Goal: Task Accomplishment & Management: Manage account settings

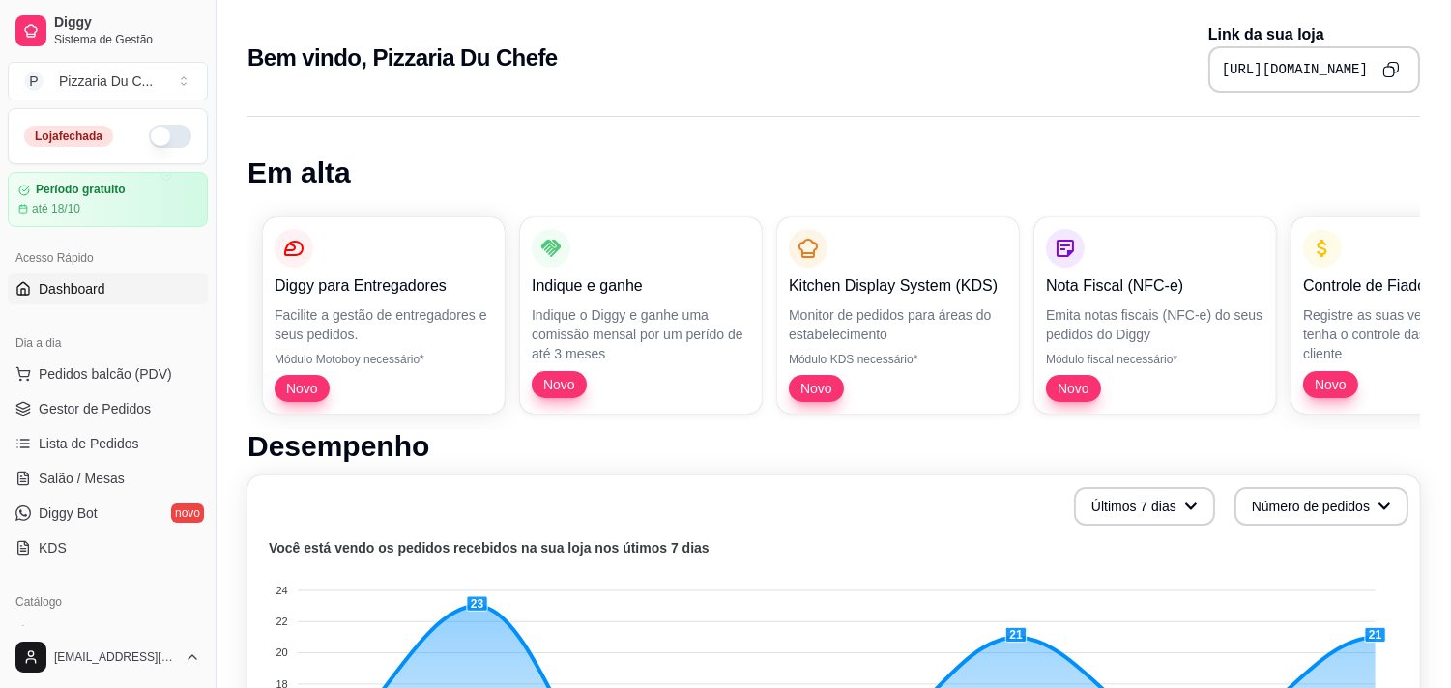
click at [149, 143] on button "button" at bounding box center [170, 136] width 43 height 23
click at [137, 436] on link "Lista de Pedidos" at bounding box center [108, 443] width 200 height 31
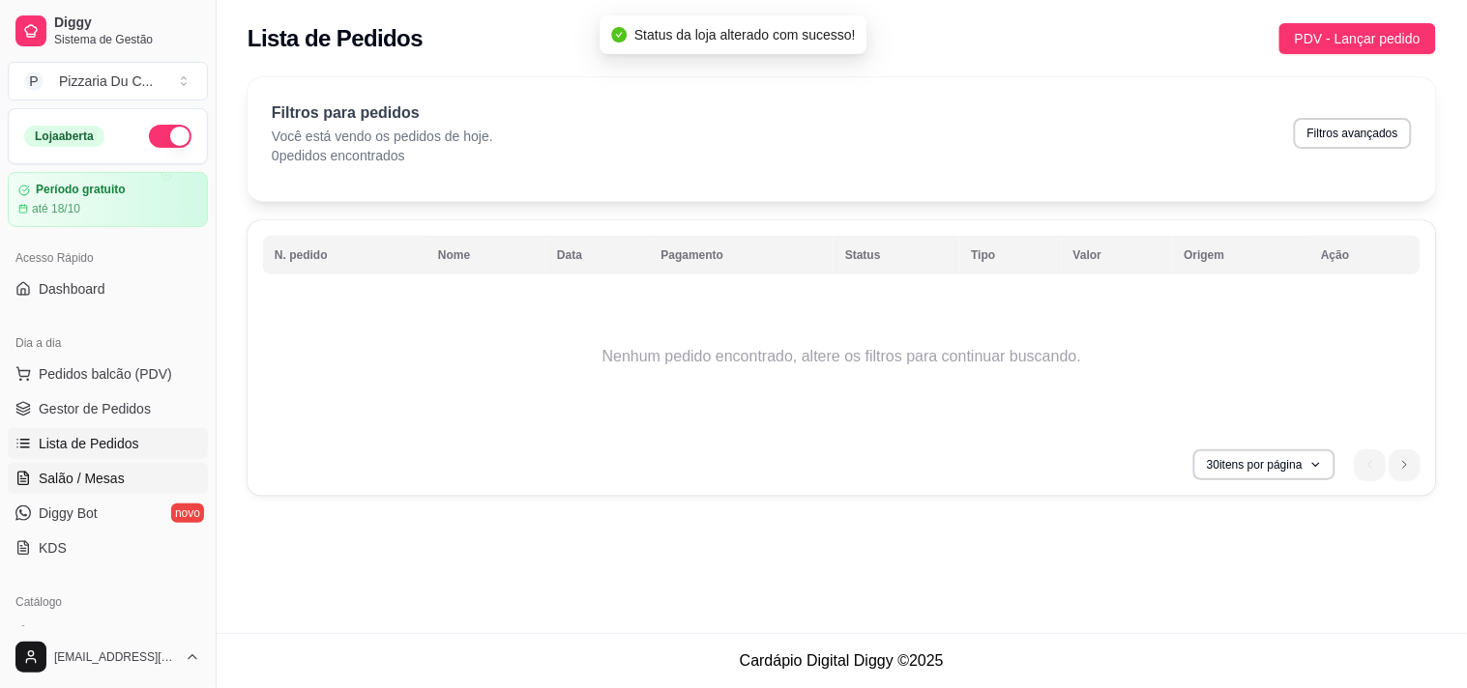
click at [140, 477] on link "Salão / Mesas" at bounding box center [108, 478] width 200 height 31
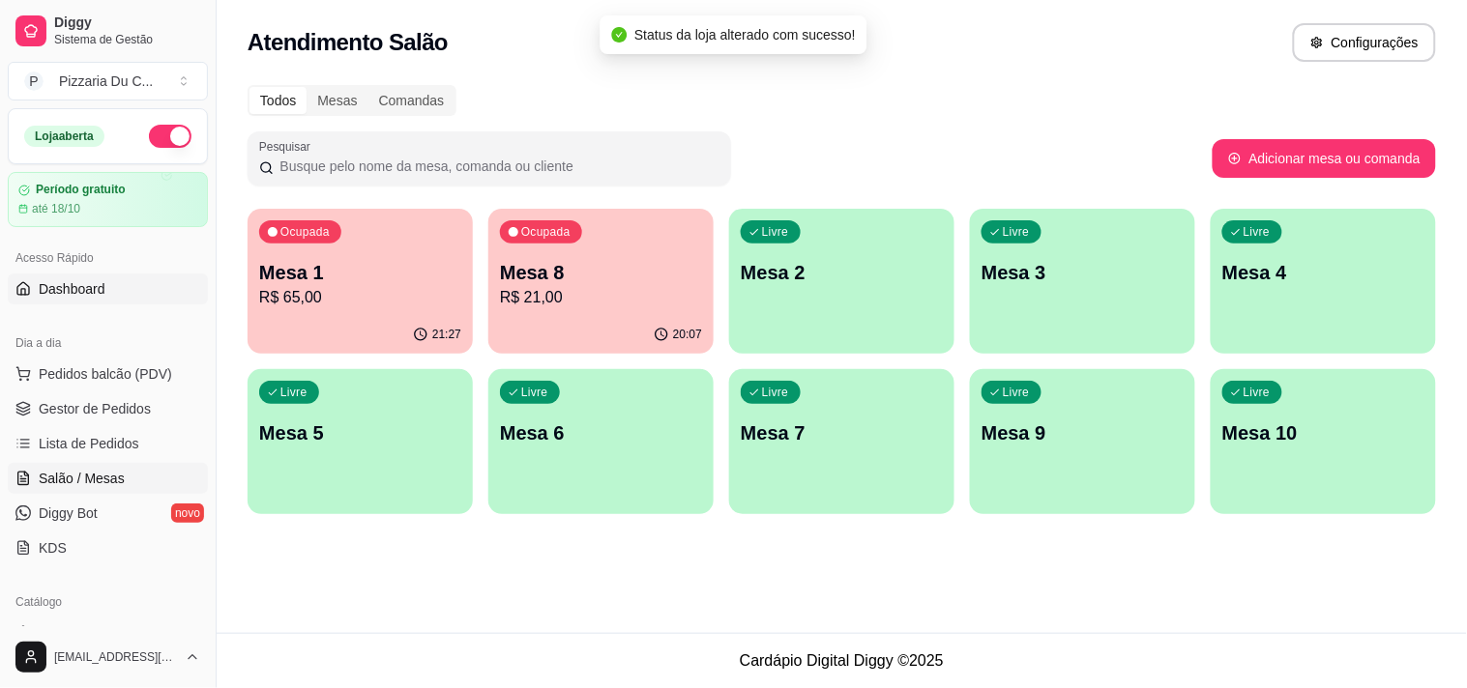
click at [130, 285] on link "Dashboard" at bounding box center [108, 289] width 200 height 31
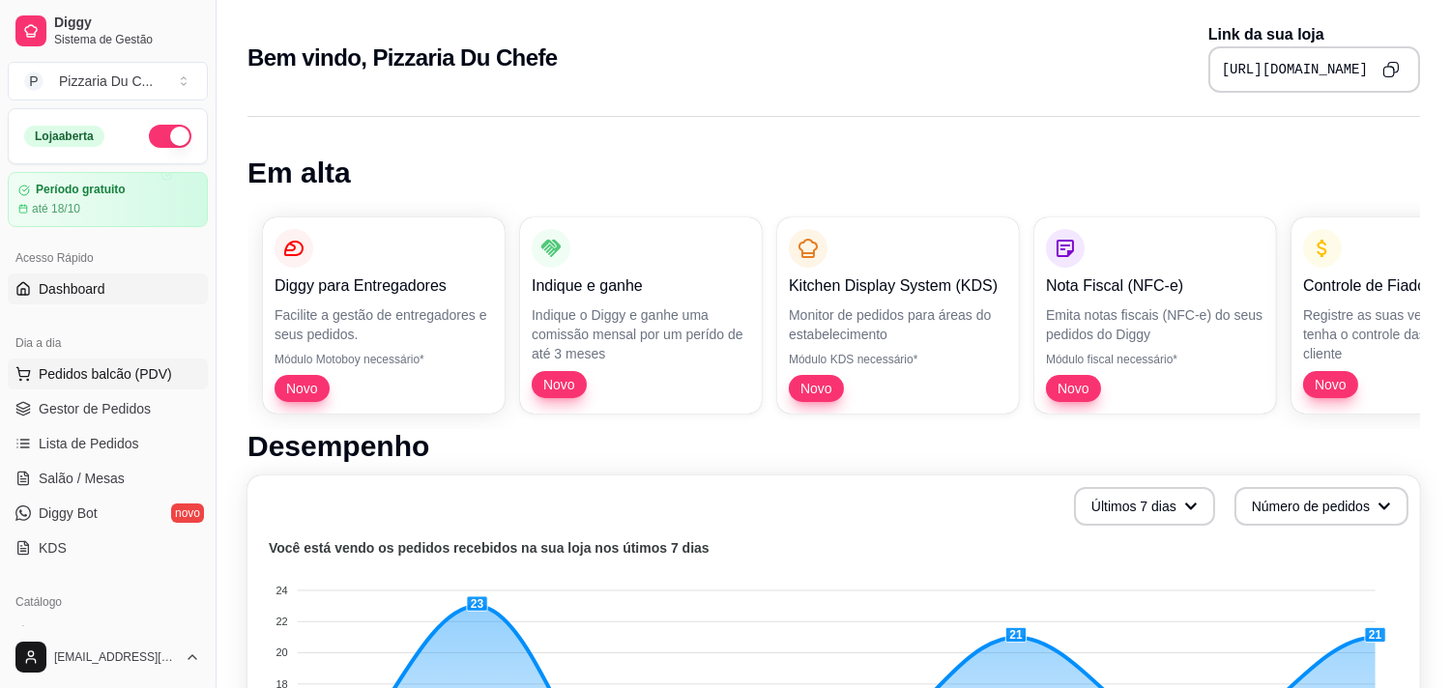
click at [136, 370] on span "Pedidos balcão (PDV)" at bounding box center [105, 373] width 133 height 19
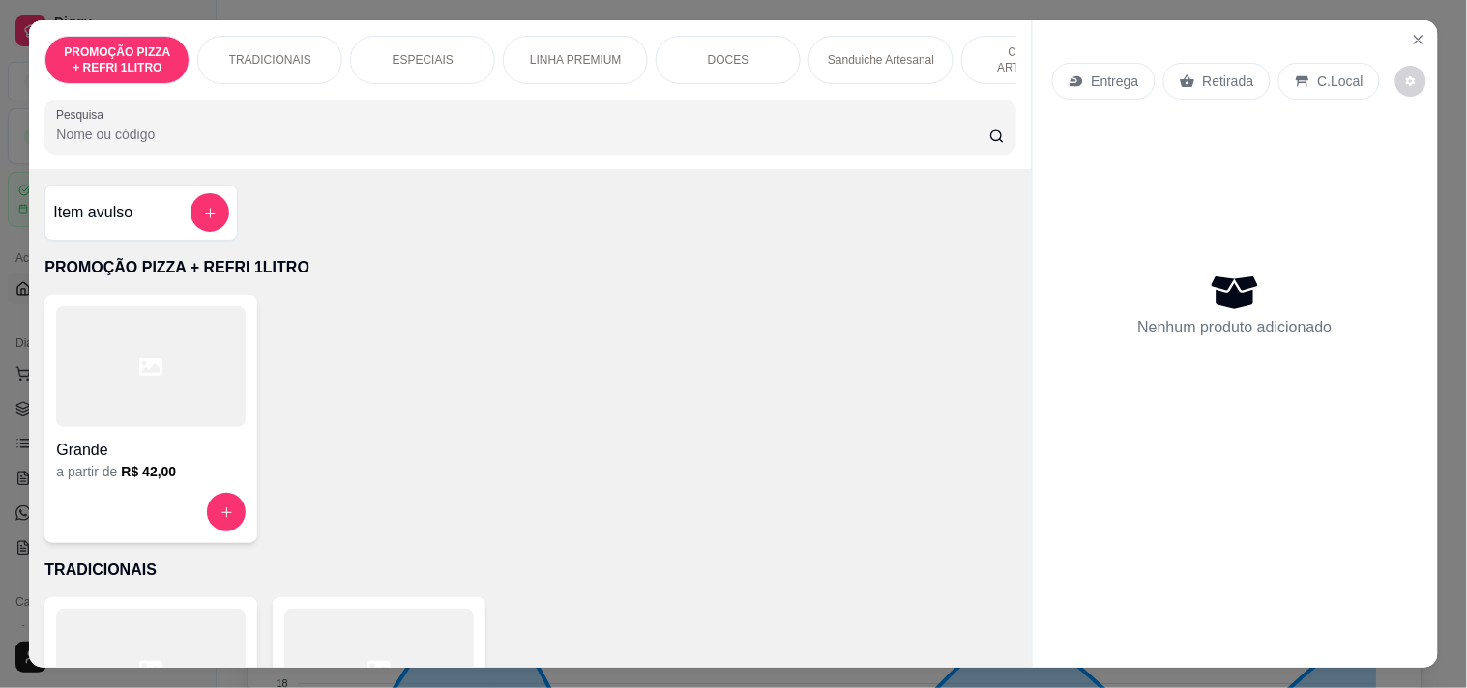
click at [1105, 72] on p "Entrega" at bounding box center [1115, 81] width 47 height 19
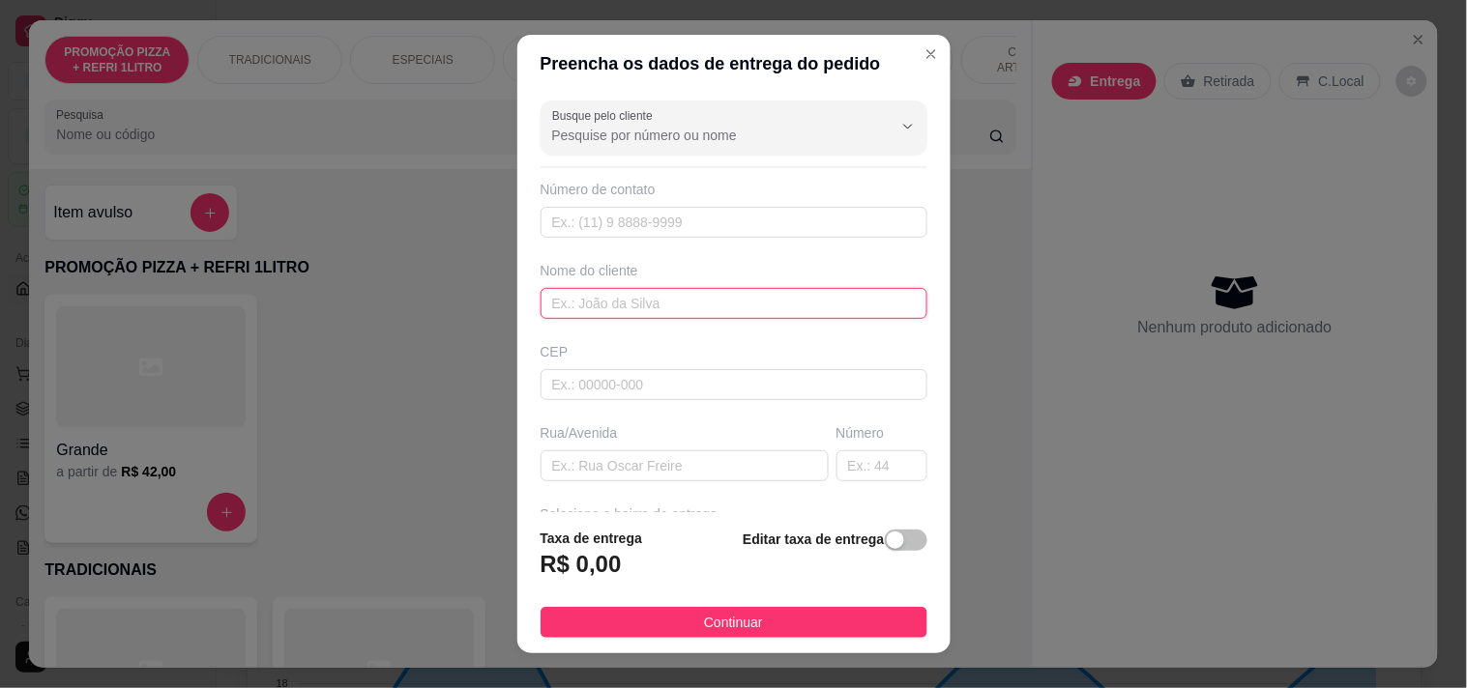
click at [679, 298] on input "text" at bounding box center [733, 303] width 387 height 31
type input "[PERSON_NAME]"
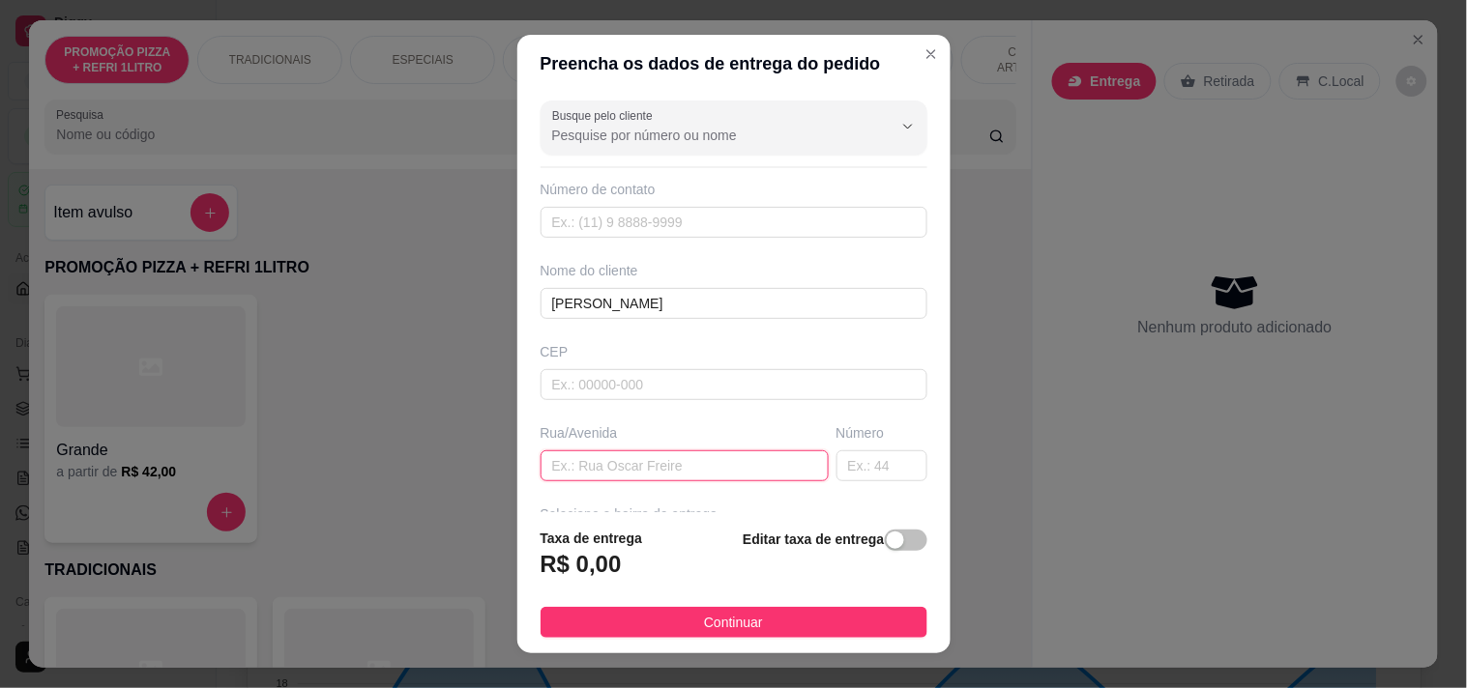
click at [615, 468] on input "text" at bounding box center [684, 466] width 288 height 31
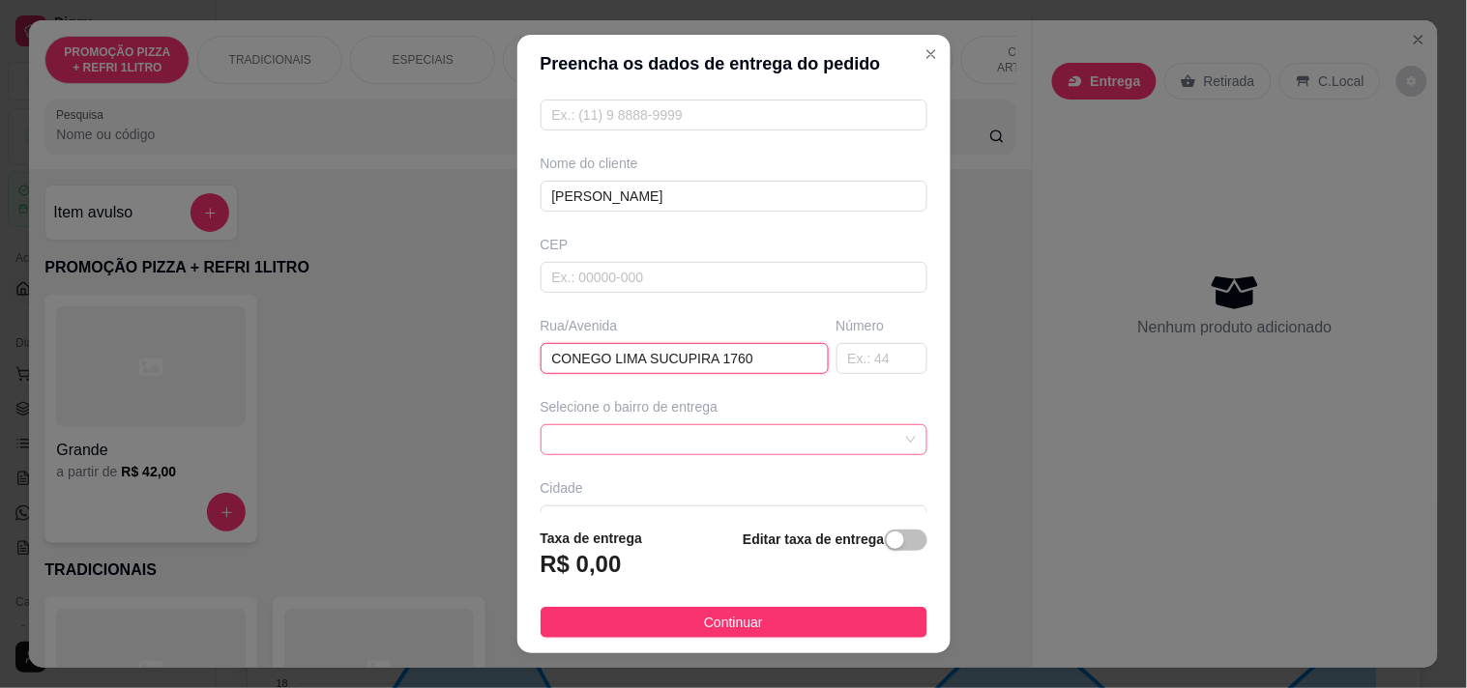
click at [621, 427] on span at bounding box center [734, 439] width 364 height 29
type input "CONEGO LIMA SUCUPIRA 1760"
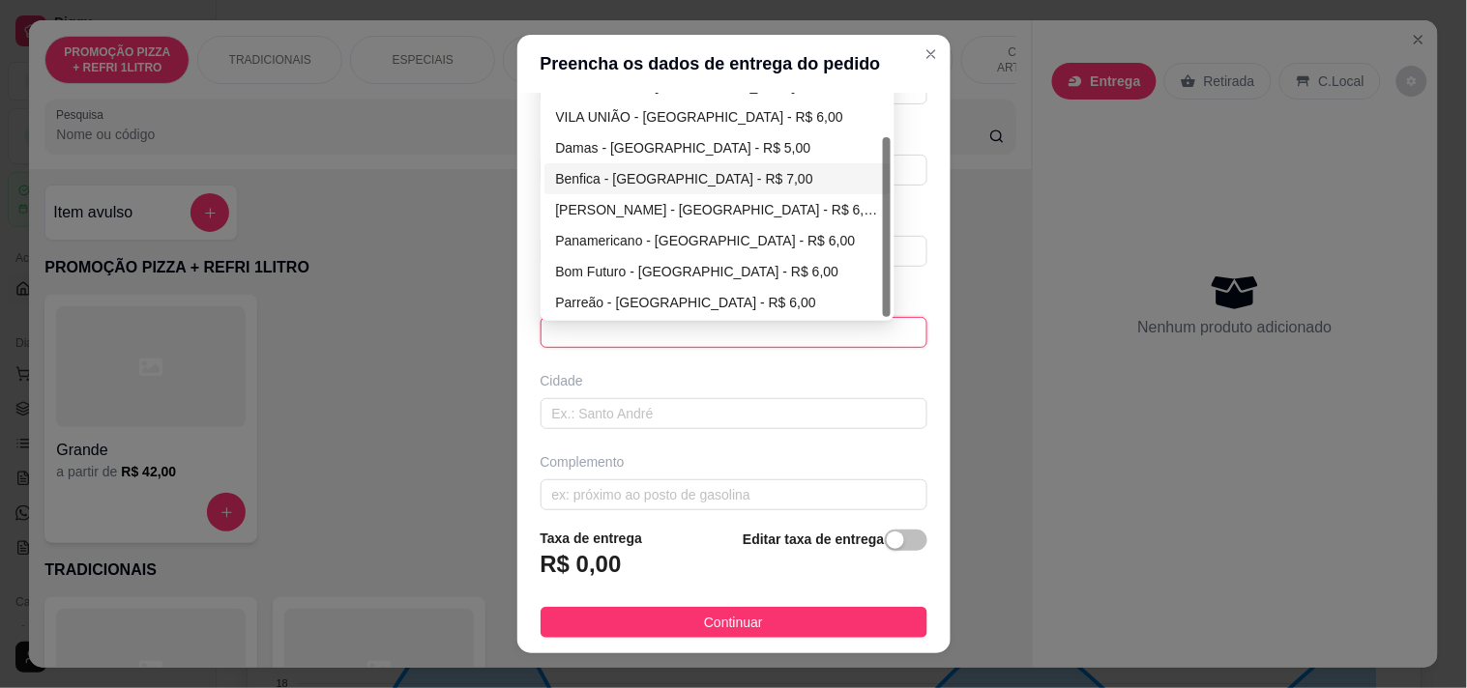
scroll to position [124, 0]
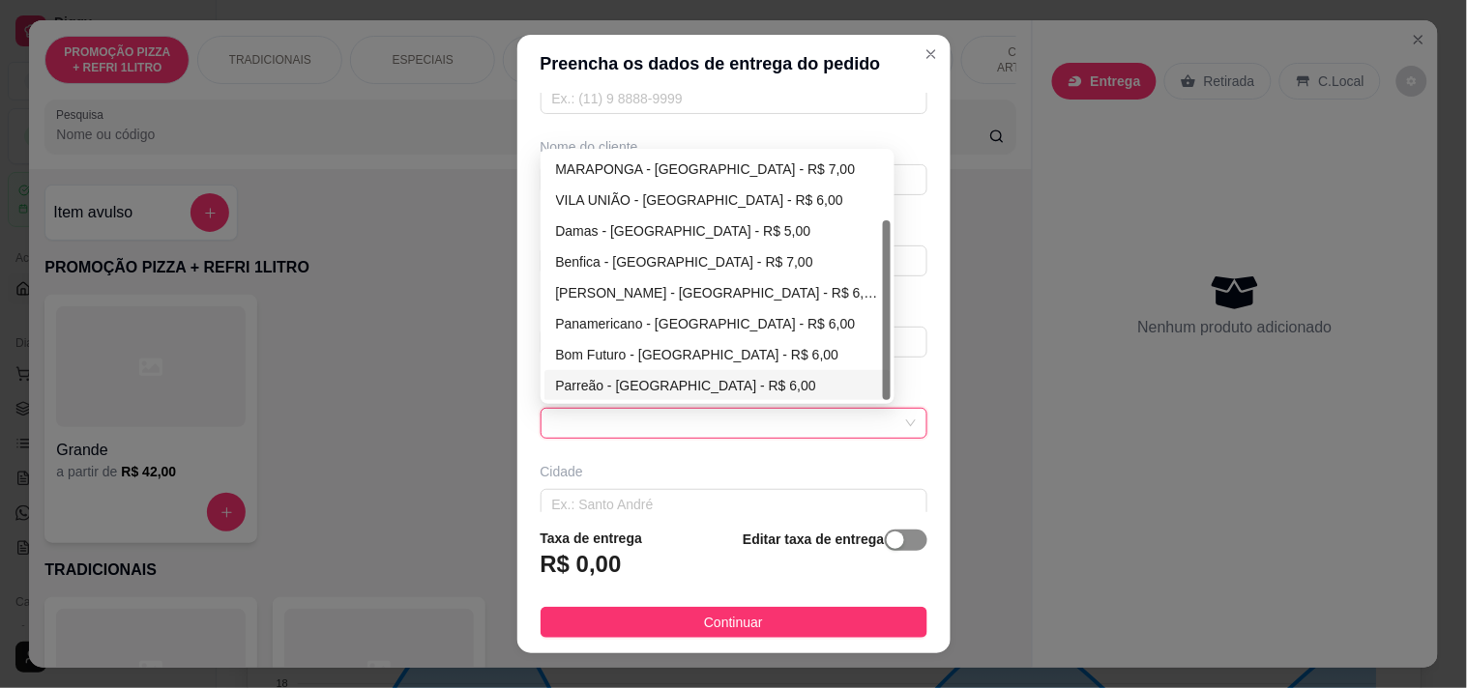
click at [885, 551] on span "button" at bounding box center [906, 540] width 43 height 21
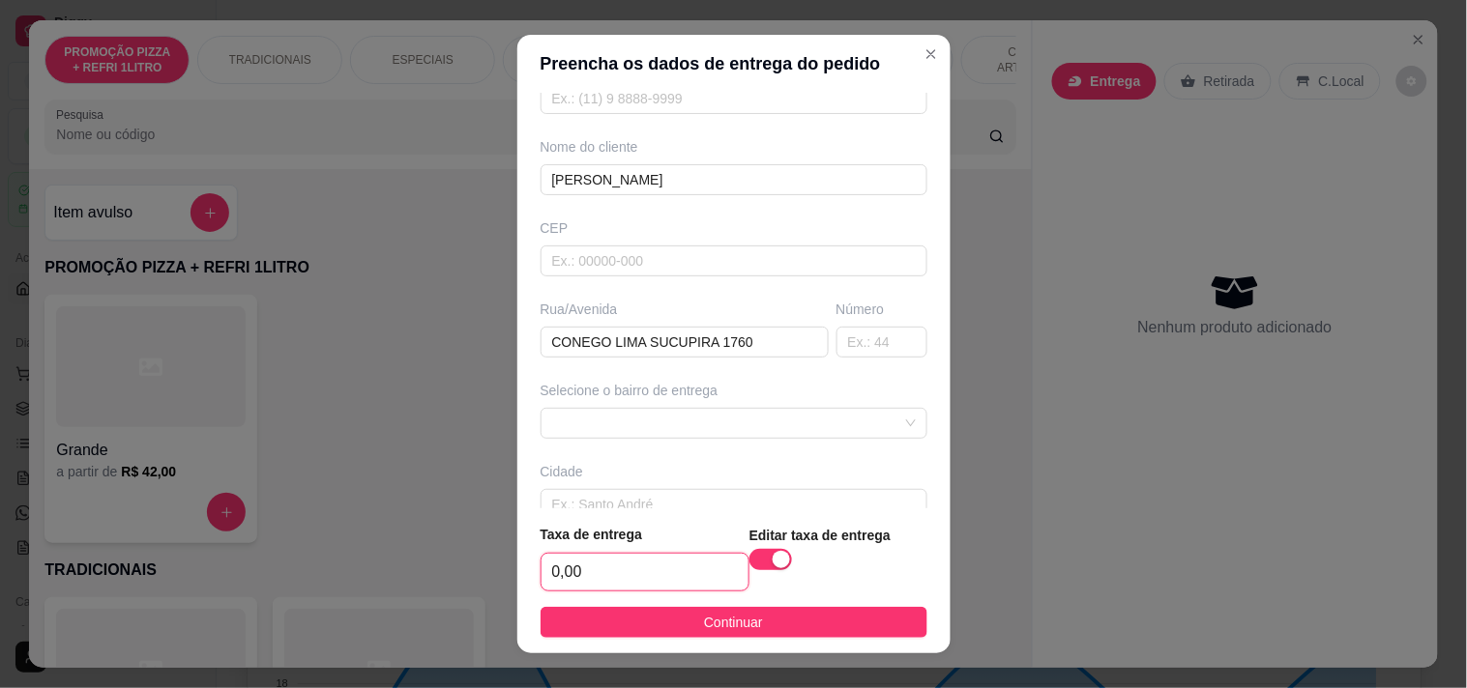
click at [660, 557] on input "0,00" at bounding box center [644, 572] width 207 height 37
type input "5,00"
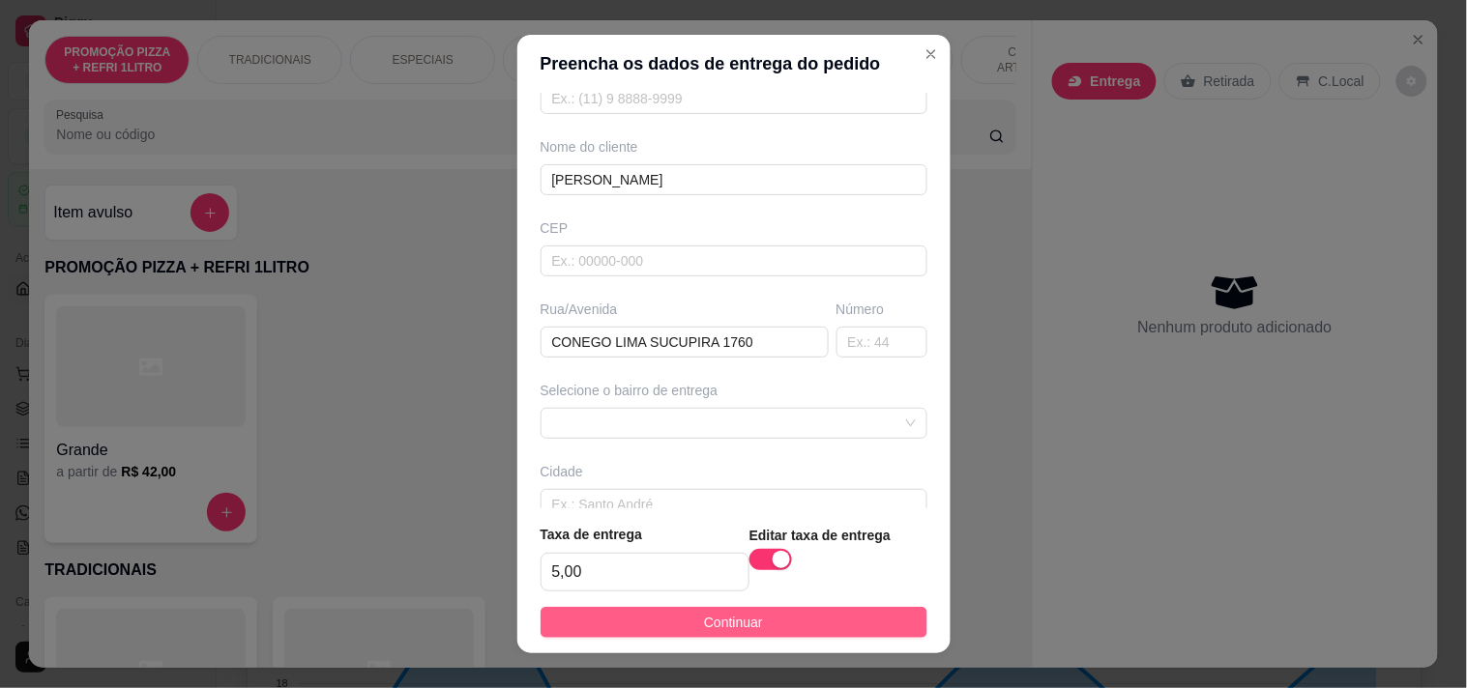
click at [704, 626] on span "Continuar" at bounding box center [733, 622] width 59 height 21
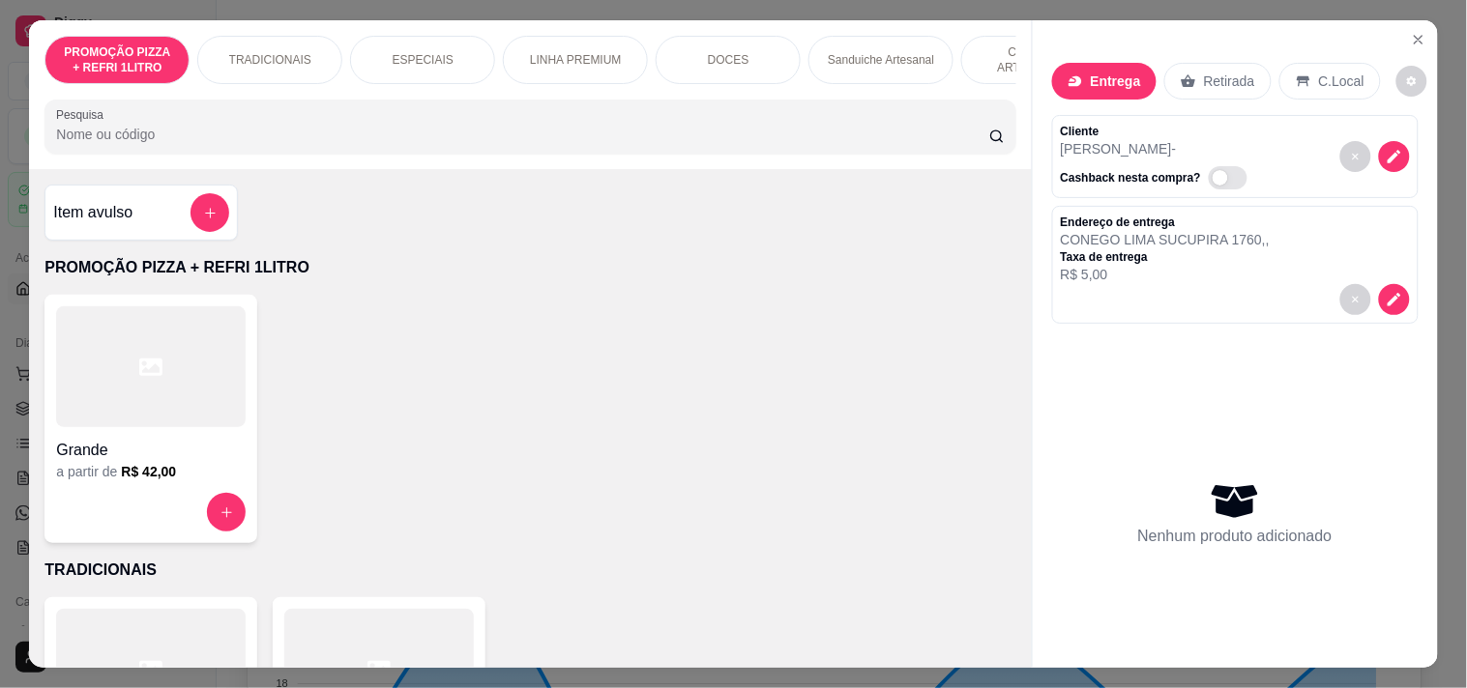
scroll to position [215, 0]
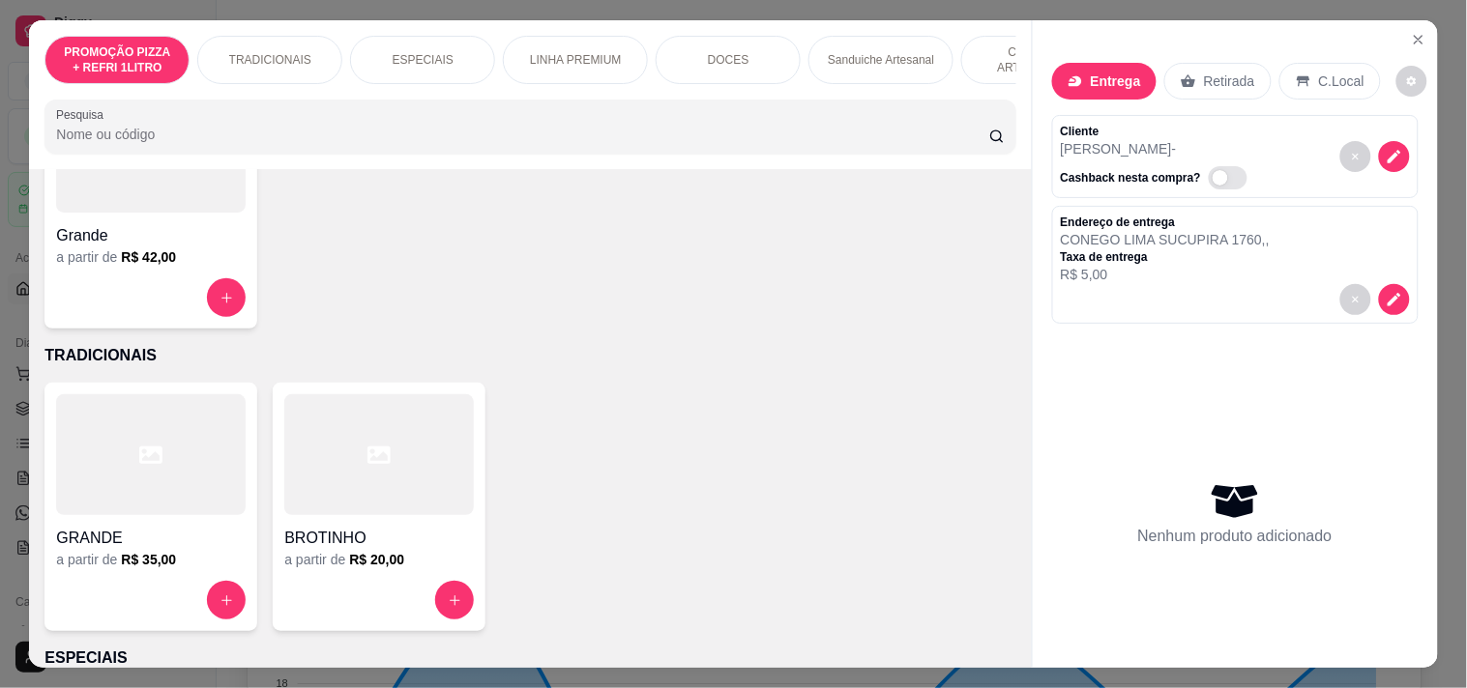
click at [191, 491] on div at bounding box center [150, 454] width 189 height 121
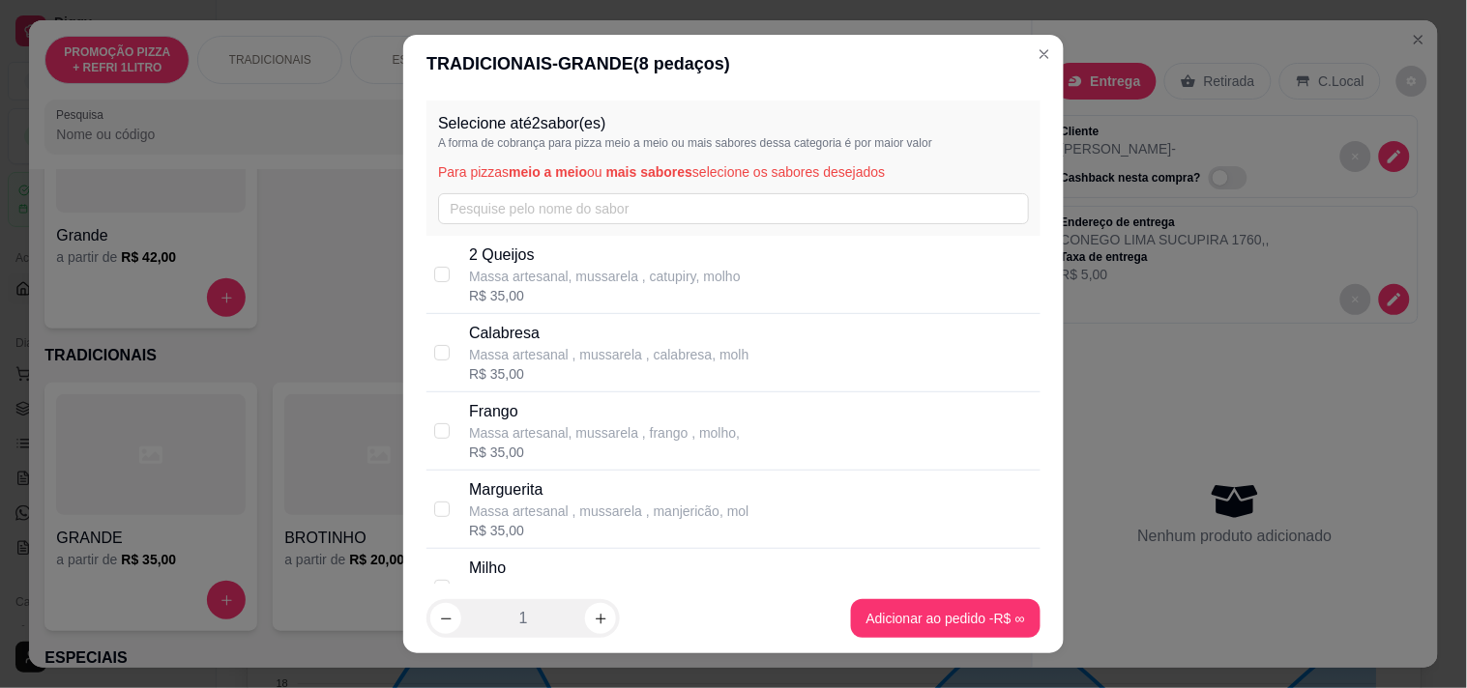
click at [505, 373] on div "R$ 35,00" at bounding box center [608, 373] width 279 height 19
checkbox input "true"
click at [505, 428] on p "Massa artesanal, mussarela , frango , molho," at bounding box center [604, 432] width 271 height 19
checkbox input "true"
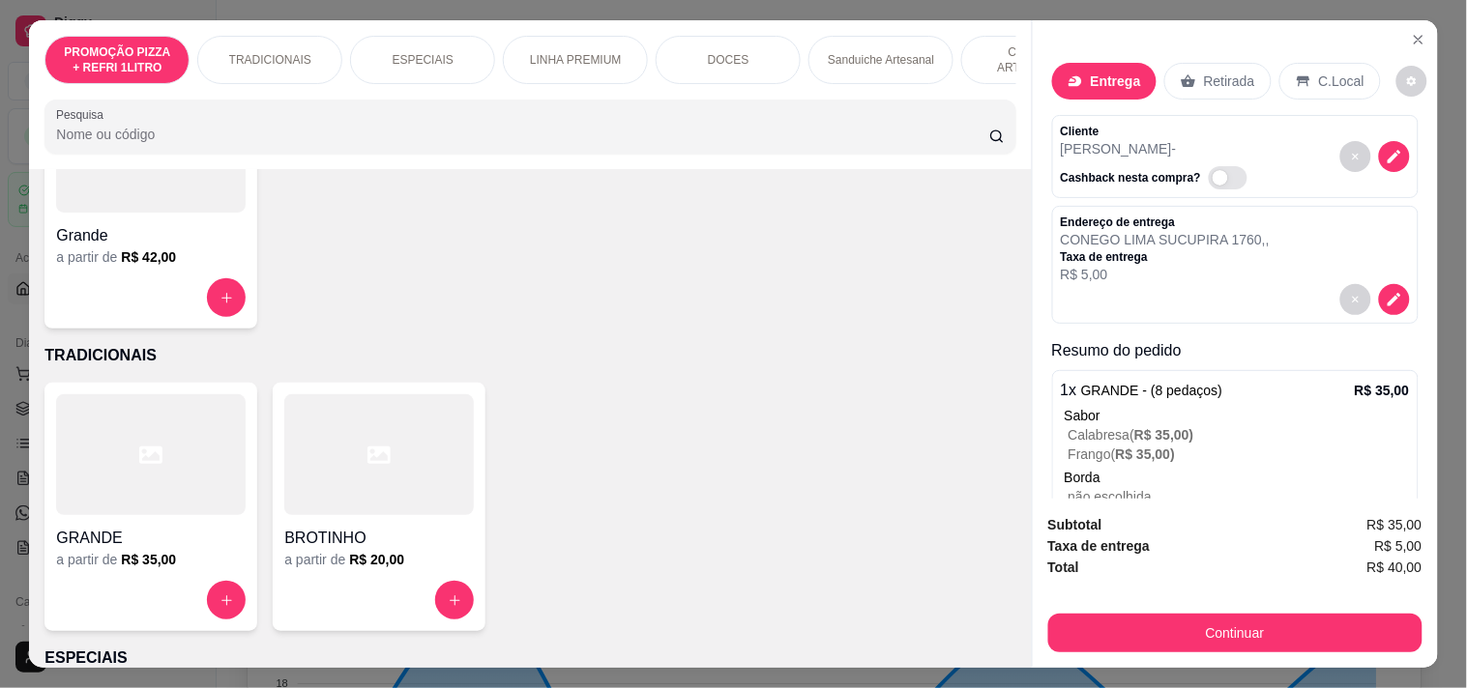
scroll to position [0, 851]
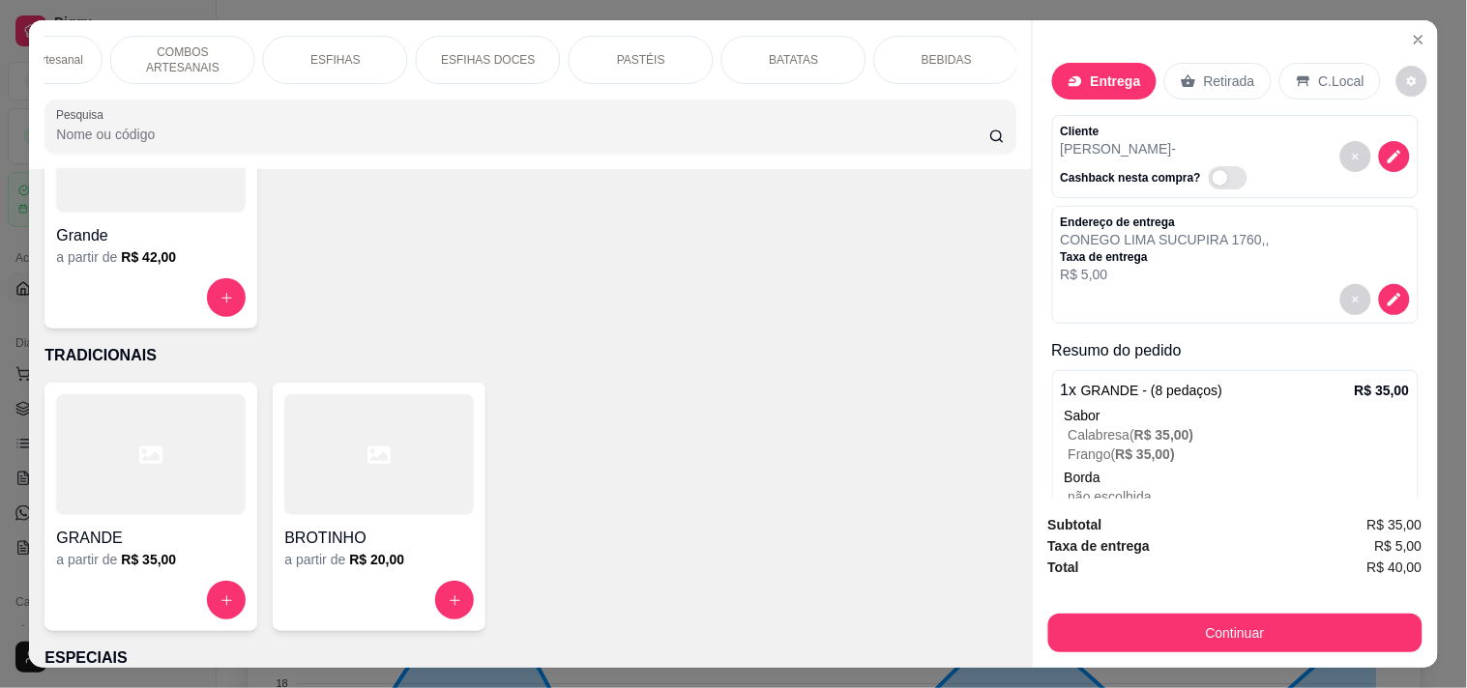
click at [925, 54] on p "BEBIDAS" at bounding box center [946, 59] width 50 height 15
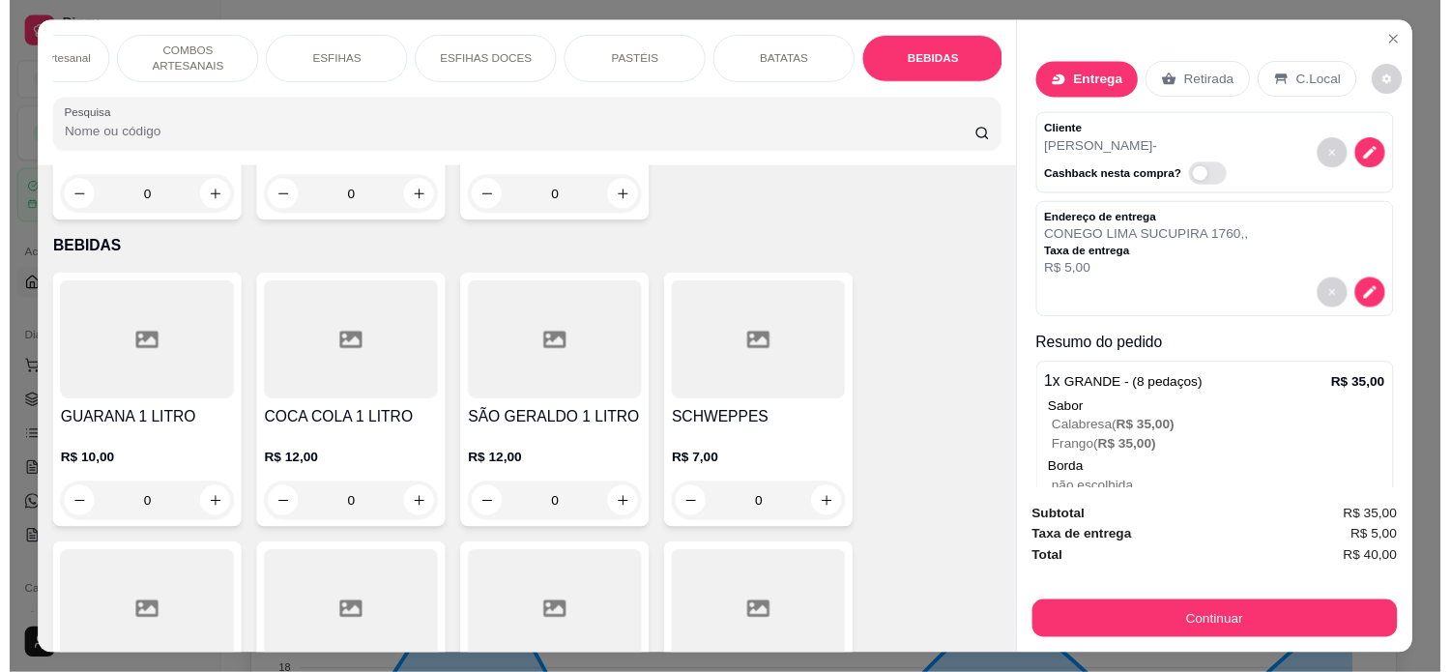
scroll to position [49, 0]
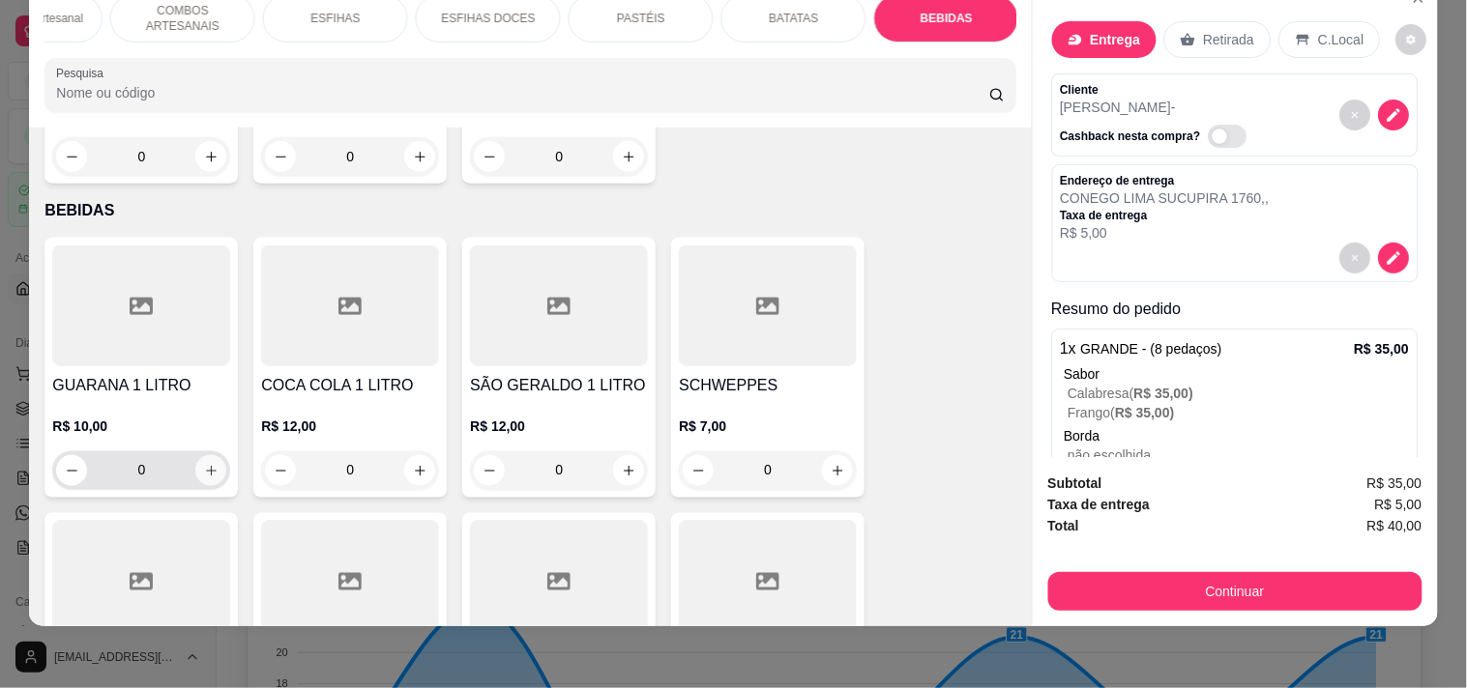
click at [197, 455] on button "increase-product-quantity" at bounding box center [210, 470] width 31 height 31
type input "1"
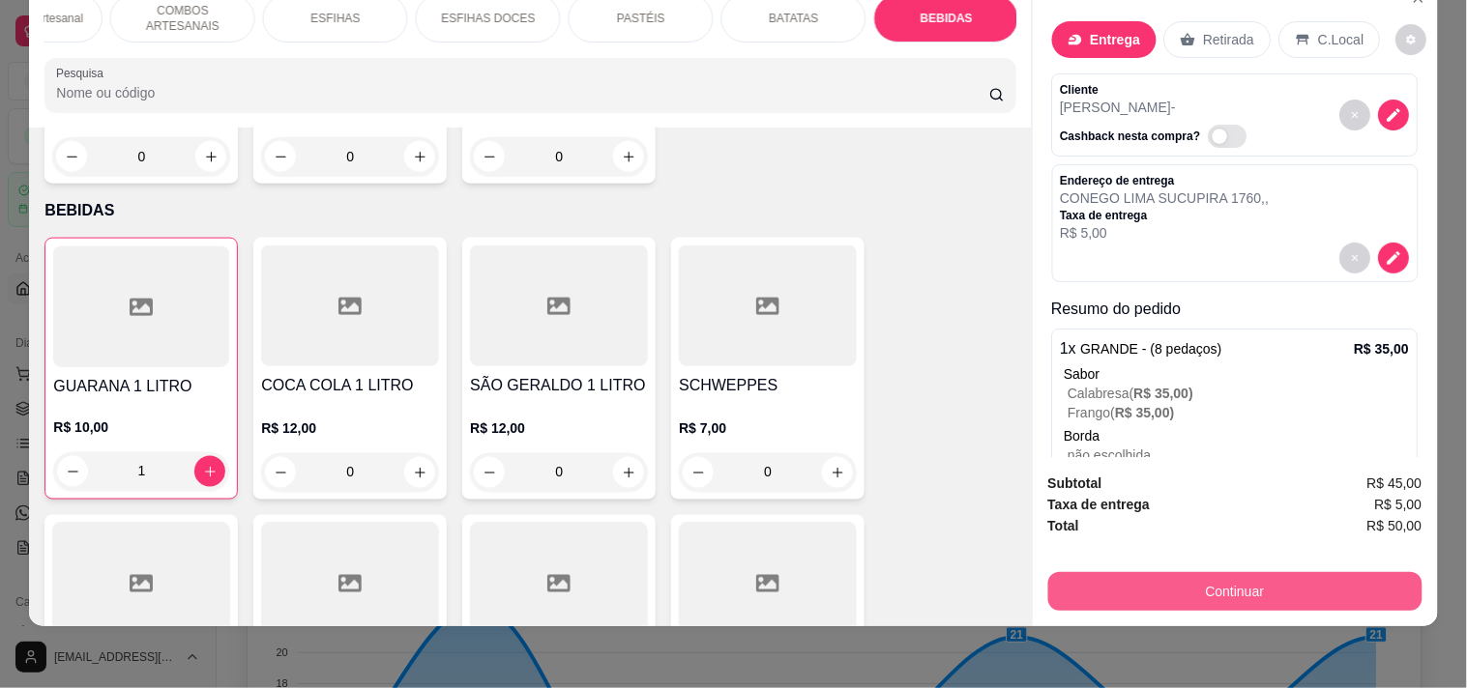
click at [1181, 577] on button "Continuar" at bounding box center [1235, 591] width 374 height 39
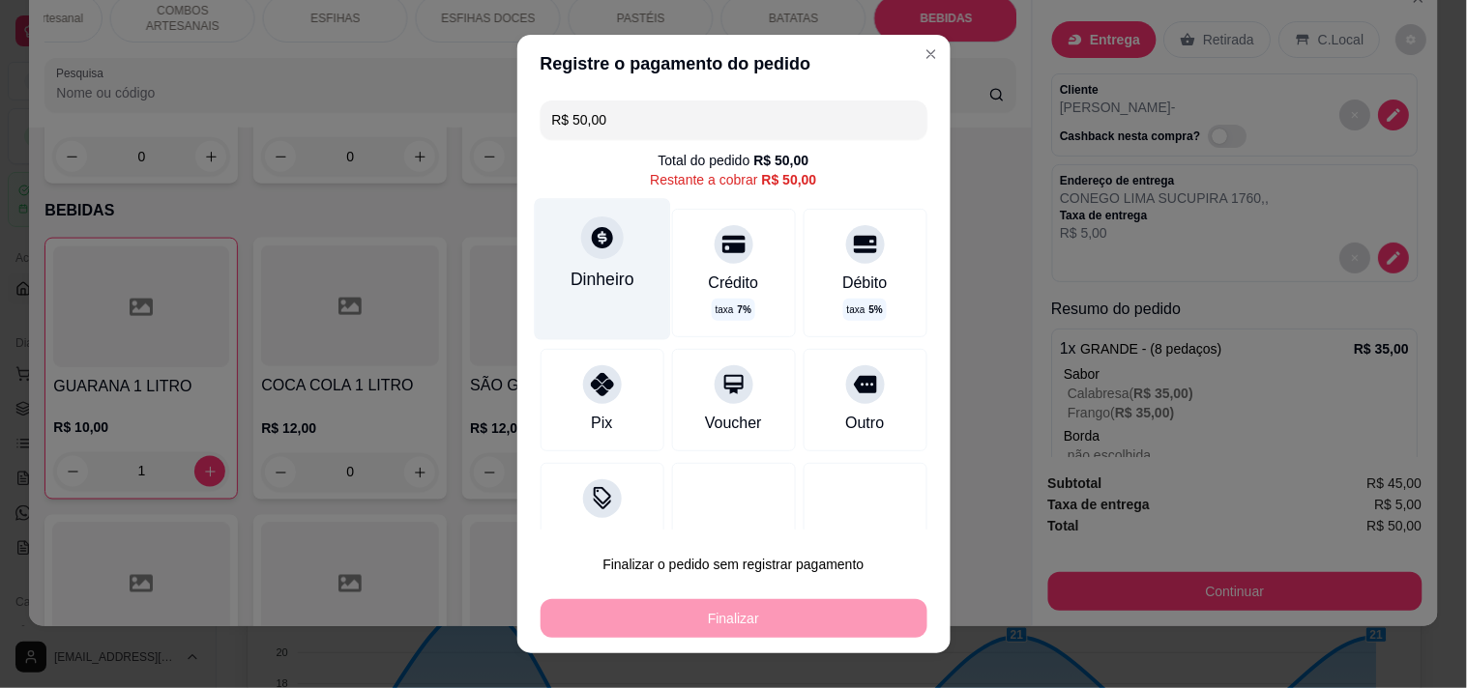
click at [598, 235] on icon at bounding box center [601, 236] width 25 height 25
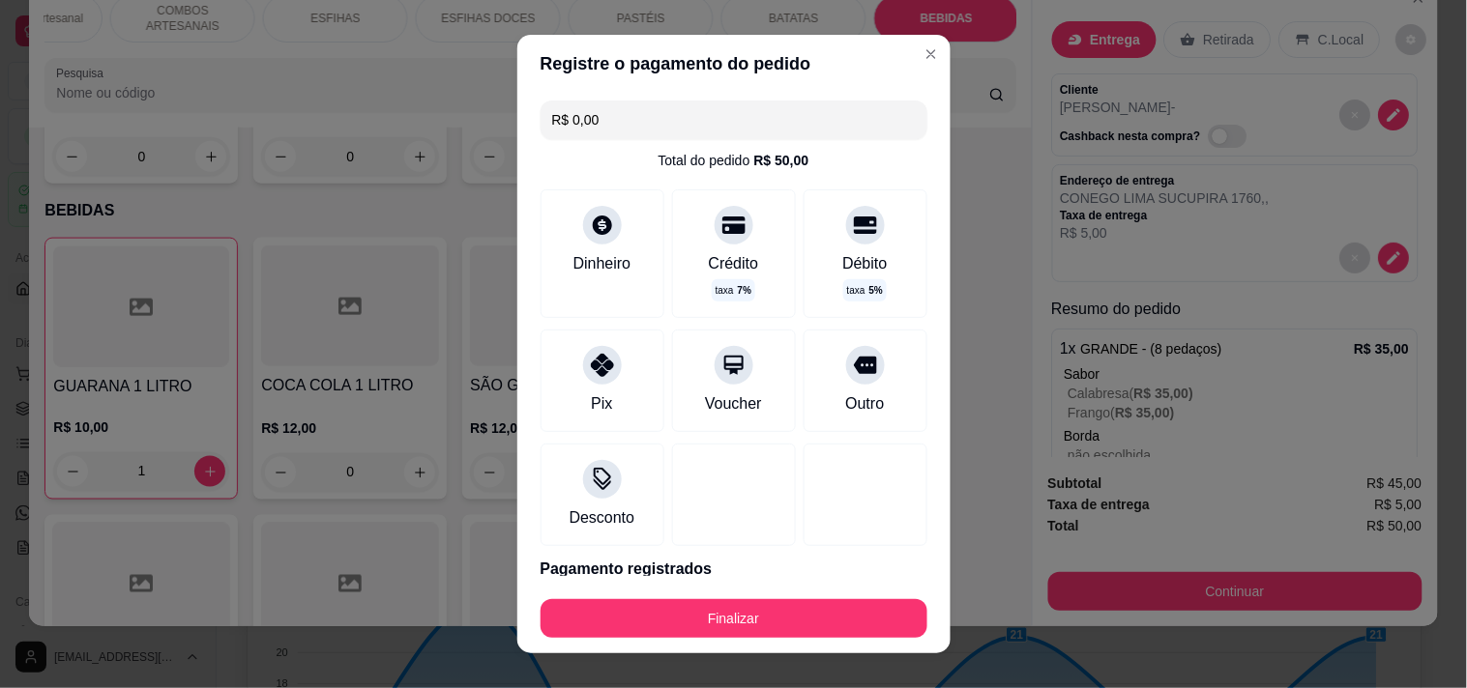
type input "R$ 0,00"
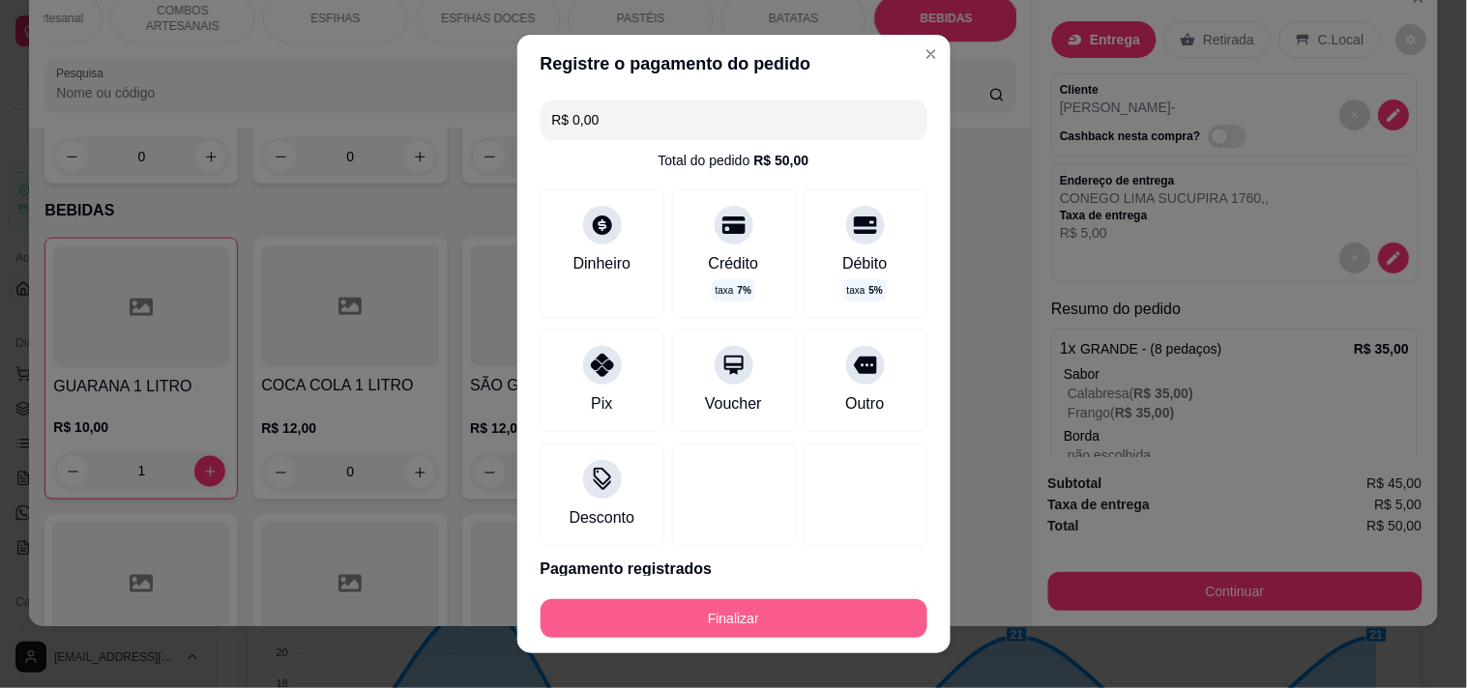
click at [733, 615] on button "Finalizar" at bounding box center [733, 618] width 387 height 39
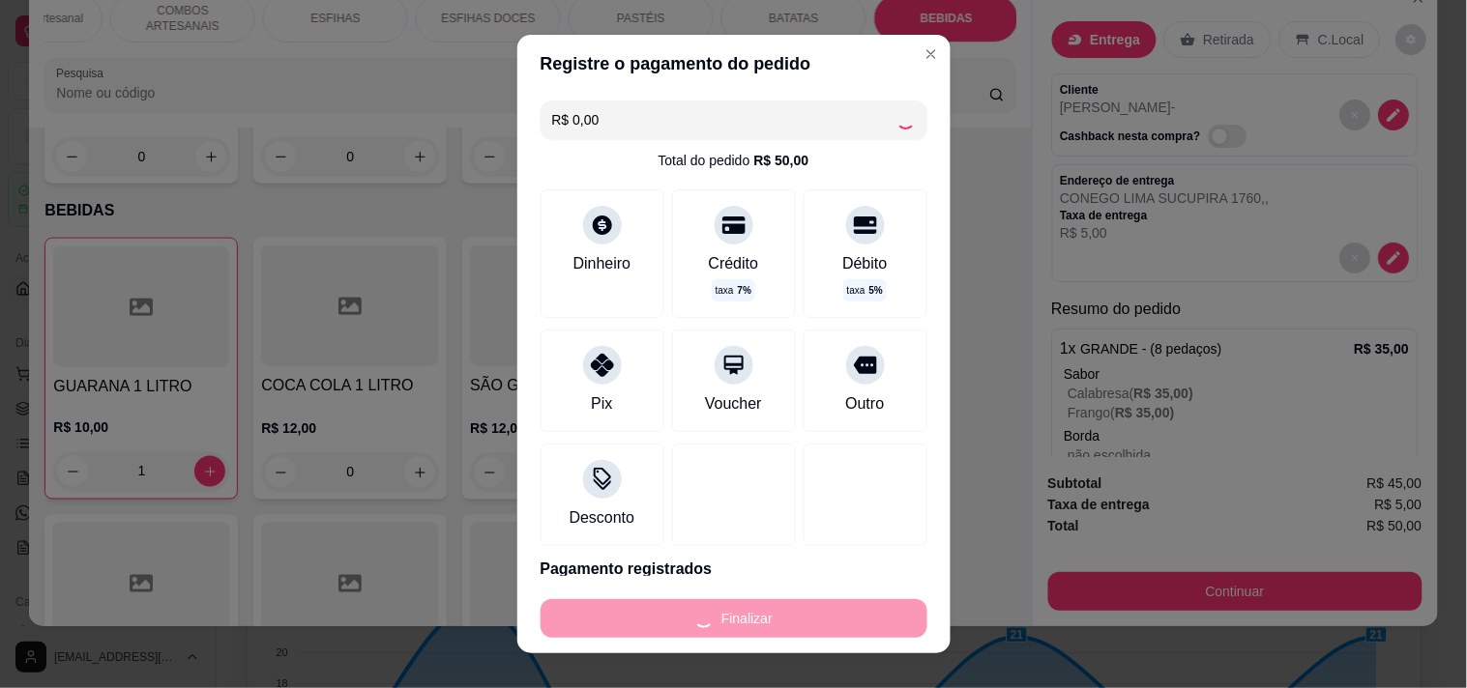
type input "0"
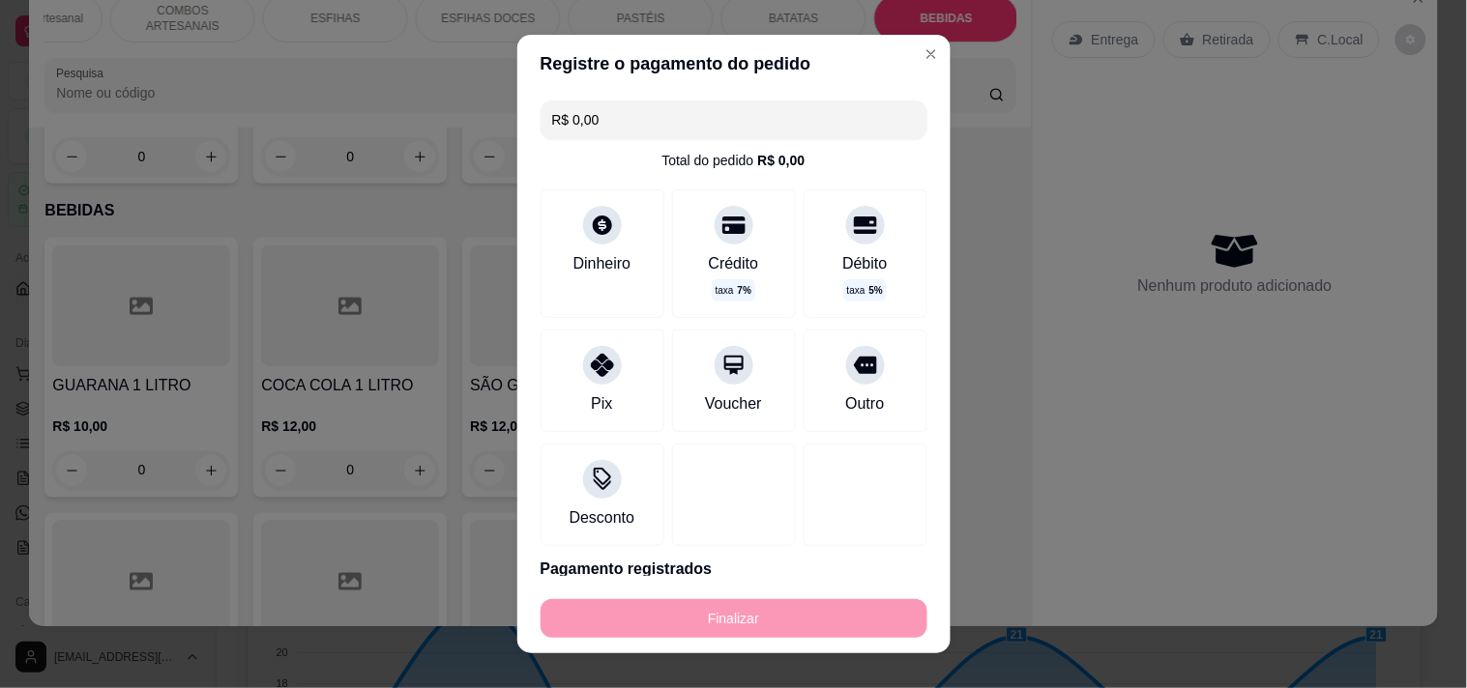
type input "-R$ 50,00"
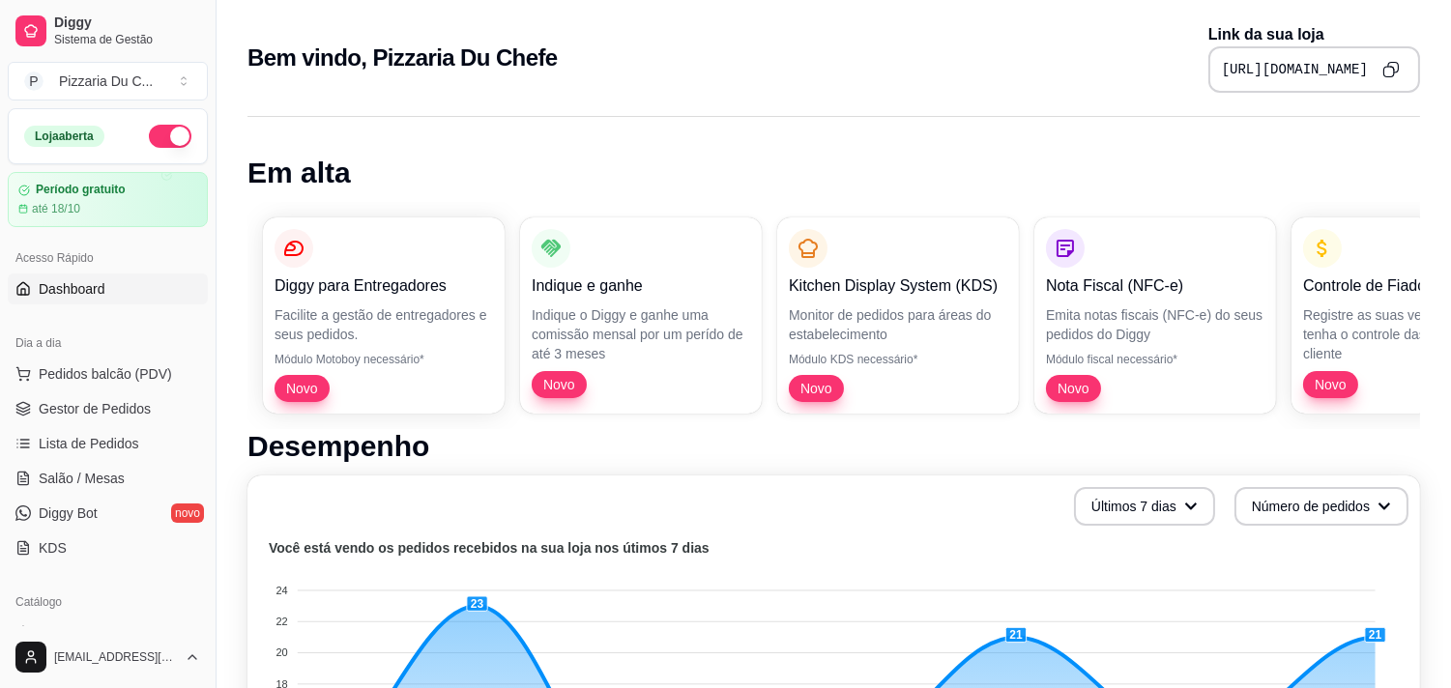
drag, startPoint x: 122, startPoint y: 466, endPoint x: 167, endPoint y: 1, distance: 467.3
click at [121, 467] on link "Salão / Mesas" at bounding box center [108, 478] width 200 height 31
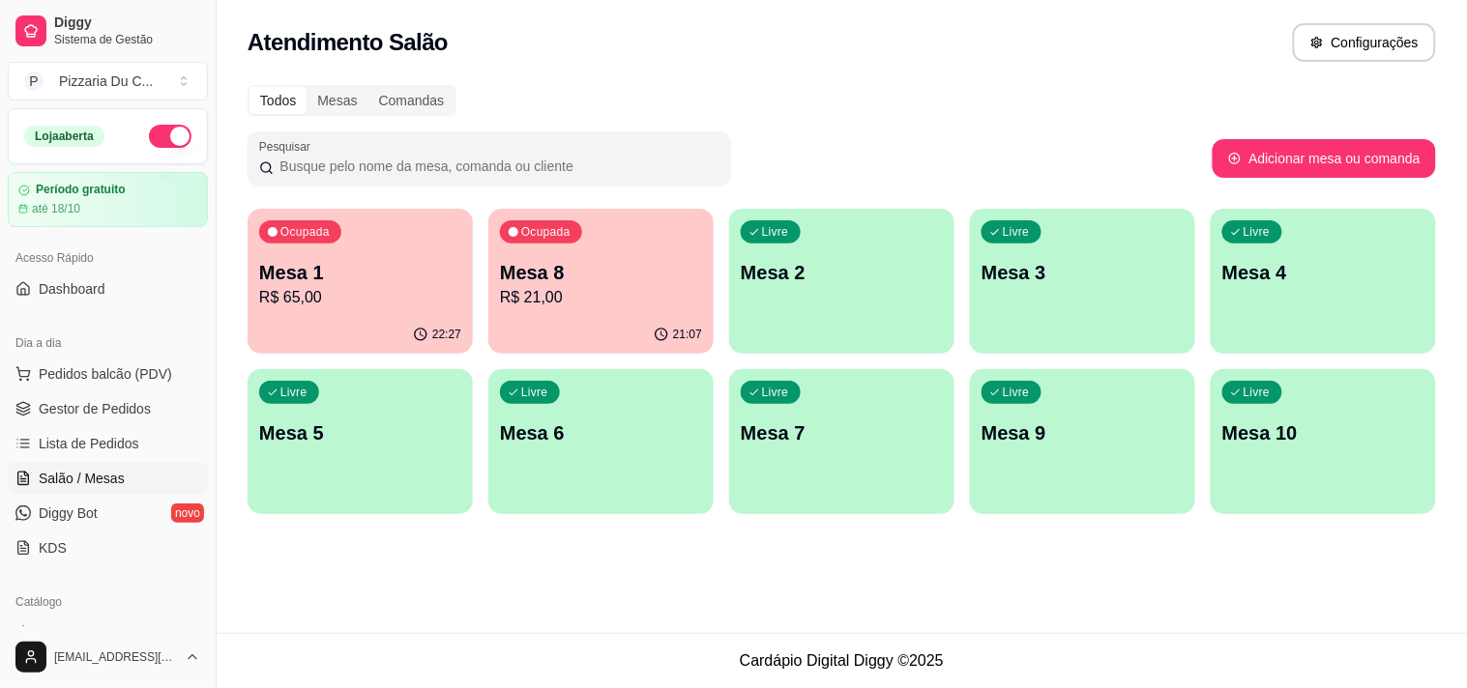
click at [817, 222] on div "Livre Mesa 2" at bounding box center [841, 270] width 225 height 122
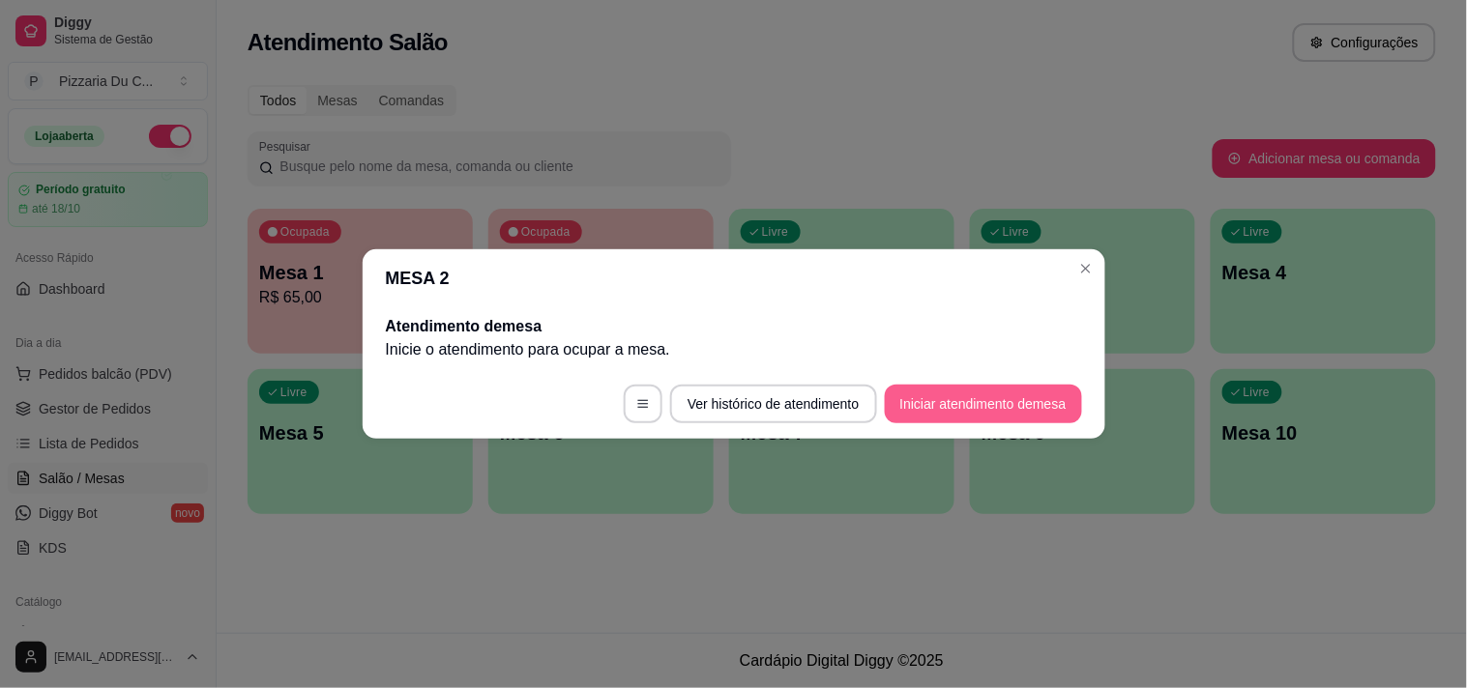
click at [976, 398] on button "Iniciar atendimento de mesa" at bounding box center [983, 404] width 197 height 39
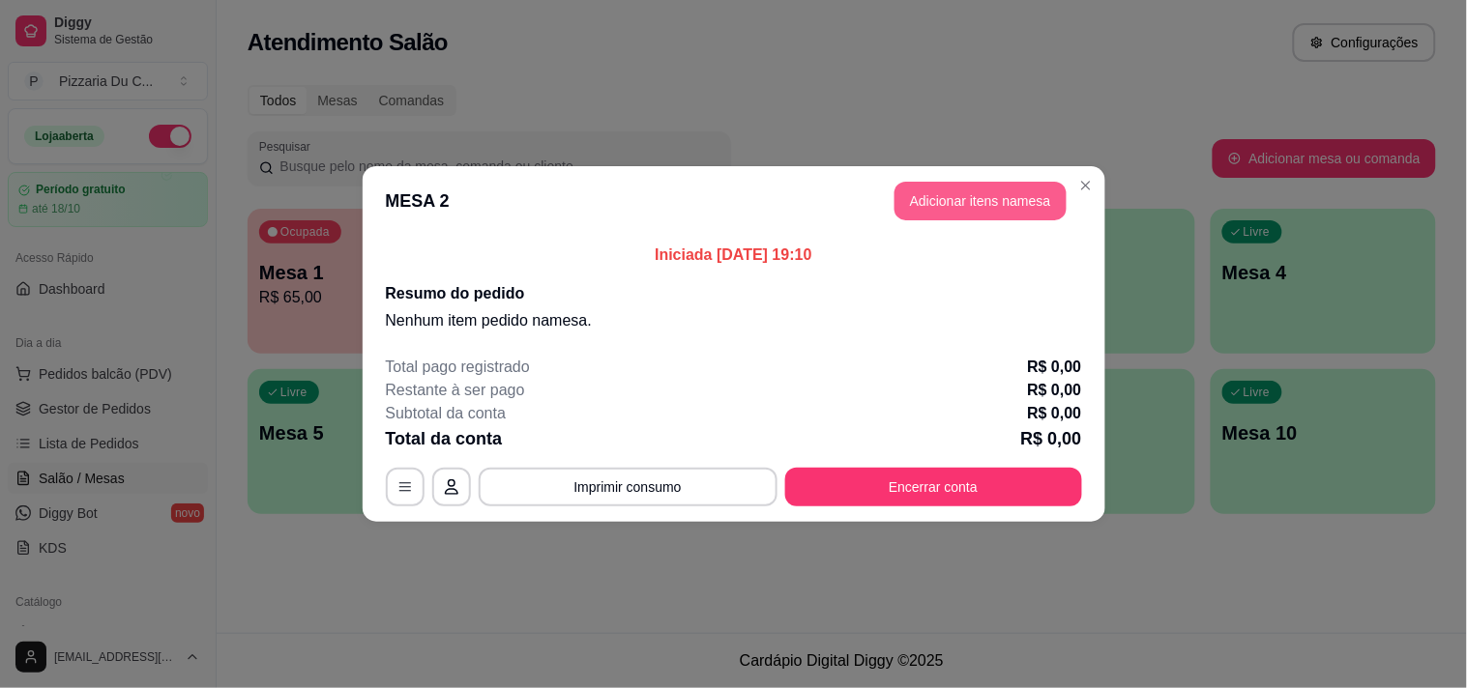
click at [1009, 201] on button "Adicionar itens na mesa" at bounding box center [980, 201] width 172 height 39
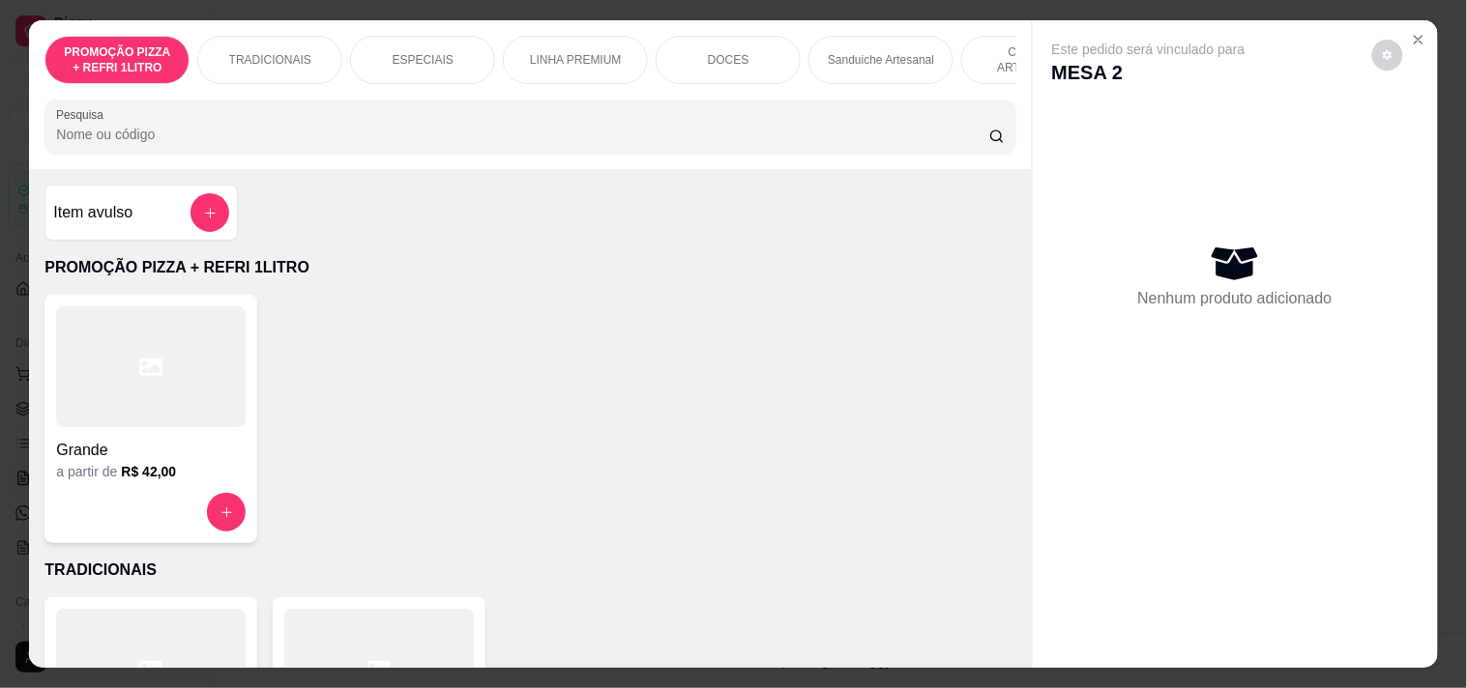
scroll to position [0, 851]
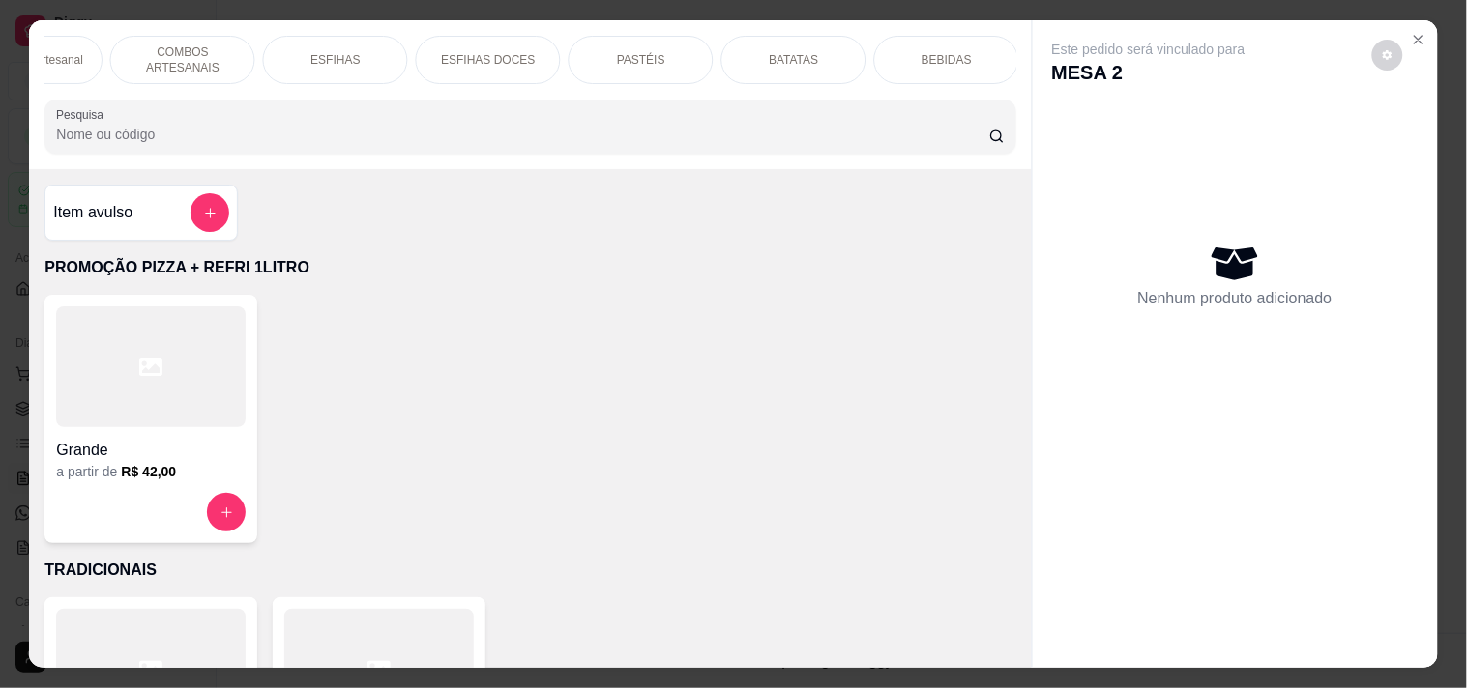
click at [619, 58] on p "PASTÉIS" at bounding box center [641, 59] width 48 height 15
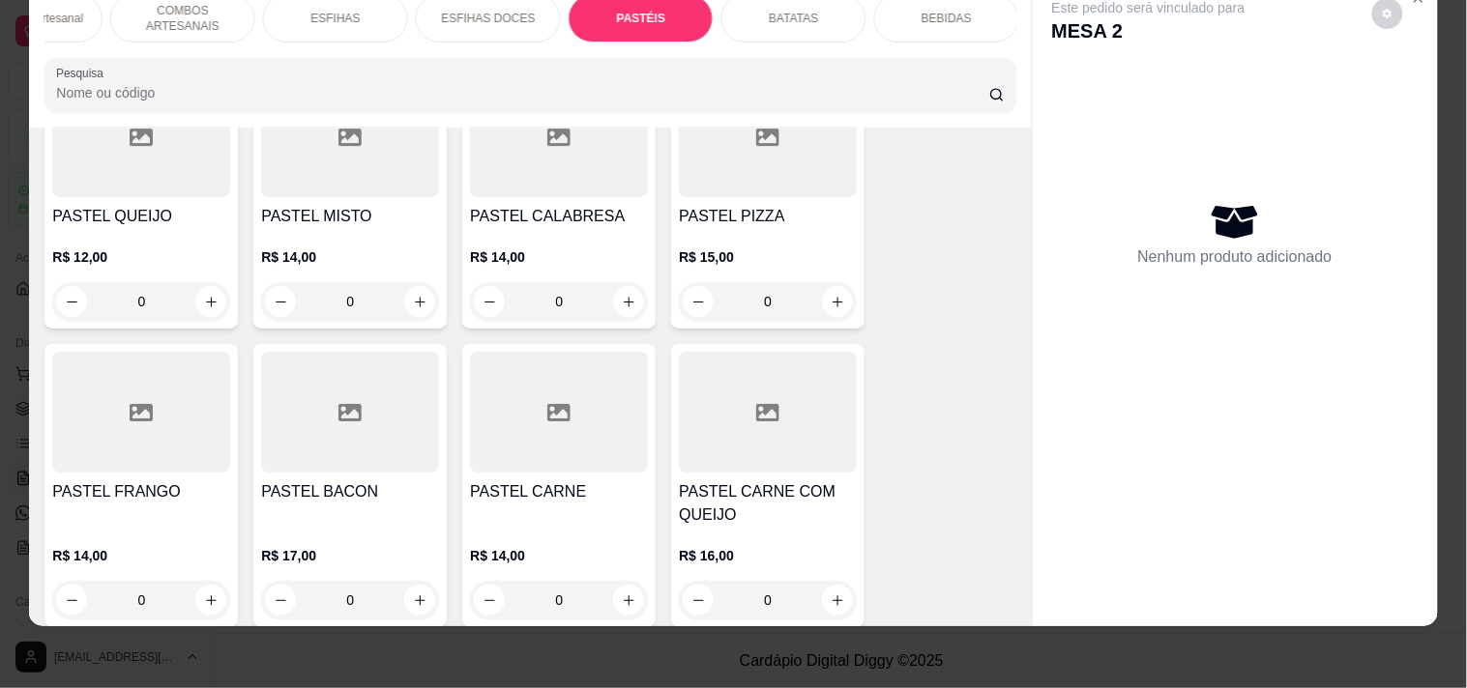
scroll to position [5620, 0]
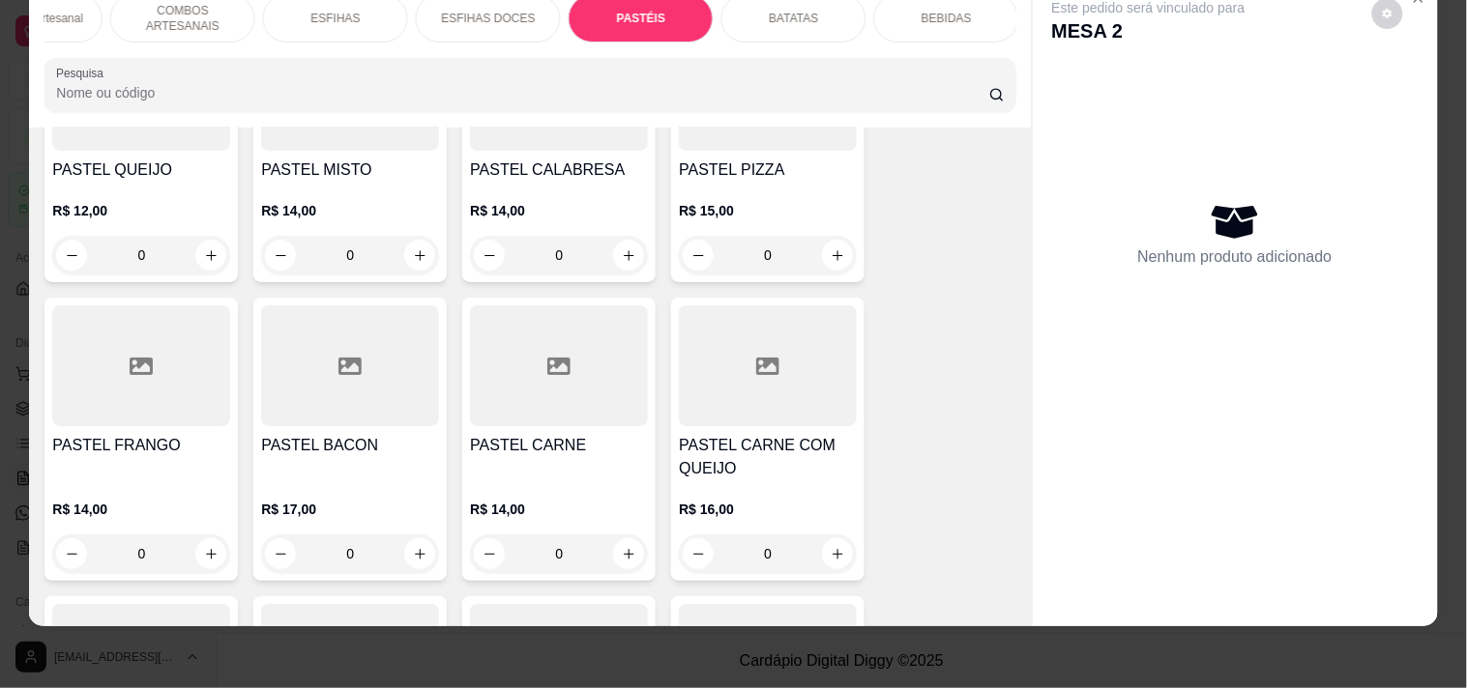
click at [614, 535] on div "0" at bounding box center [559, 554] width 178 height 39
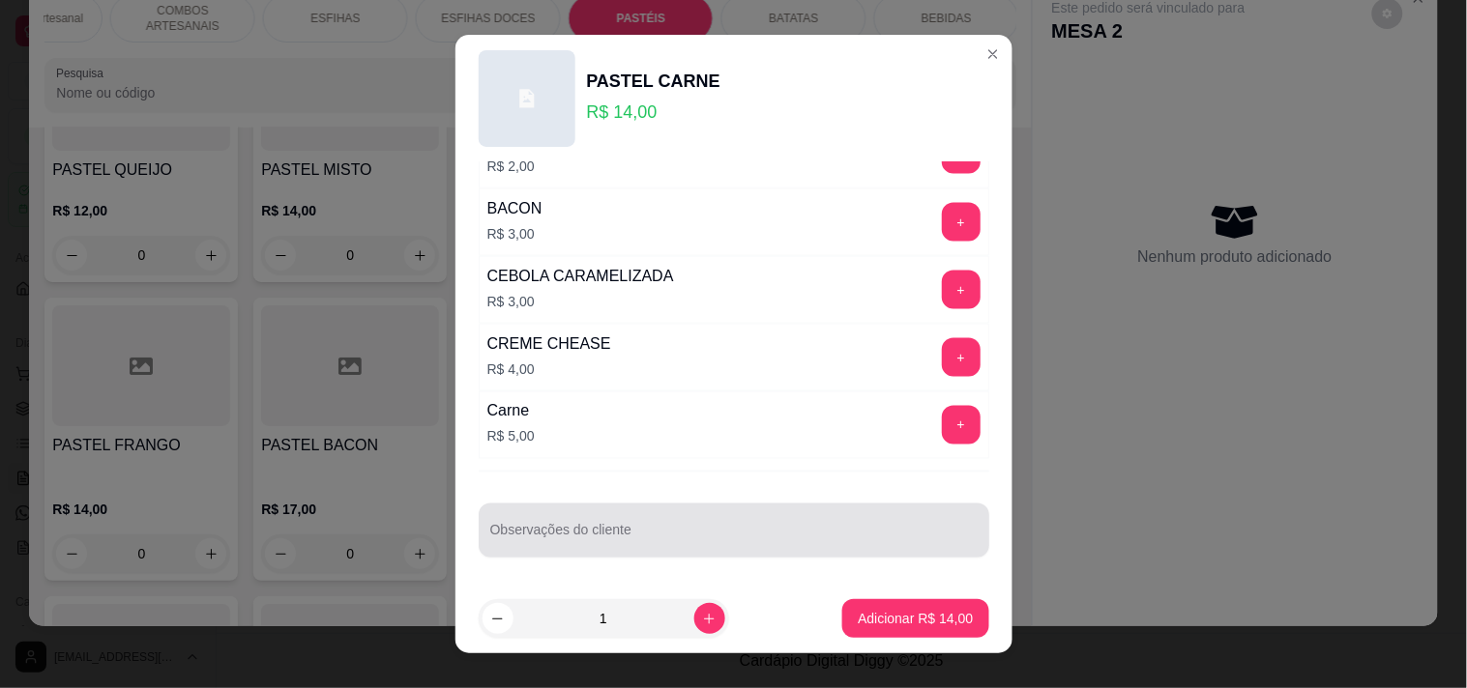
scroll to position [706, 0]
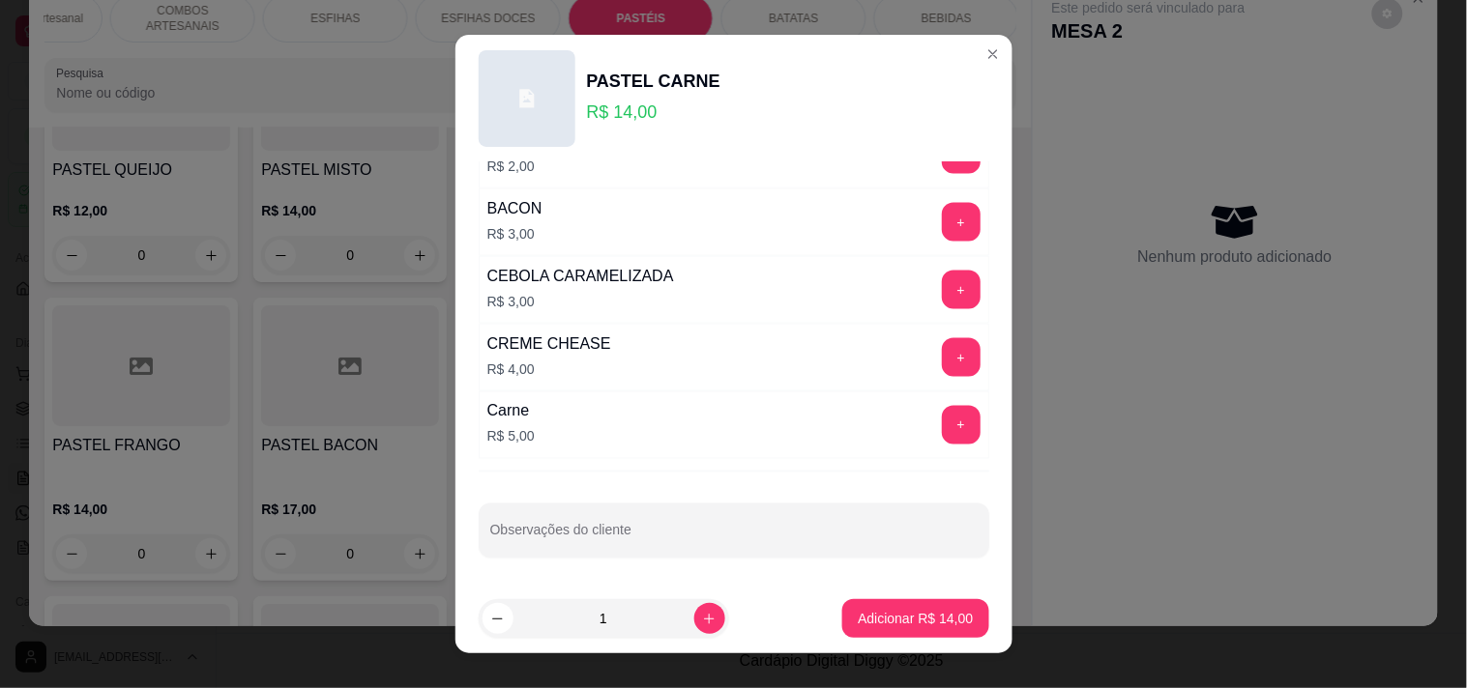
click at [942, 363] on button "+" at bounding box center [961, 357] width 39 height 39
click at [911, 609] on button "Adicionar R$ 18,00" at bounding box center [915, 618] width 146 height 39
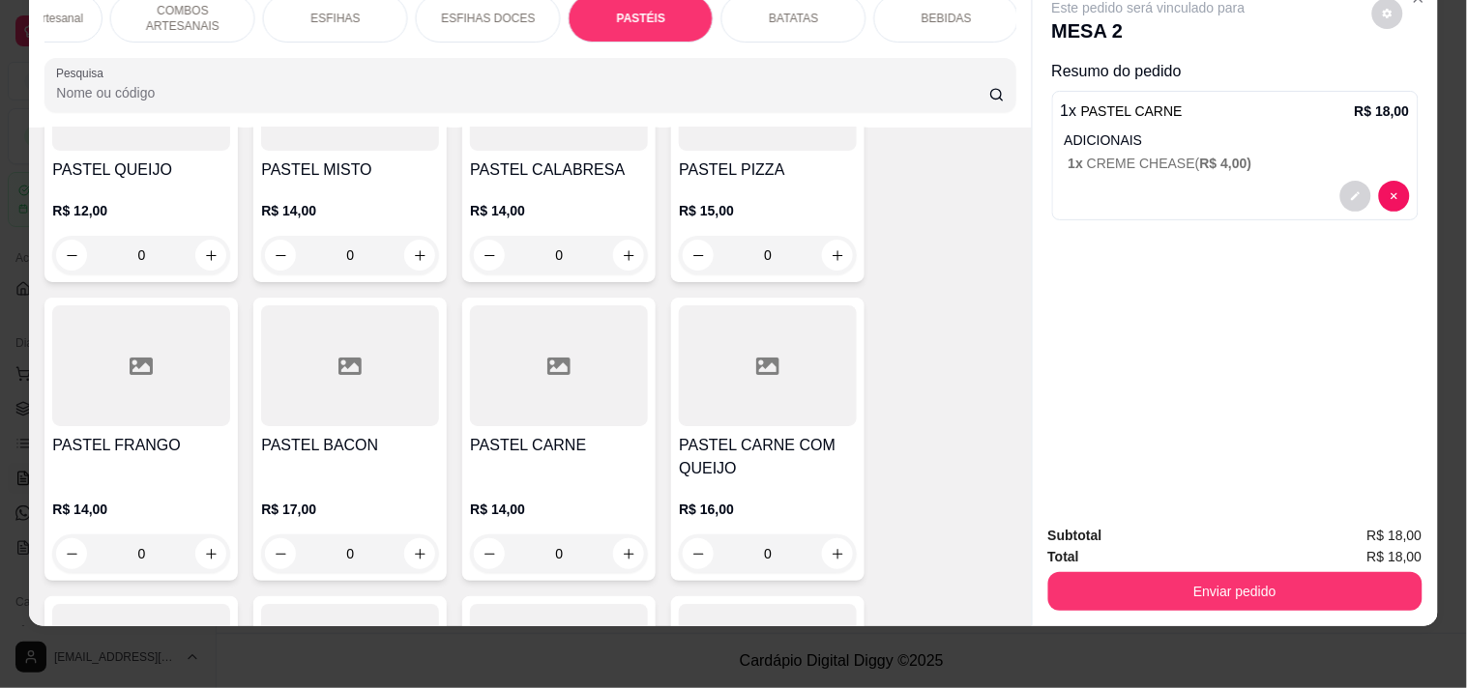
click at [214, 535] on div "0" at bounding box center [141, 554] width 178 height 39
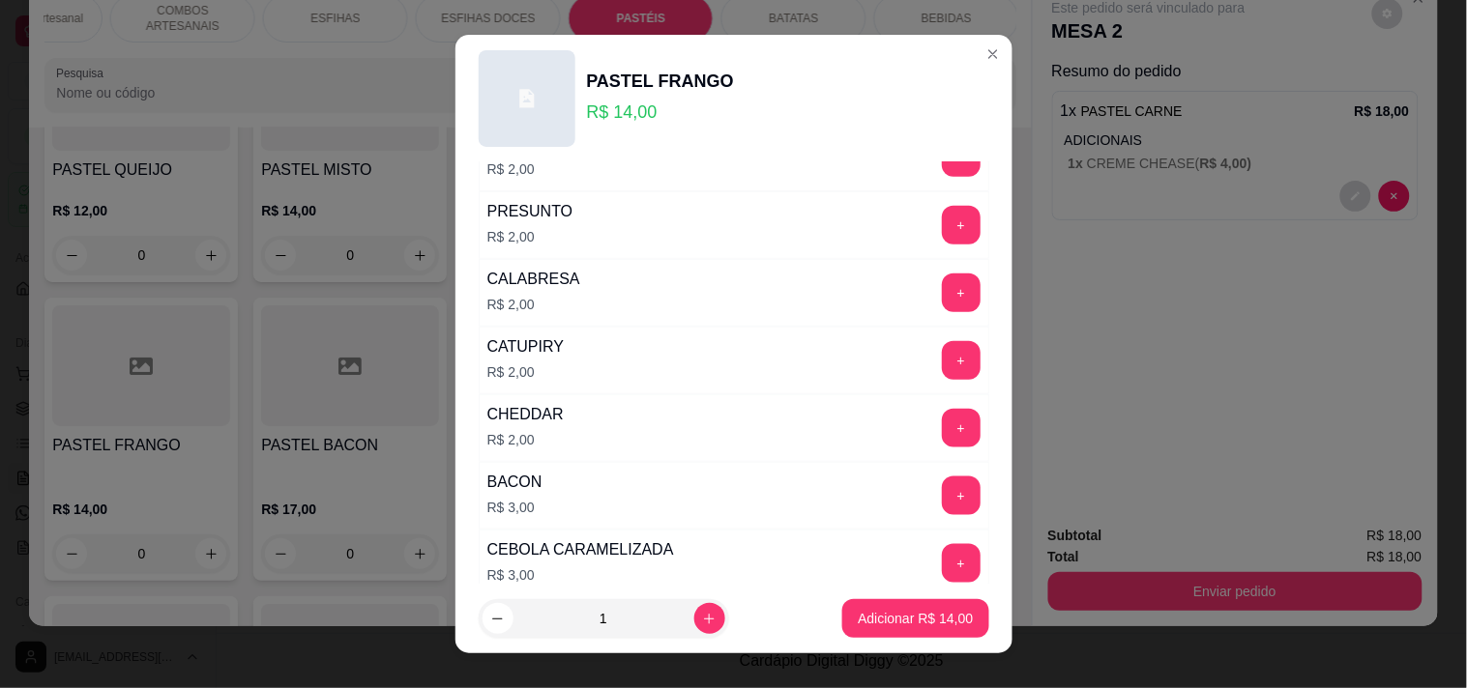
scroll to position [537, 0]
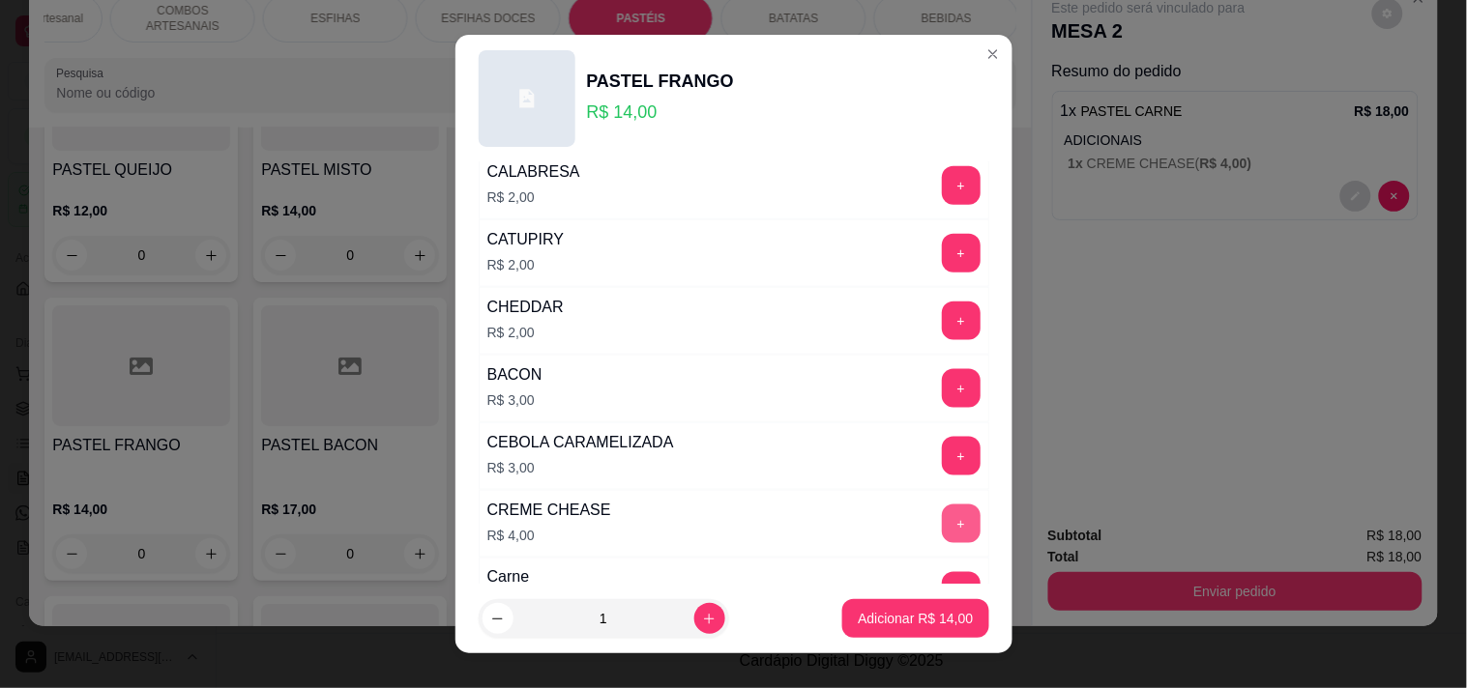
click at [942, 518] on button "+" at bounding box center [961, 524] width 39 height 39
click at [891, 620] on p "Adicionar R$ 18,00" at bounding box center [915, 618] width 115 height 19
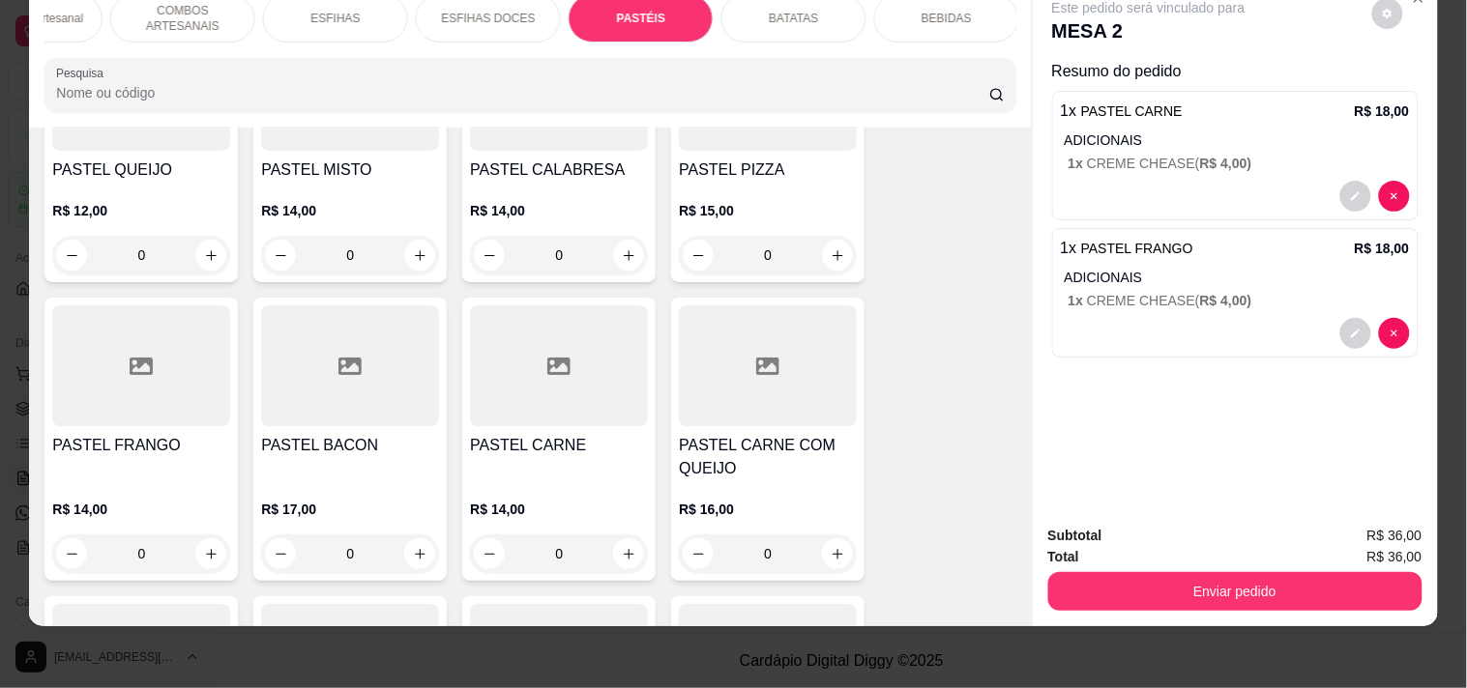
click at [1167, 572] on button "Enviar pedido" at bounding box center [1235, 591] width 374 height 39
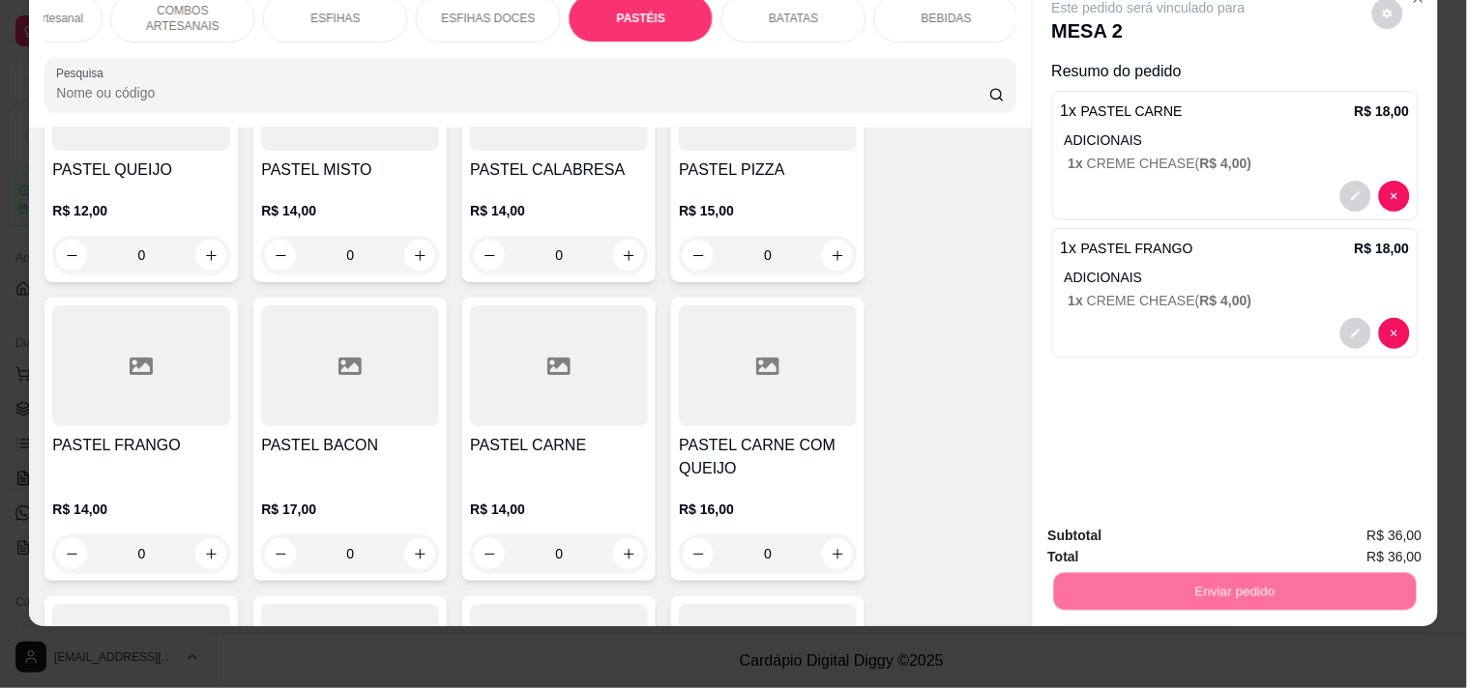
click at [1210, 517] on button "Registrar cliente" at bounding box center [1243, 528] width 128 height 37
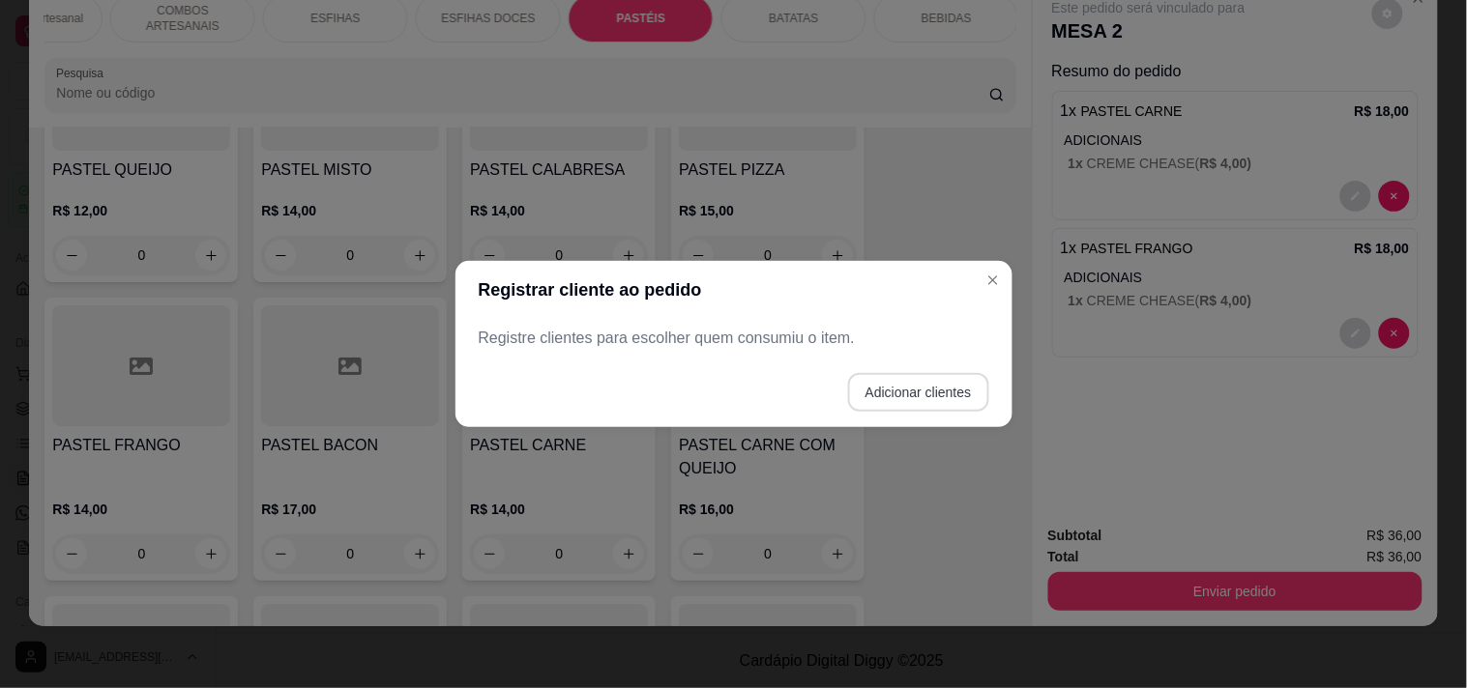
click at [897, 398] on button "Adicionar clientes" at bounding box center [918, 392] width 141 height 39
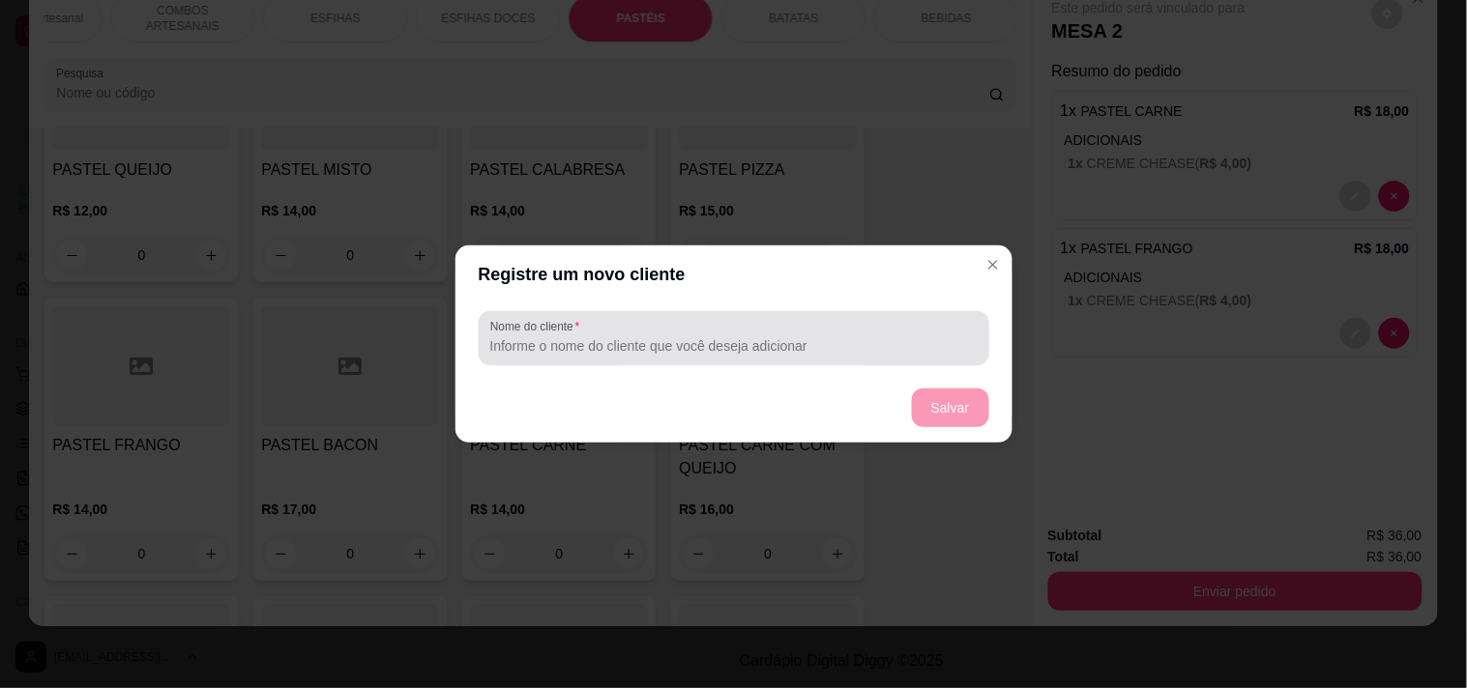
click at [728, 360] on div "Nome do cliente" at bounding box center [734, 338] width 510 height 54
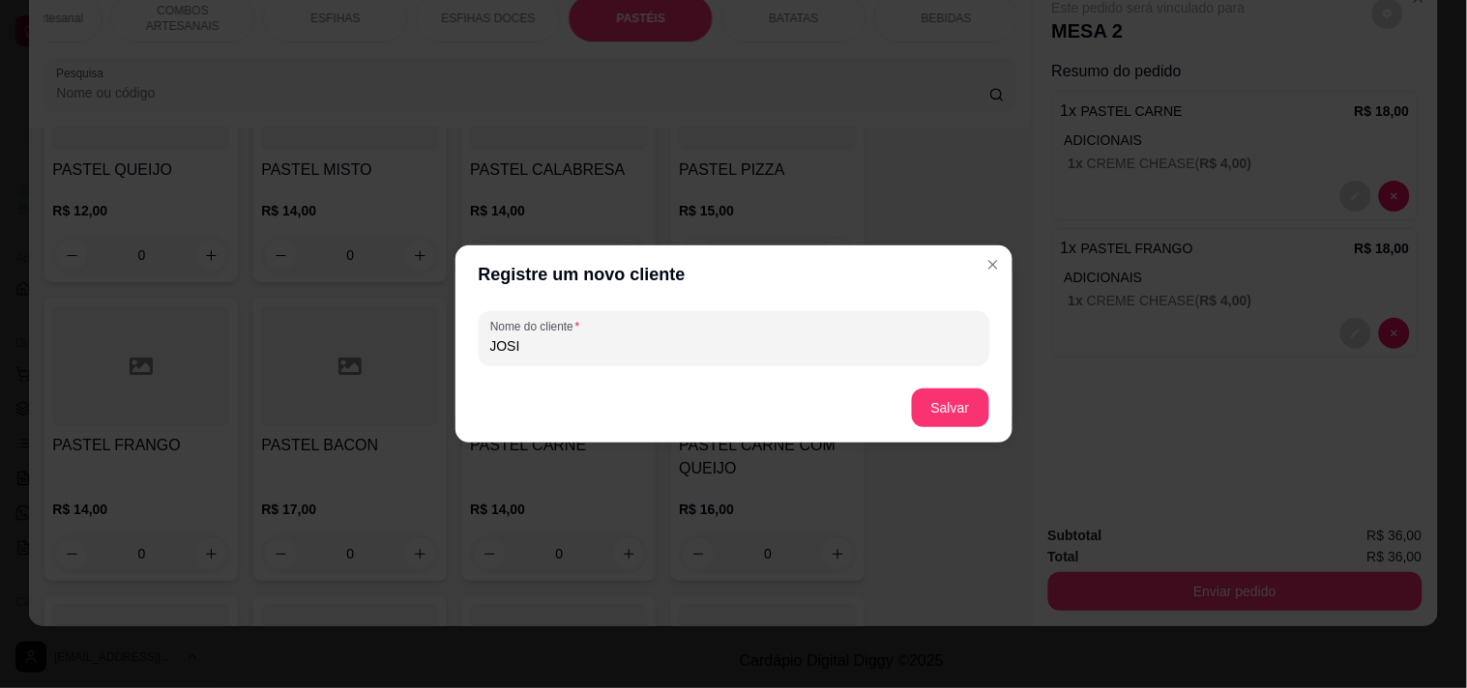
type input "JOSI"
click at [930, 412] on button "Salvar" at bounding box center [950, 408] width 77 height 39
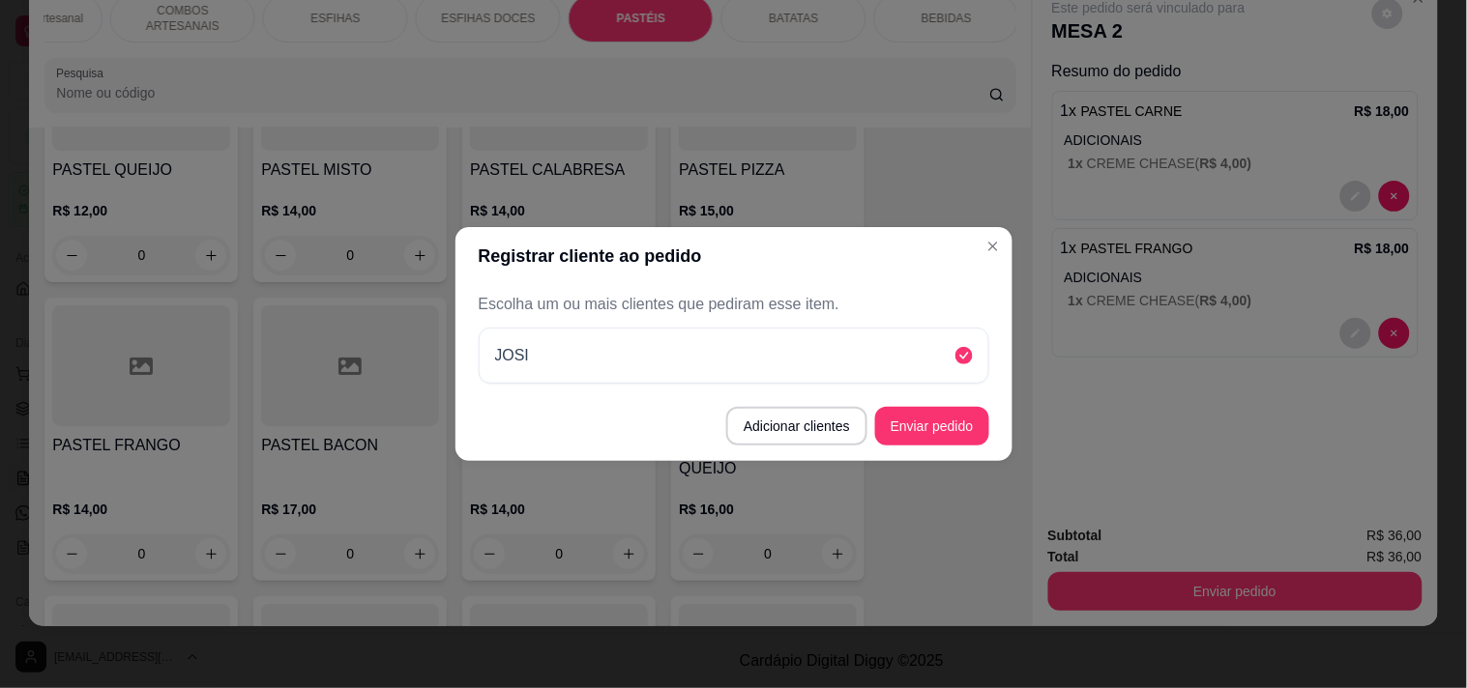
click at [955, 417] on button "Enviar pedido" at bounding box center [932, 426] width 114 height 39
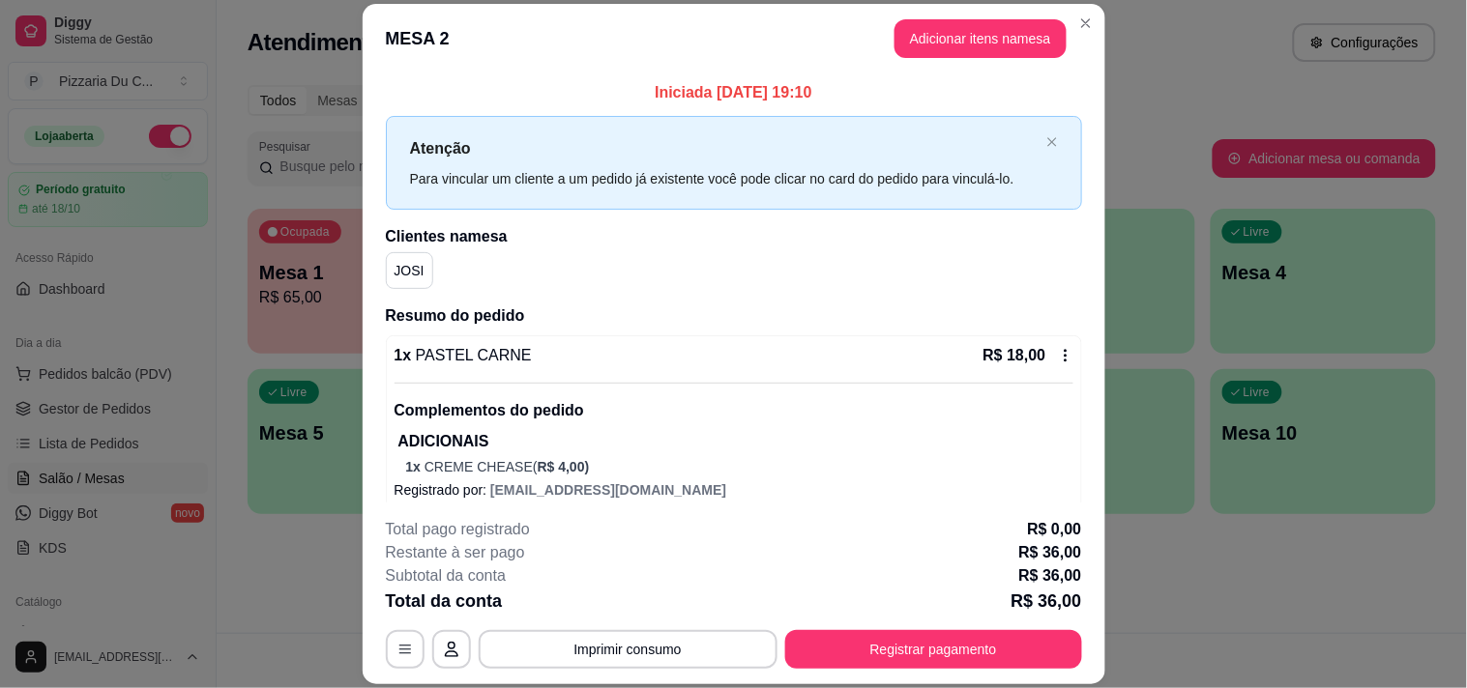
click at [952, 53] on button "Adicionar itens na mesa" at bounding box center [980, 38] width 172 height 39
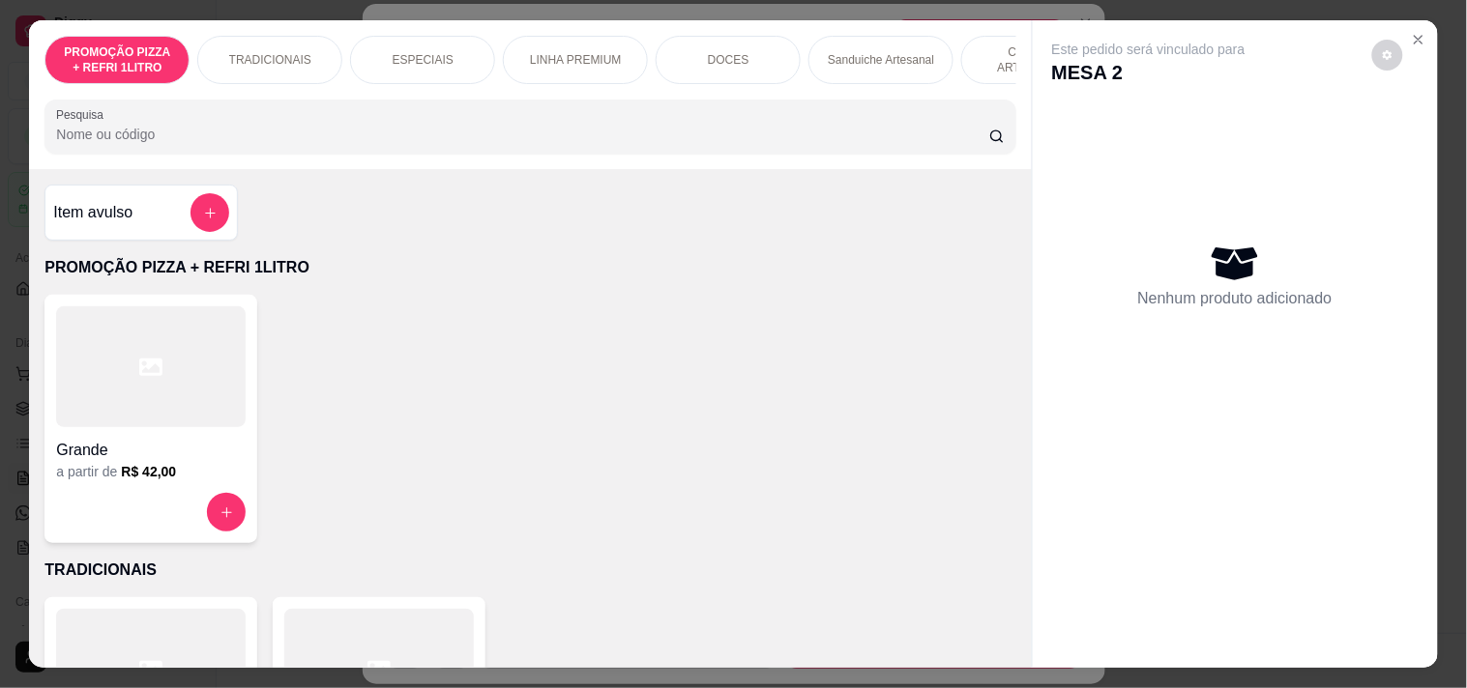
scroll to position [0, 851]
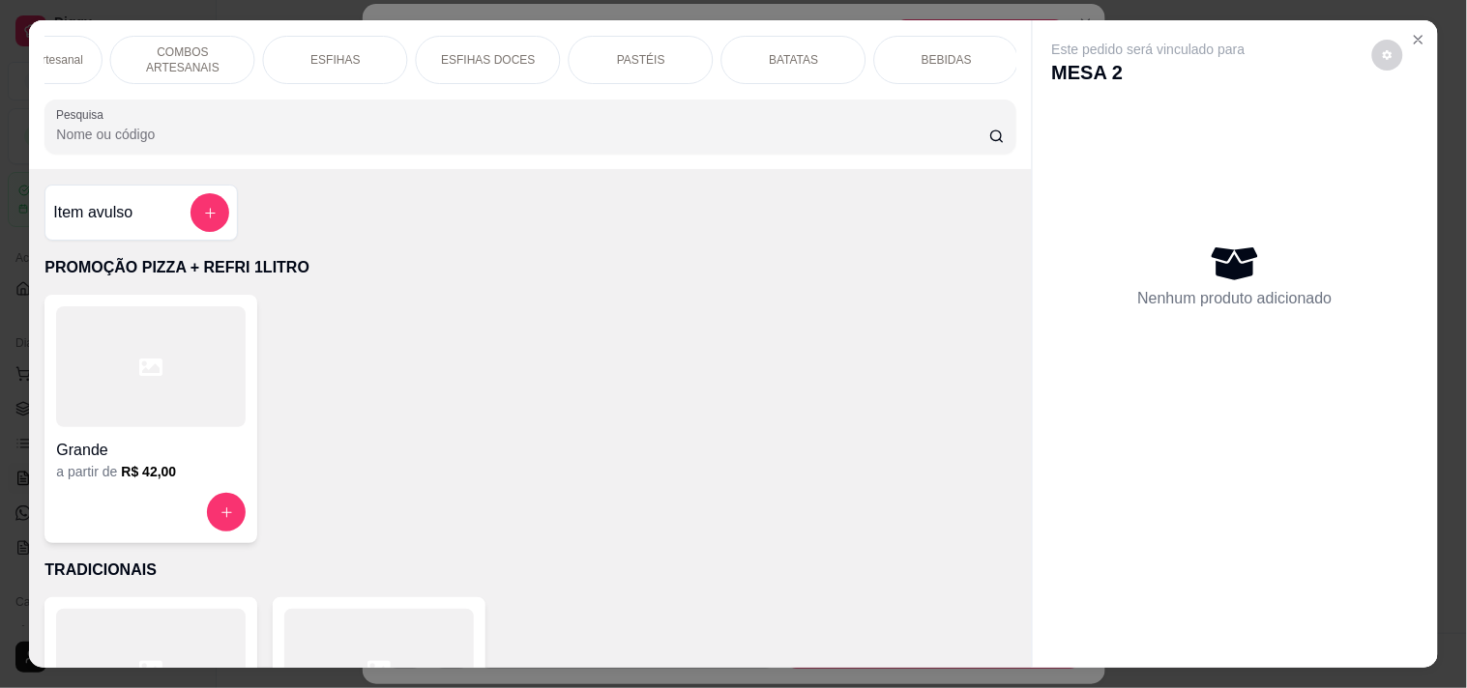
click at [631, 36] on div "PASTÉIS" at bounding box center [640, 60] width 145 height 48
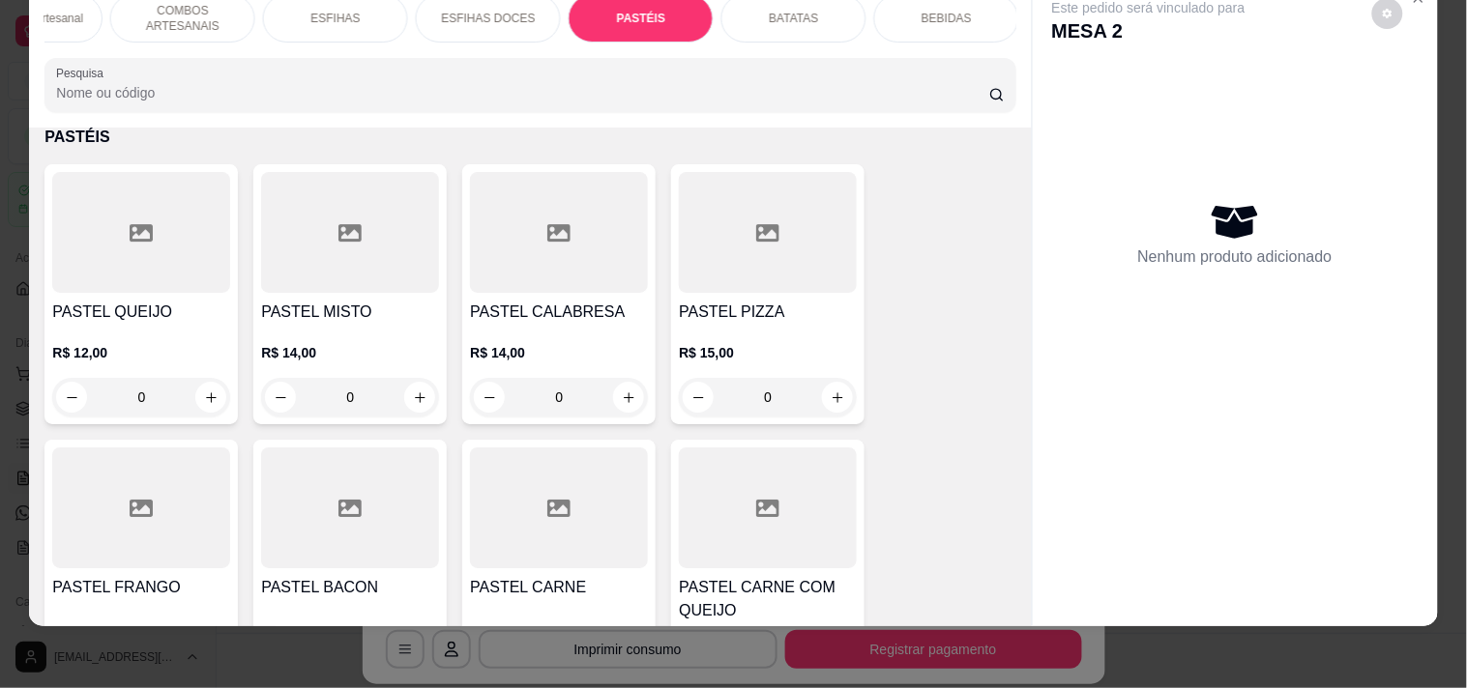
scroll to position [5513, 0]
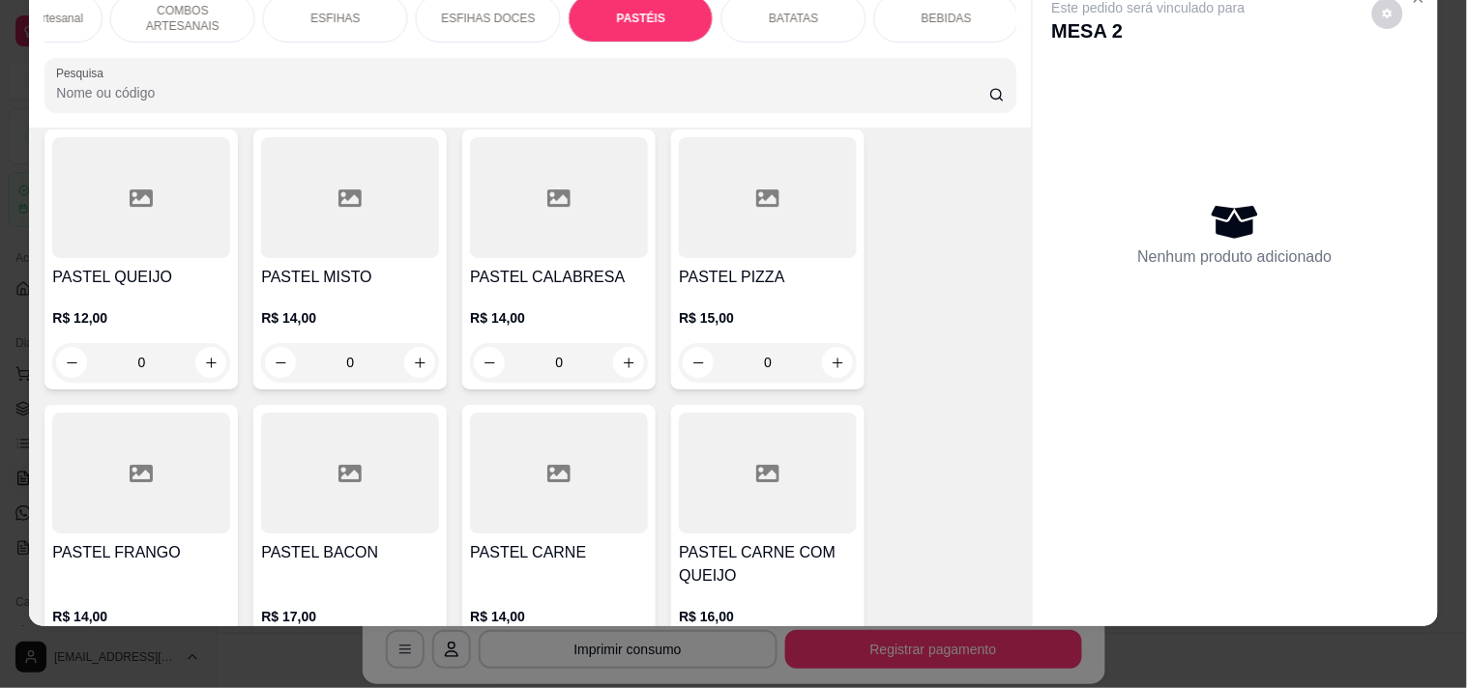
click at [188, 541] on div "PASTEL FRANGO" at bounding box center [141, 564] width 178 height 46
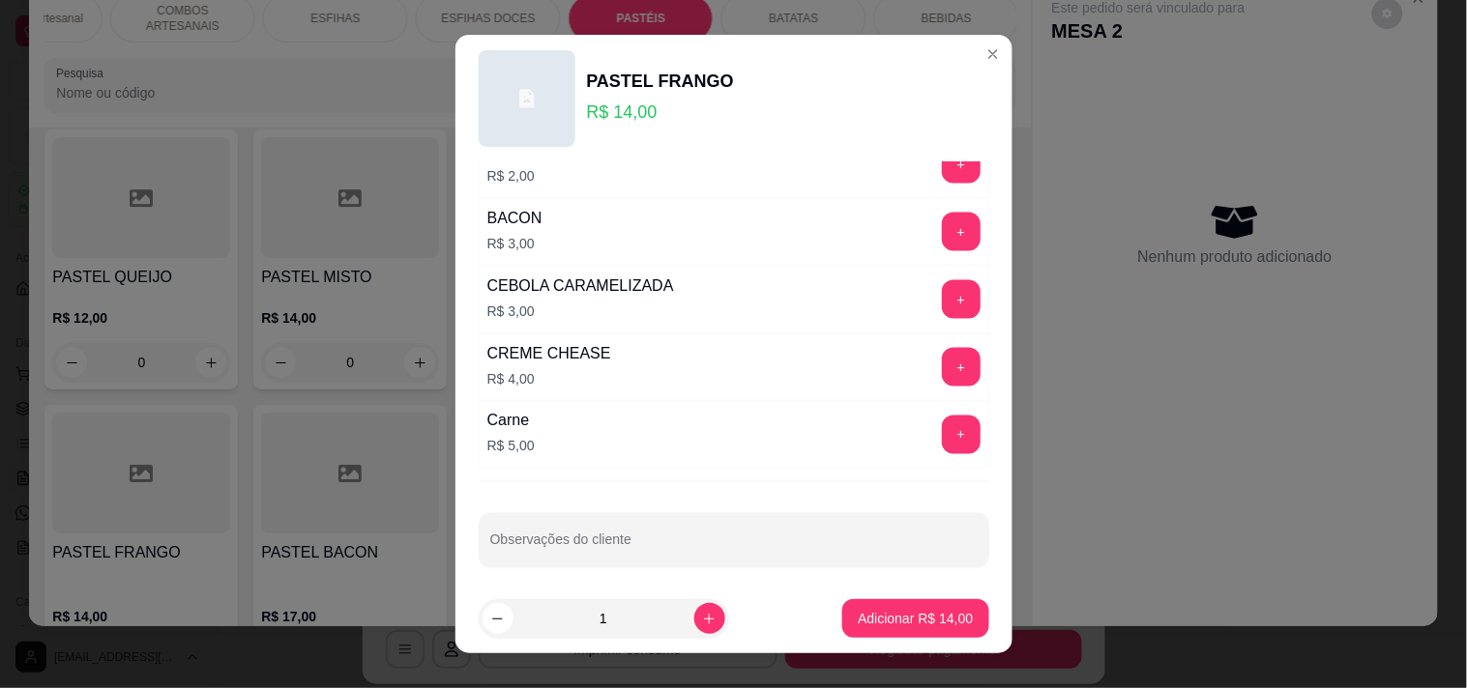
scroll to position [706, 0]
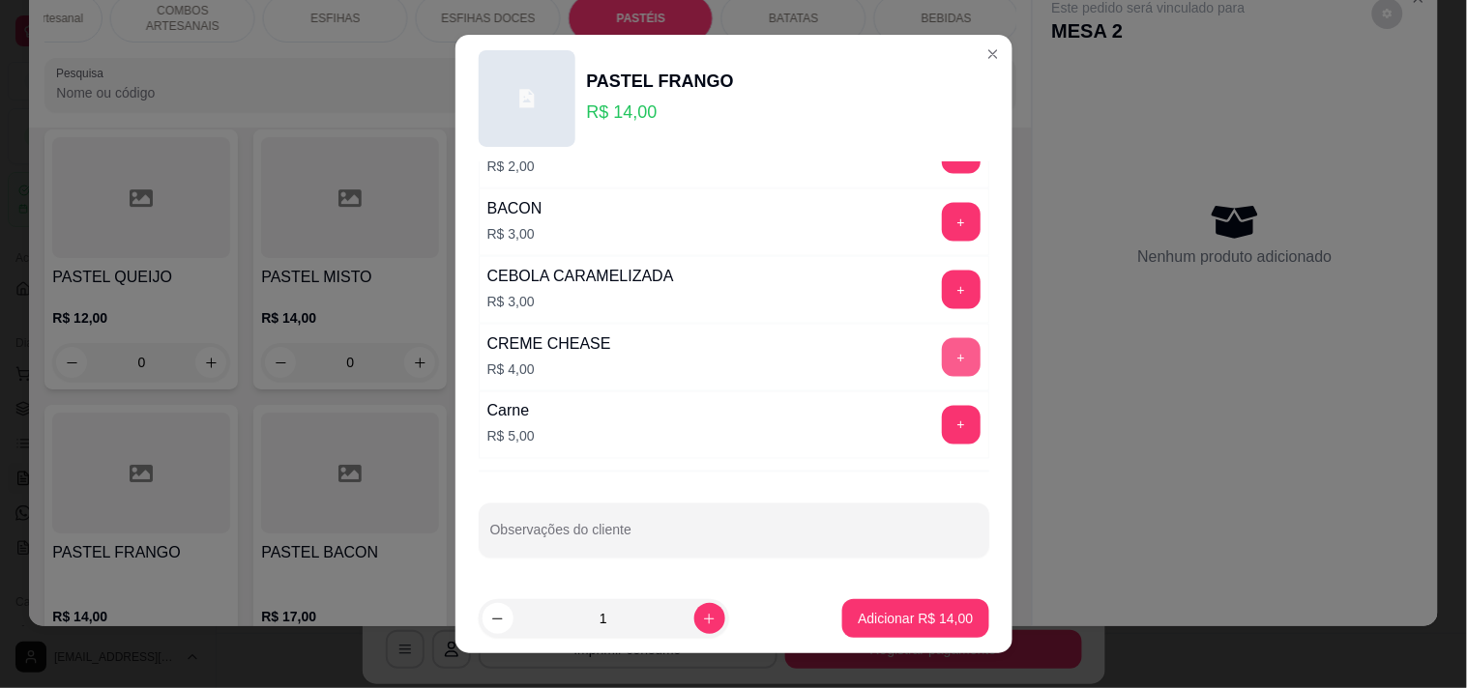
click at [942, 352] on button "+" at bounding box center [961, 357] width 39 height 39
click at [904, 631] on button "Adicionar R$ 18,00" at bounding box center [915, 618] width 146 height 39
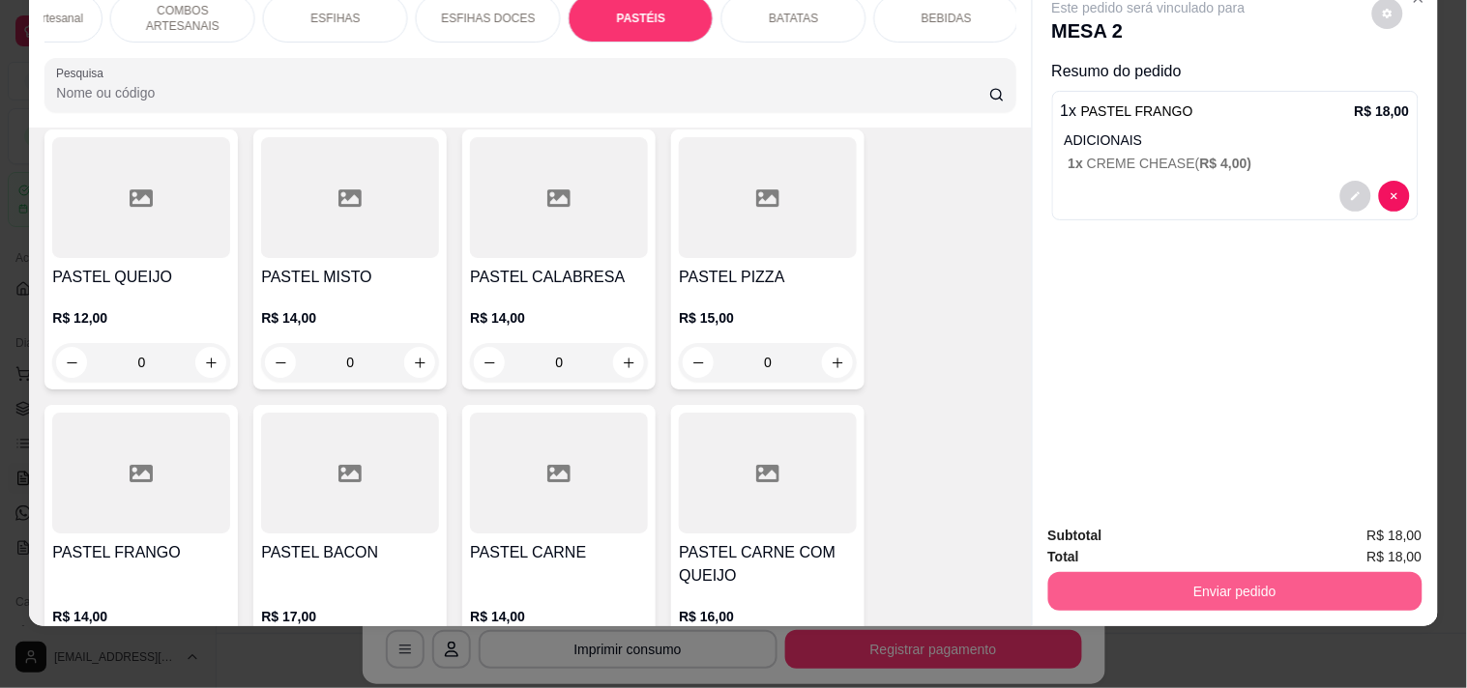
click at [1231, 572] on button "Enviar pedido" at bounding box center [1235, 591] width 374 height 39
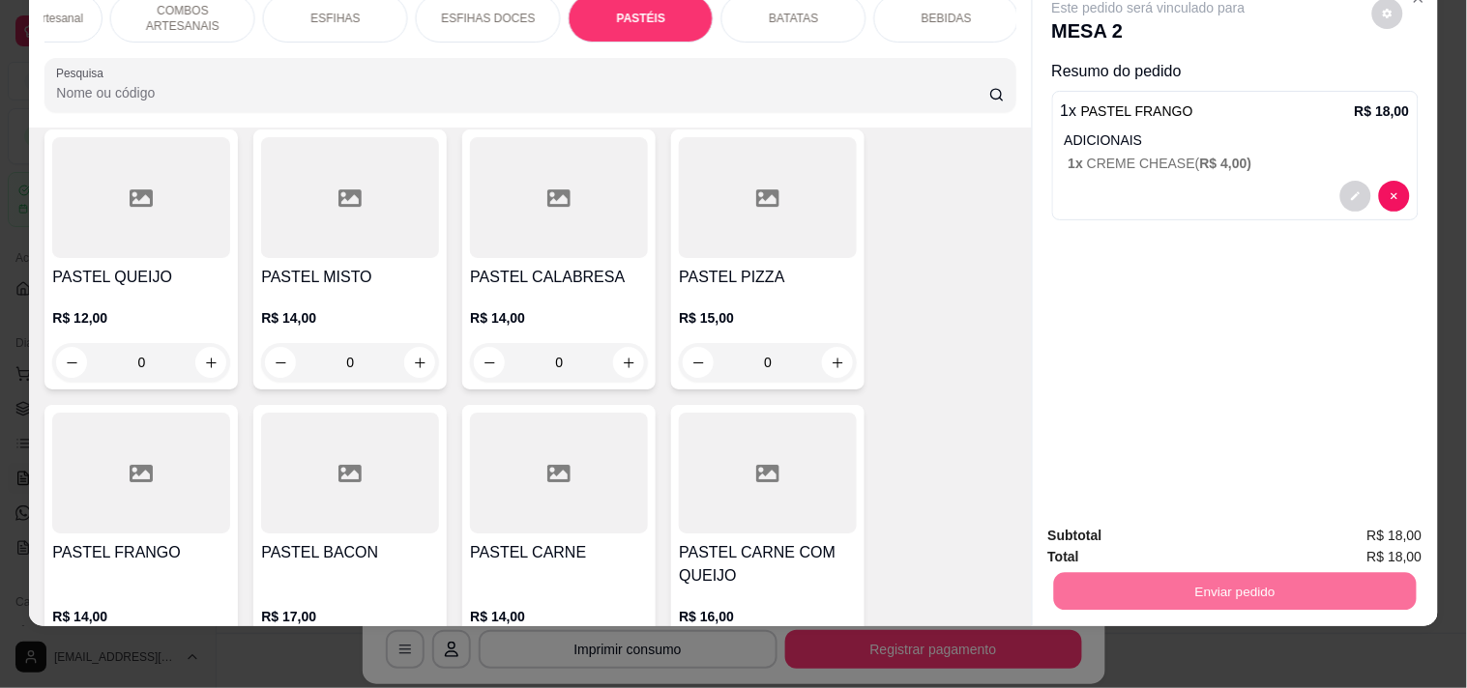
click at [1340, 526] on button "Enviar pedido" at bounding box center [1371, 528] width 109 height 37
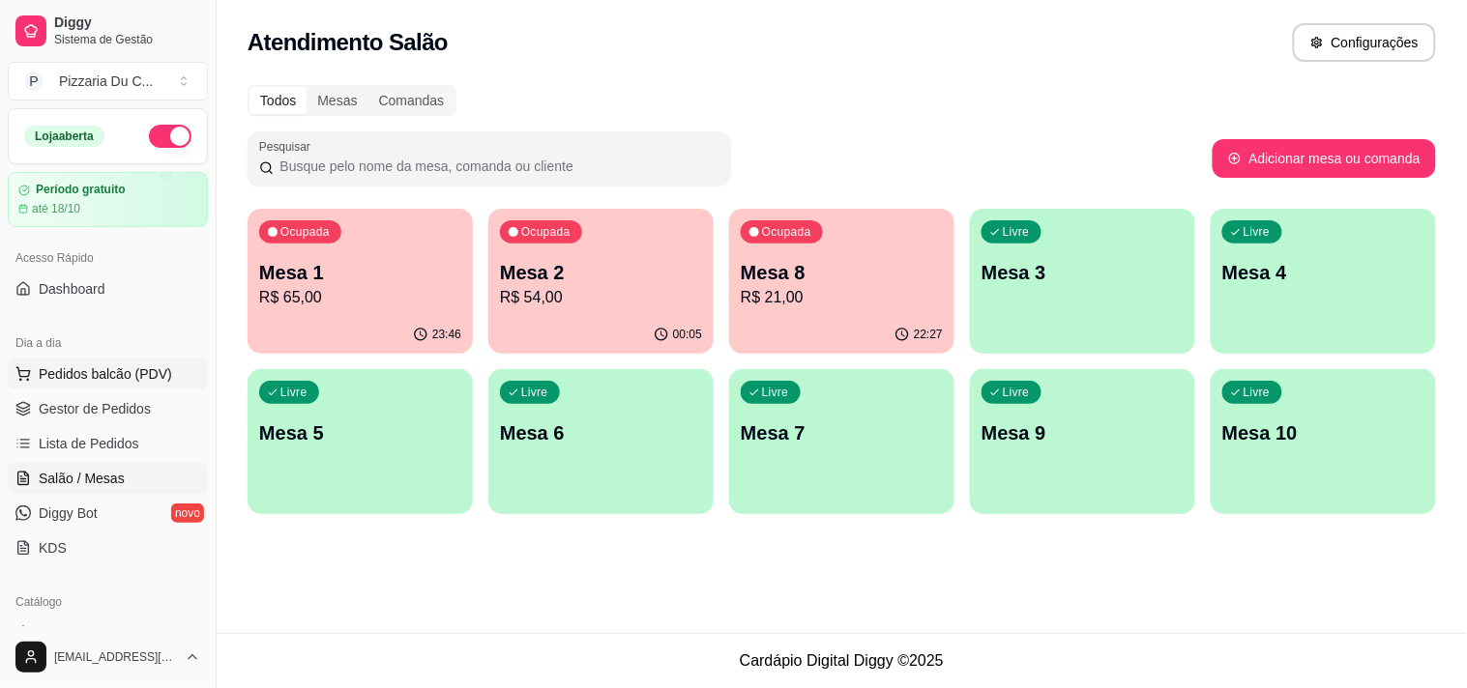
click at [91, 381] on span "Pedidos balcão (PDV)" at bounding box center [105, 373] width 133 height 19
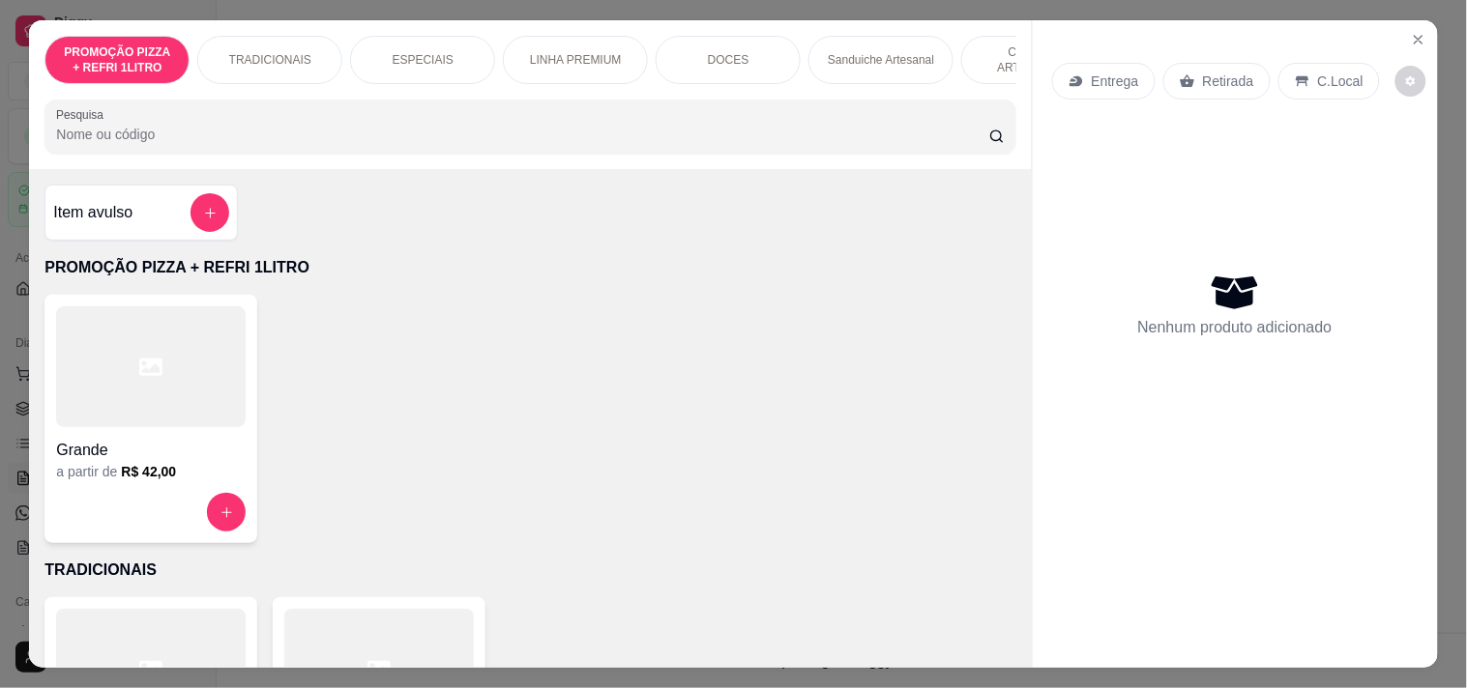
click at [1077, 72] on div "Entrega" at bounding box center [1103, 81] width 103 height 37
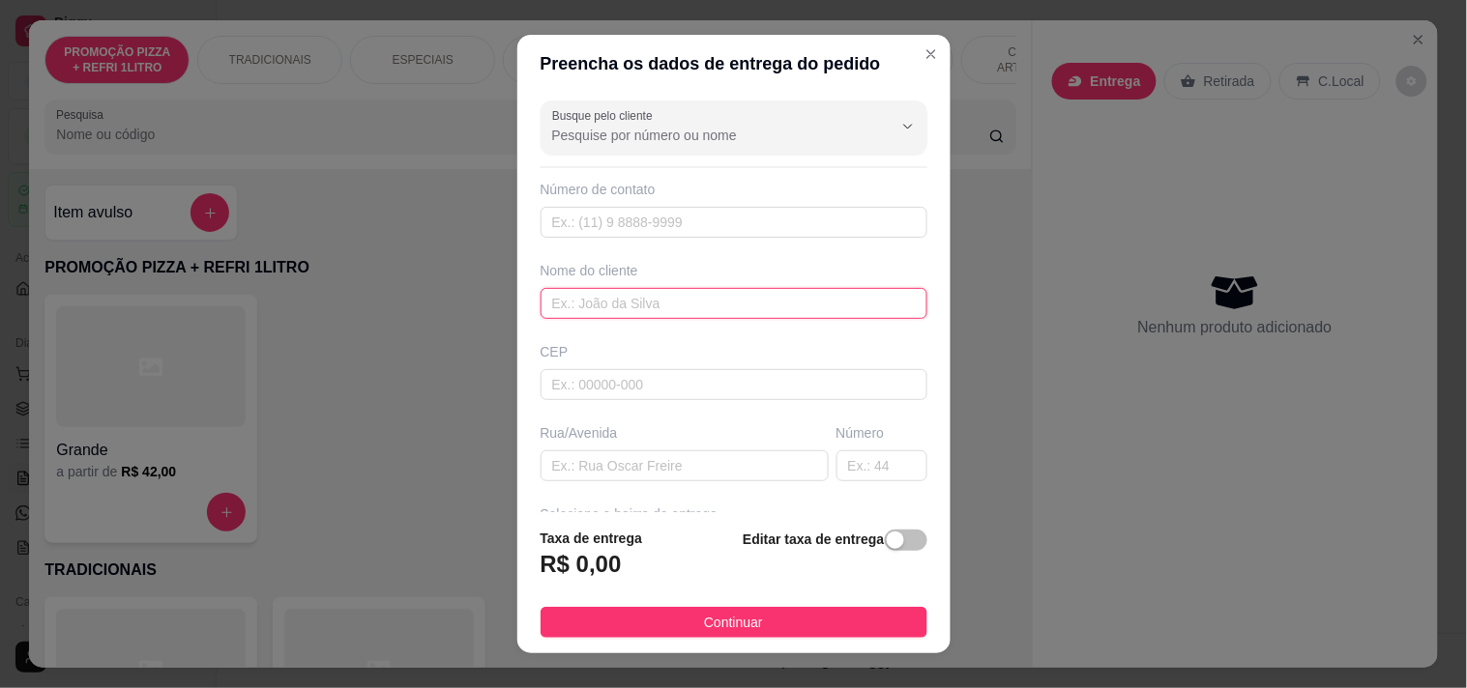
click at [619, 309] on input "text" at bounding box center [733, 303] width 387 height 31
type input "c"
type input "Cleber"
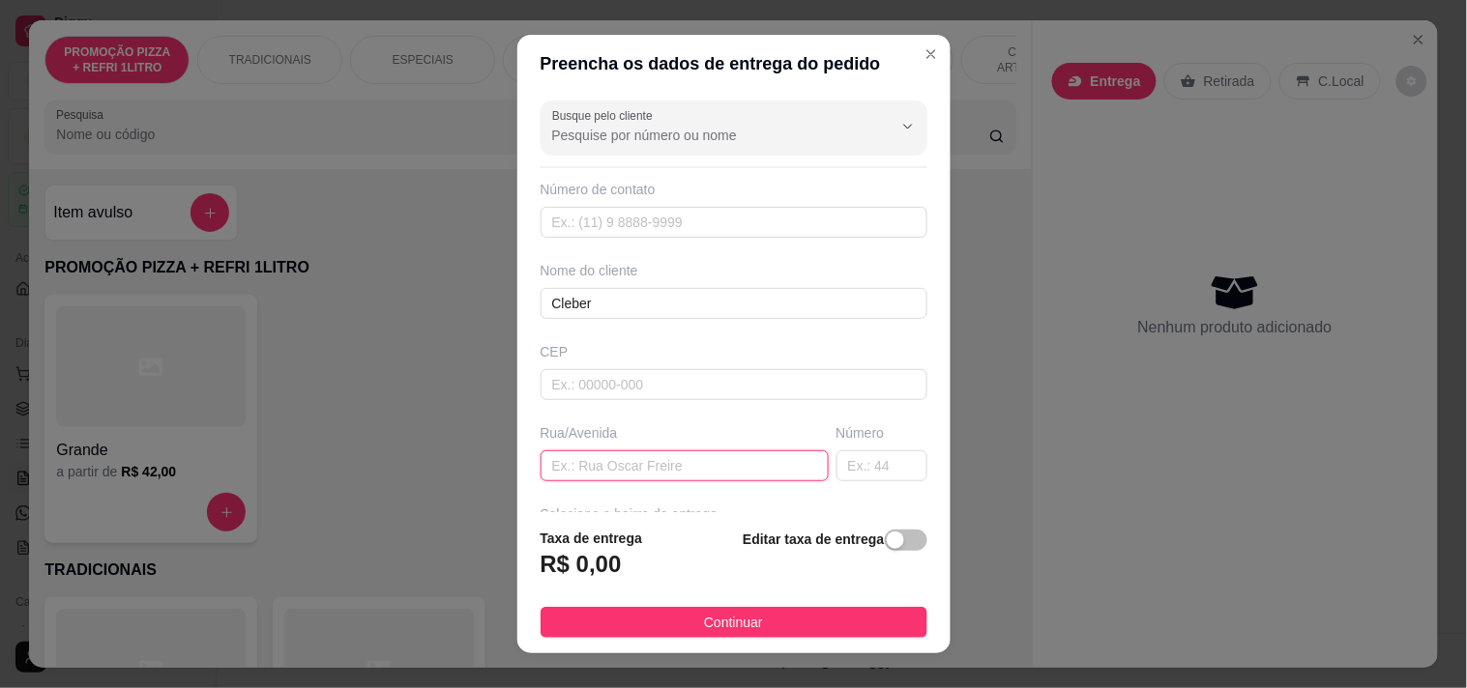
click at [597, 479] on input "text" at bounding box center [684, 466] width 288 height 31
paste input "[STREET_ADDRESS][PERSON_NAME]"
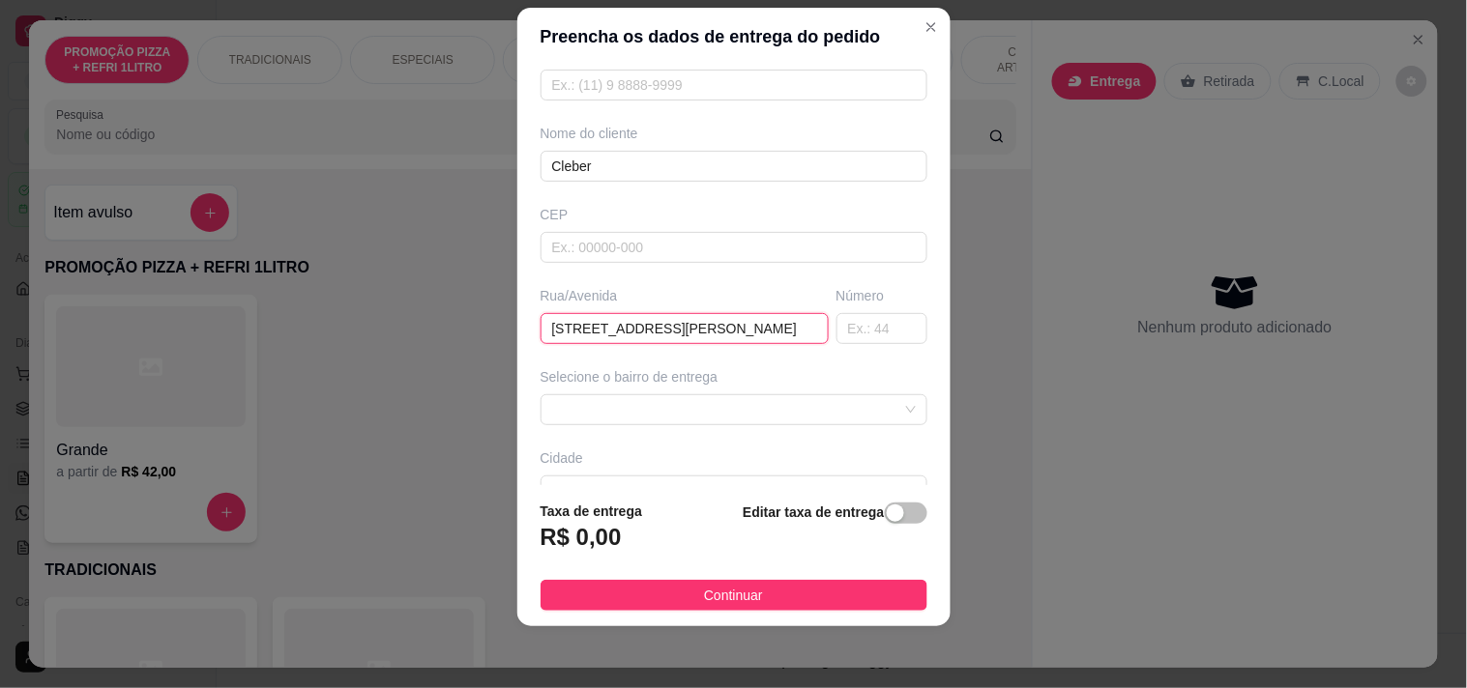
scroll to position [215, 0]
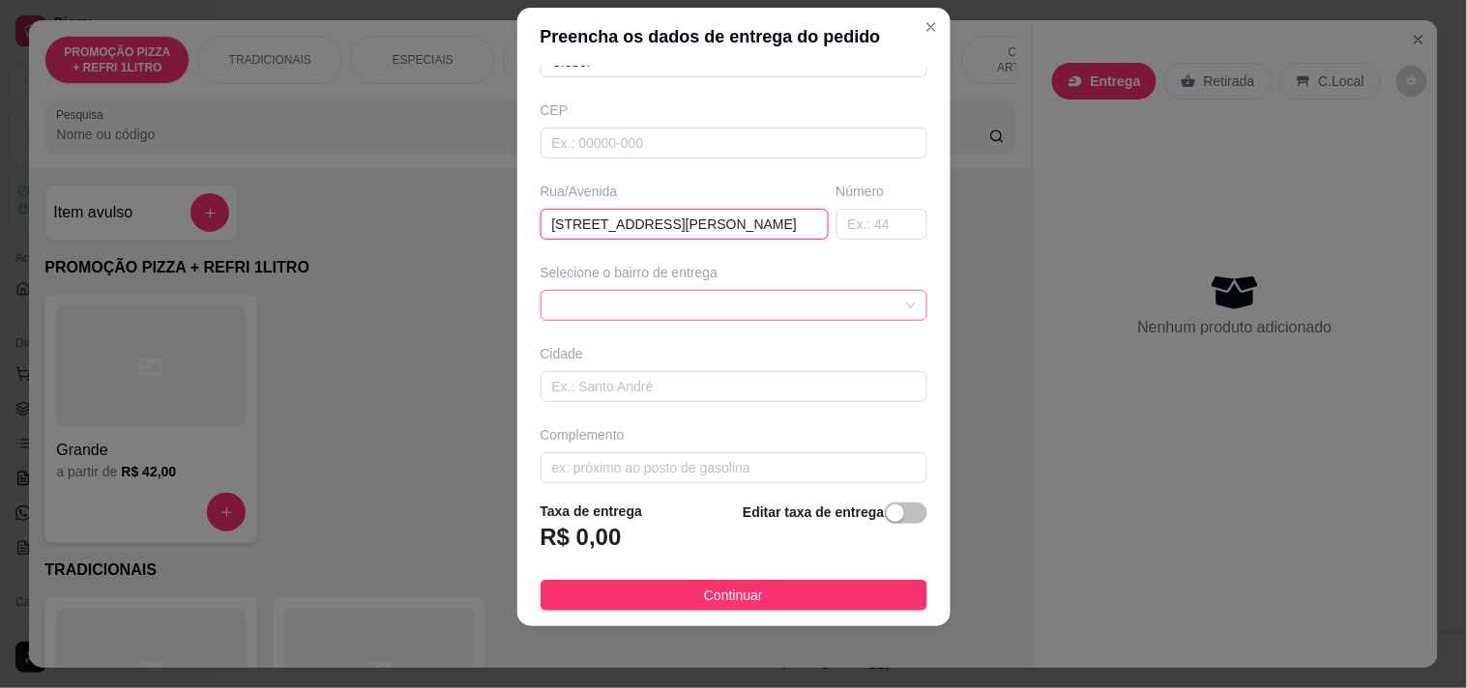
click at [659, 300] on div at bounding box center [733, 305] width 387 height 31
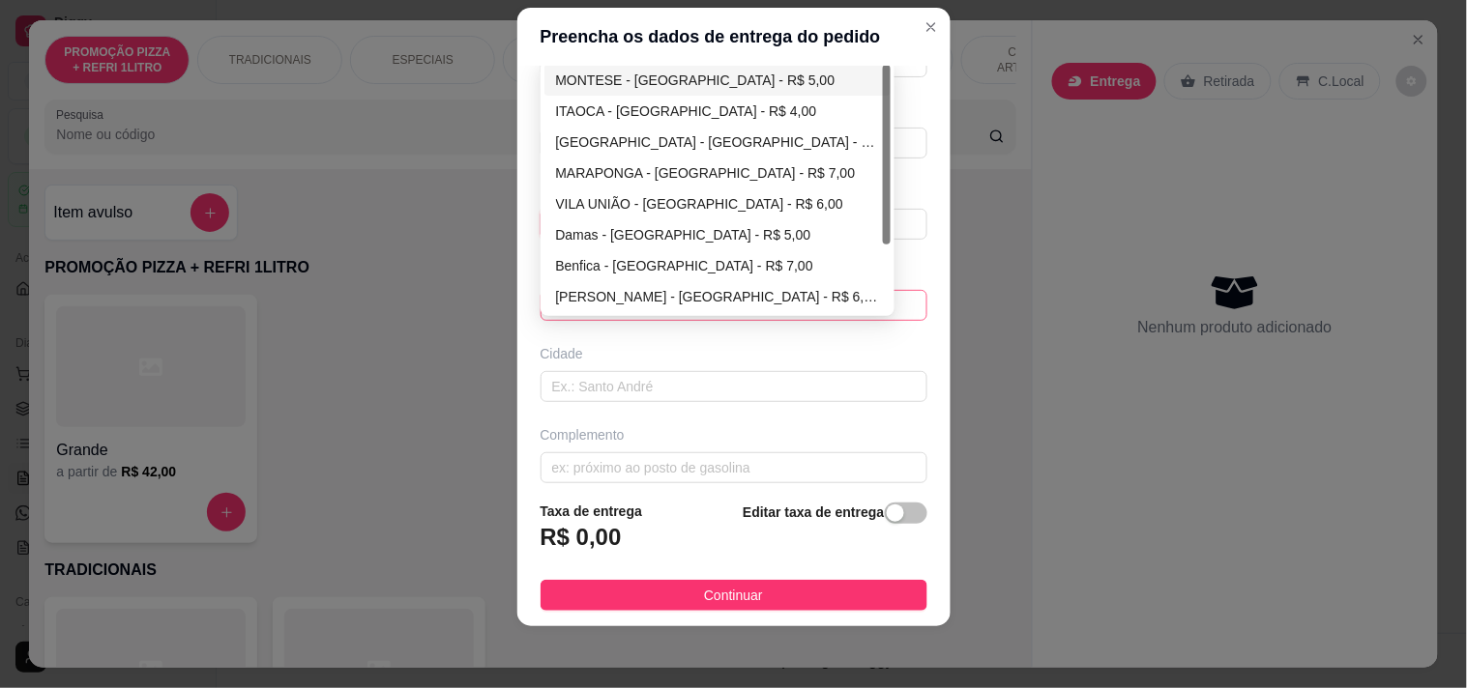
type input "[STREET_ADDRESS][PERSON_NAME]"
click at [638, 75] on div "MONTESE - [GEOGRAPHIC_DATA] - R$ 5,00" at bounding box center [718, 80] width 324 height 21
type input "[GEOGRAPHIC_DATA]"
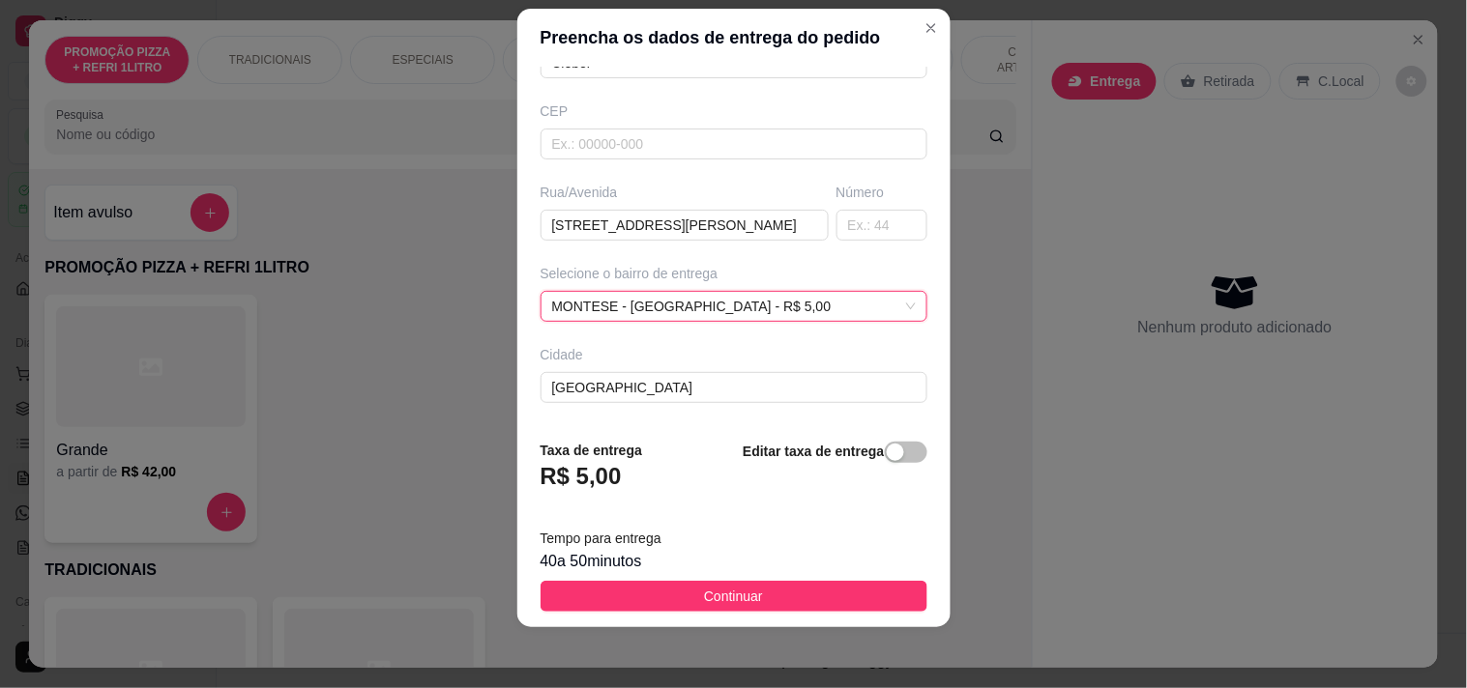
scroll to position [27, 0]
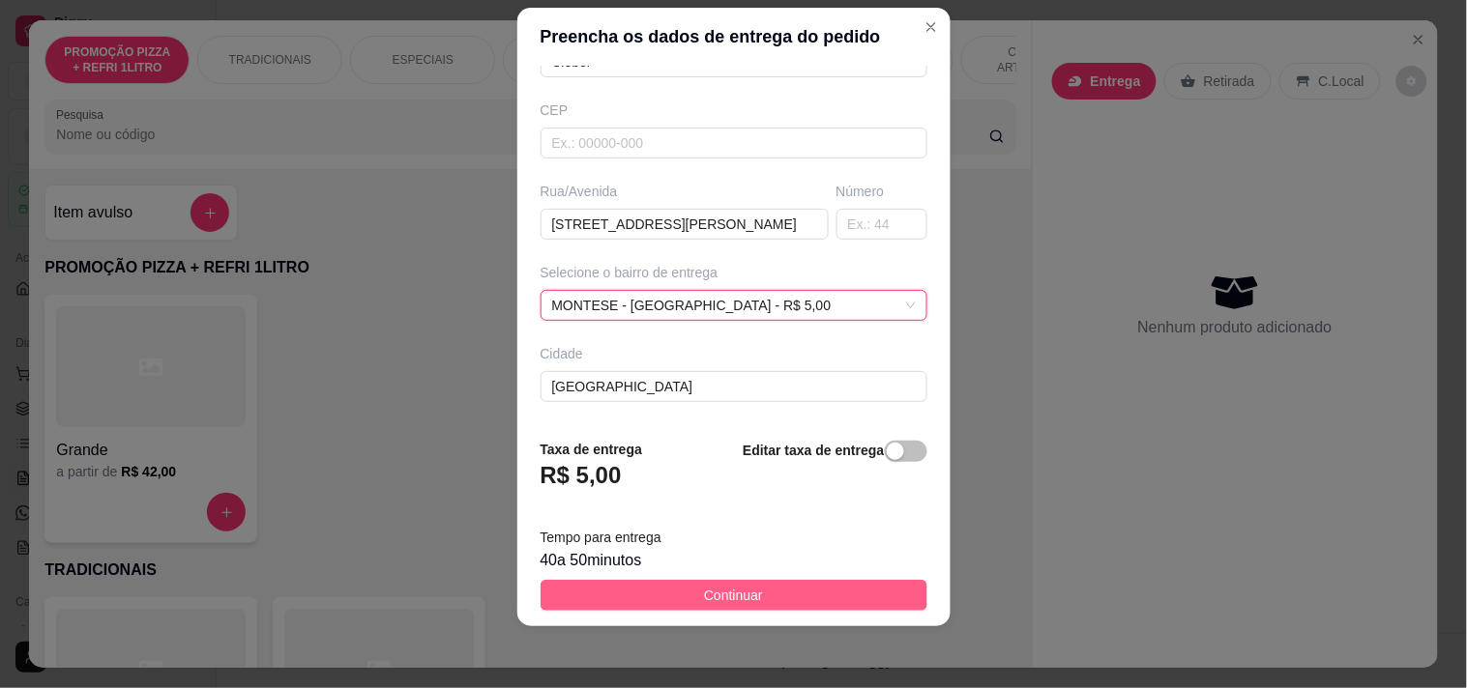
click at [704, 593] on span "Continuar" at bounding box center [733, 595] width 59 height 21
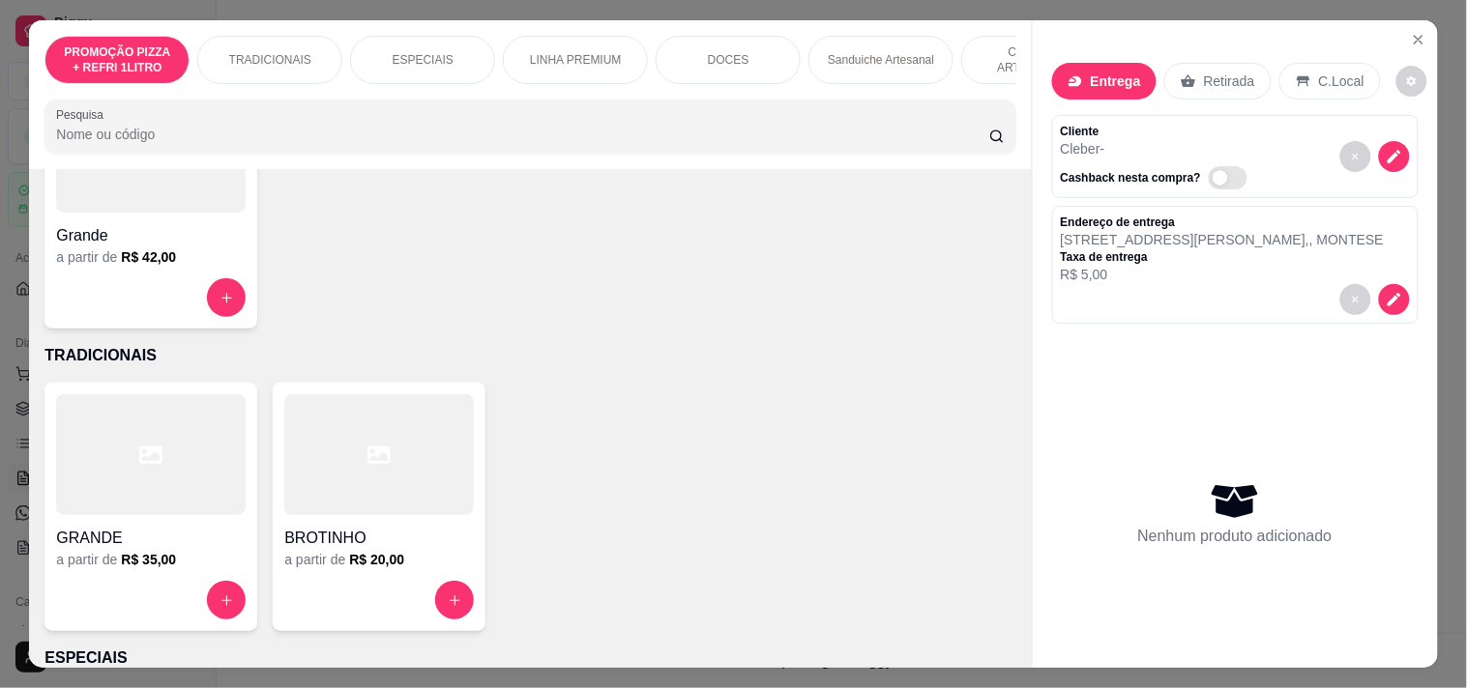
scroll to position [429, 0]
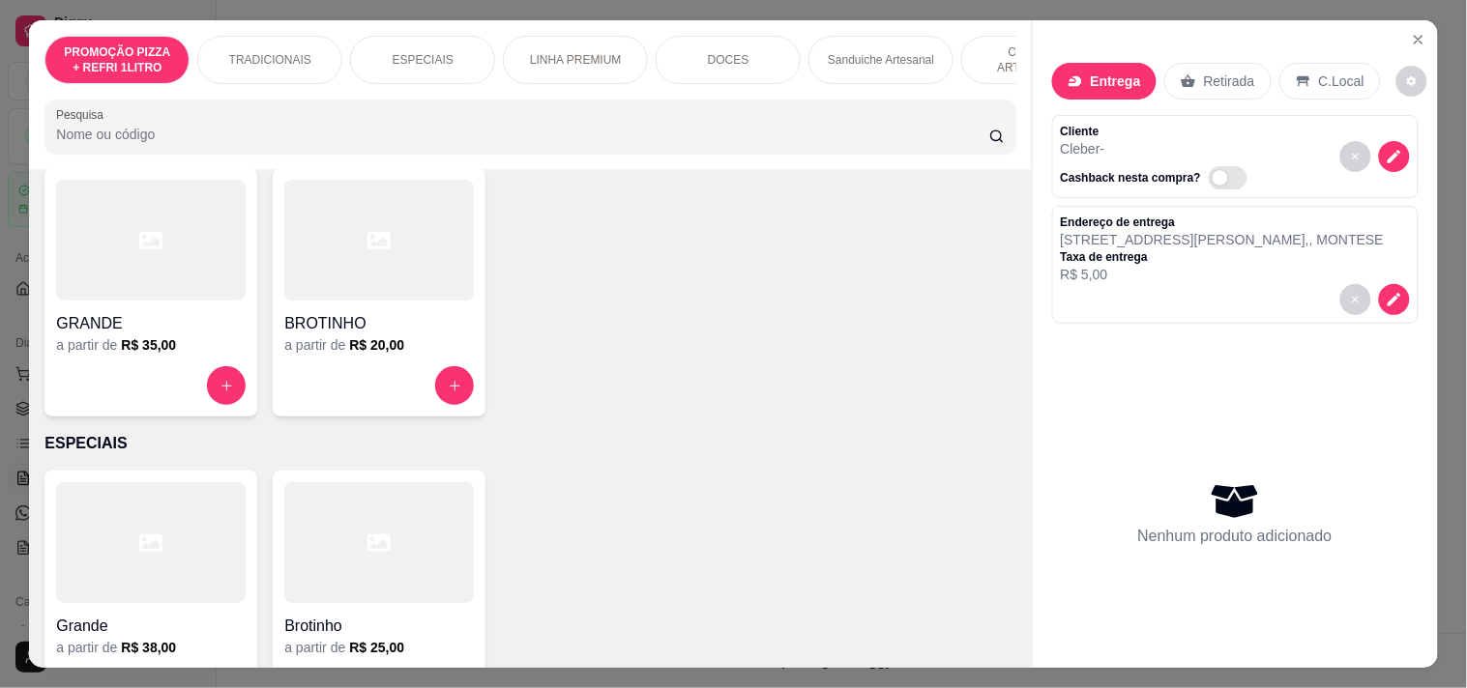
click at [182, 541] on div at bounding box center [150, 542] width 189 height 121
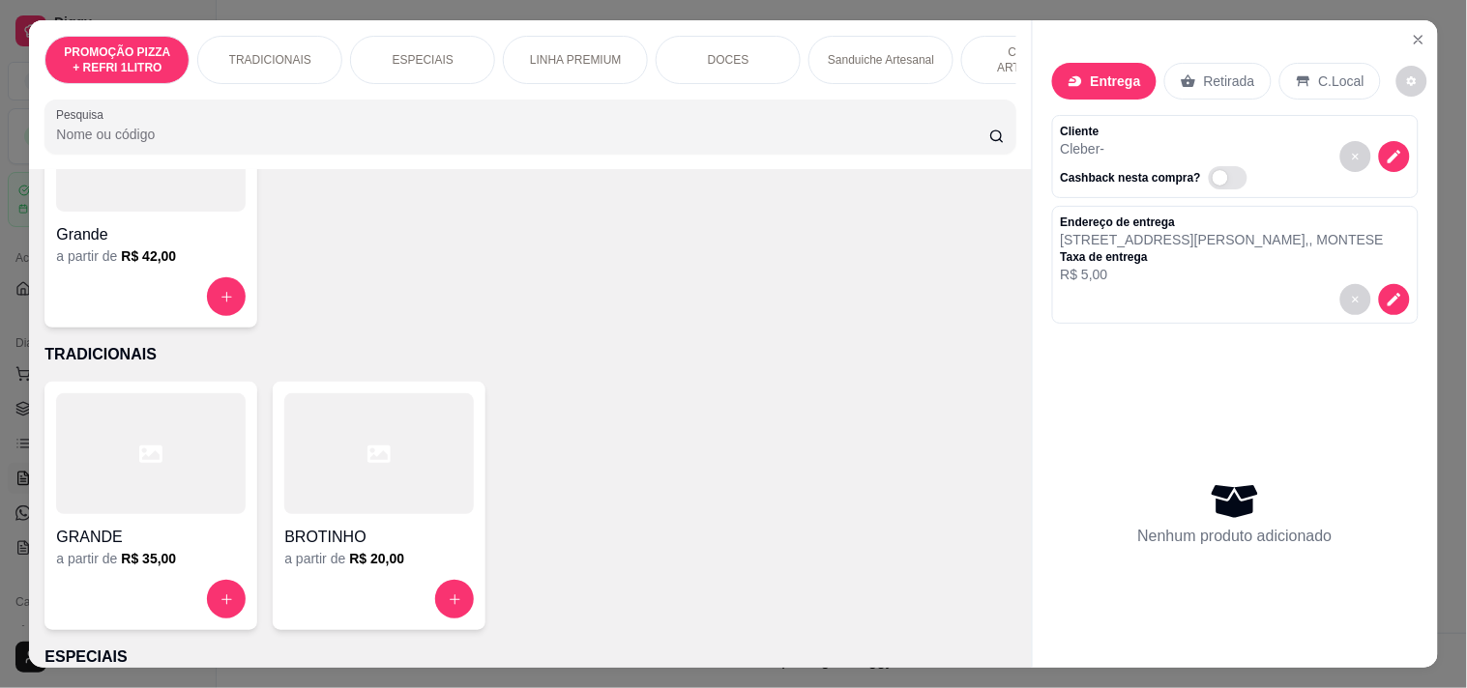
scroll to position [215, 0]
click at [207, 313] on button "increase-product-quantity" at bounding box center [226, 297] width 39 height 39
click at [217, 596] on button "increase-product-quantity" at bounding box center [226, 600] width 39 height 39
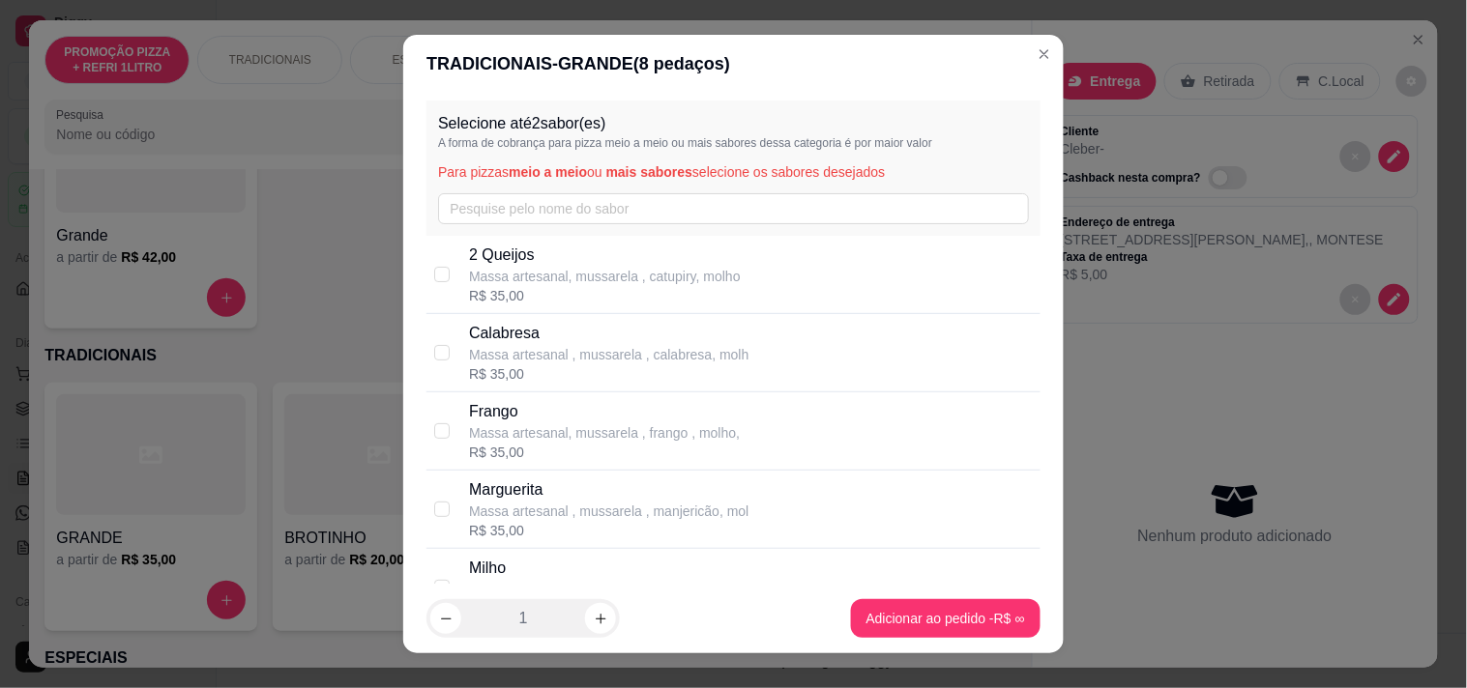
click at [547, 356] on p "Massa artesanal , mussarela , calabresa, molh" at bounding box center [608, 354] width 279 height 19
checkbox input "true"
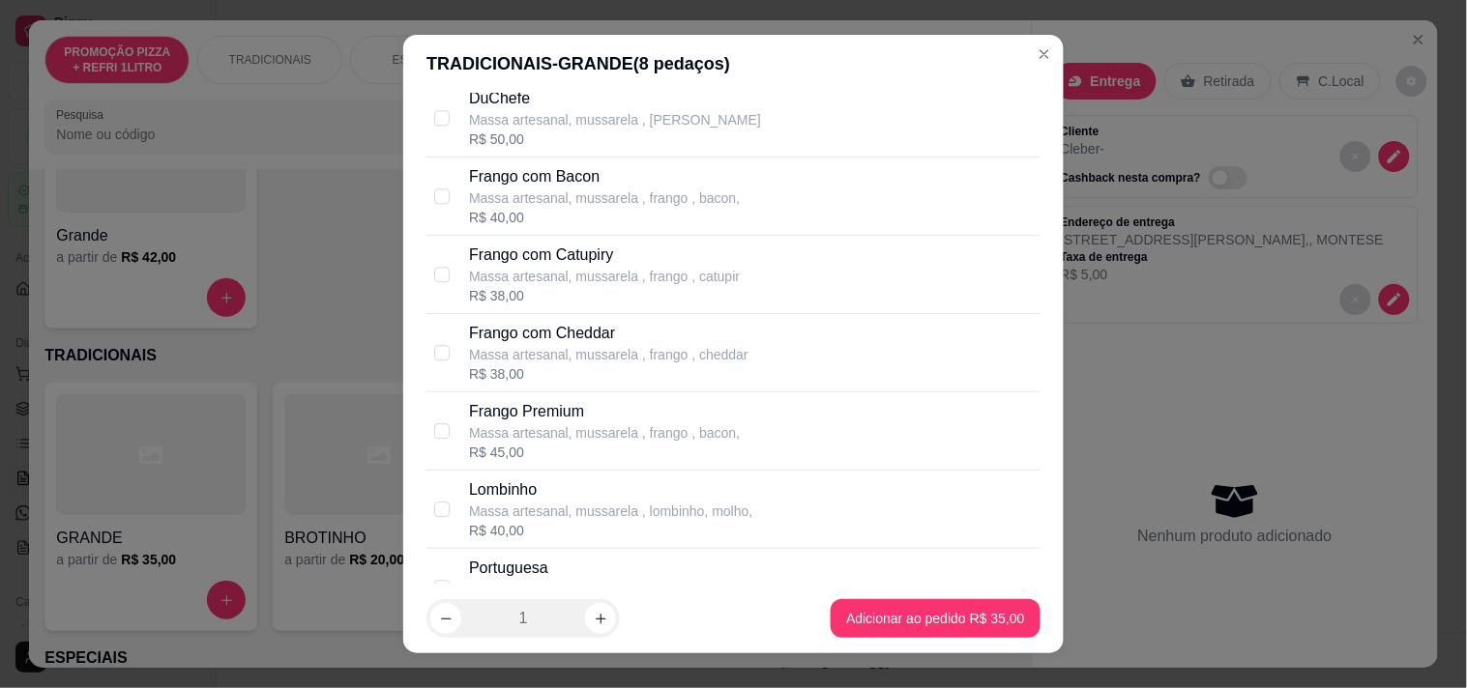
scroll to position [1396, 0]
click at [587, 422] on div "Frango Premium" at bounding box center [604, 412] width 271 height 23
checkbox input "true"
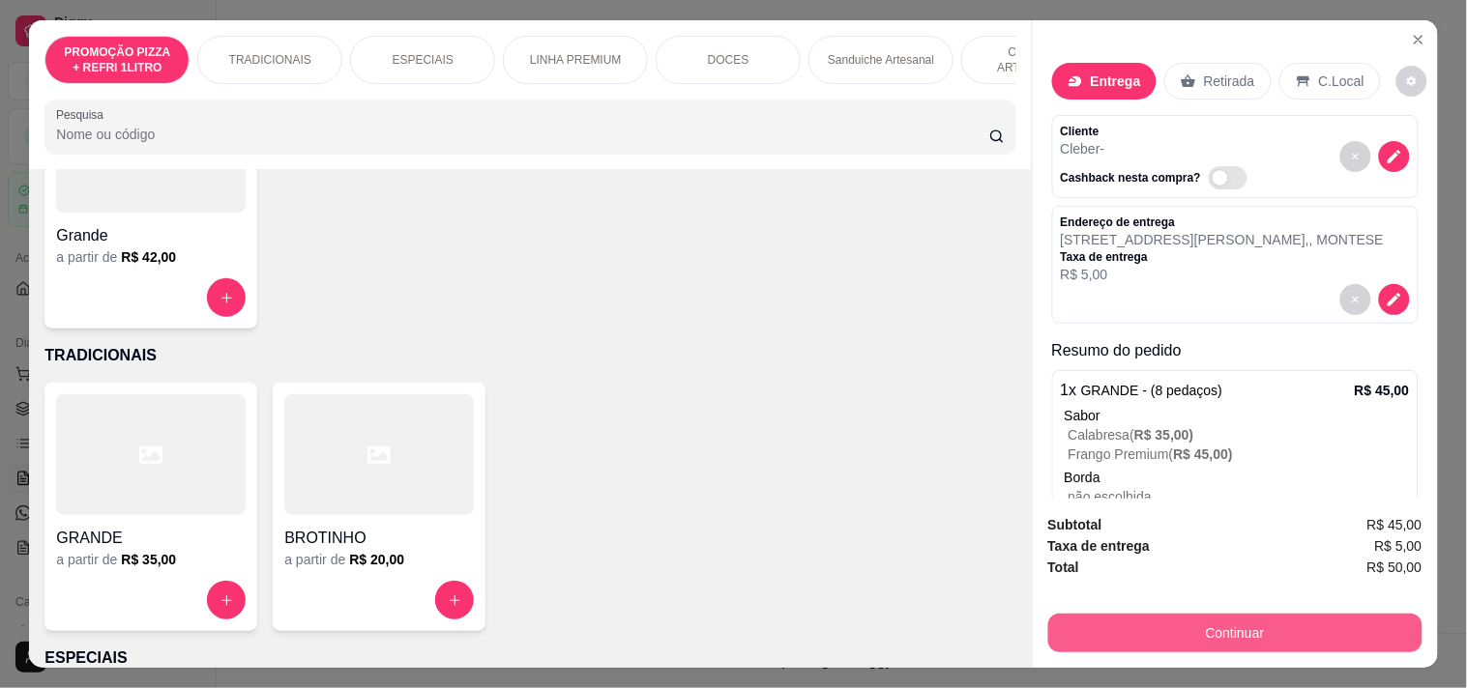
click at [1279, 623] on button "Continuar" at bounding box center [1235, 633] width 374 height 39
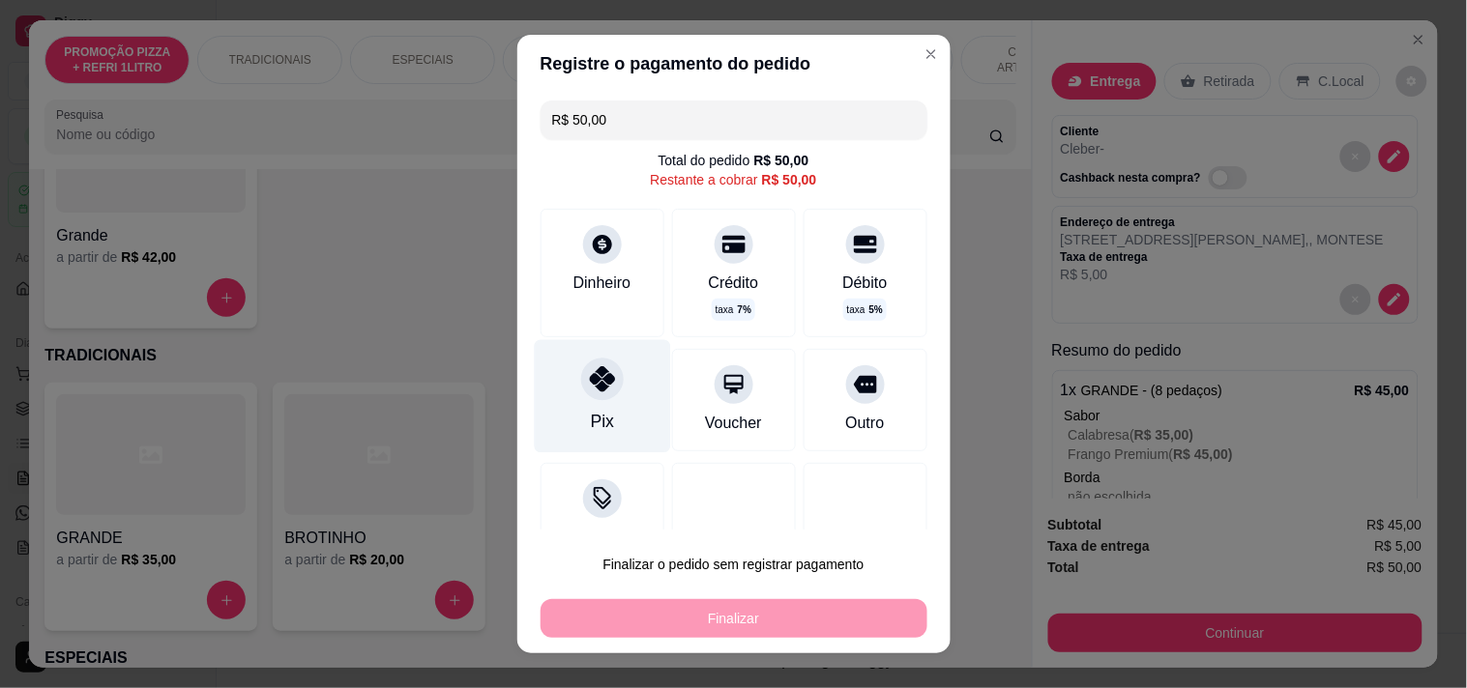
click at [603, 382] on div at bounding box center [602, 379] width 43 height 43
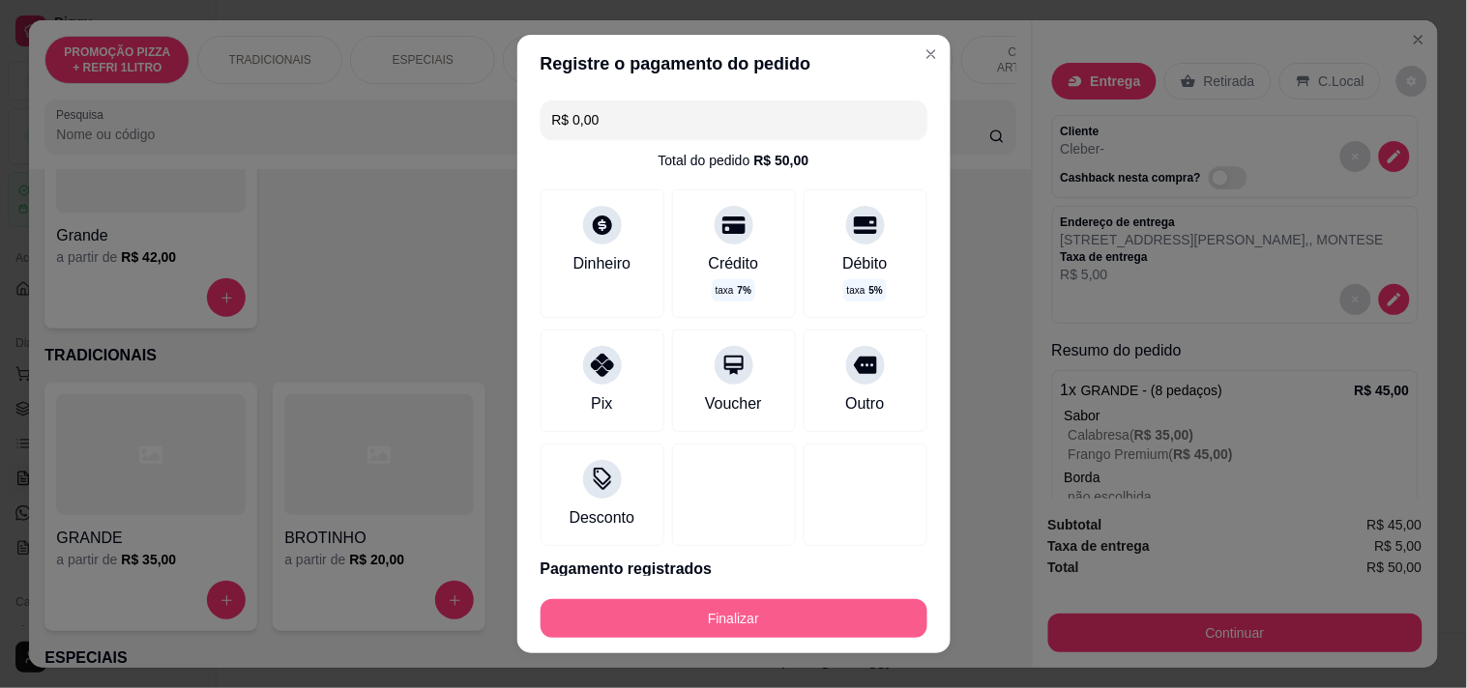
click at [715, 614] on button "Finalizar" at bounding box center [733, 618] width 387 height 39
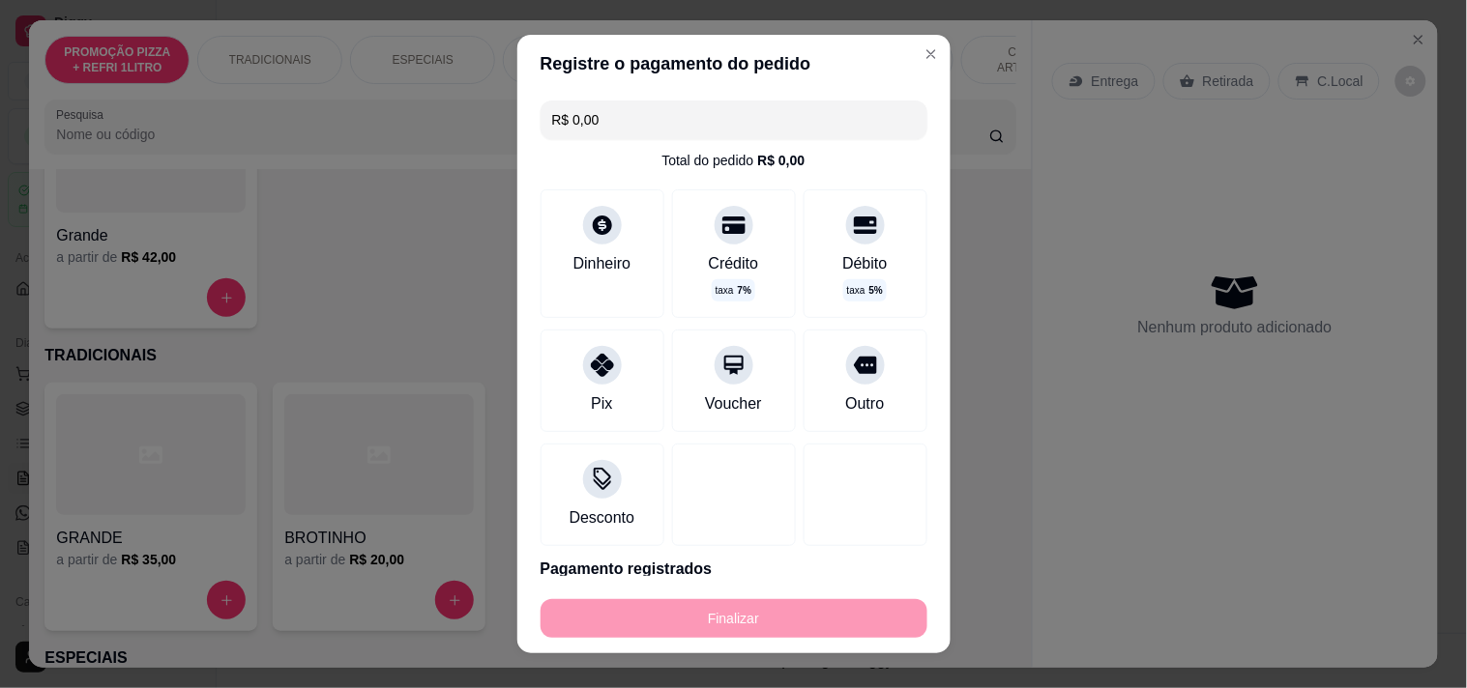
type input "-R$ 50,00"
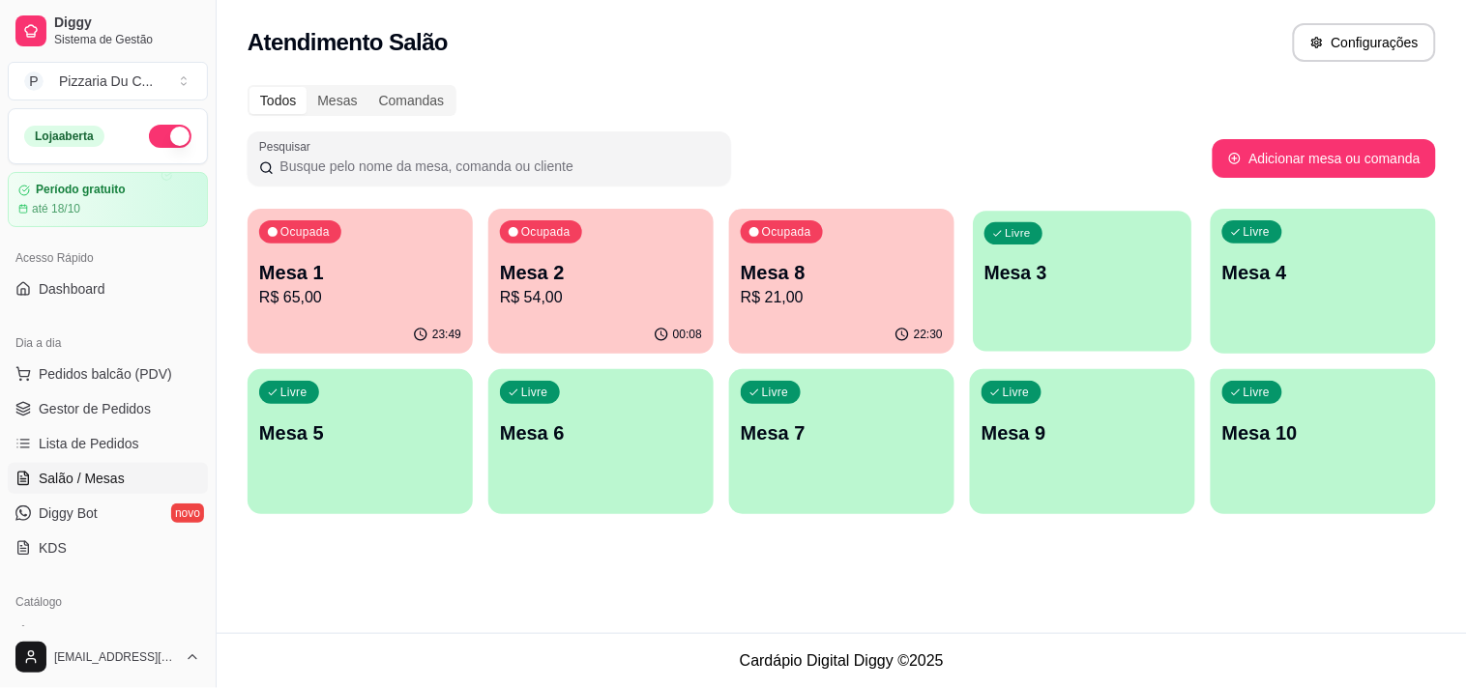
click at [986, 269] on p "Mesa 3" at bounding box center [1082, 273] width 196 height 26
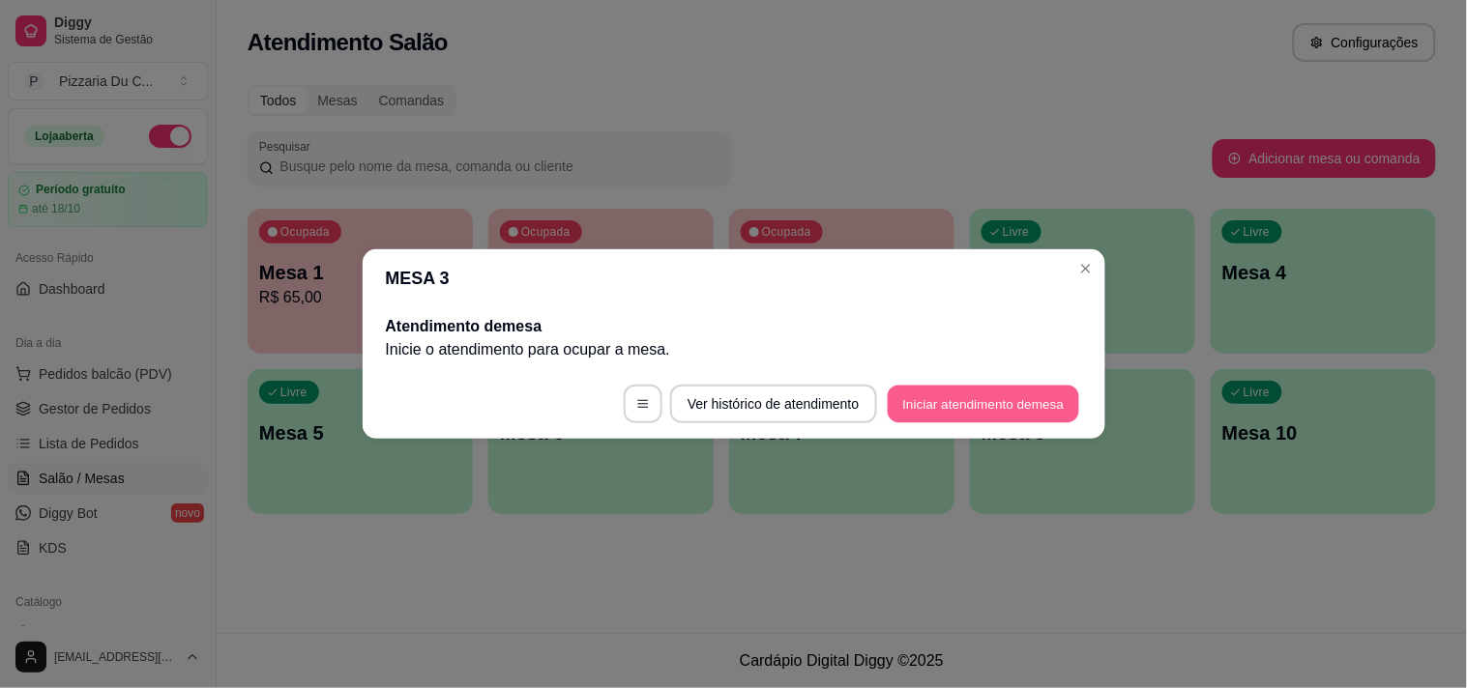
click at [914, 394] on button "Iniciar atendimento de mesa" at bounding box center [983, 405] width 191 height 38
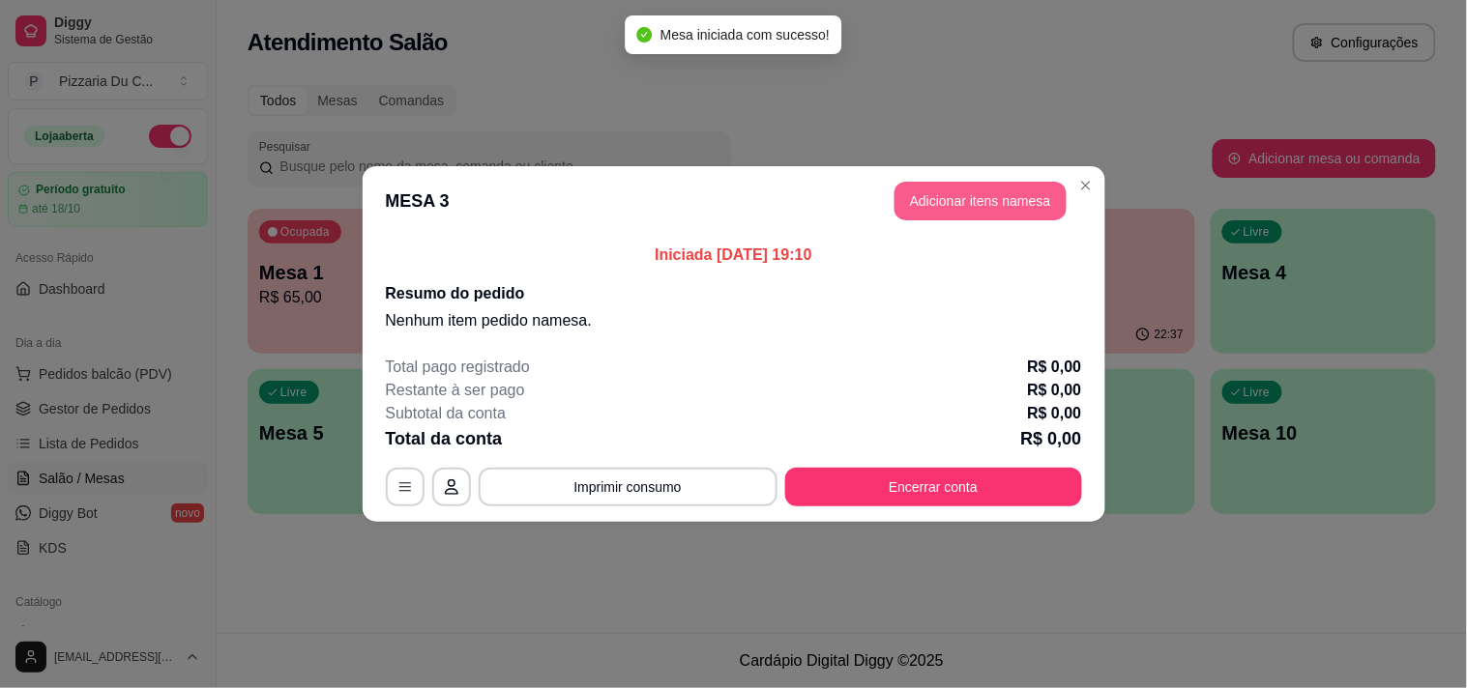
click at [933, 188] on button "Adicionar itens na mesa" at bounding box center [980, 201] width 172 height 39
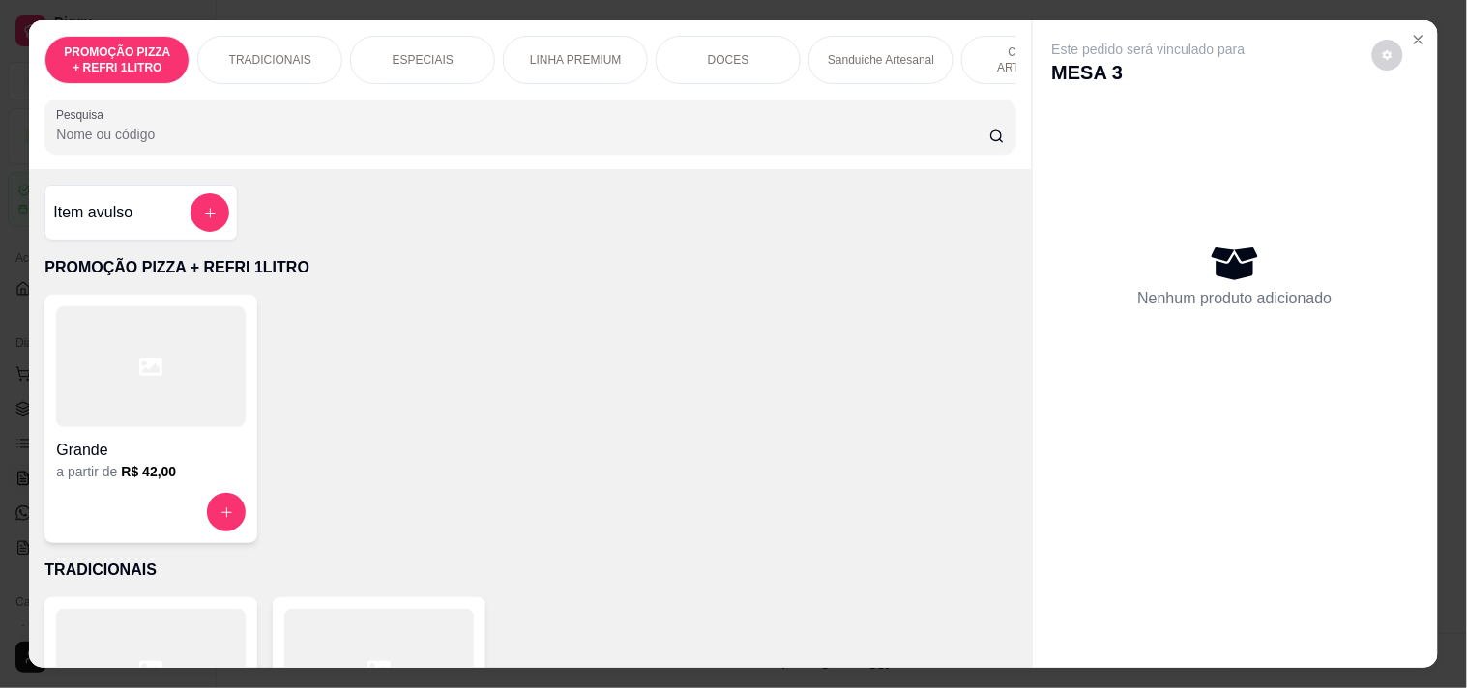
scroll to position [0, 851]
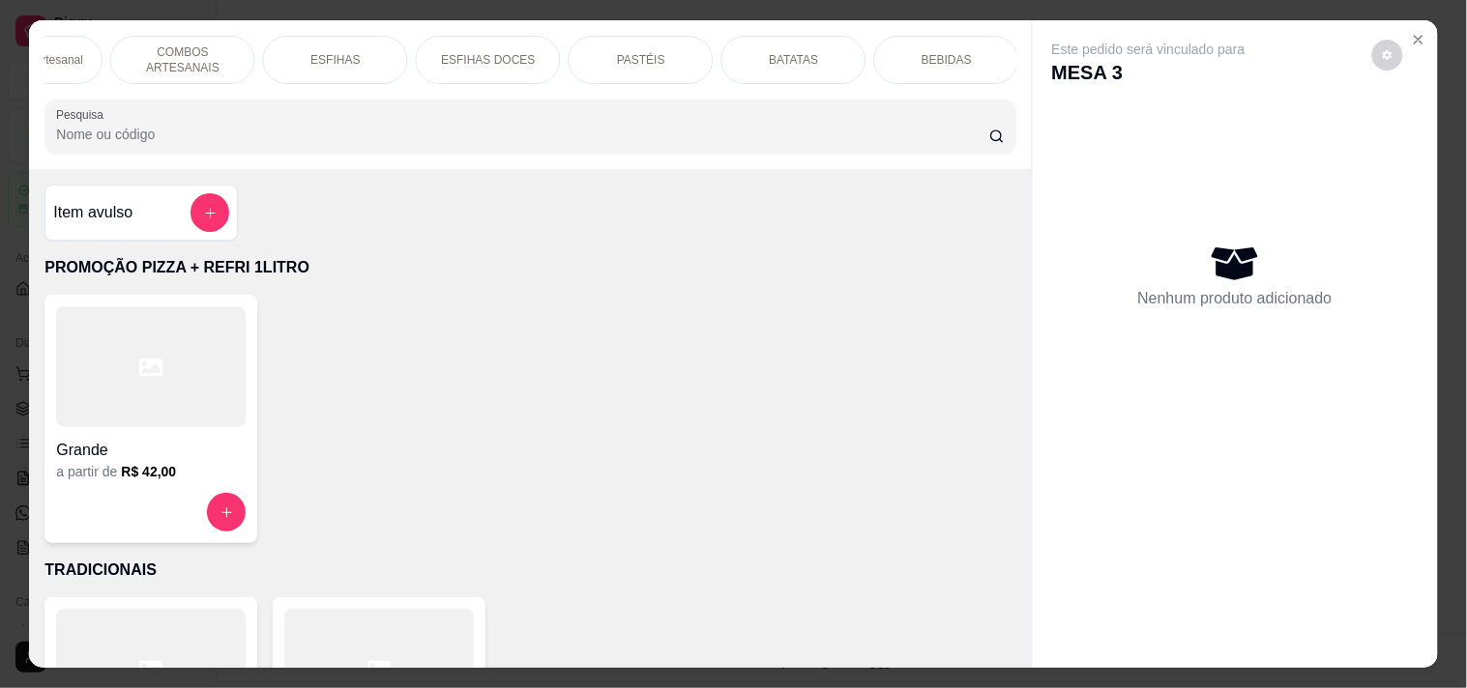
click at [201, 95] on div "PROMOÇÃO PIZZA + REFRI 1LITRO TRADICIONAIS ESPECIAIS LINHA PREMIUM DOCES Sandui…" at bounding box center [530, 94] width 1002 height 149
click at [174, 84] on div "PROMOÇÃO PIZZA + REFRI 1LITRO TRADICIONAIS ESPECIAIS LINHA PREMIUM DOCES Sandui…" at bounding box center [529, 60] width 971 height 48
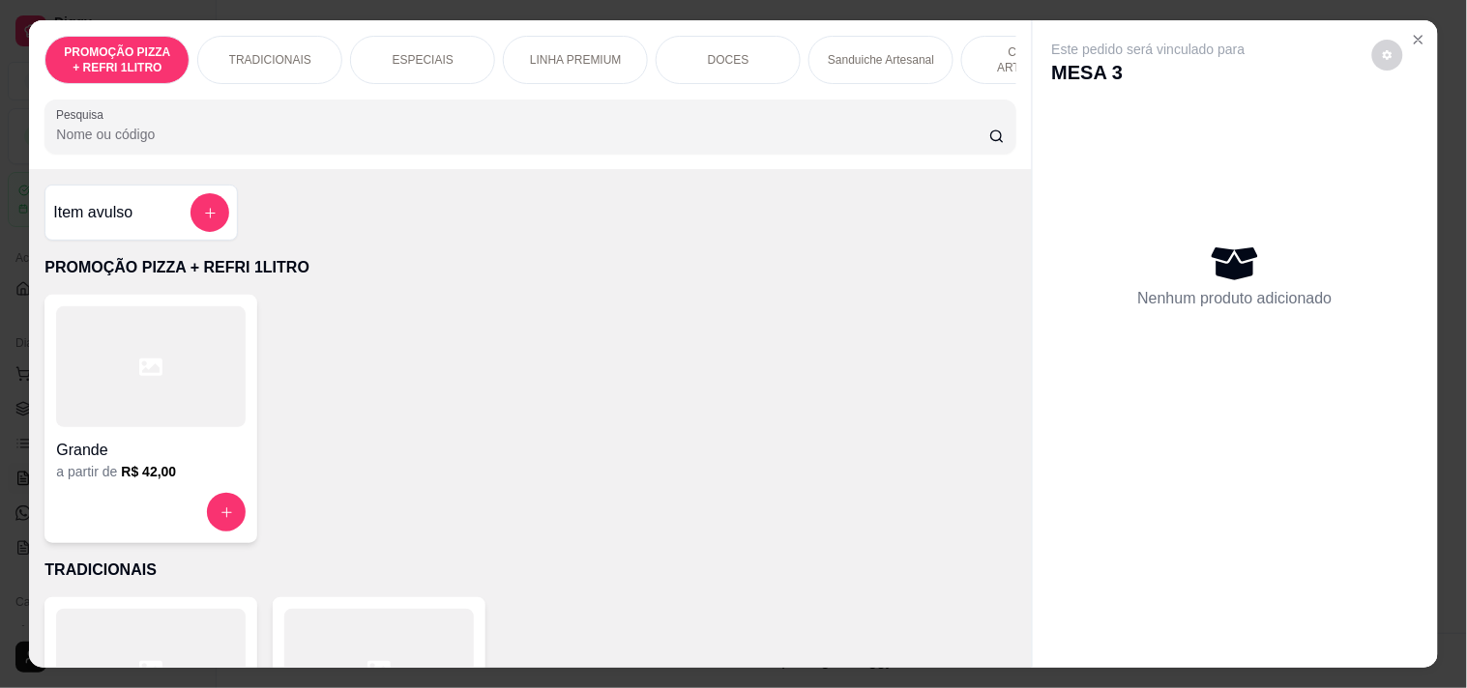
click at [408, 52] on p "ESPECIAIS" at bounding box center [423, 59] width 61 height 15
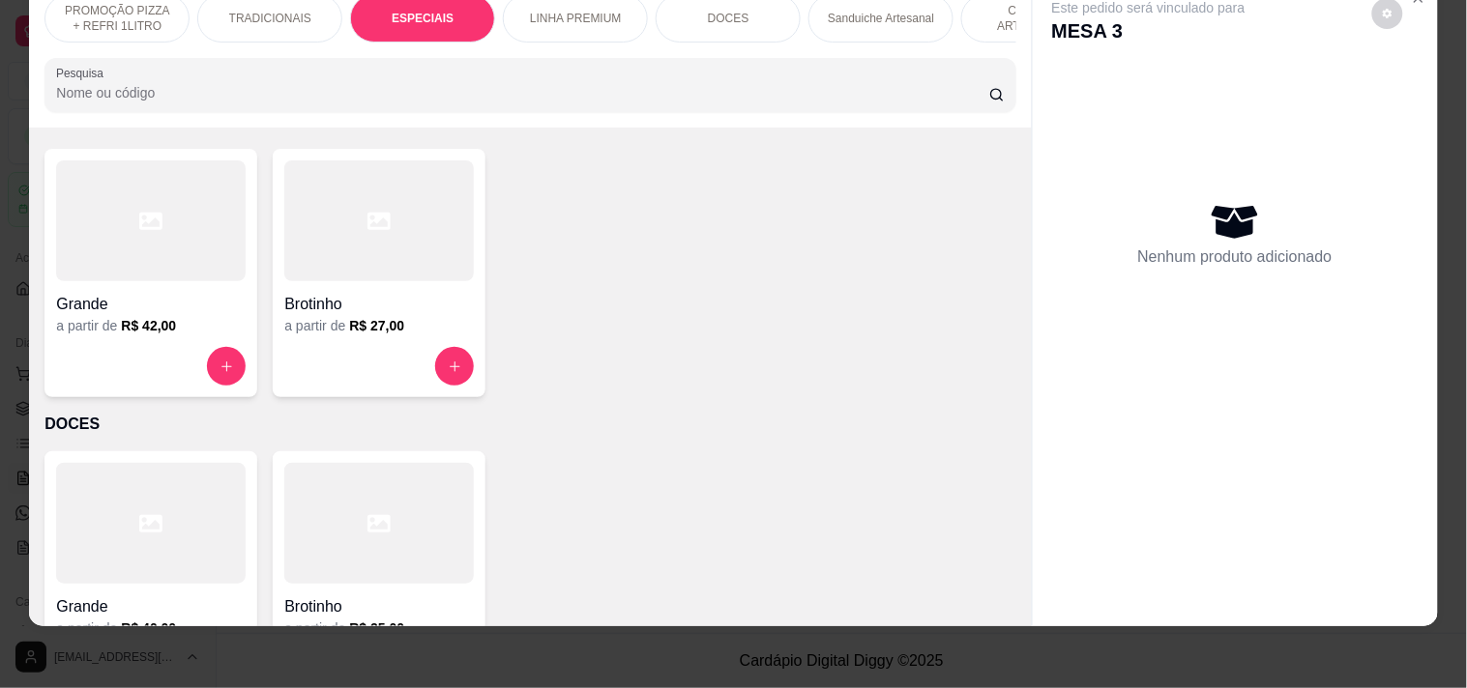
scroll to position [1015, 0]
click at [222, 360] on icon "increase-product-quantity" at bounding box center [226, 364] width 15 height 15
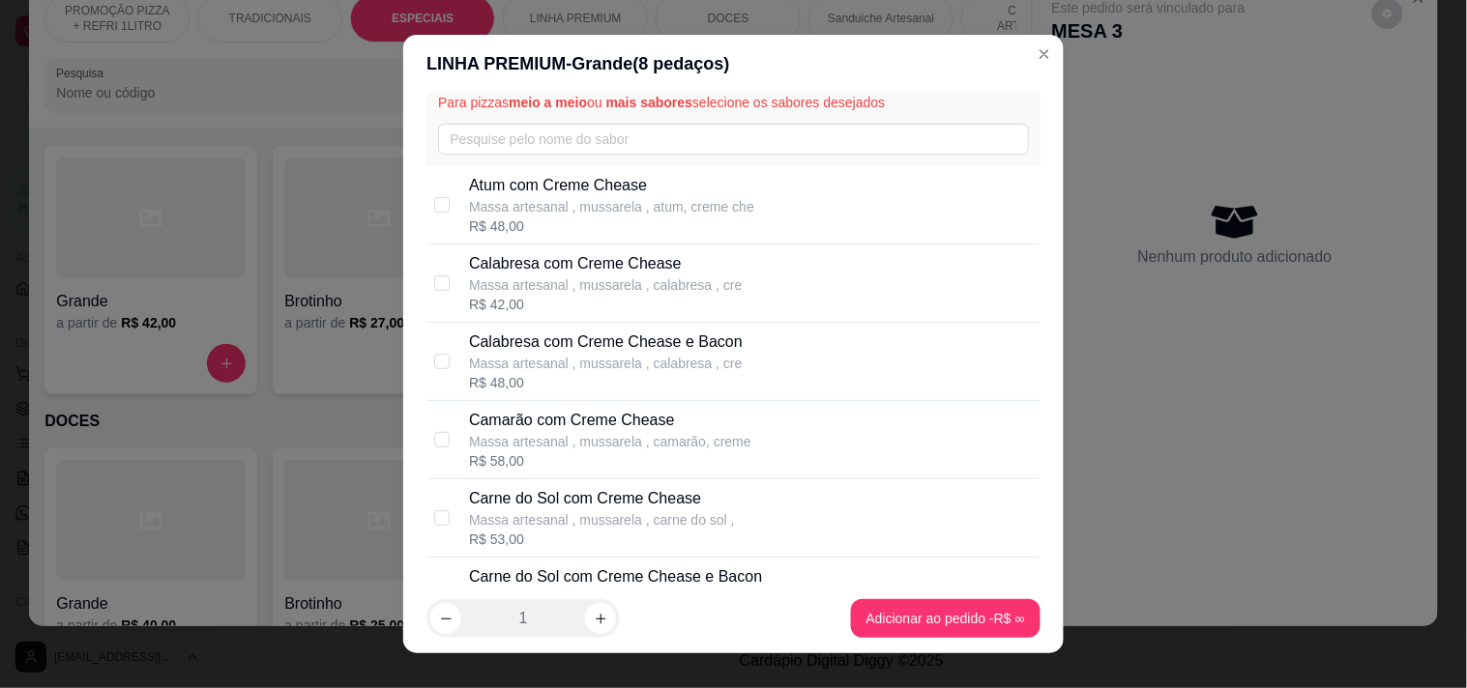
scroll to position [107, 0]
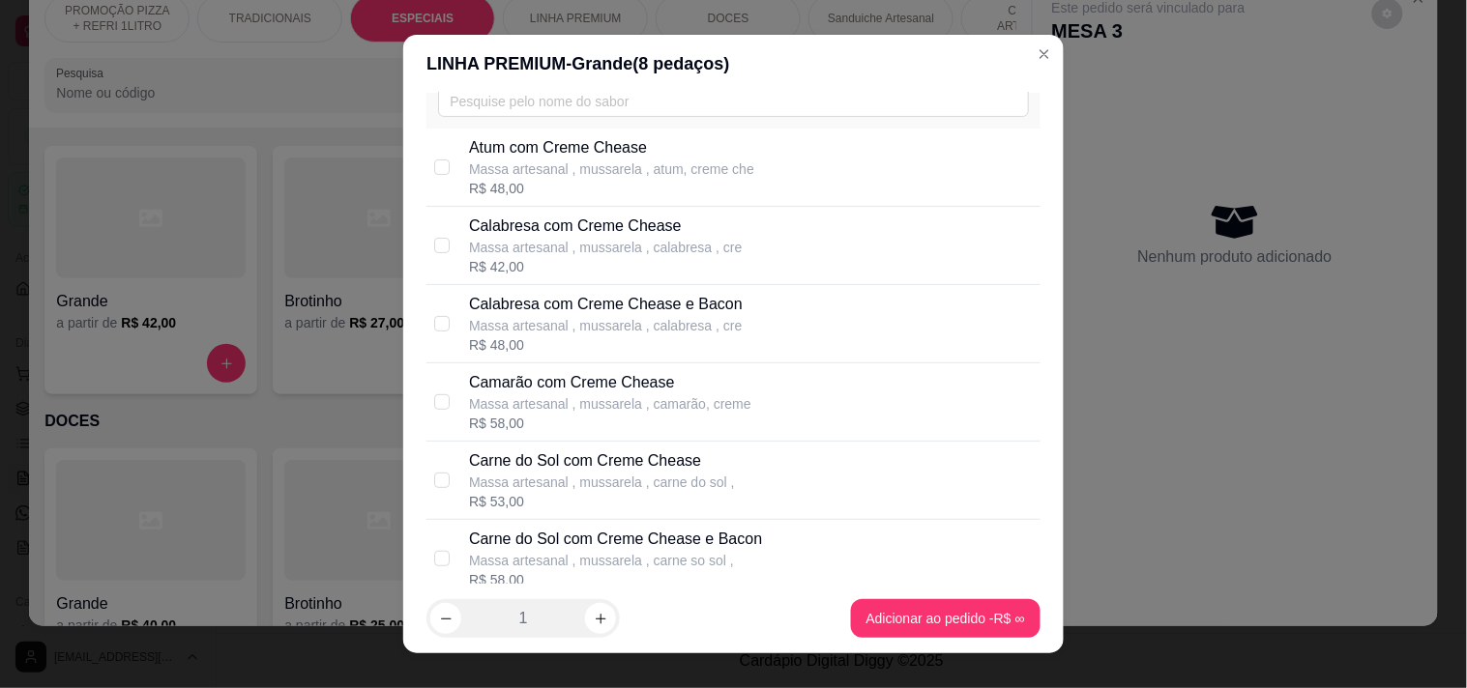
click at [590, 475] on p "Massa artesanal , mussarela , carne do sol ," at bounding box center [602, 482] width 266 height 19
checkbox input "true"
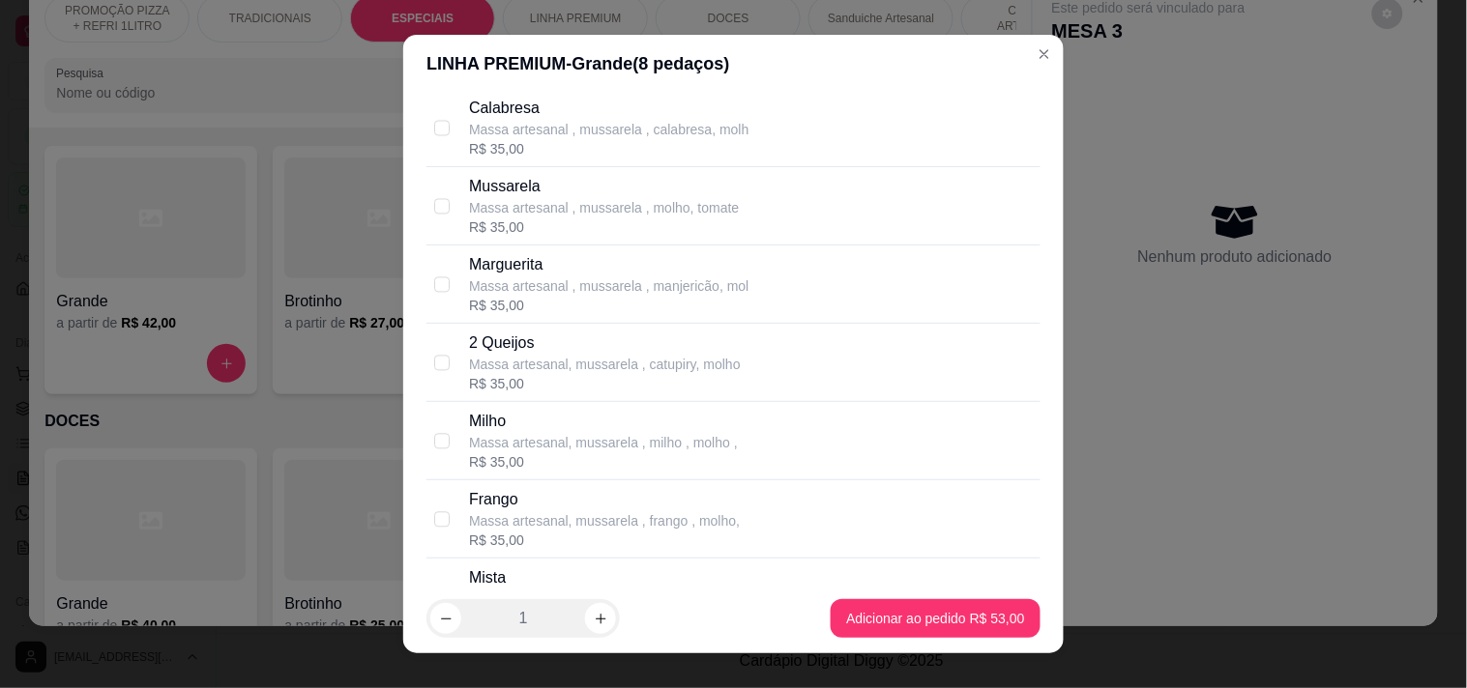
scroll to position [1074, 0]
click at [591, 156] on div "R$ 35,00" at bounding box center [608, 148] width 279 height 19
checkbox input "true"
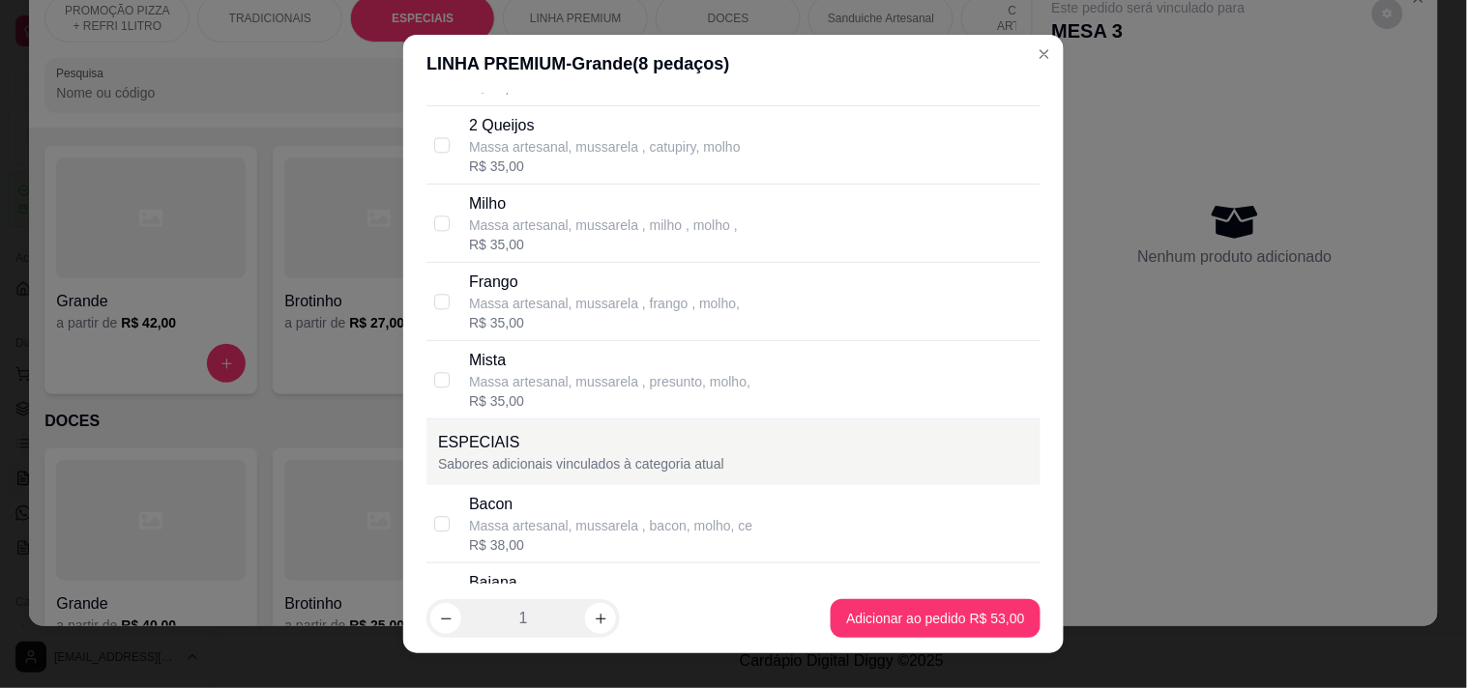
scroll to position [1289, 0]
click at [1019, 278] on div "Selecione até 2 sabor(es) A forma de cobrança para pizza meio a meio ou mais sa…" at bounding box center [733, 339] width 660 height 492
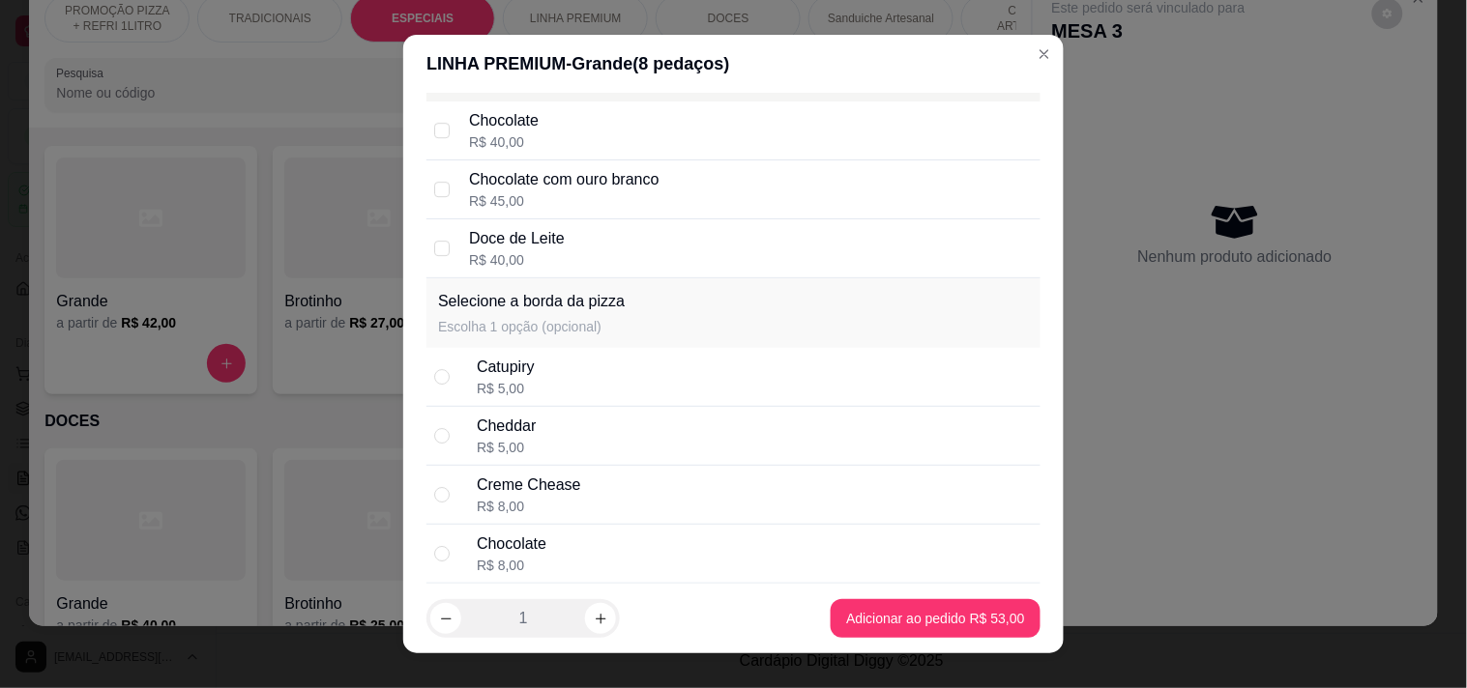
scroll to position [3630, 0]
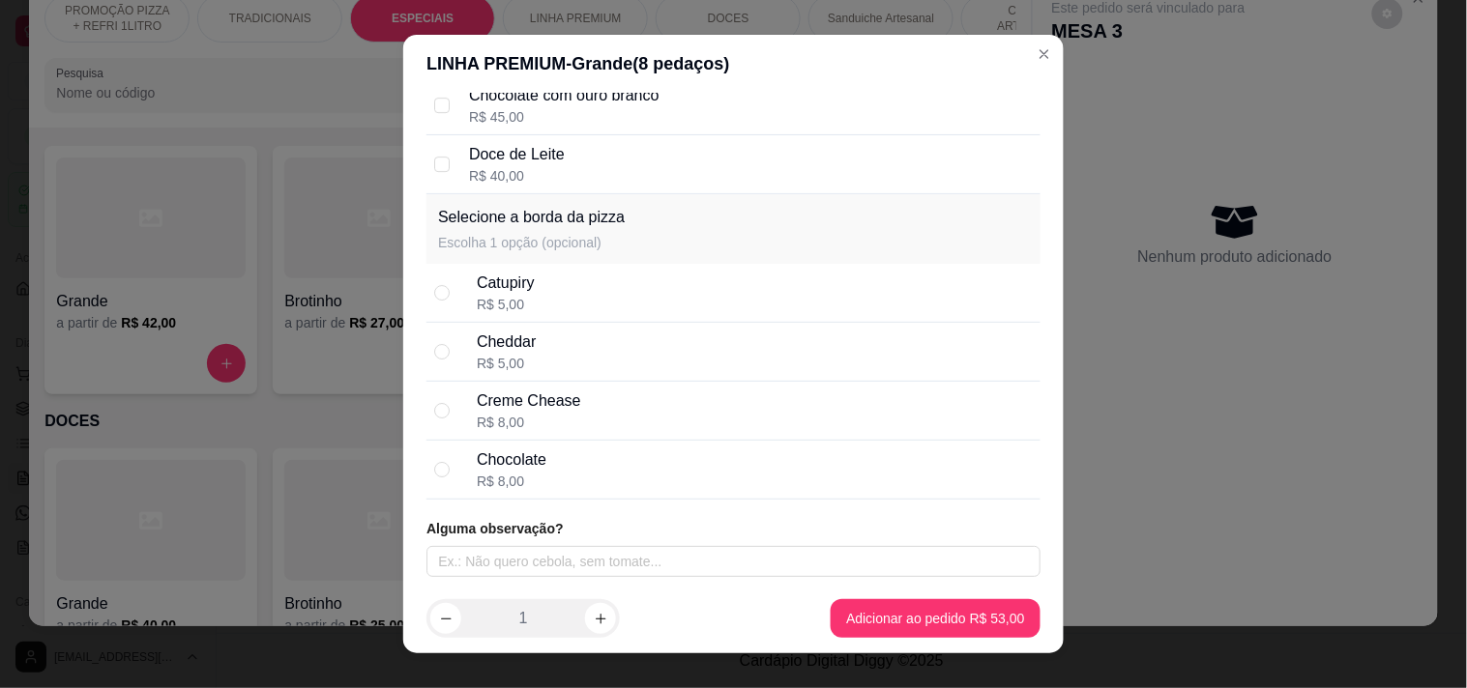
click at [598, 476] on div "Chocolate R$ 8,00" at bounding box center [755, 470] width 556 height 43
radio input "true"
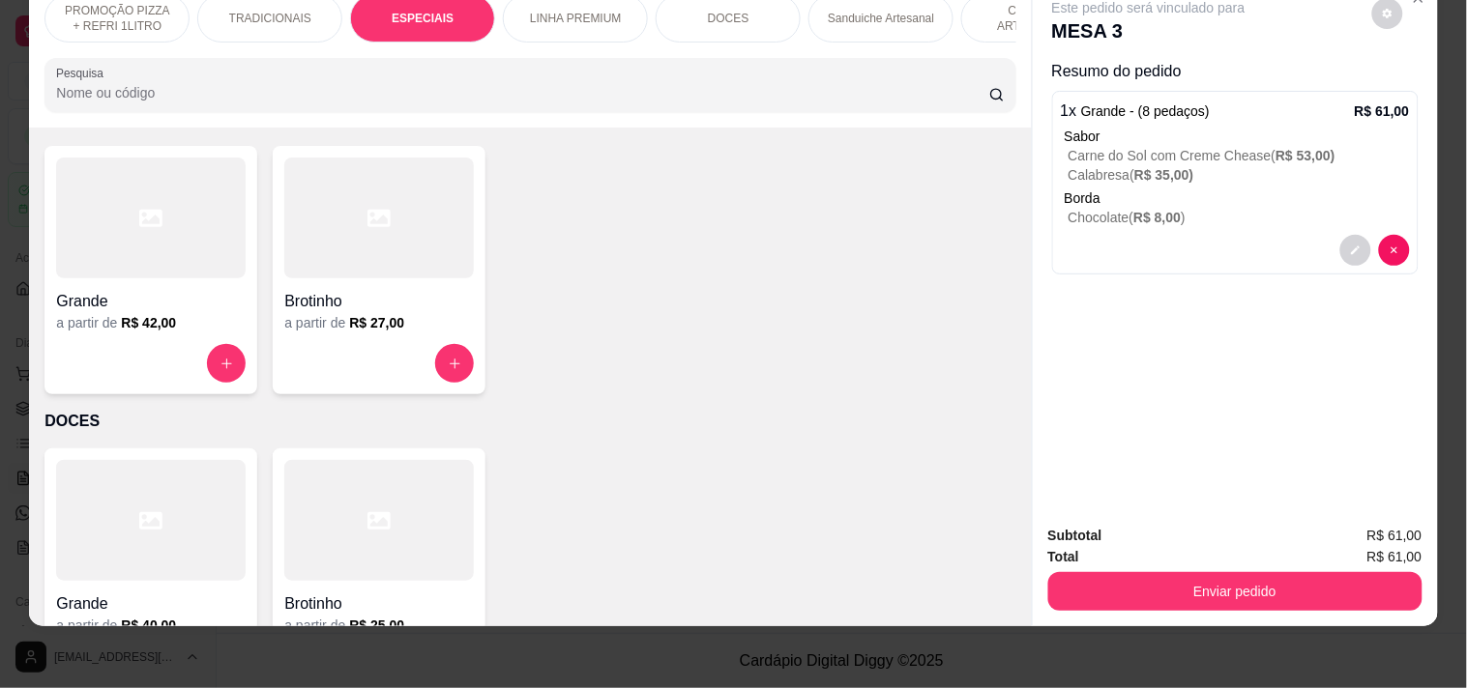
scroll to position [0, 0]
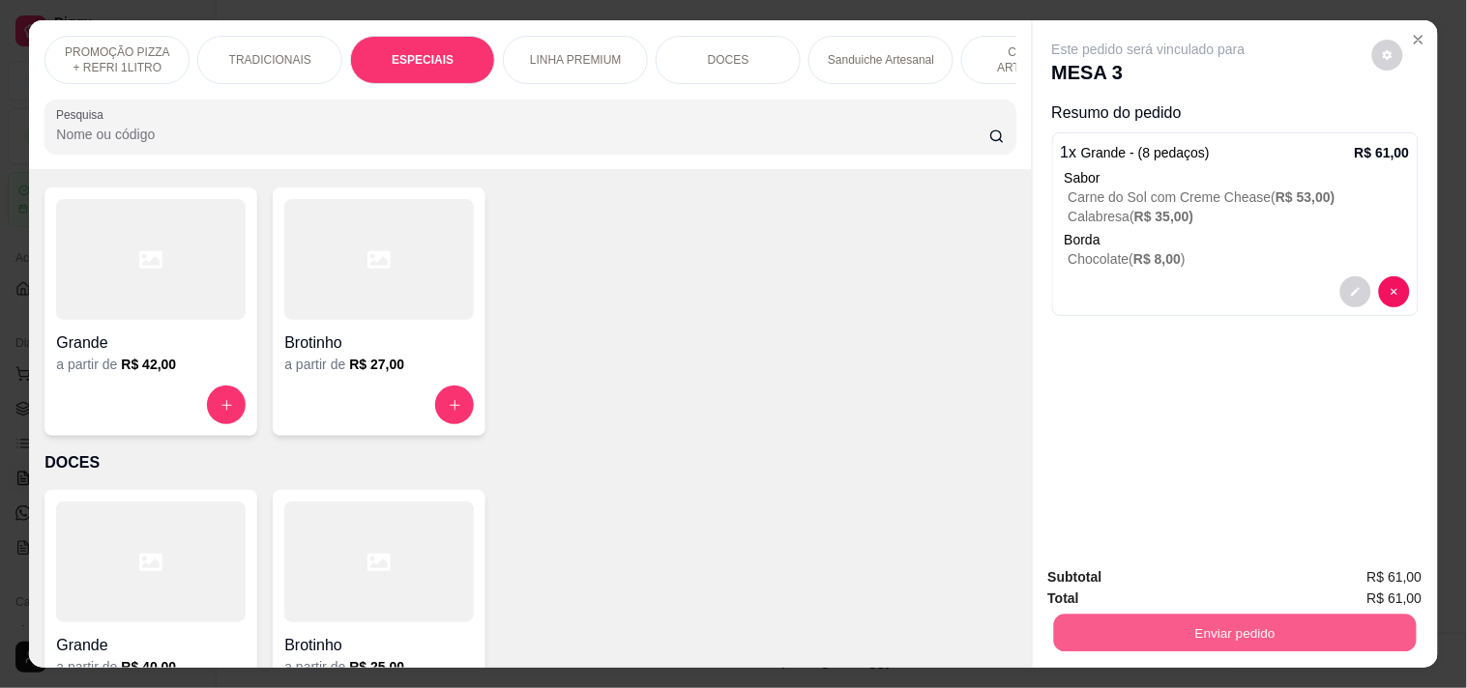
click at [1192, 614] on button "Enviar pedido" at bounding box center [1234, 633] width 363 height 38
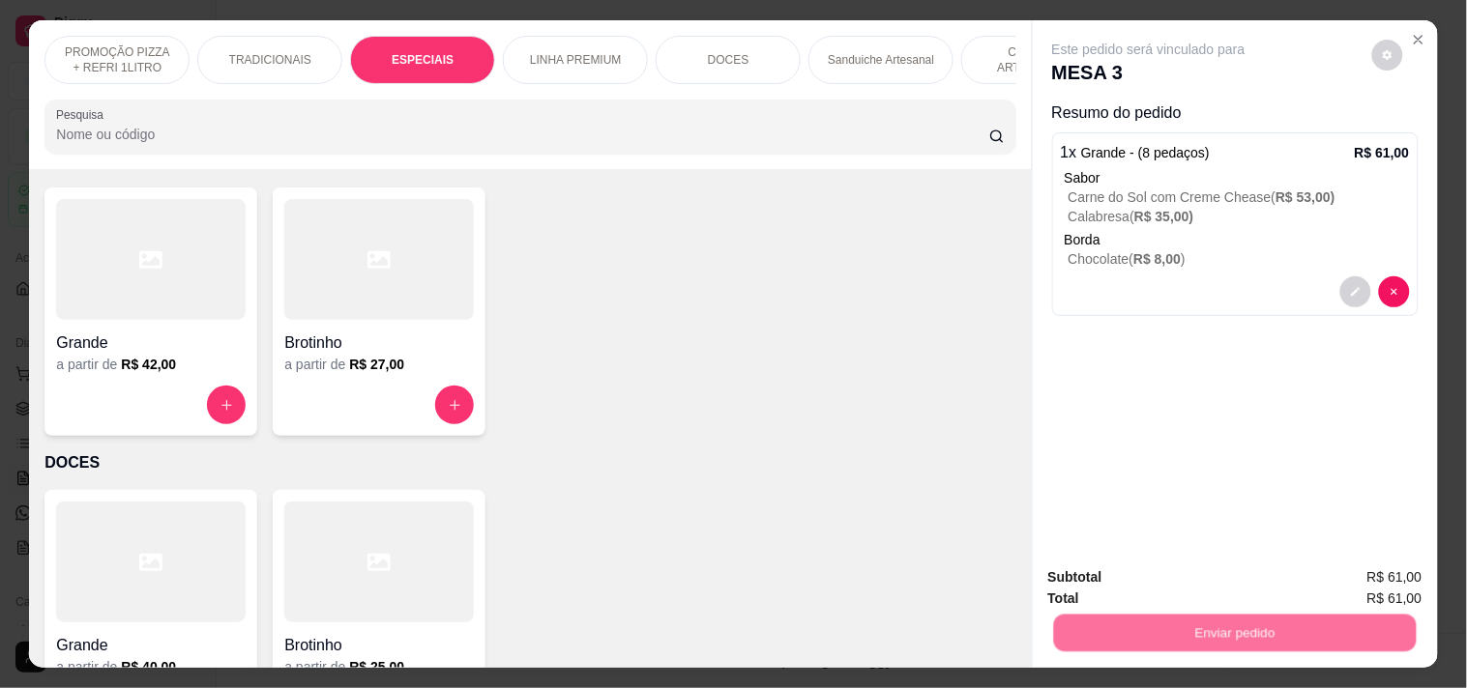
click at [1210, 568] on button "Registrar cliente" at bounding box center [1243, 577] width 128 height 37
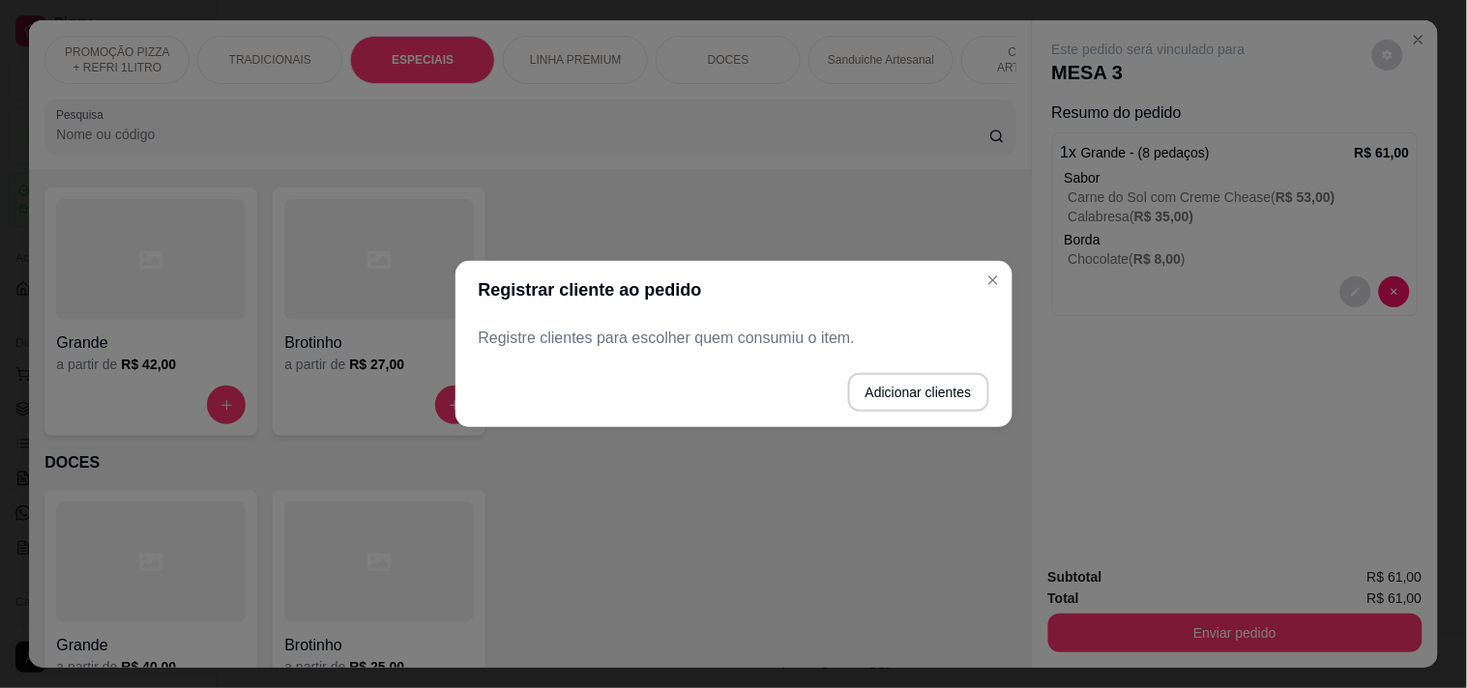
drag, startPoint x: 916, startPoint y: 364, endPoint x: 915, endPoint y: 375, distance: 11.6
click at [915, 365] on footer "Adicionar clientes" at bounding box center [733, 393] width 557 height 70
click at [917, 393] on button "Adicionar clientes" at bounding box center [918, 392] width 141 height 39
click at [759, 354] on input "Nome do cliente" at bounding box center [733, 345] width 487 height 19
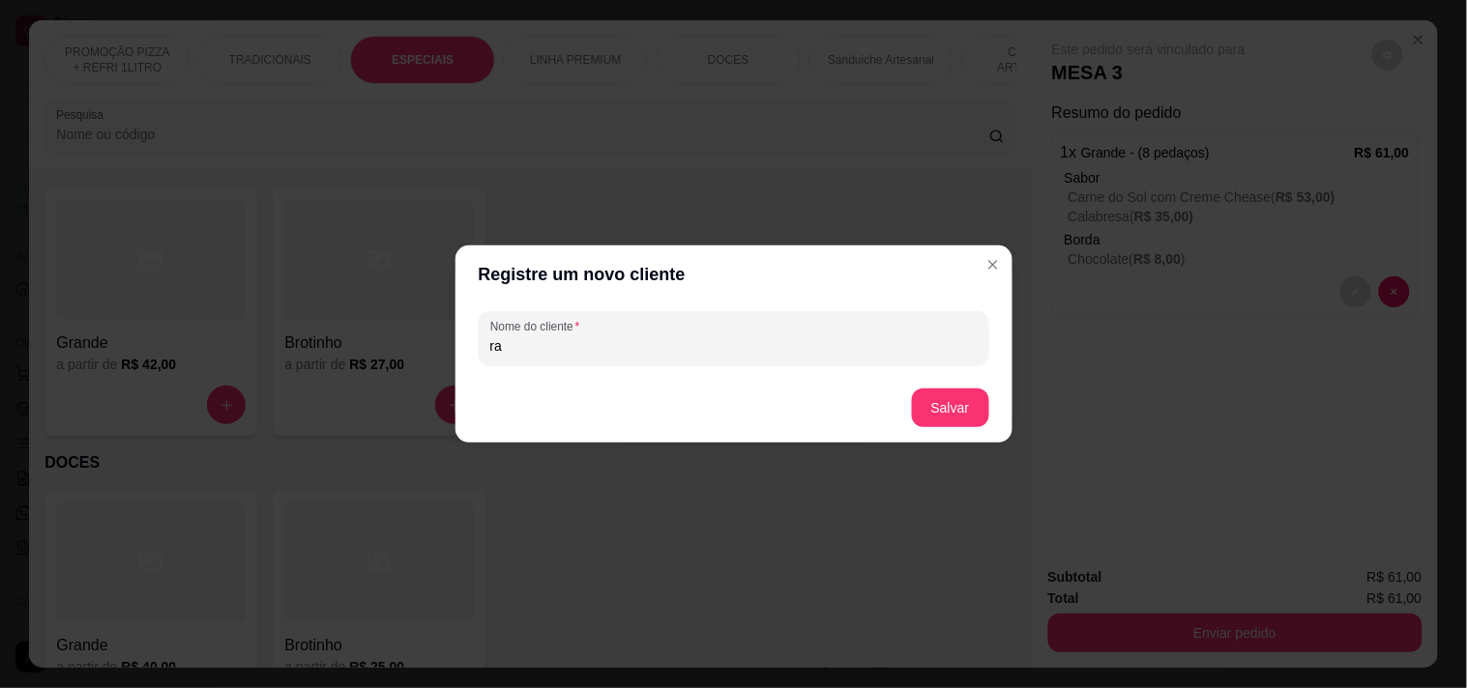
type input "r"
type input "[PERSON_NAME]"
click at [906, 418] on footer "Salvar" at bounding box center [733, 408] width 557 height 70
click at [912, 418] on footer "Salvar" at bounding box center [733, 408] width 557 height 70
click at [964, 394] on button "Salvar" at bounding box center [950, 409] width 75 height 38
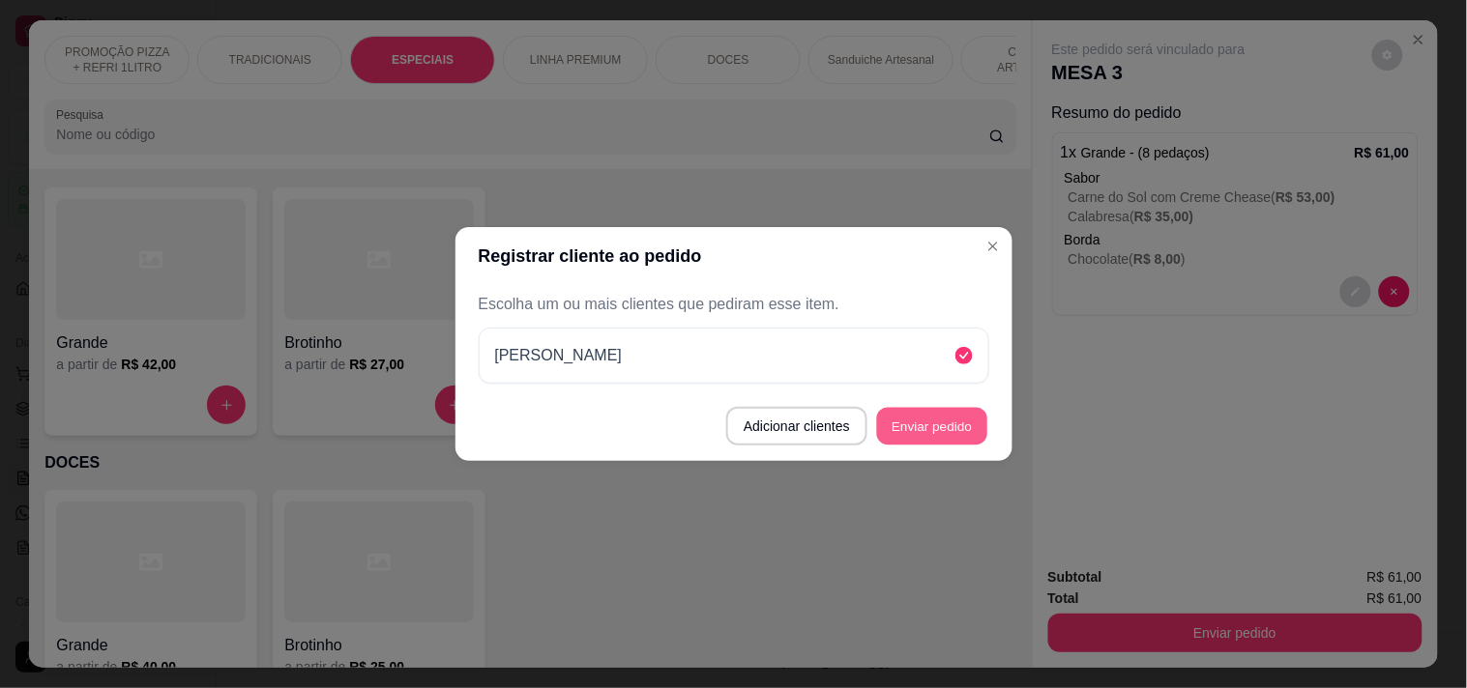
click at [978, 433] on button "Enviar pedido" at bounding box center [932, 427] width 110 height 38
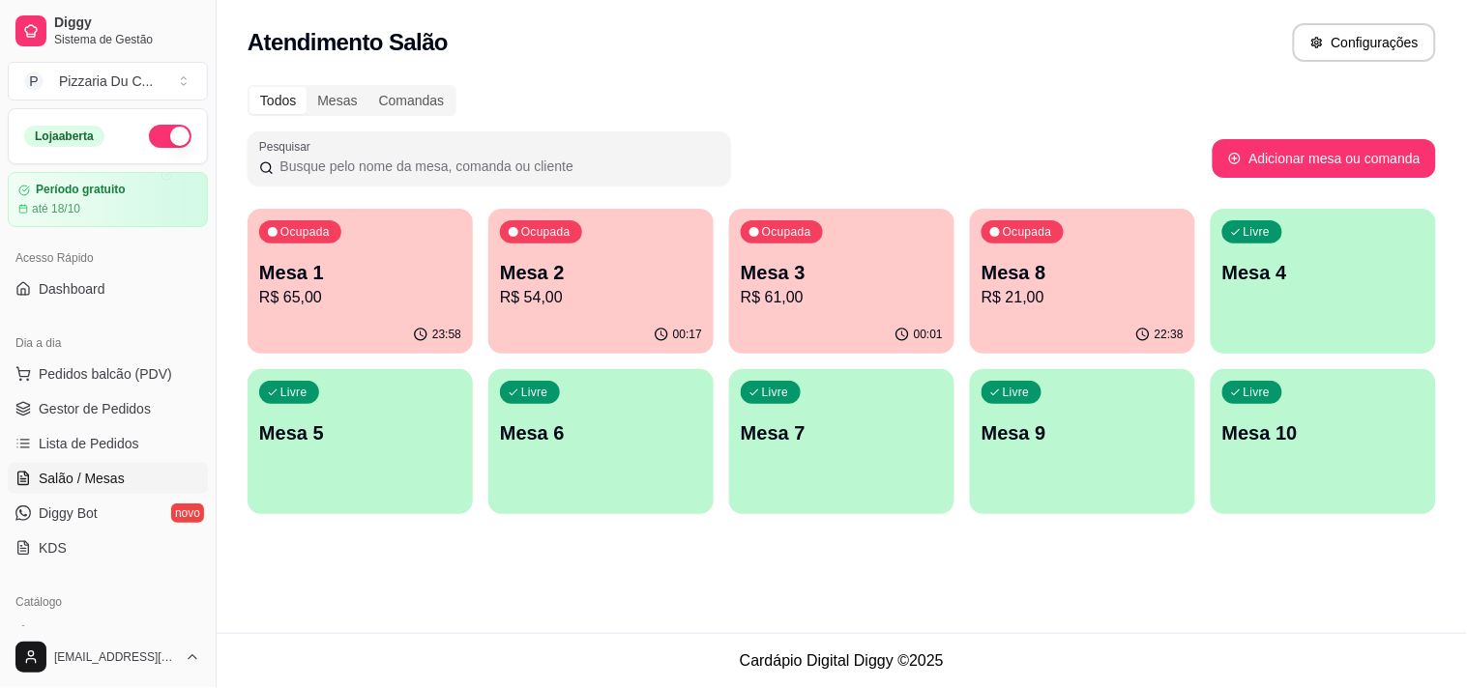
click at [626, 294] on p "R$ 54,00" at bounding box center [601, 297] width 202 height 23
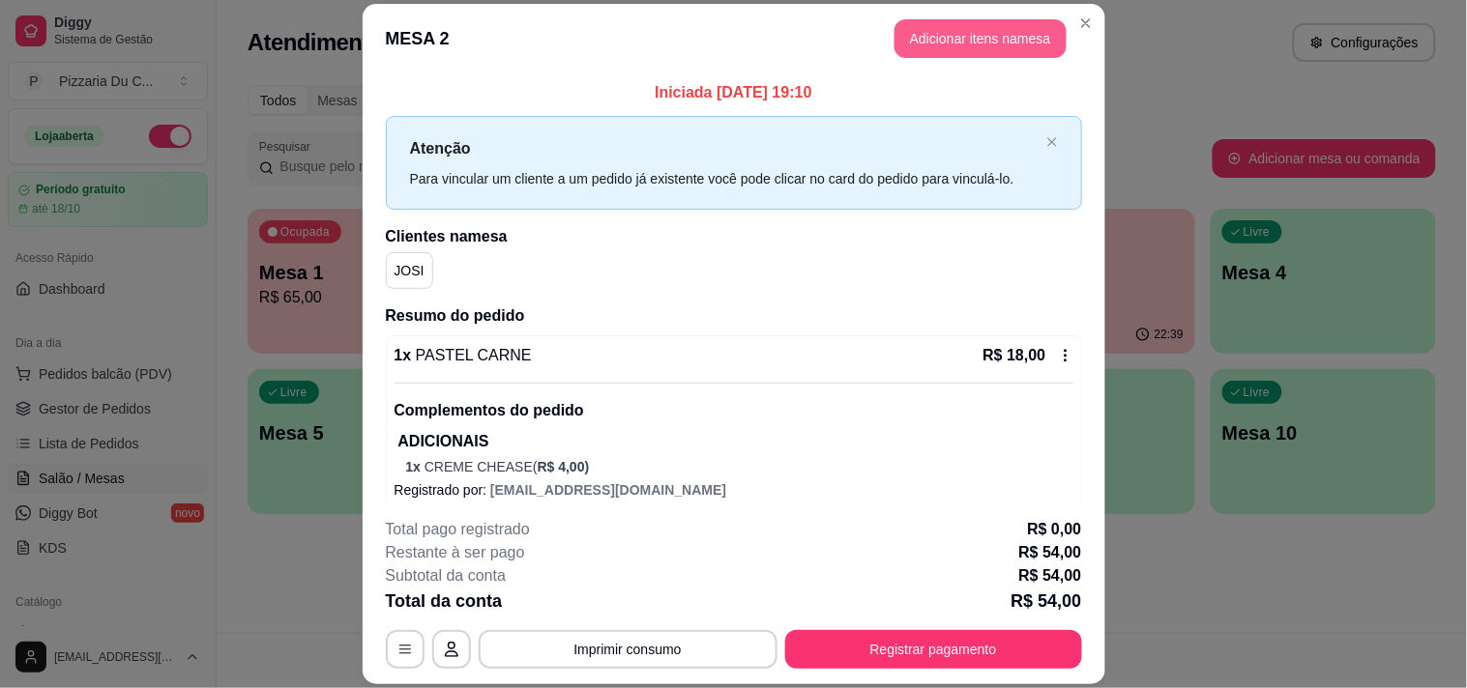
click at [944, 44] on button "Adicionar itens na mesa" at bounding box center [980, 38] width 172 height 39
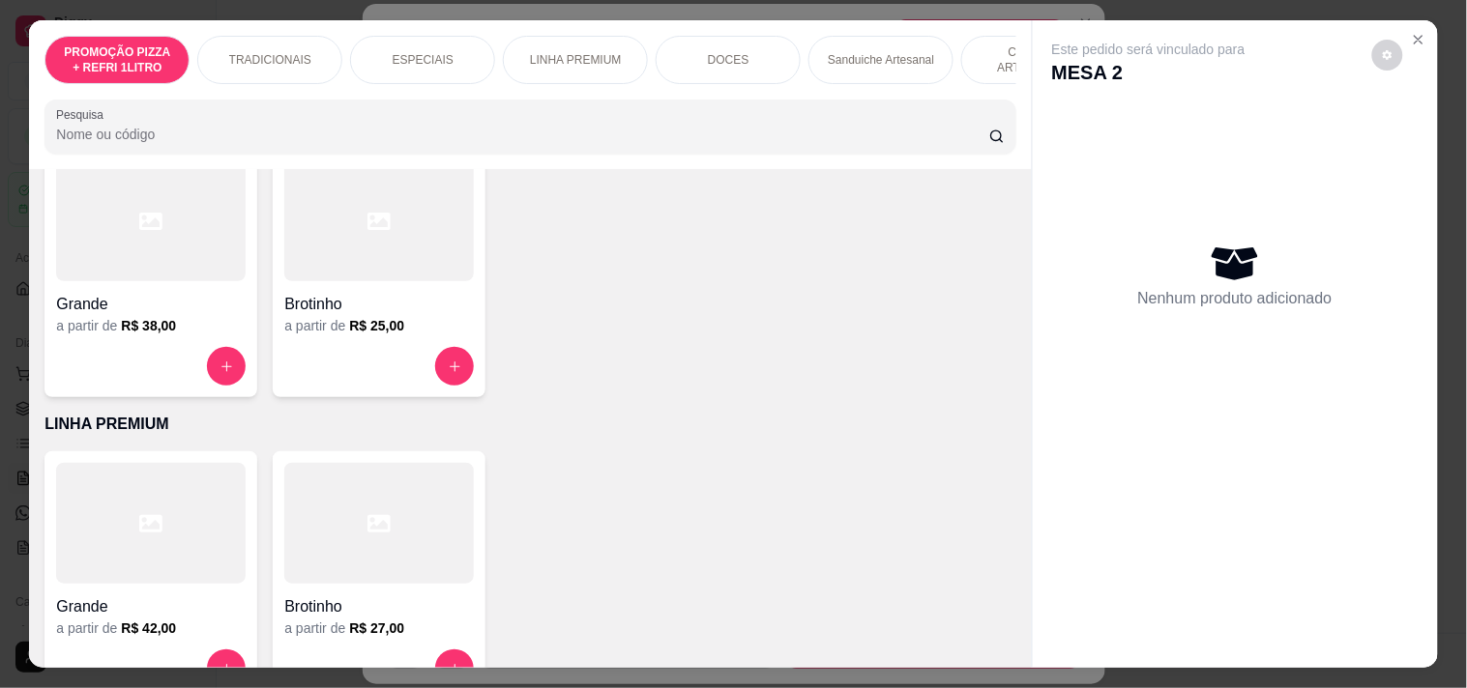
scroll to position [0, 851]
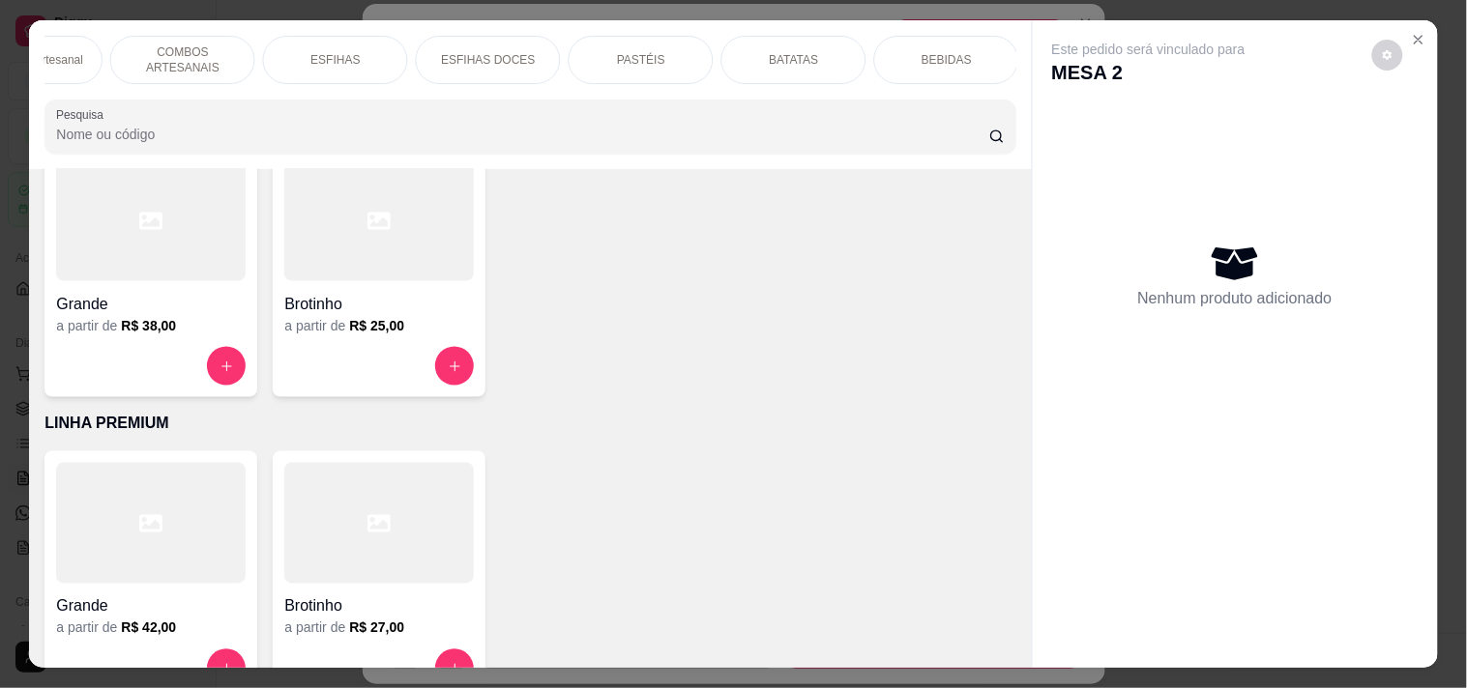
drag, startPoint x: 900, startPoint y: 56, endPoint x: 754, endPoint y: 101, distance: 152.6
click at [901, 56] on div "BEBIDAS" at bounding box center [946, 60] width 145 height 48
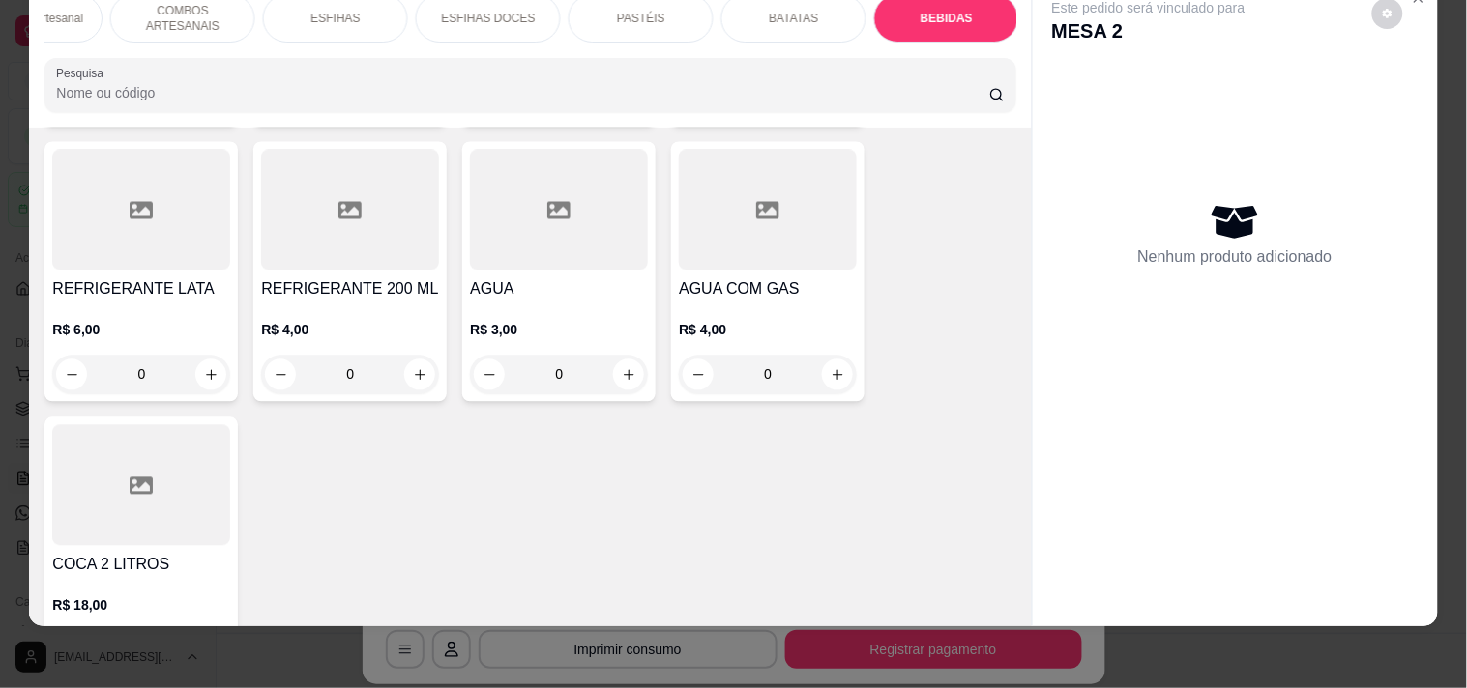
scroll to position [8530, 0]
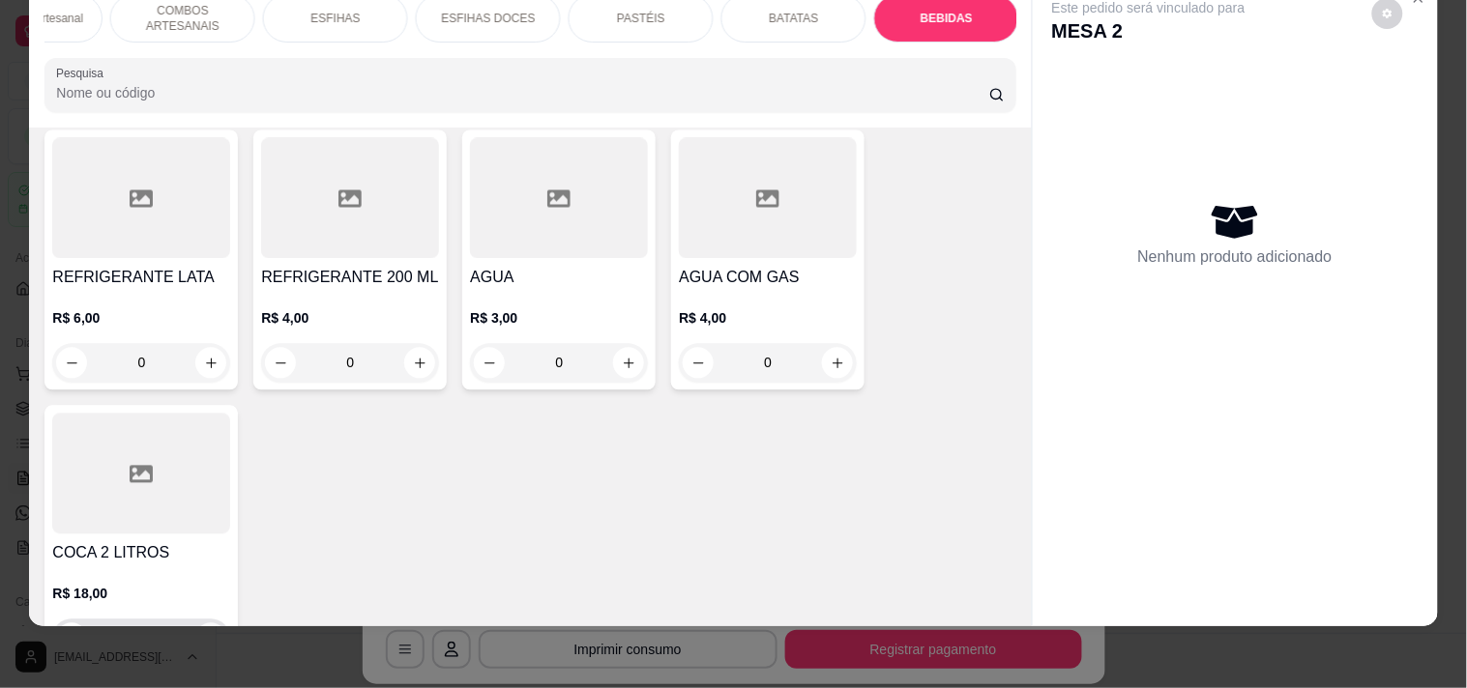
click at [204, 632] on icon "increase-product-quantity" at bounding box center [211, 639] width 15 height 15
type input "1"
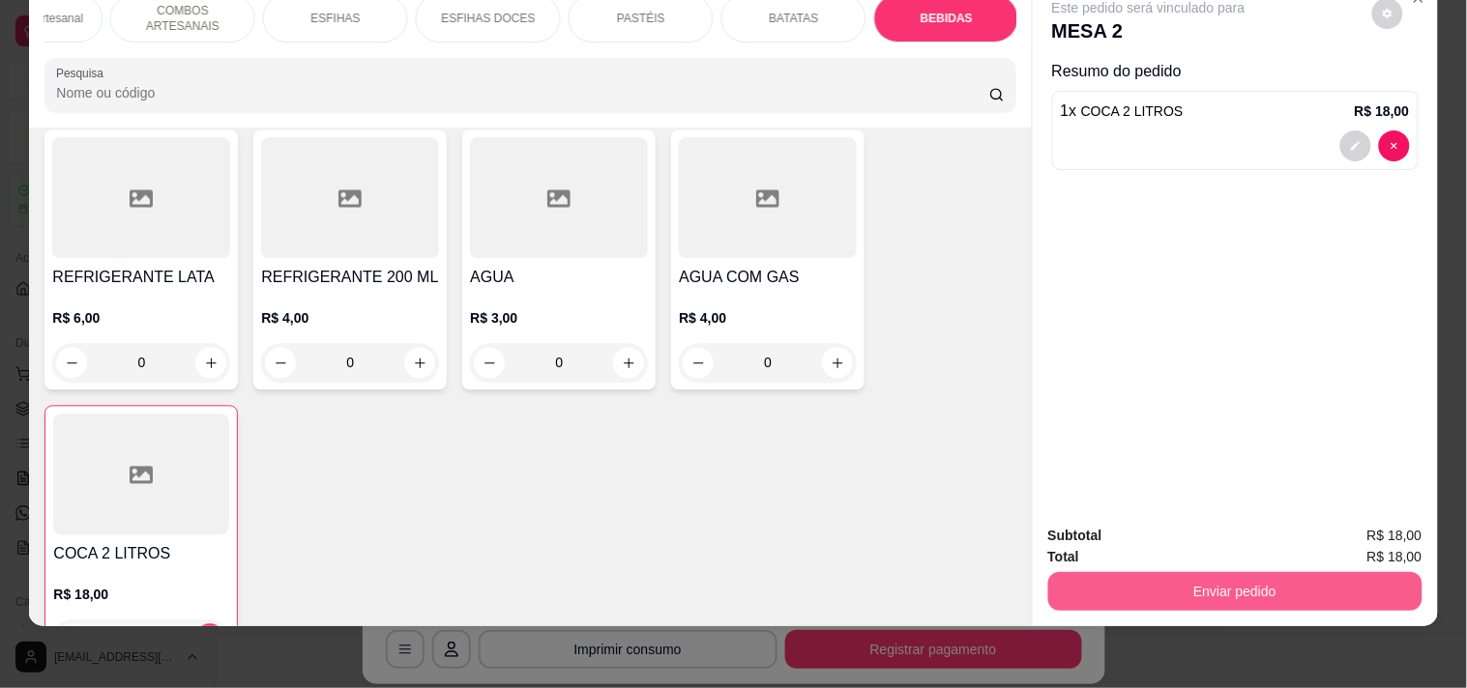
click at [1203, 572] on button "Enviar pedido" at bounding box center [1235, 591] width 374 height 39
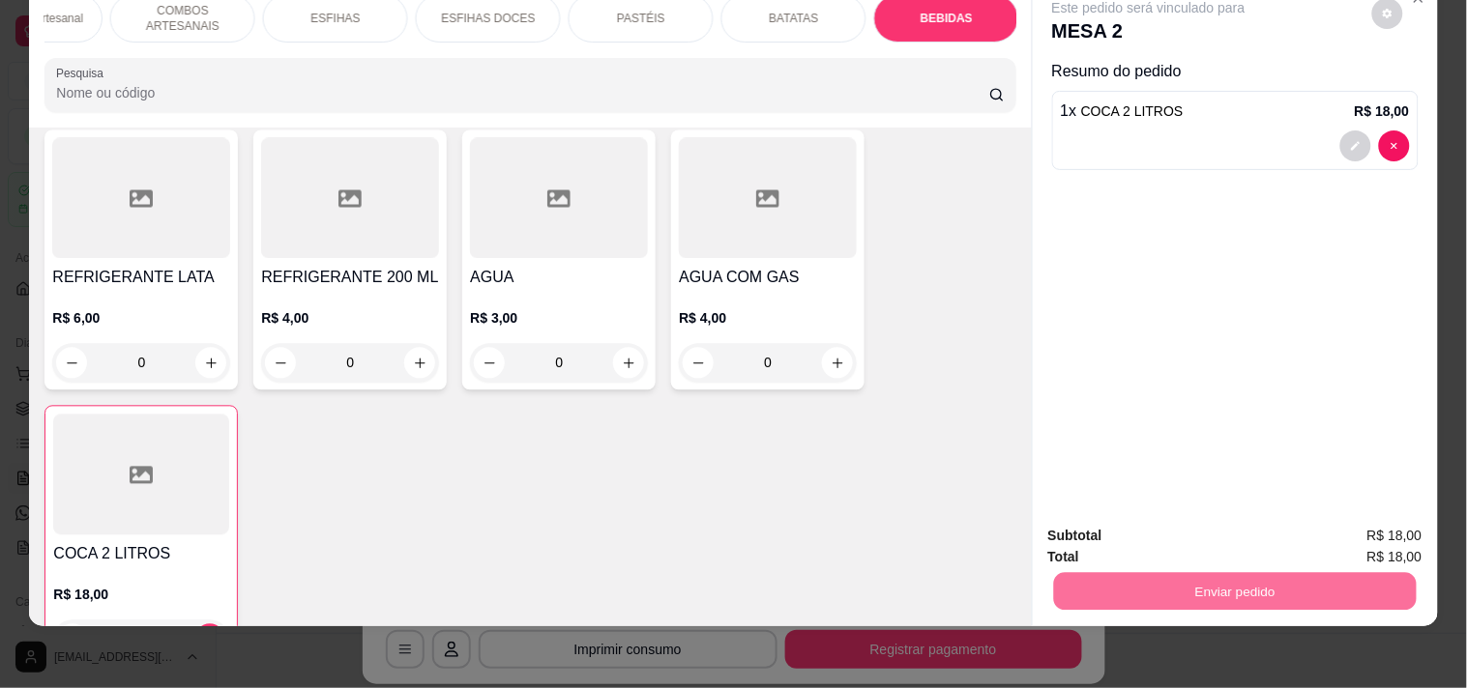
click at [1365, 518] on button "Enviar pedido" at bounding box center [1372, 528] width 106 height 36
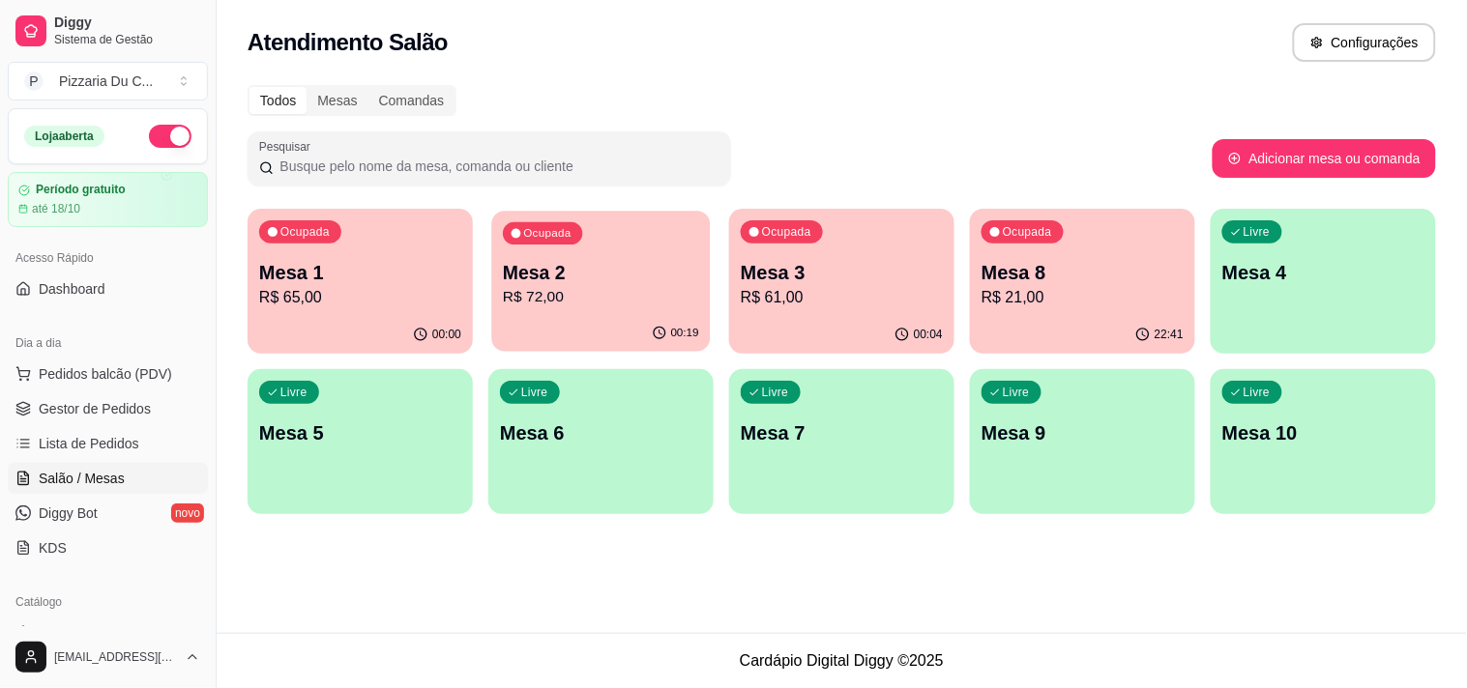
click at [668, 215] on div "Ocupada Mesa 2 R$ 72,00" at bounding box center [600, 263] width 219 height 104
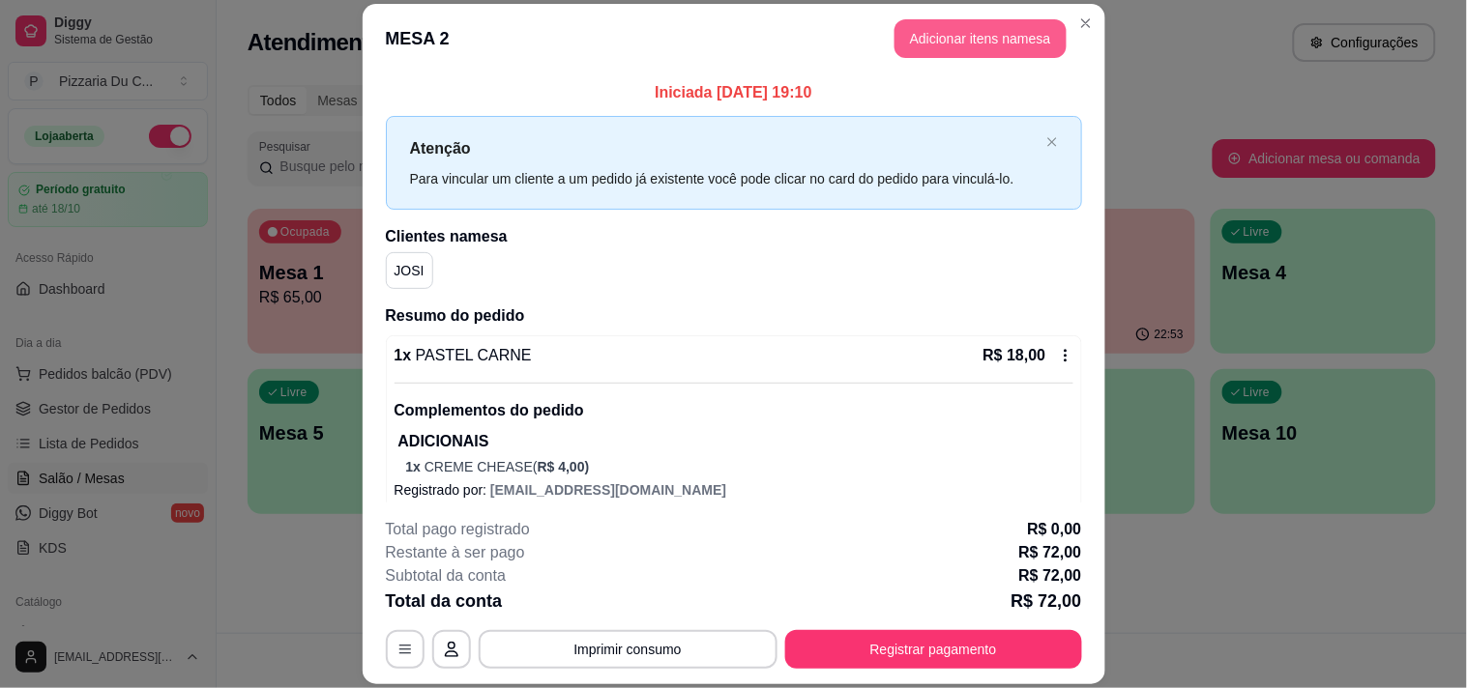
click at [945, 44] on button "Adicionar itens na mesa" at bounding box center [980, 38] width 172 height 39
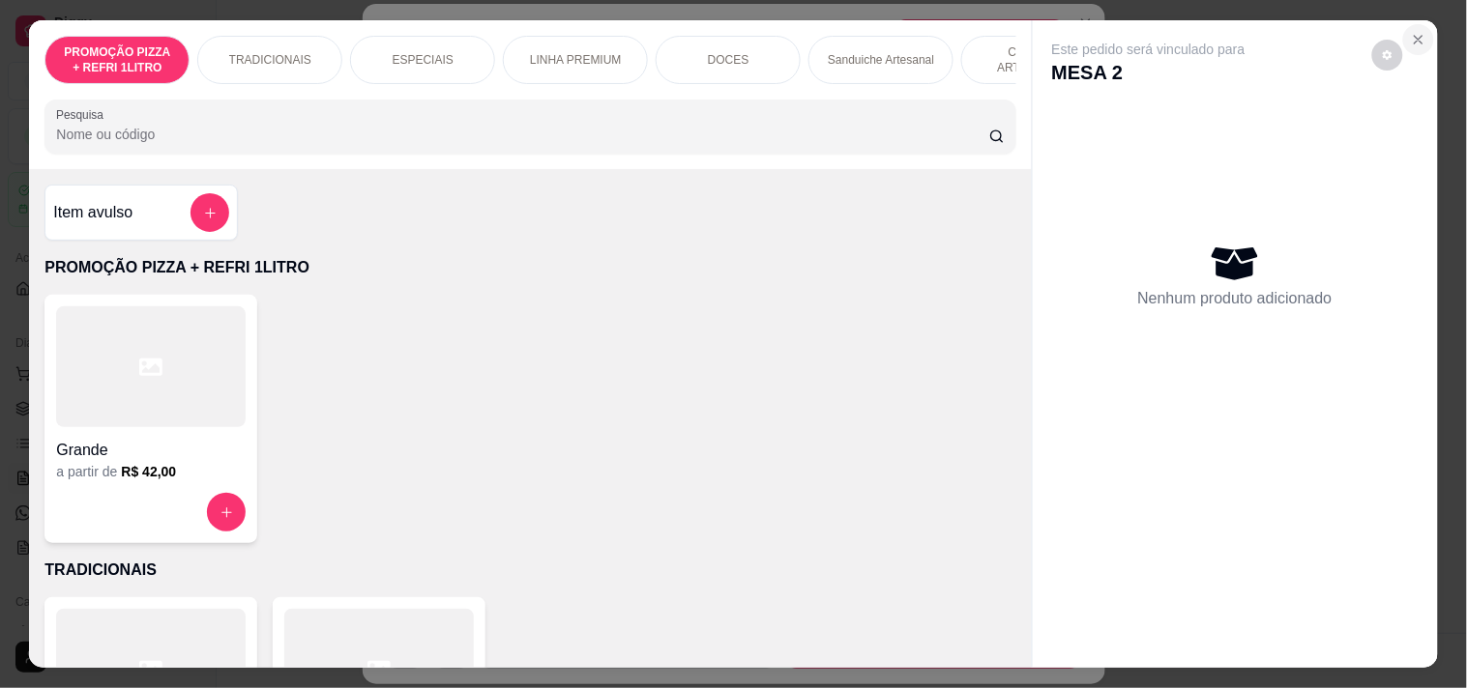
click at [1417, 44] on button "Close" at bounding box center [1418, 39] width 31 height 31
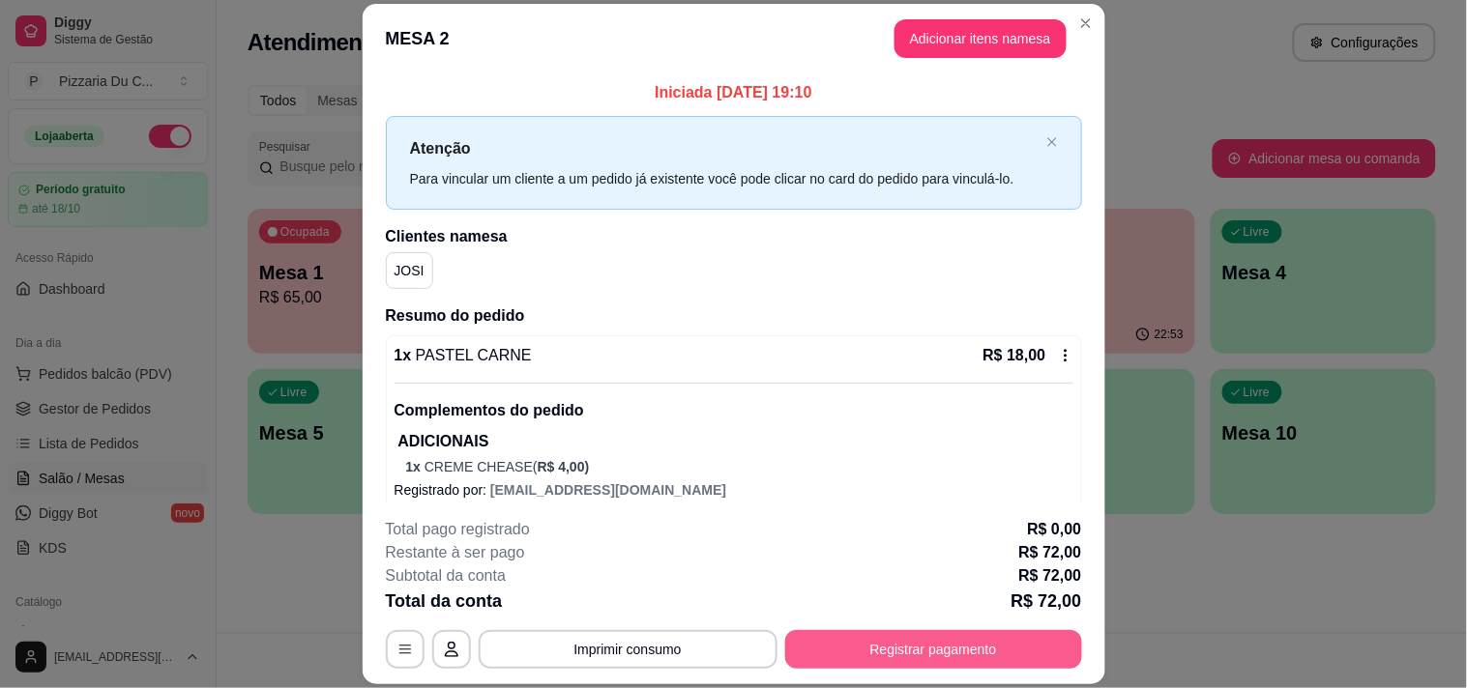
click at [935, 640] on button "Registrar pagamento" at bounding box center [933, 649] width 297 height 39
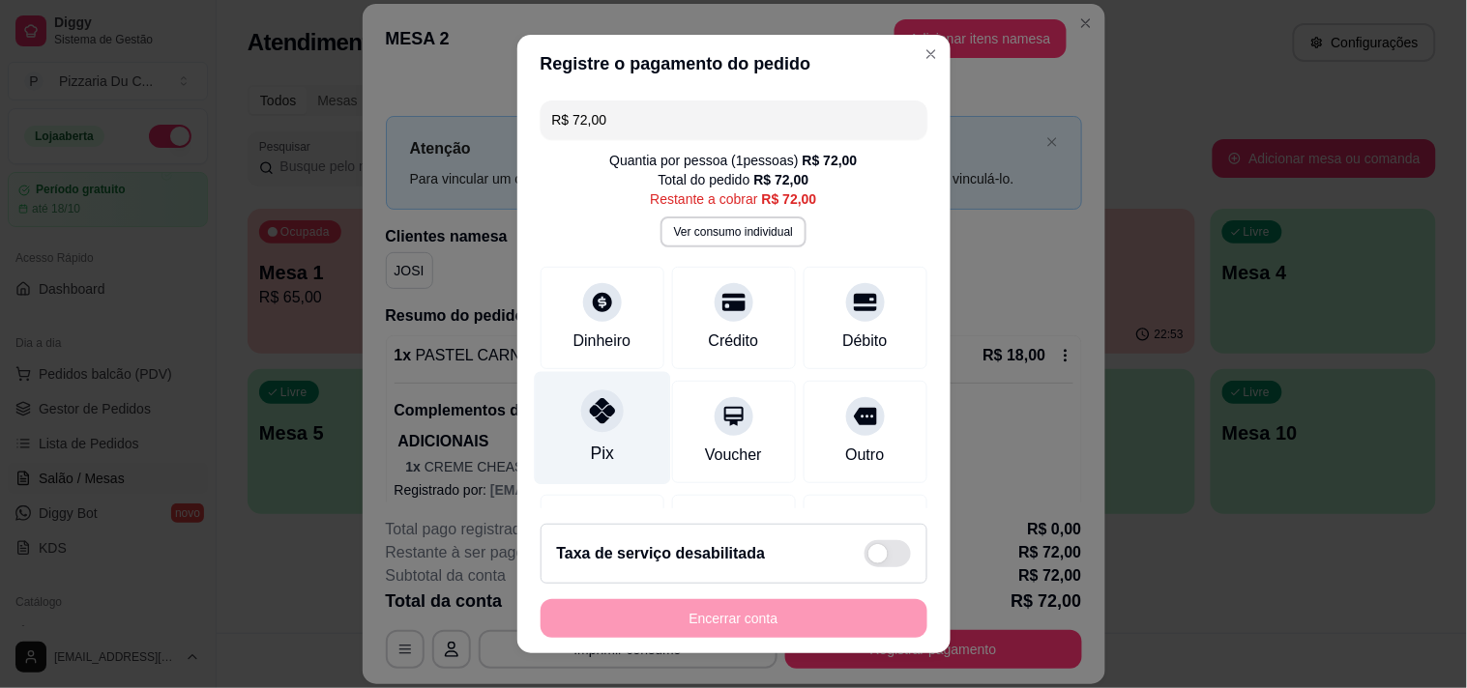
click at [586, 432] on div "Pix" at bounding box center [602, 427] width 136 height 113
type input "R$ 0,00"
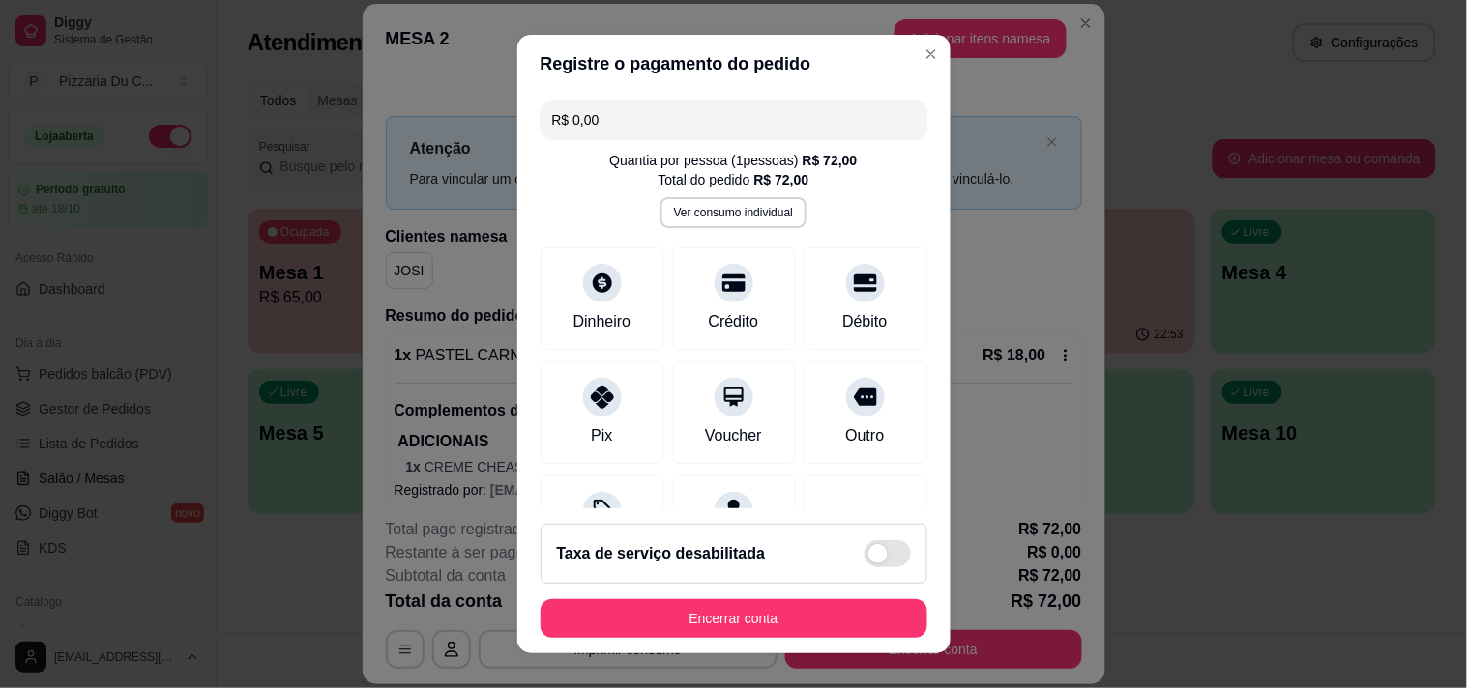
click at [712, 627] on button "Encerrar conta" at bounding box center [733, 618] width 387 height 39
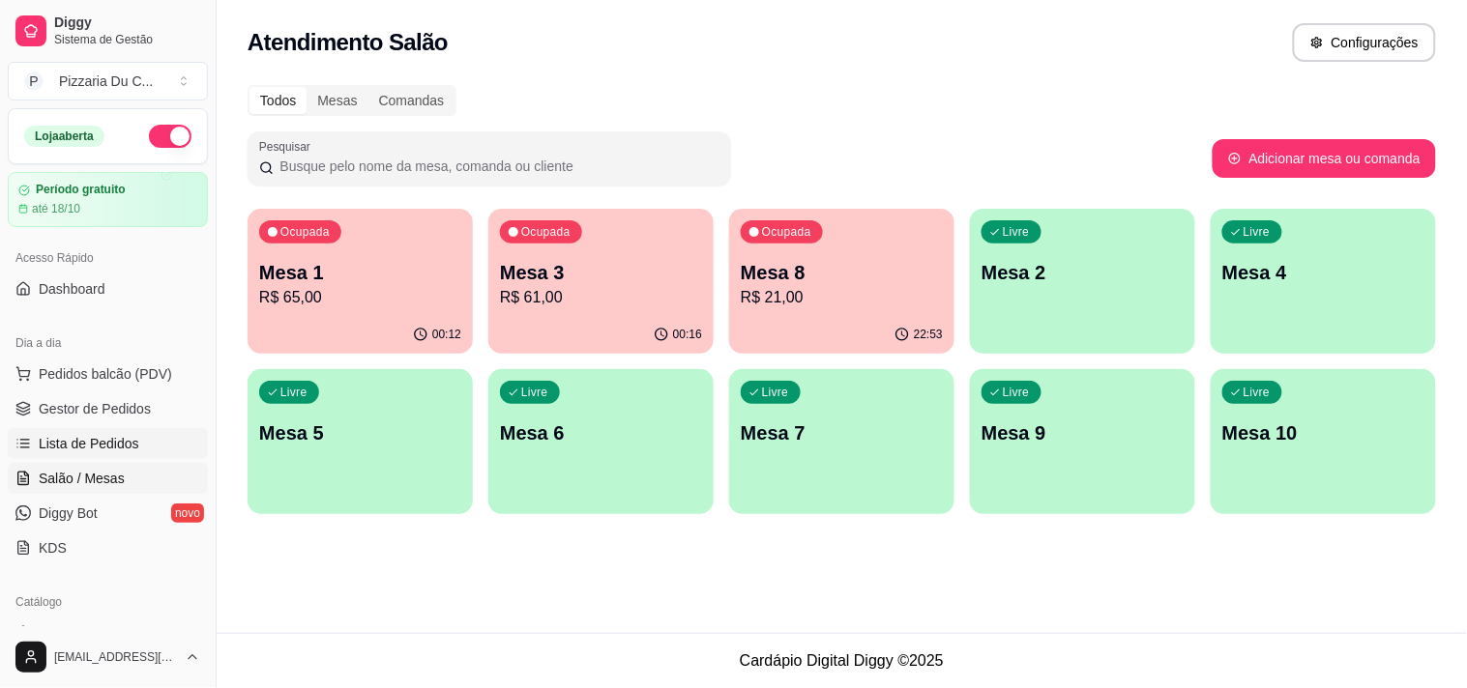
click at [110, 456] on link "Lista de Pedidos" at bounding box center [108, 443] width 200 height 31
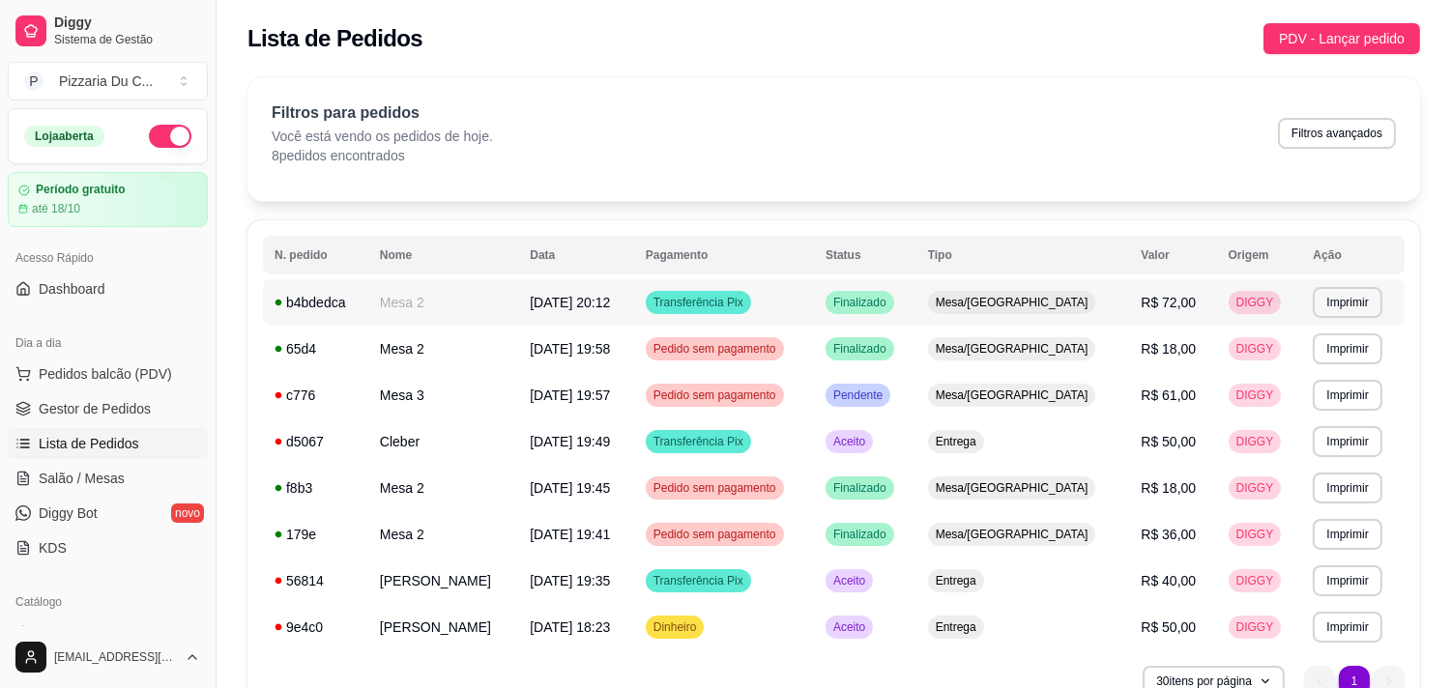
click at [592, 304] on span "[DATE] 20:12" at bounding box center [570, 302] width 80 height 15
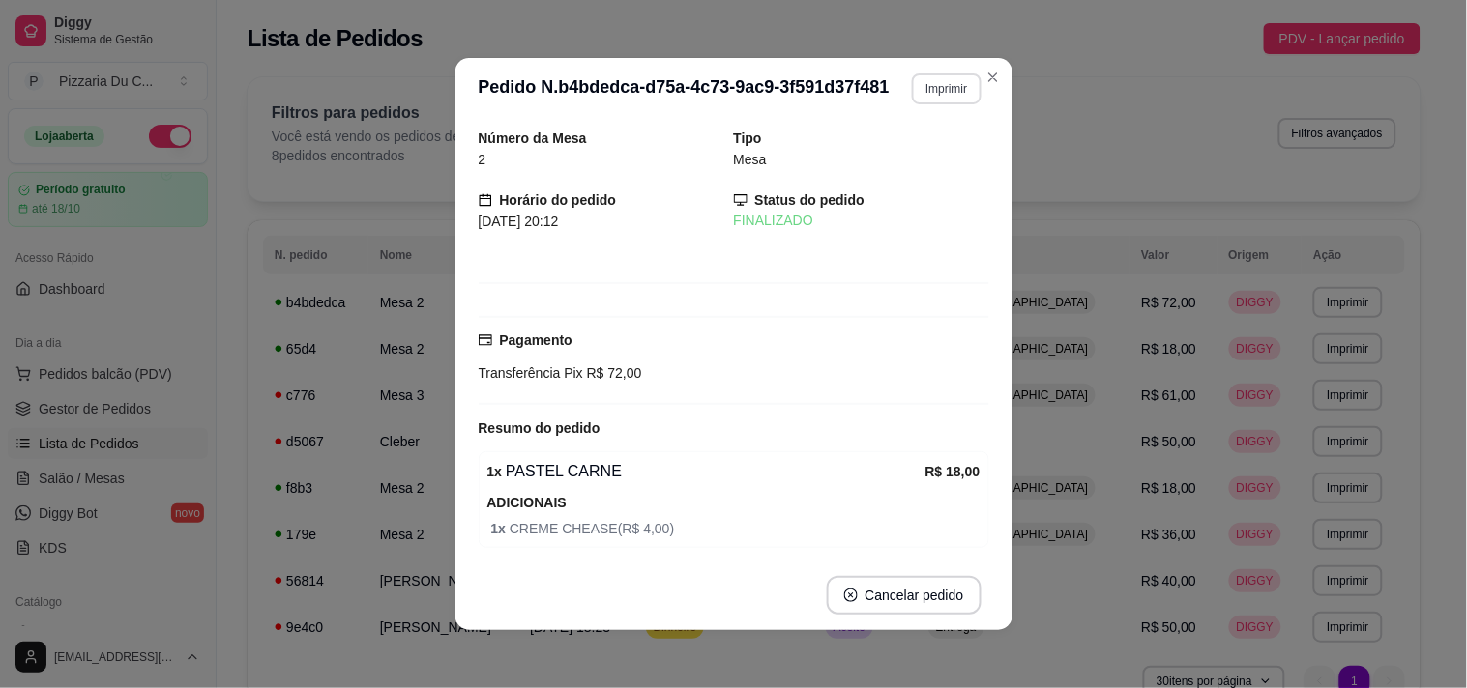
click at [926, 84] on button "Imprimir" at bounding box center [946, 88] width 69 height 31
click at [926, 151] on button "IMPRESSORA" at bounding box center [905, 157] width 140 height 31
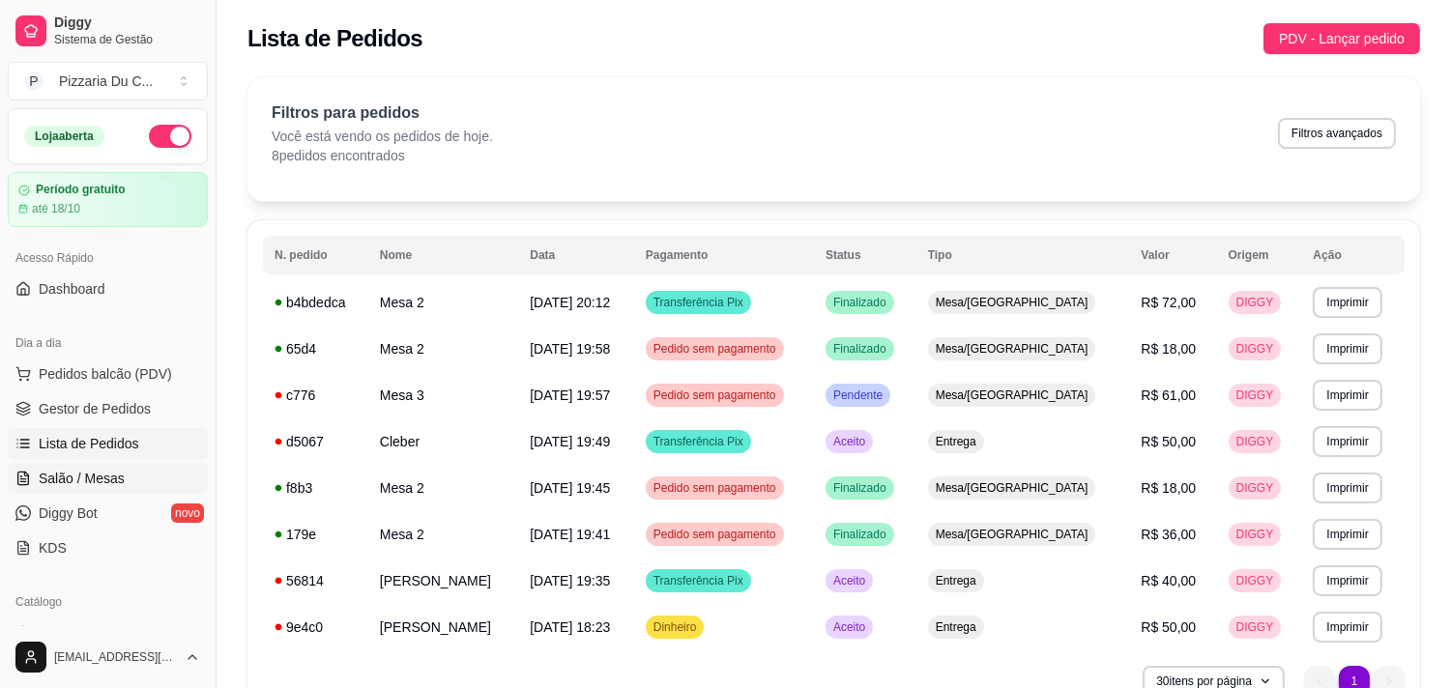
click at [122, 479] on link "Salão / Mesas" at bounding box center [108, 478] width 200 height 31
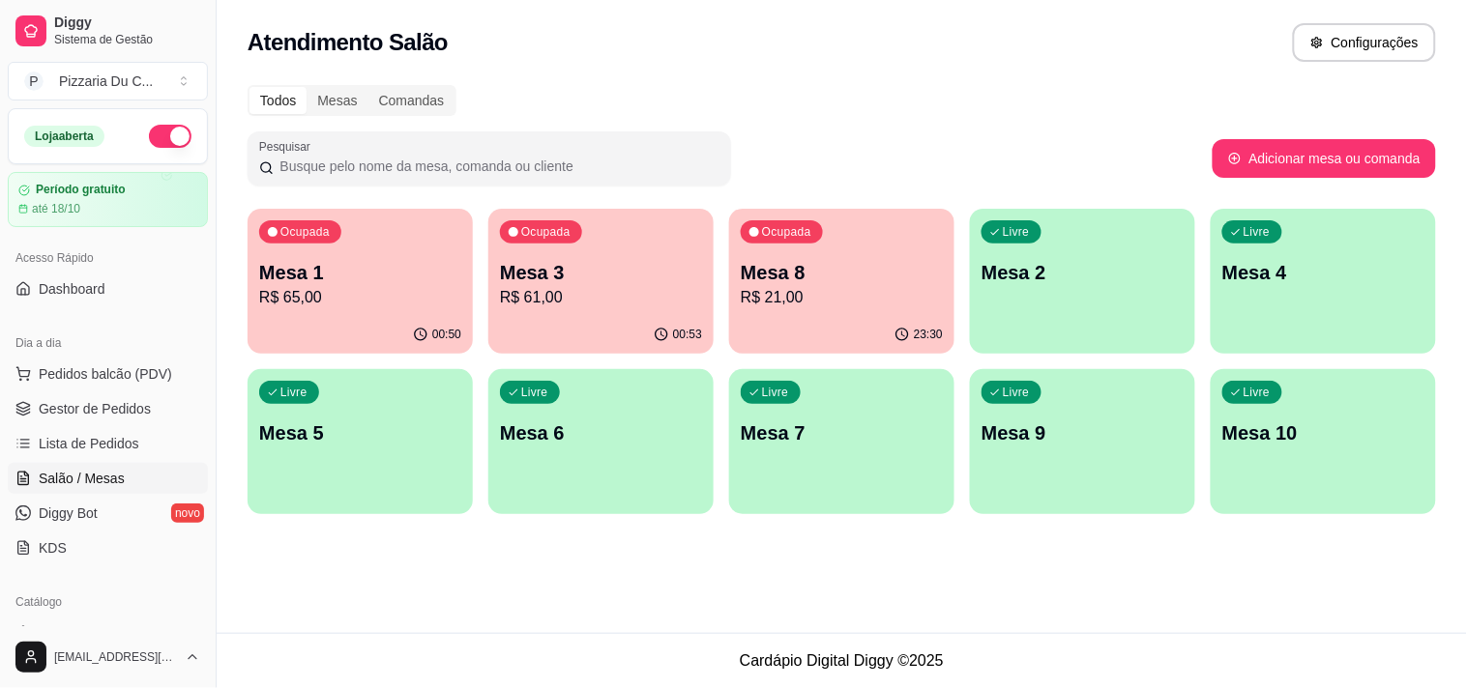
click at [627, 288] on p "R$ 61,00" at bounding box center [601, 297] width 202 height 23
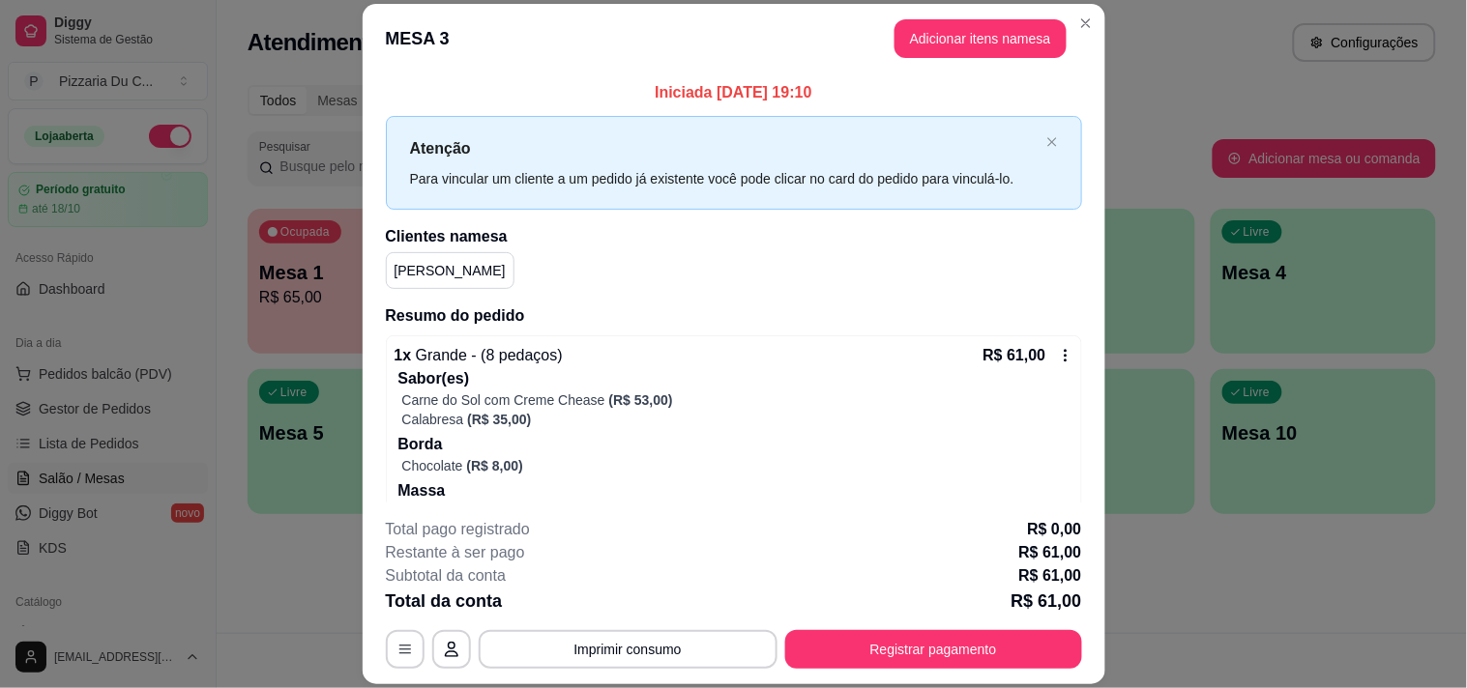
click at [904, 48] on button "Adicionar itens na mesa" at bounding box center [980, 38] width 172 height 39
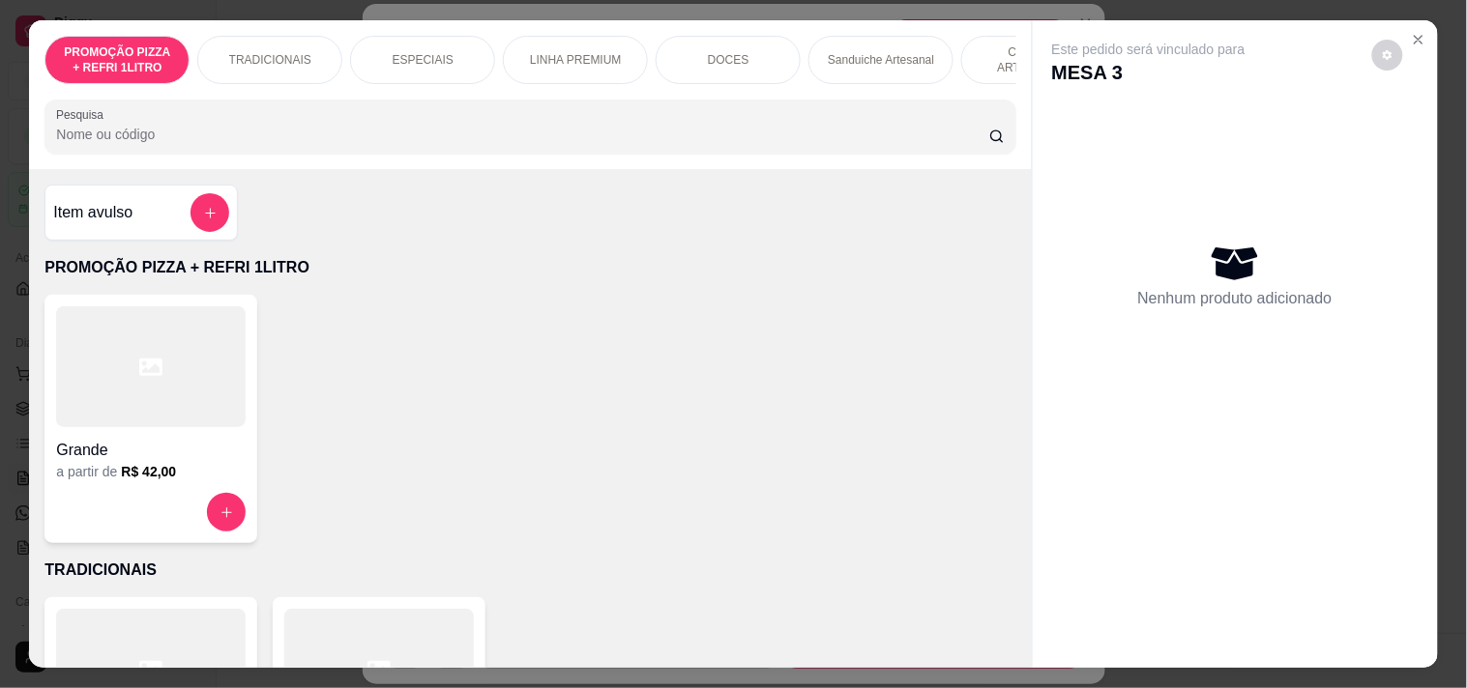
scroll to position [0, 851]
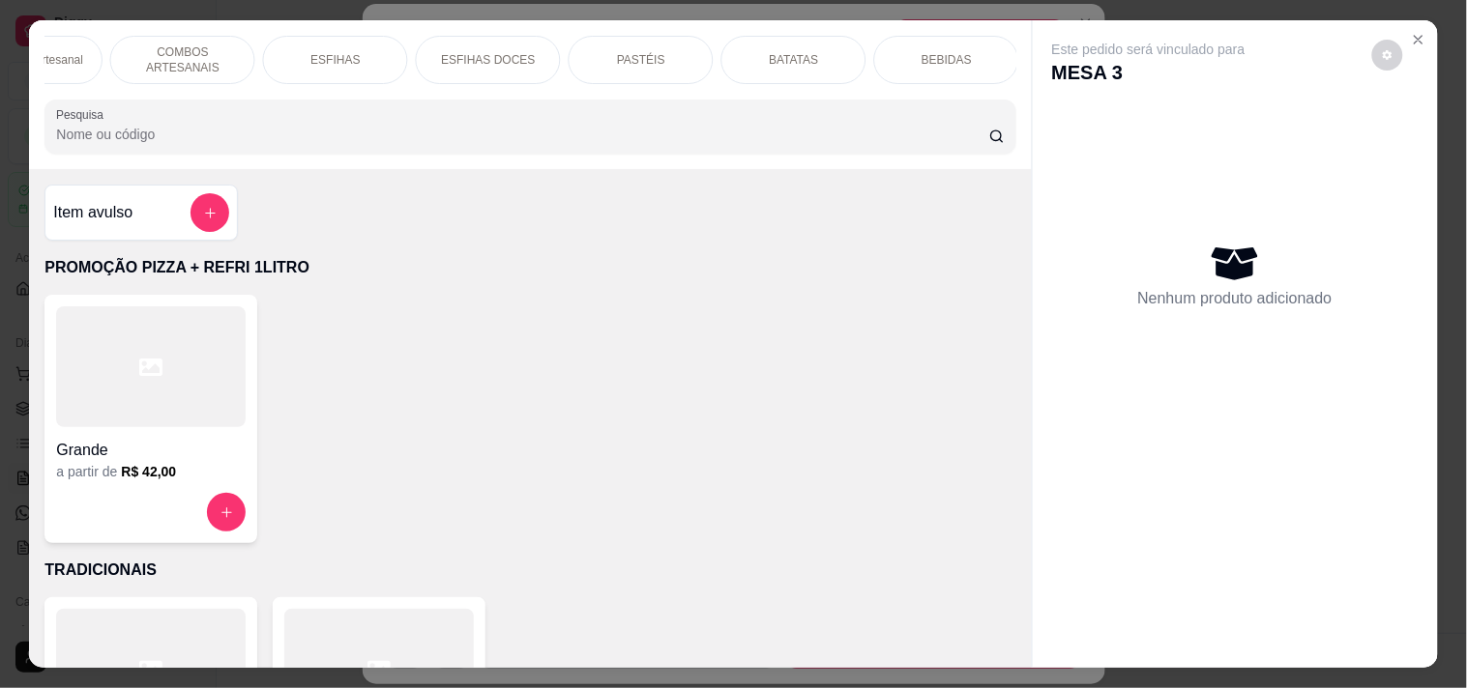
click at [893, 44] on div "BEBIDAS" at bounding box center [946, 60] width 145 height 48
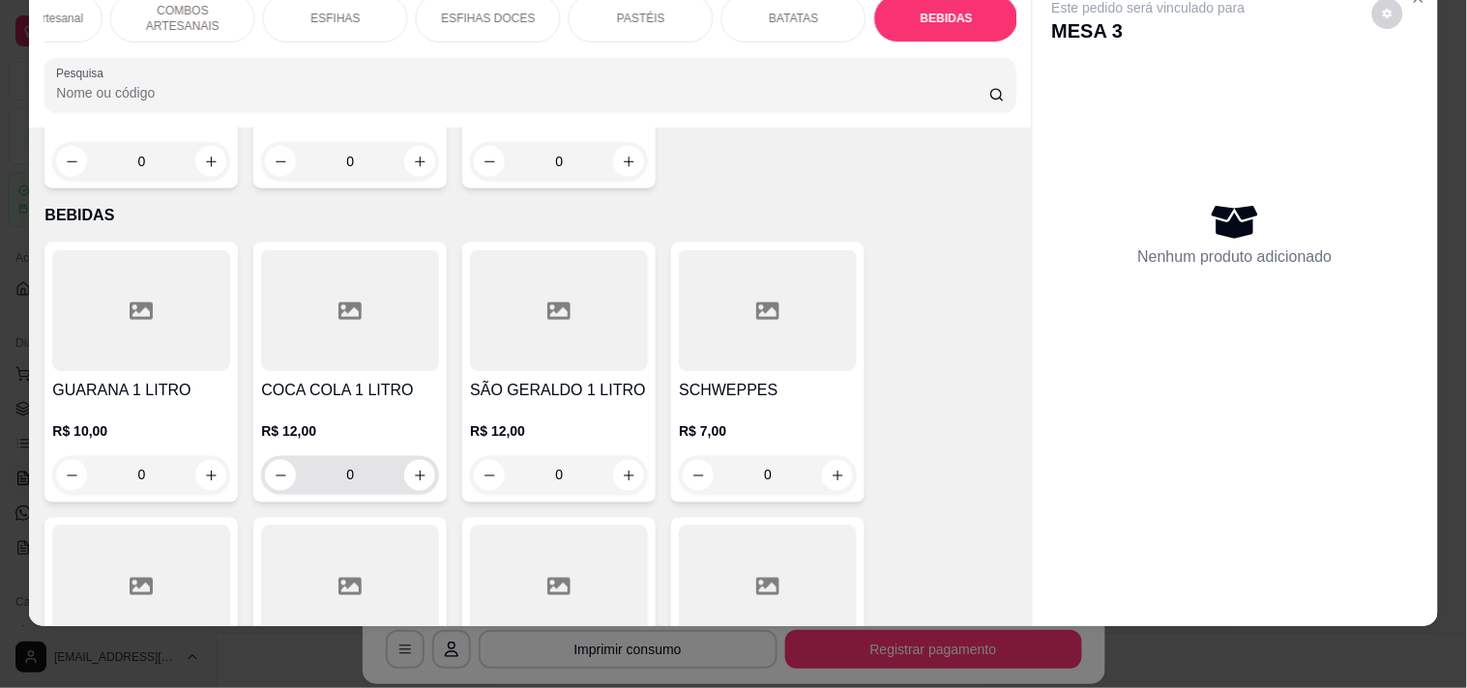
scroll to position [8147, 0]
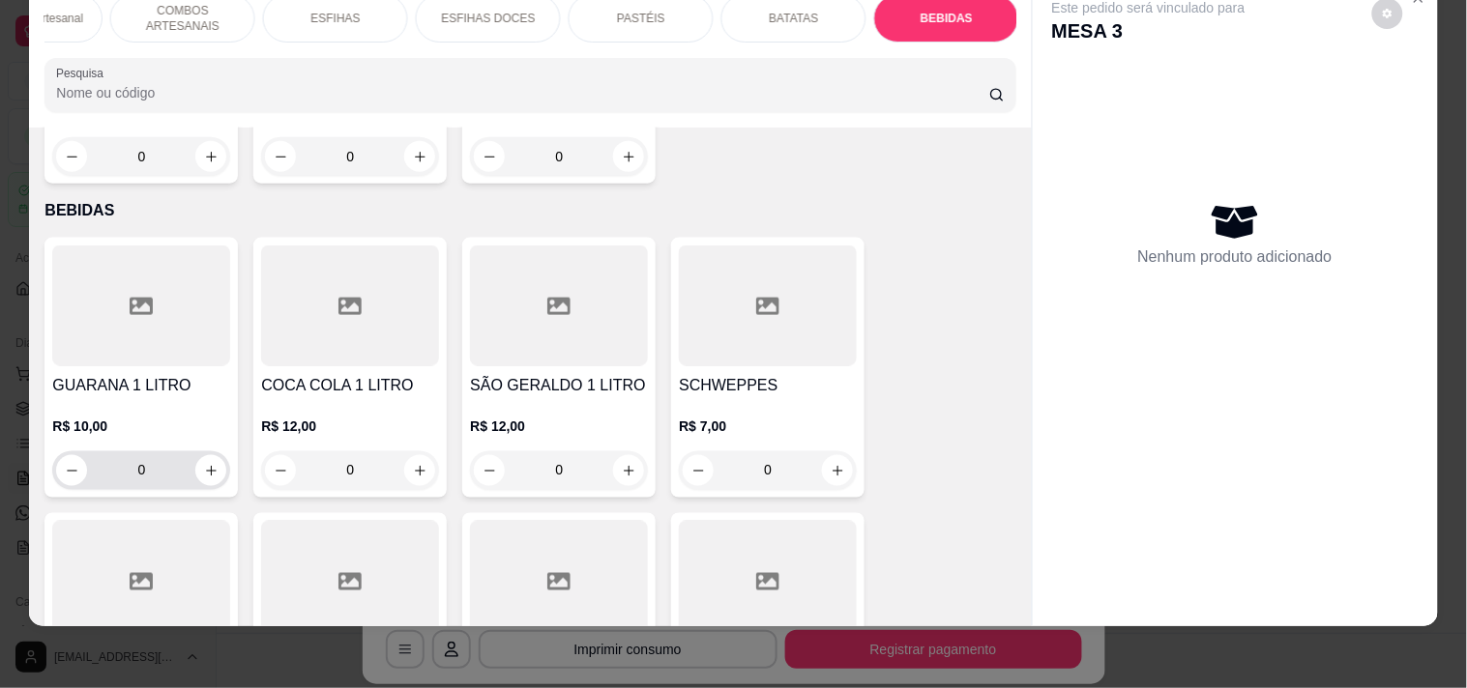
click at [213, 455] on button "increase-product-quantity" at bounding box center [210, 470] width 31 height 31
type input "1"
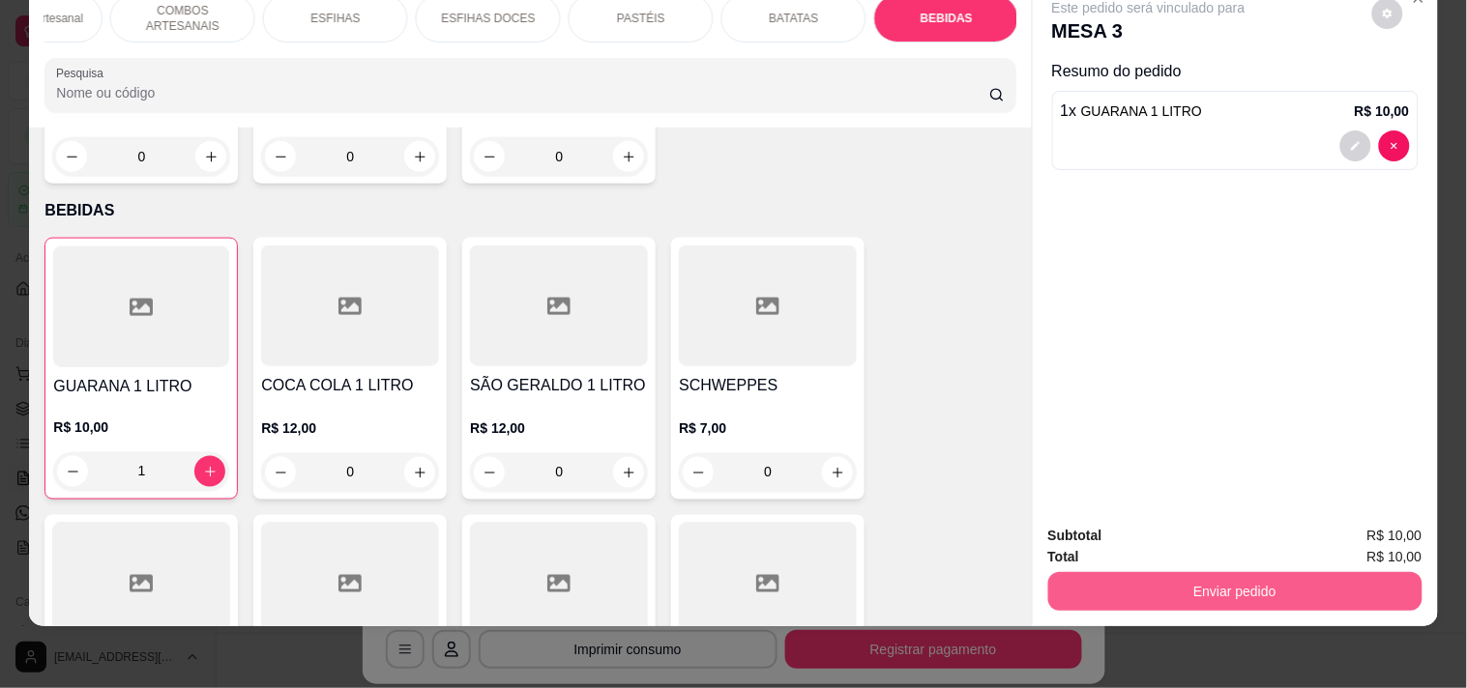
click at [1271, 583] on button "Enviar pedido" at bounding box center [1235, 591] width 374 height 39
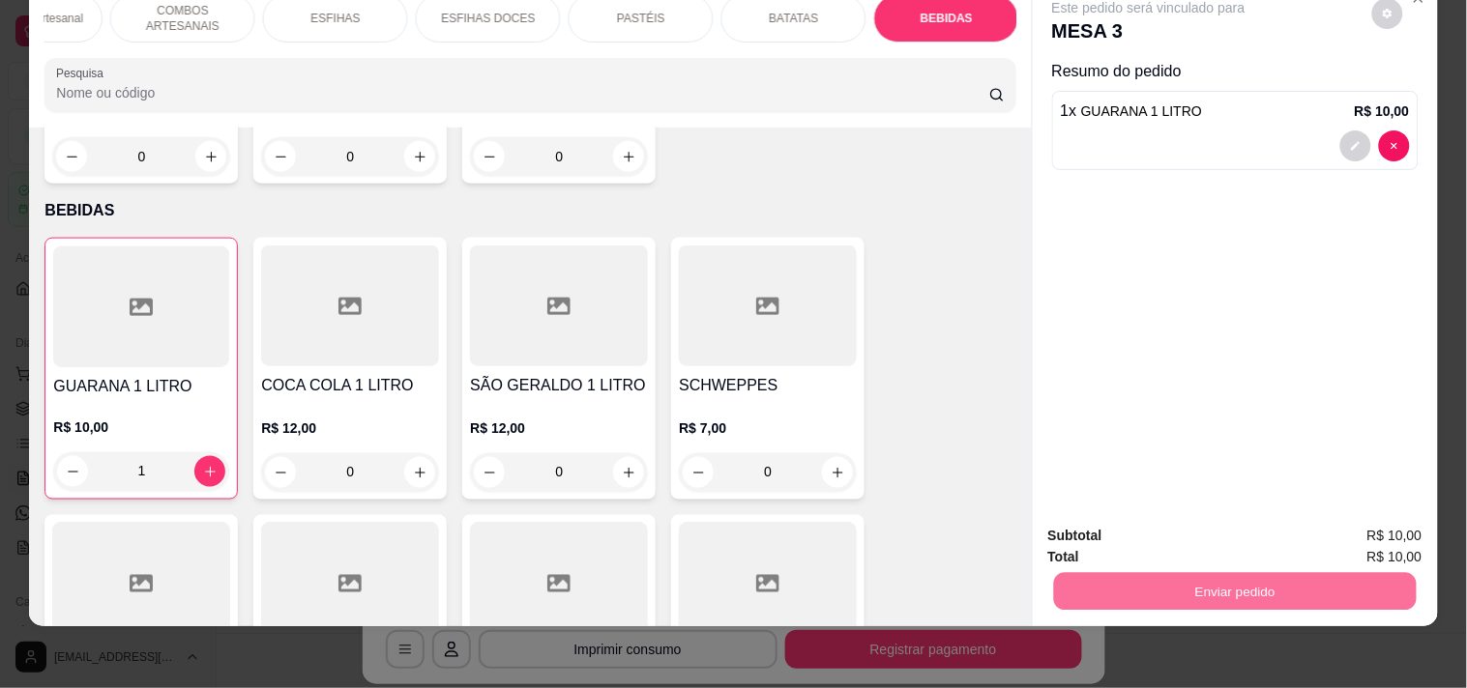
click at [1414, 527] on button "Enviar pedido" at bounding box center [1371, 528] width 109 height 37
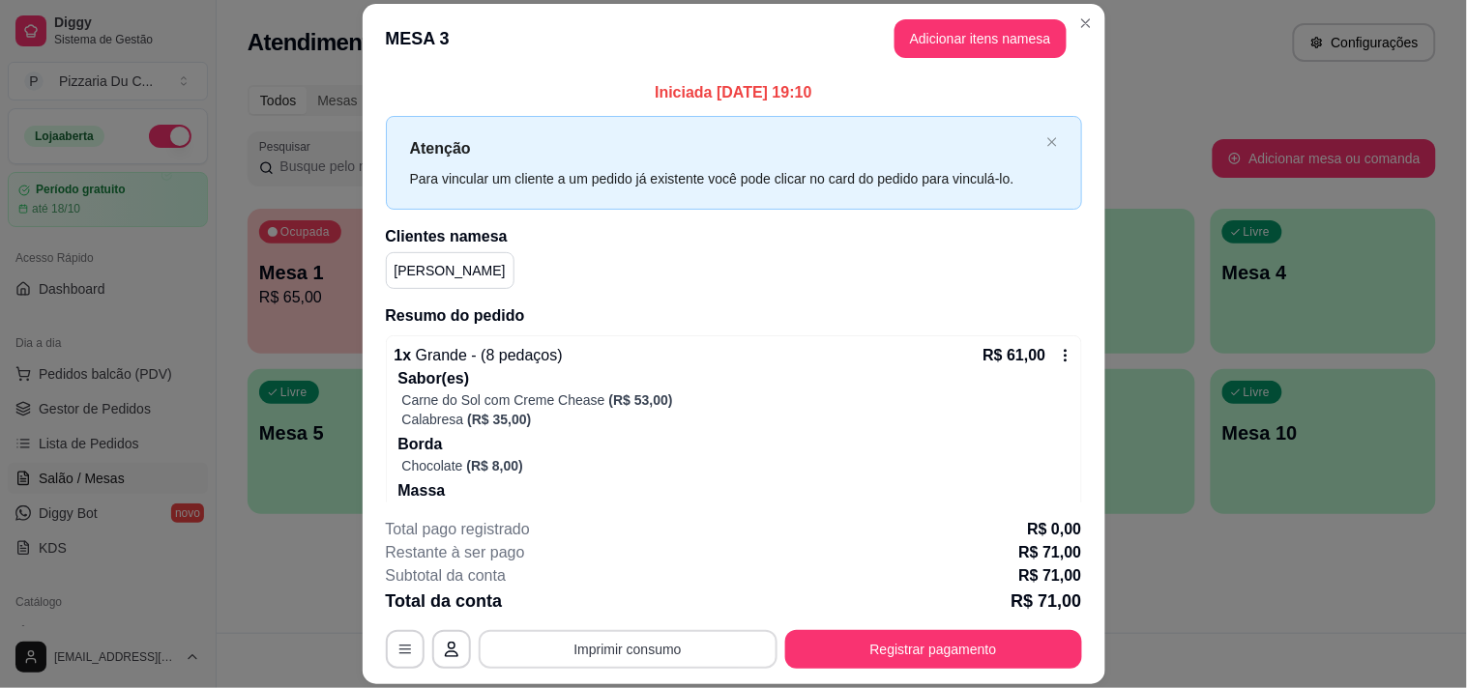
click at [646, 646] on button "Imprimir consumo" at bounding box center [628, 649] width 299 height 39
click at [650, 596] on button "IMPRESSORA" at bounding box center [626, 605] width 140 height 31
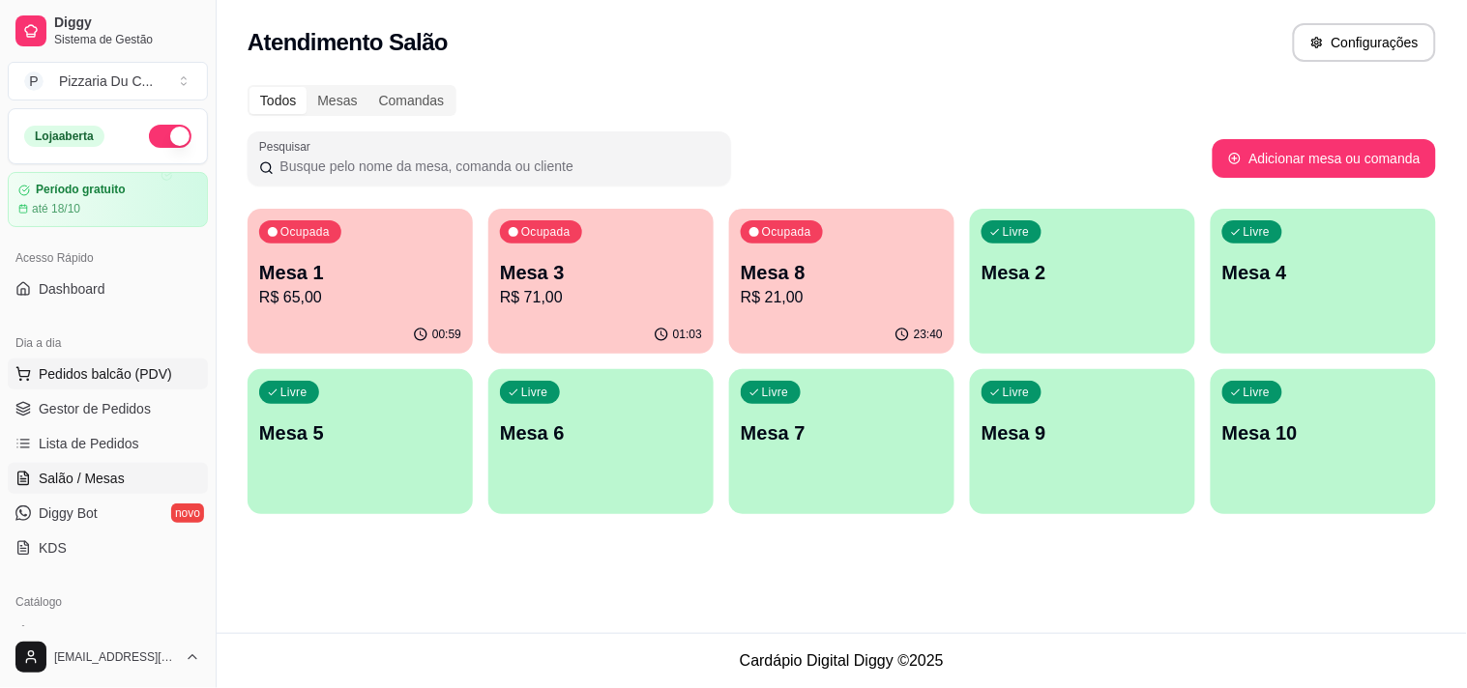
click at [92, 373] on span "Pedidos balcão (PDV)" at bounding box center [105, 373] width 133 height 19
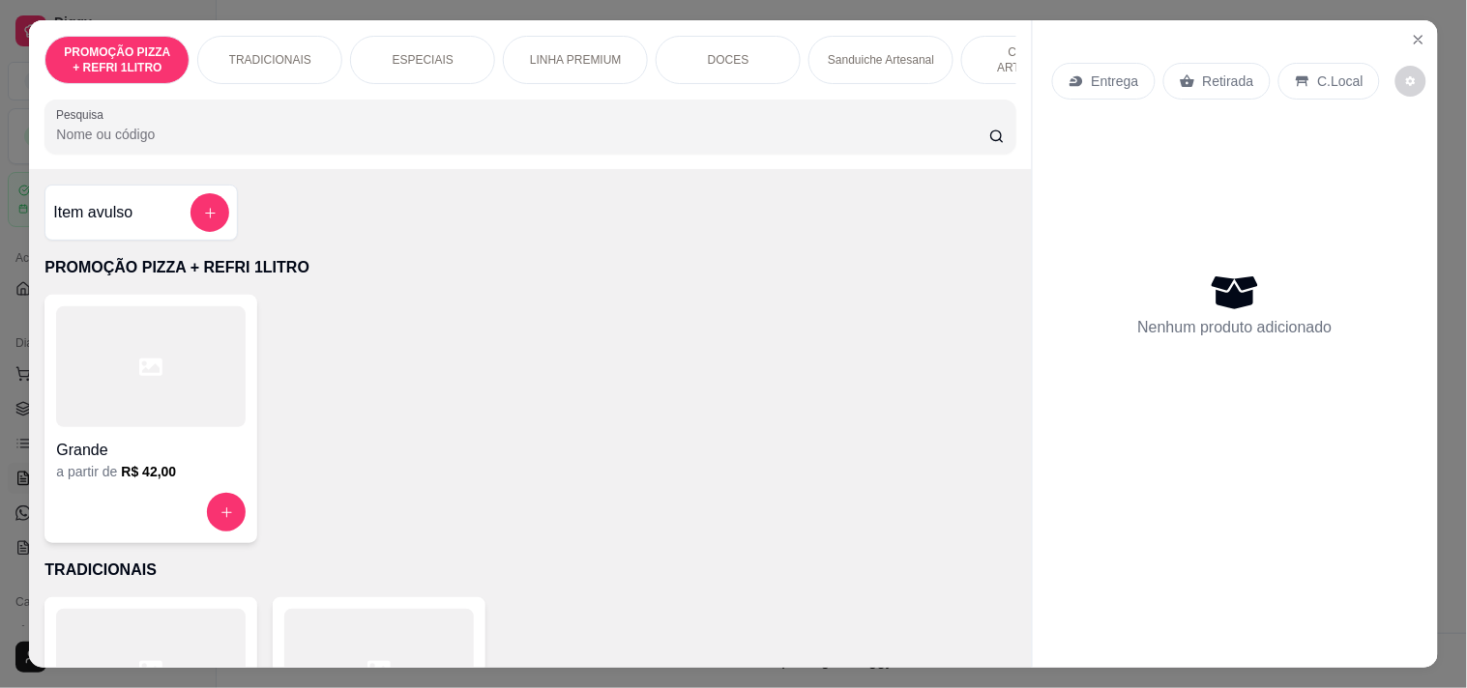
click at [425, 66] on div "ESPECIAIS" at bounding box center [422, 60] width 145 height 48
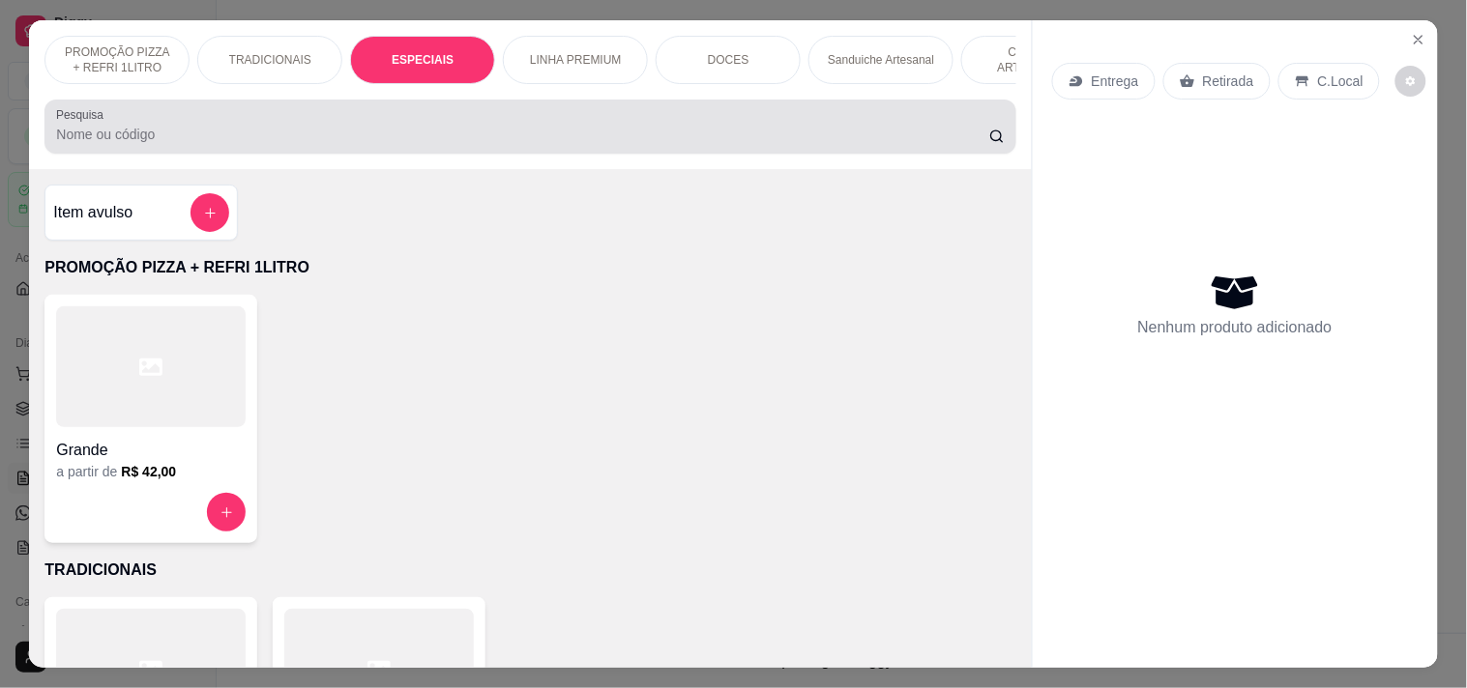
scroll to position [49, 0]
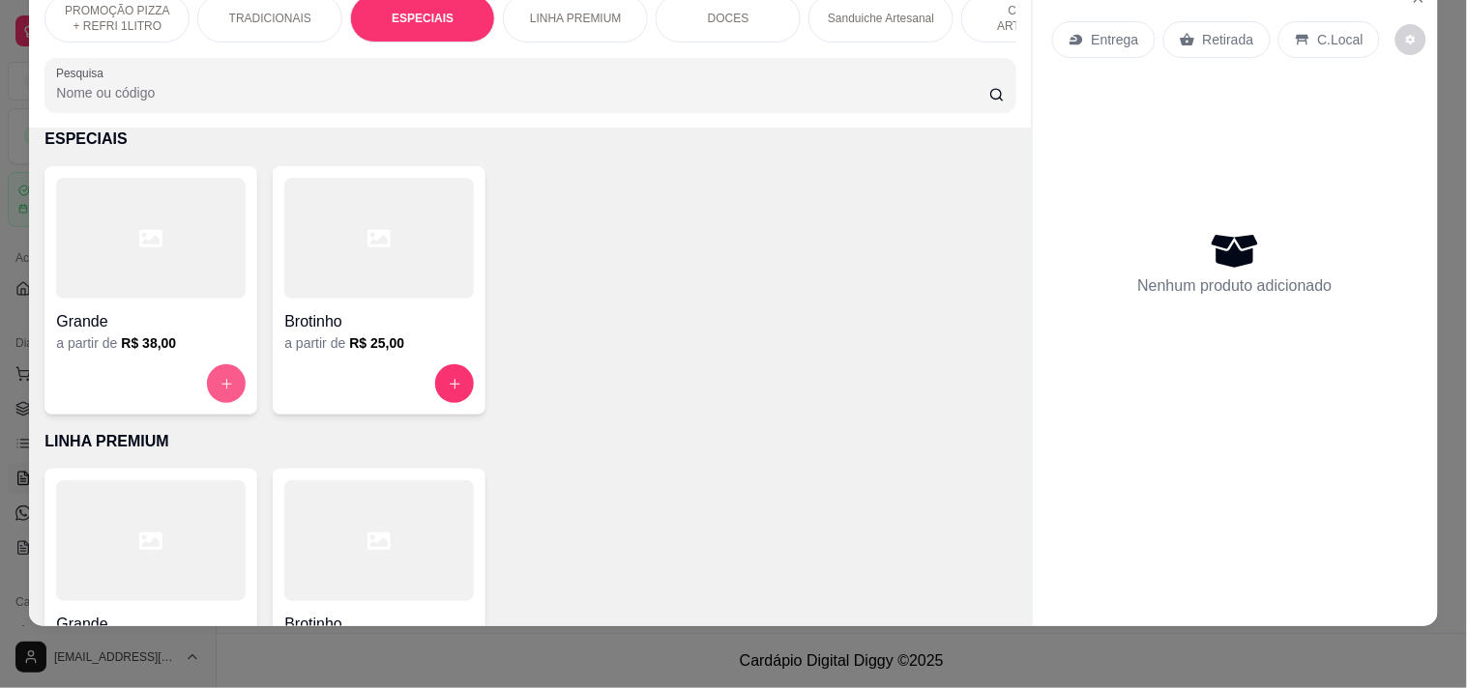
click at [207, 388] on button "increase-product-quantity" at bounding box center [226, 383] width 39 height 39
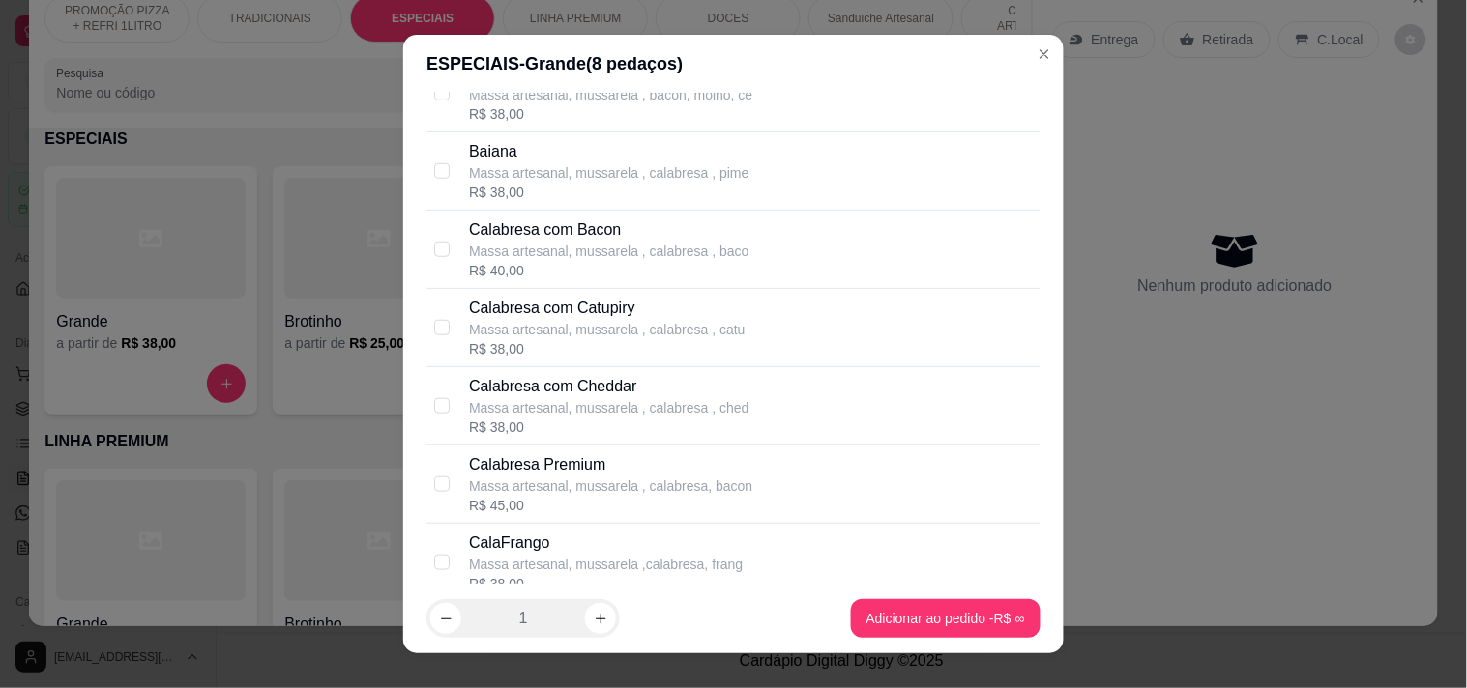
scroll to position [429, 0]
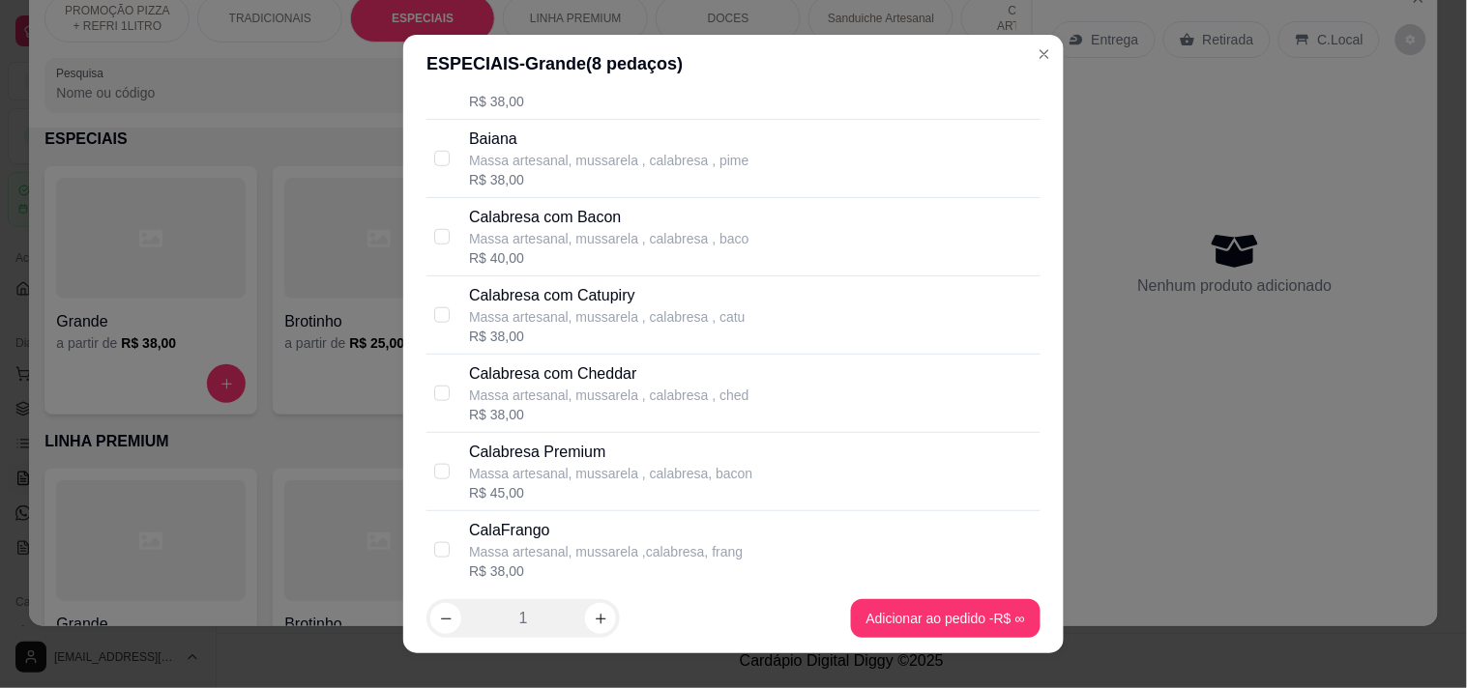
click at [591, 452] on p "Calabresa Premium" at bounding box center [610, 452] width 283 height 23
checkbox input "true"
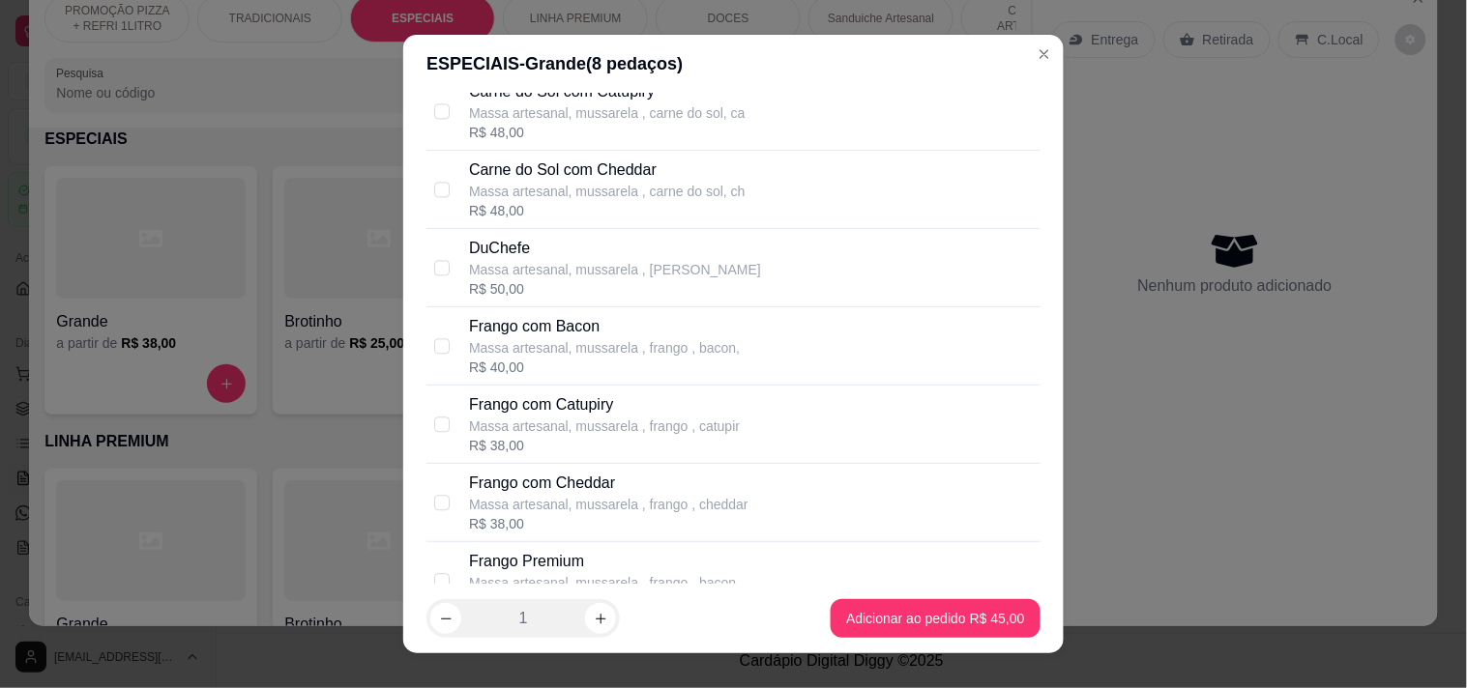
scroll to position [1289, 0]
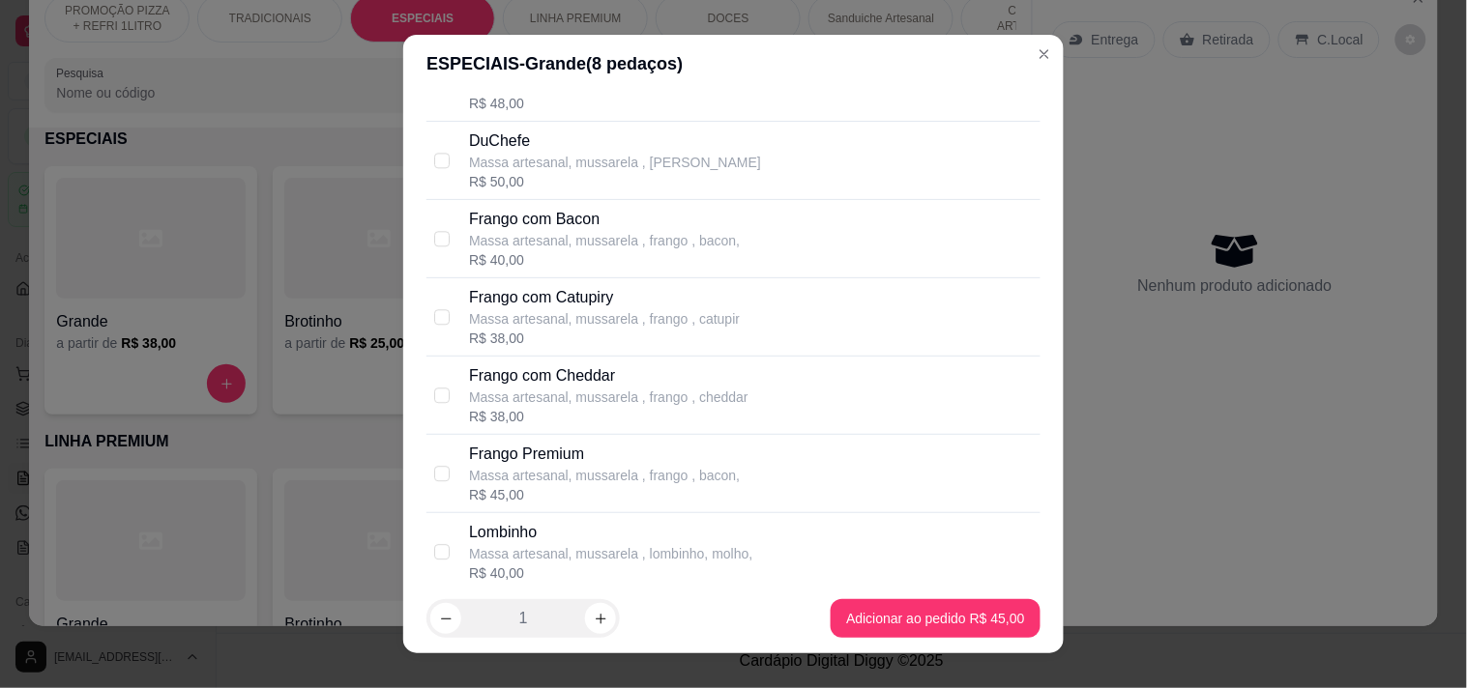
click at [584, 474] on p "Massa artesanal, mussarela , frango , bacon," at bounding box center [604, 475] width 271 height 19
checkbox input "true"
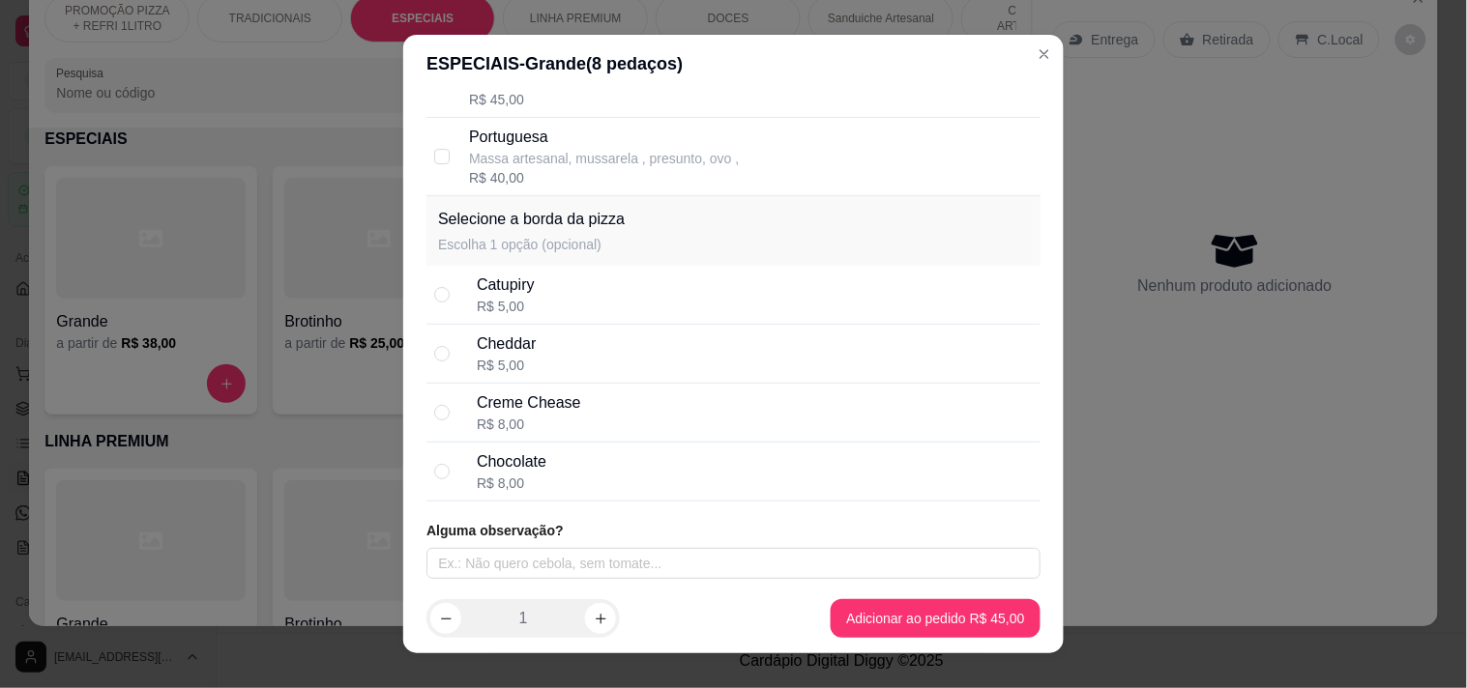
scroll to position [1845, 0]
click at [577, 462] on div "Chocolate R$ 8,00" at bounding box center [755, 470] width 556 height 43
radio input "true"
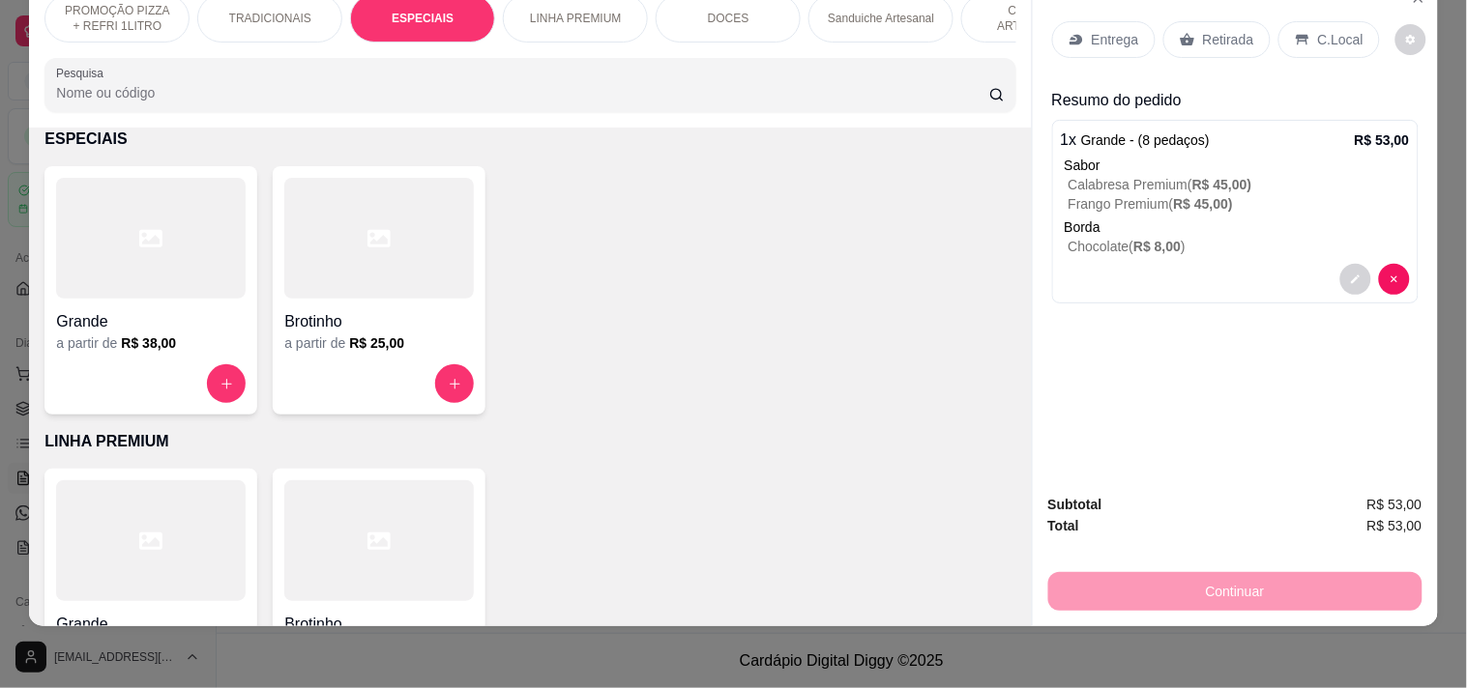
click at [1220, 35] on div "Retirada" at bounding box center [1216, 39] width 107 height 37
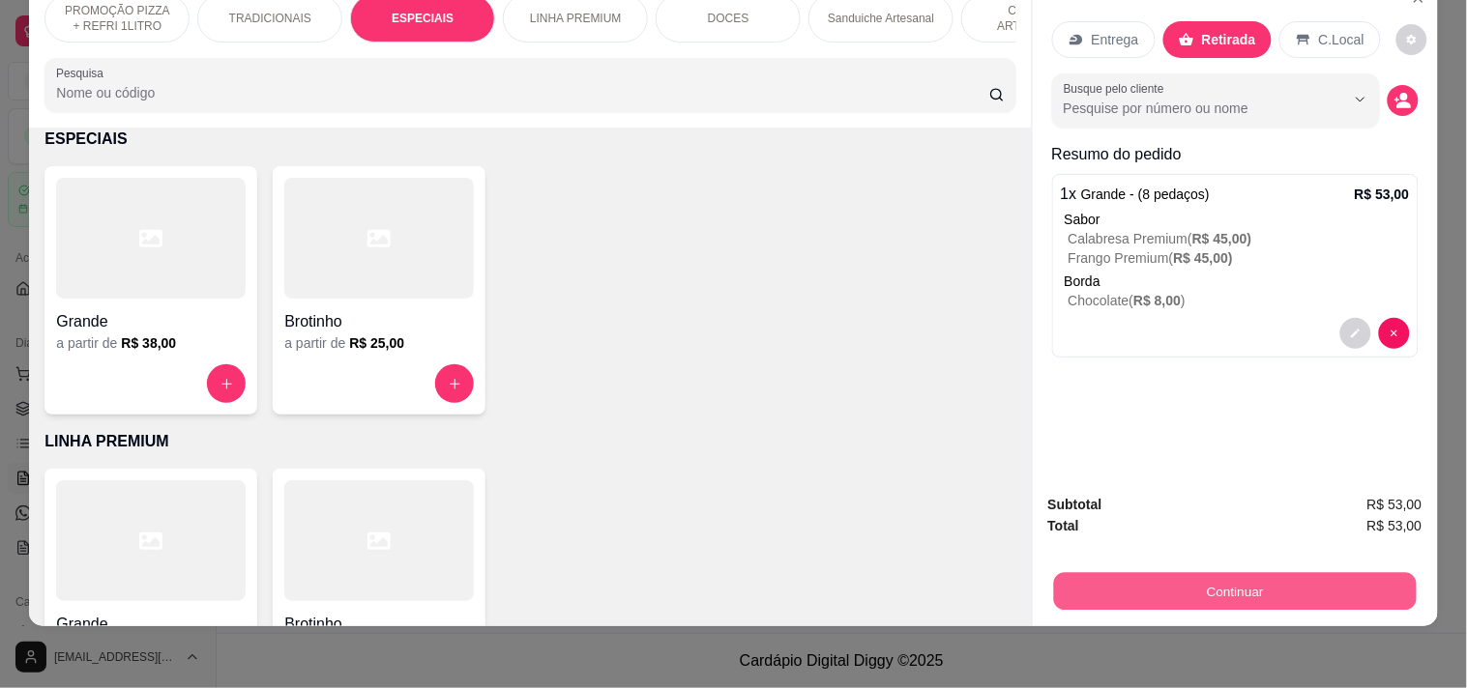
click at [1204, 583] on button "Continuar" at bounding box center [1234, 591] width 363 height 38
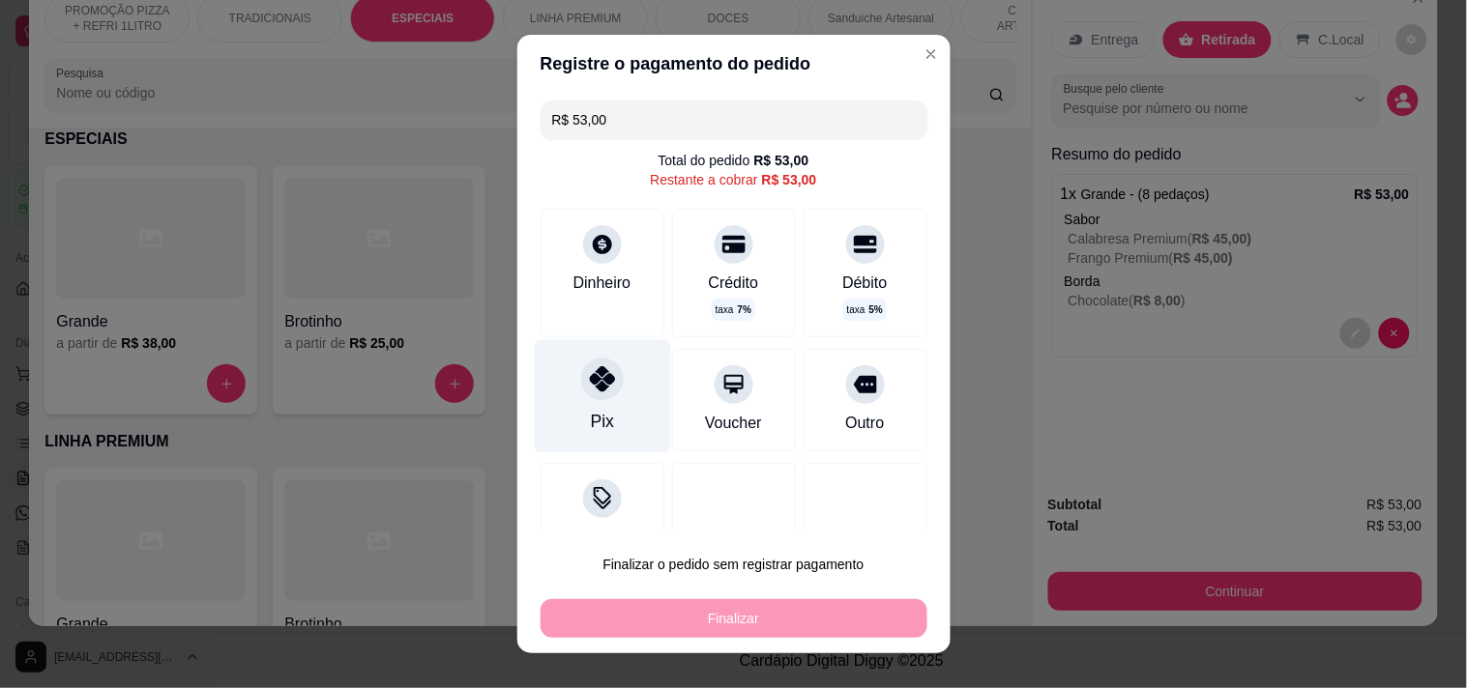
click at [609, 370] on div "Pix" at bounding box center [602, 395] width 136 height 113
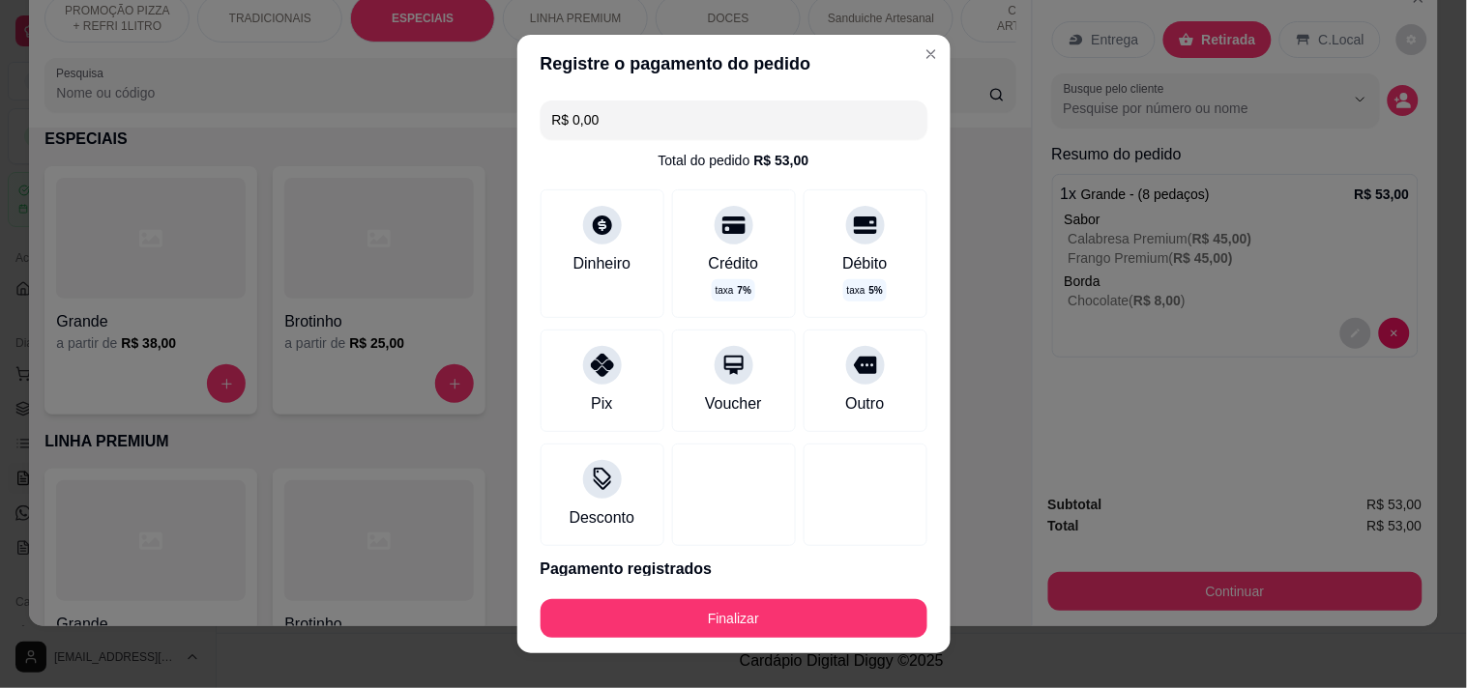
click at [682, 611] on button "Finalizar" at bounding box center [733, 618] width 387 height 39
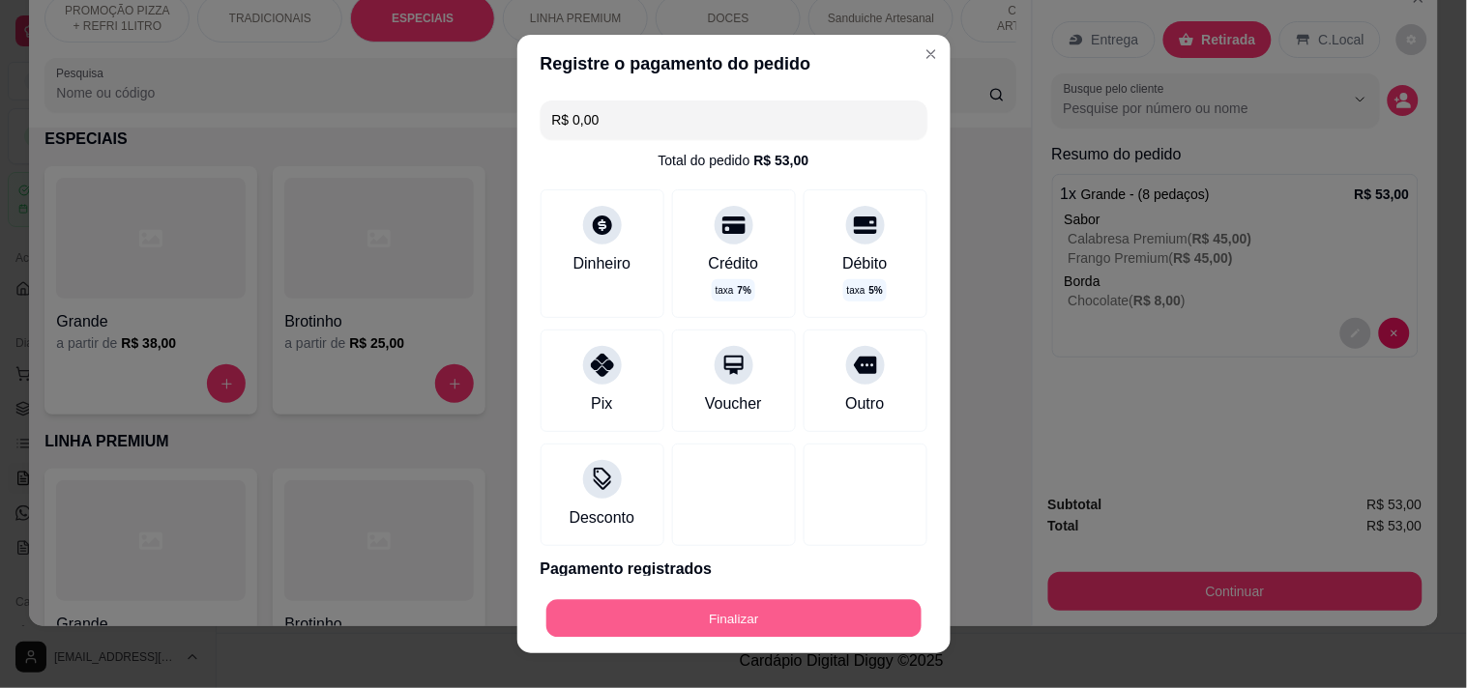
drag, startPoint x: 682, startPoint y: 611, endPoint x: 626, endPoint y: 639, distance: 62.7
click at [626, 639] on footer "Finalizar" at bounding box center [733, 614] width 433 height 77
click at [626, 620] on button "Finalizar" at bounding box center [733, 619] width 375 height 38
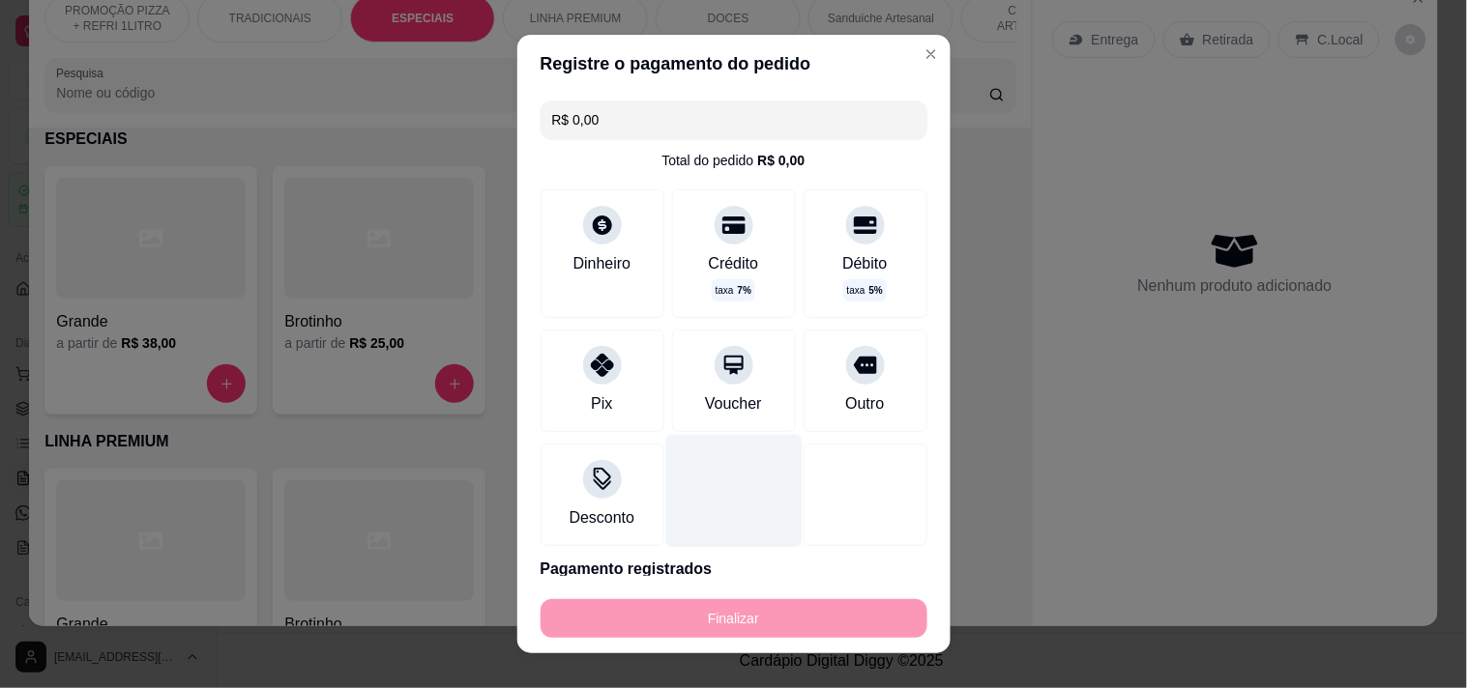
type input "-R$ 53,00"
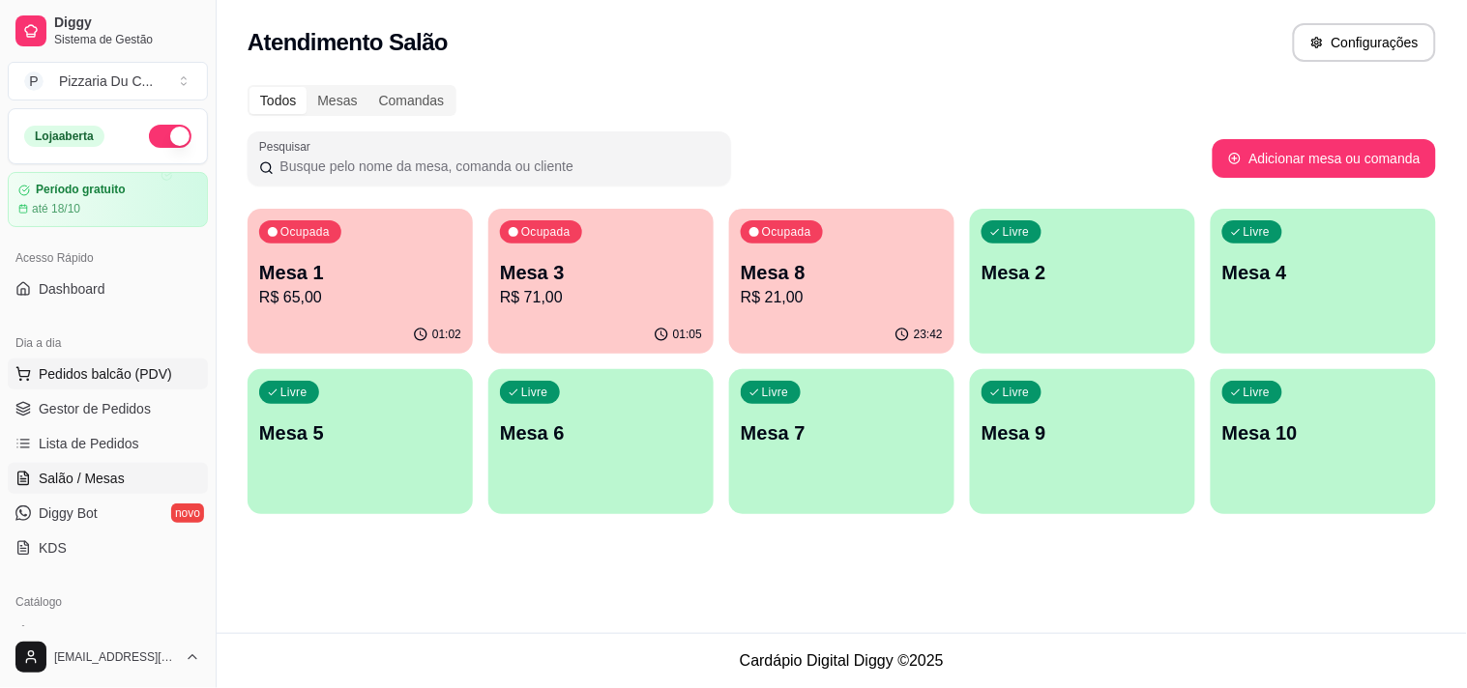
click at [147, 372] on span "Pedidos balcão (PDV)" at bounding box center [105, 373] width 133 height 19
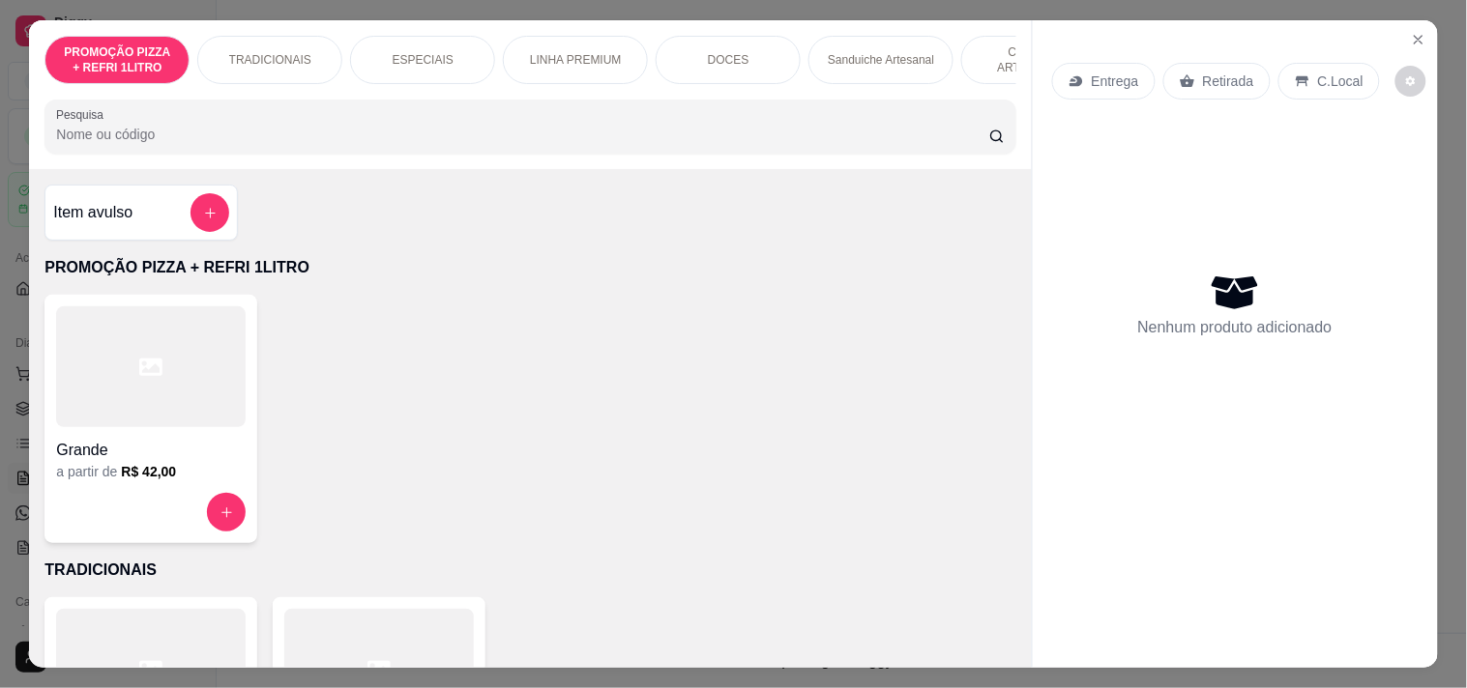
click at [1092, 75] on p "Entrega" at bounding box center [1115, 81] width 47 height 19
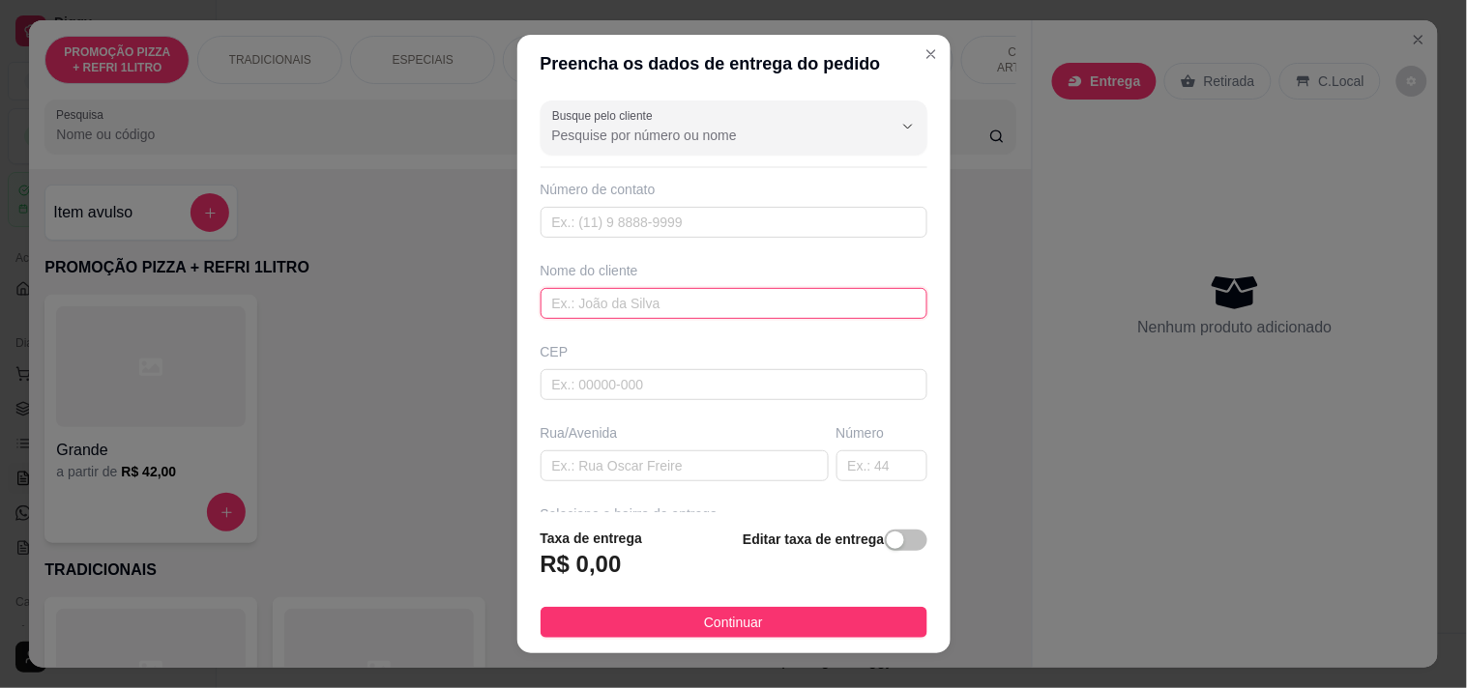
click at [625, 313] on input "text" at bounding box center [733, 303] width 387 height 31
type input "e"
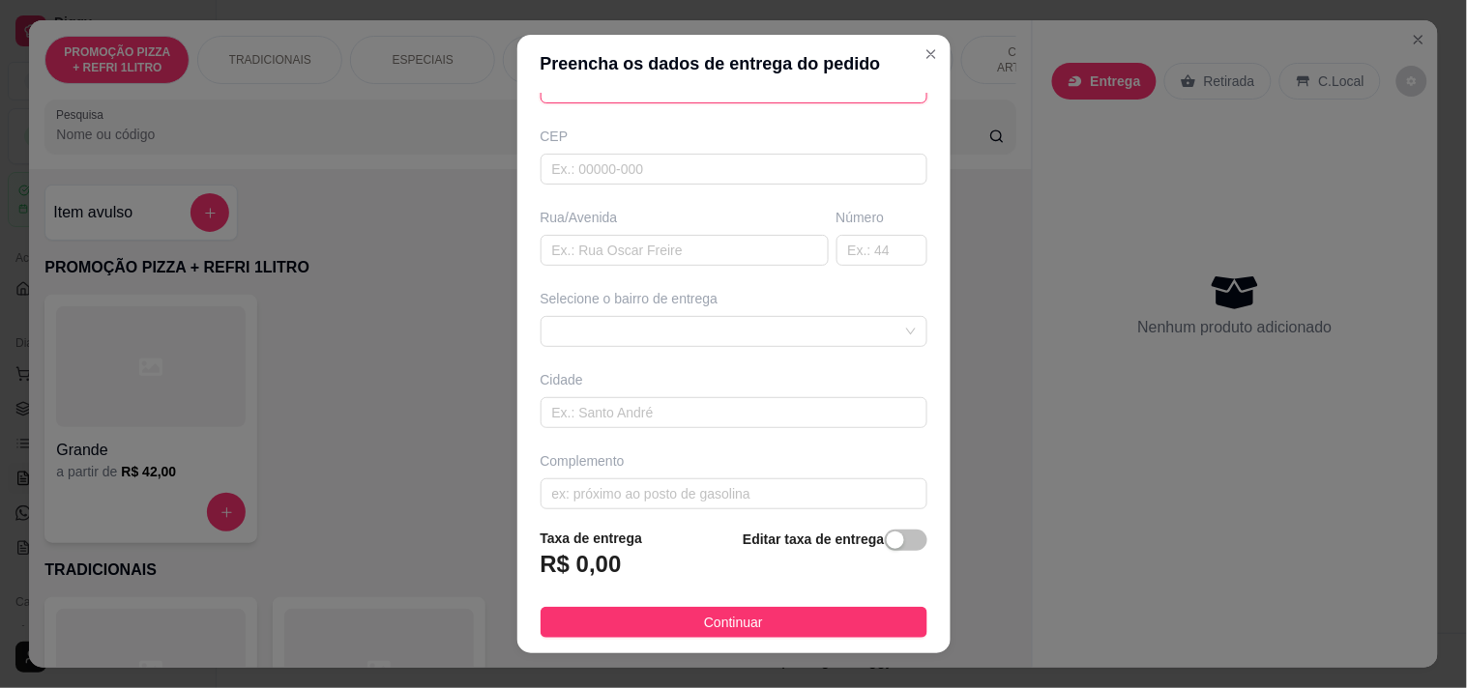
scroll to position [232, 0]
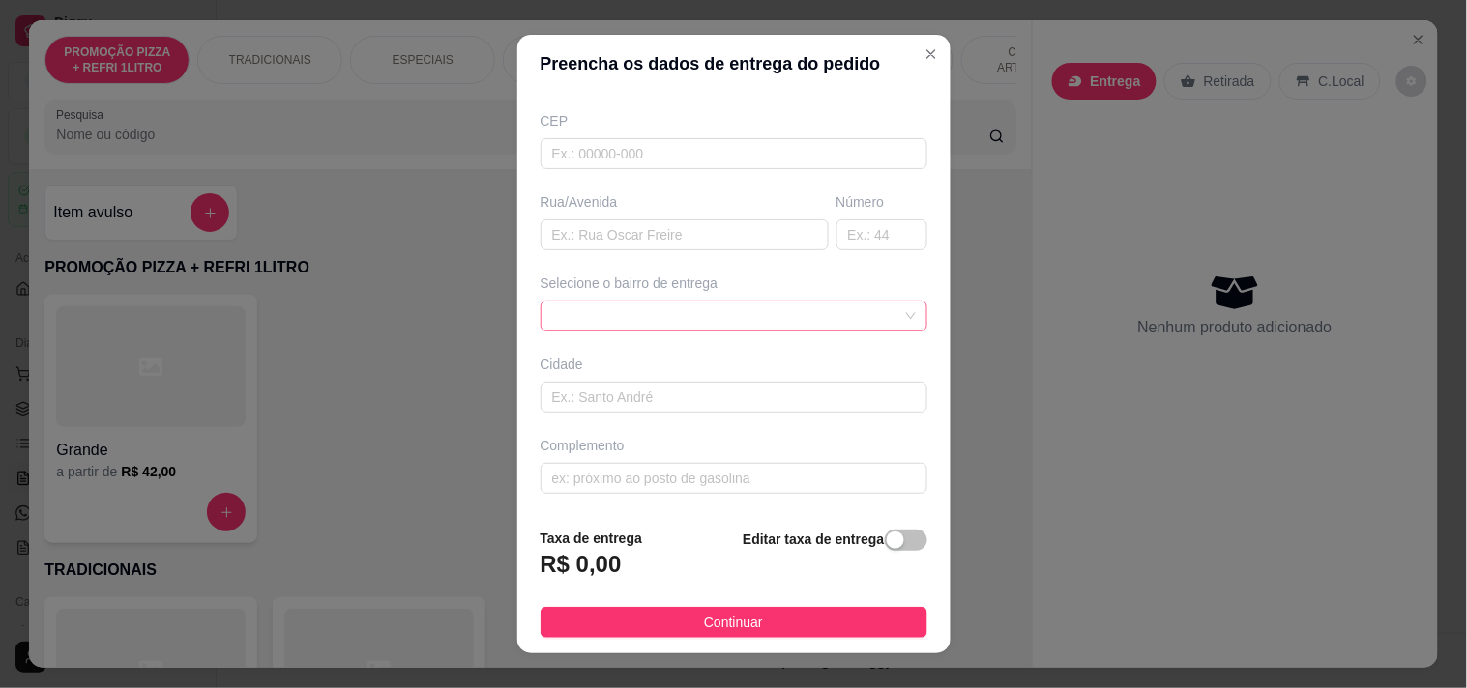
click at [654, 311] on div at bounding box center [733, 316] width 387 height 31
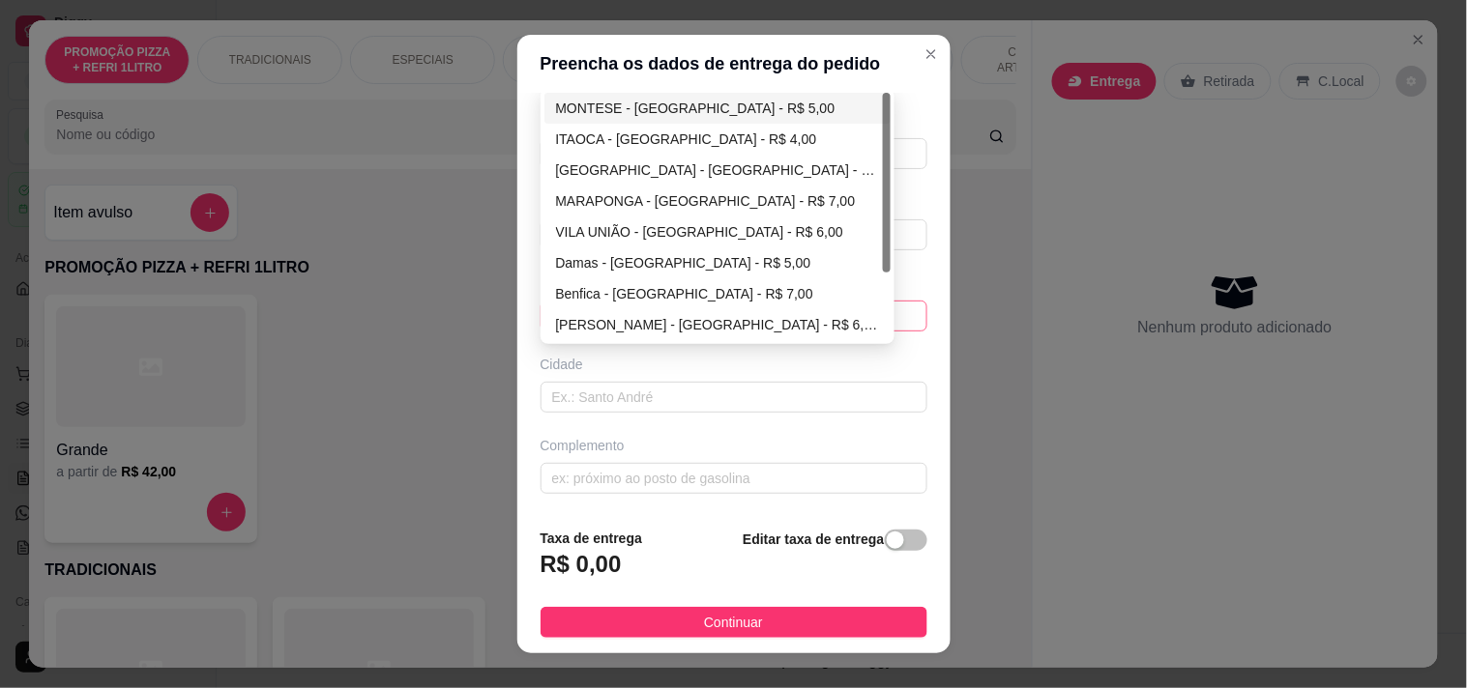
type input "ERIANE"
click at [639, 104] on div "MONTESE - [GEOGRAPHIC_DATA] - R$ 5,00" at bounding box center [718, 108] width 324 height 21
type input "[GEOGRAPHIC_DATA]"
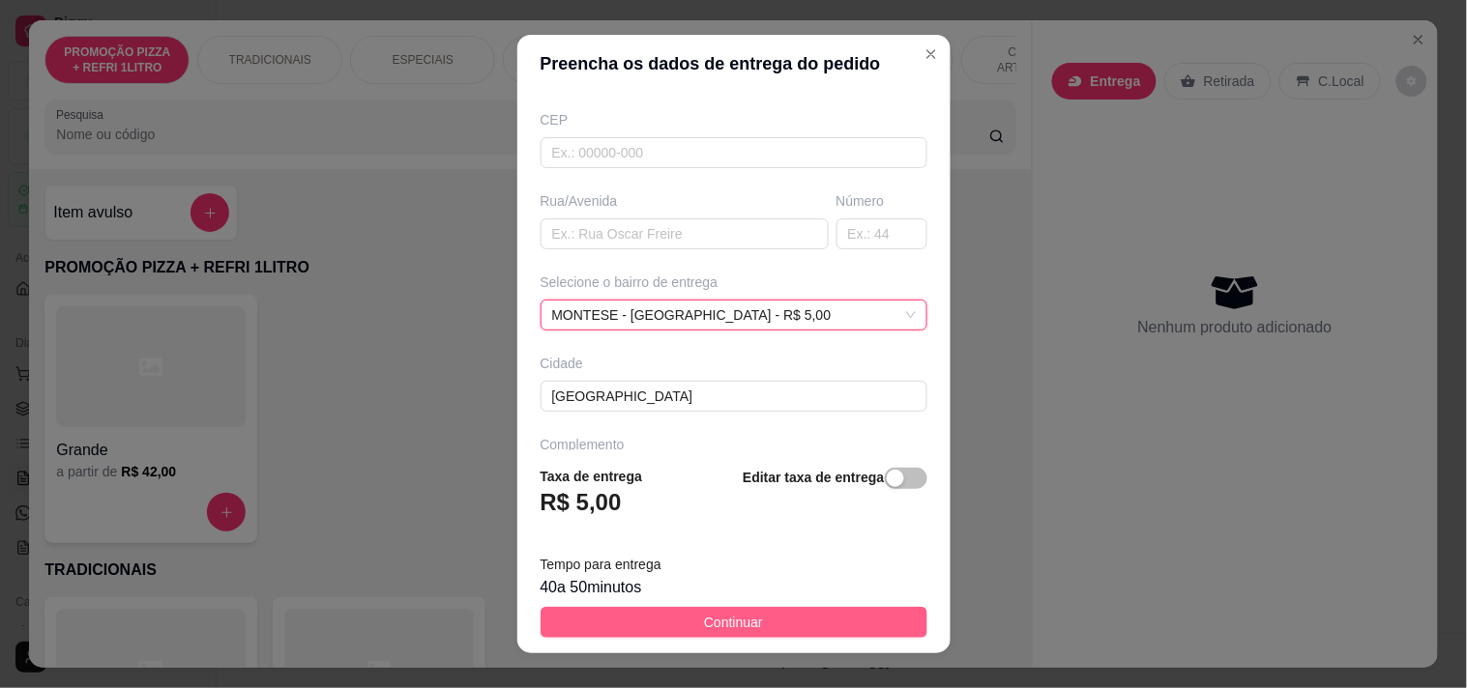
click at [677, 611] on button "Continuar" at bounding box center [733, 622] width 387 height 31
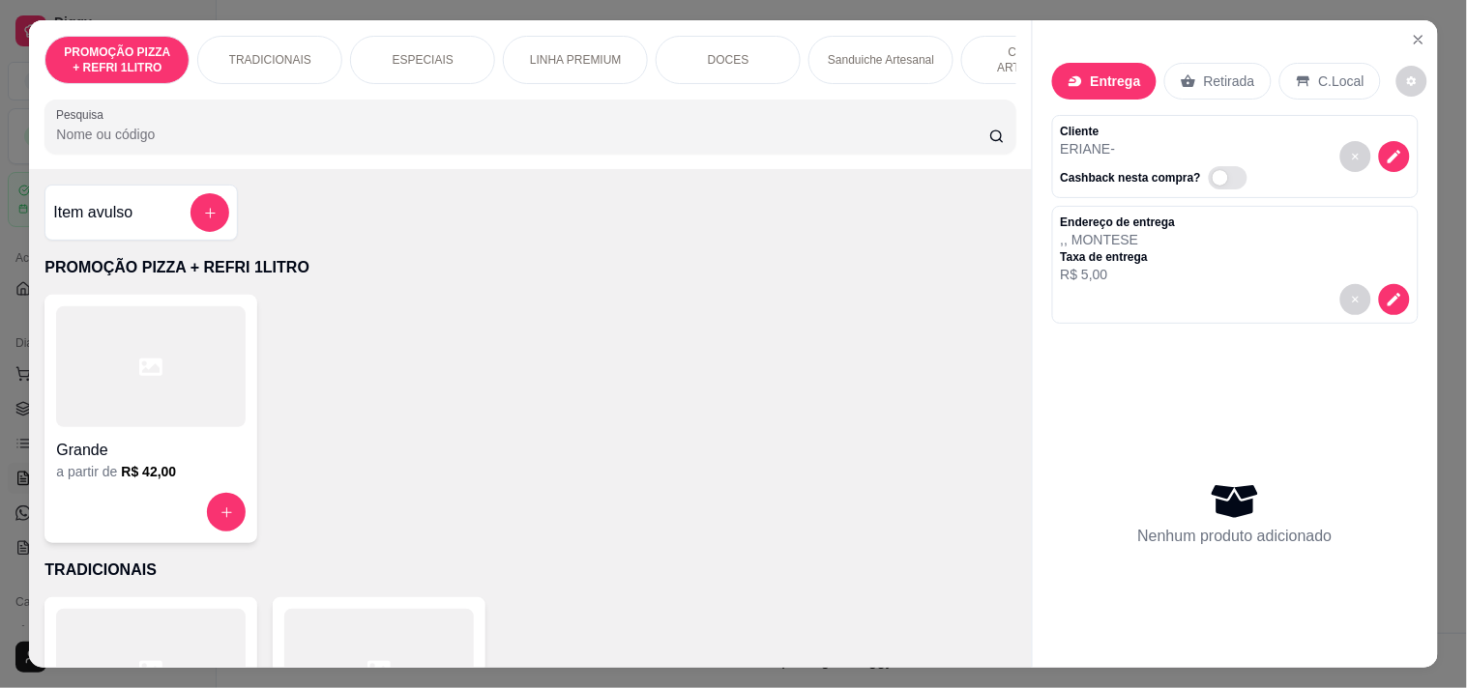
click at [238, 396] on div "Grande a partir de R$ 42,00" at bounding box center [150, 419] width 213 height 248
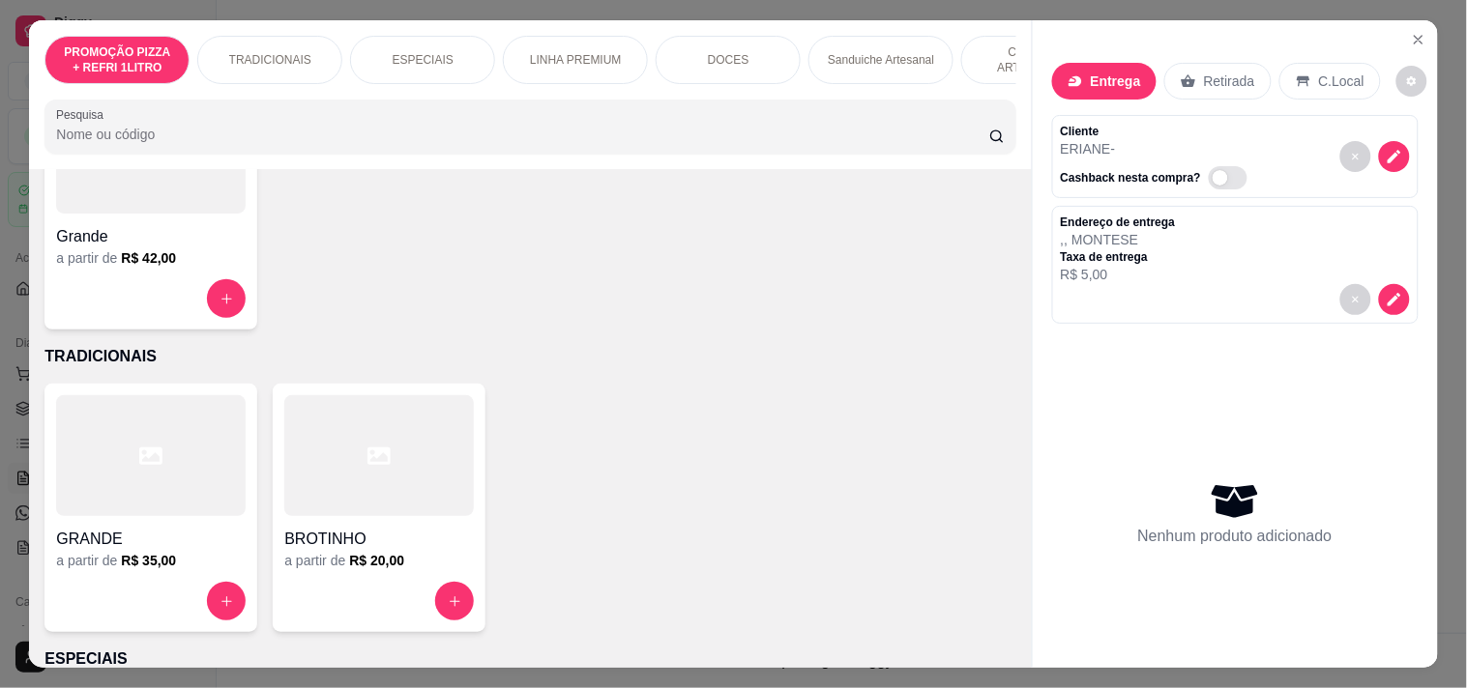
scroll to position [215, 0]
click at [119, 542] on h4 "GRANDE" at bounding box center [150, 538] width 189 height 23
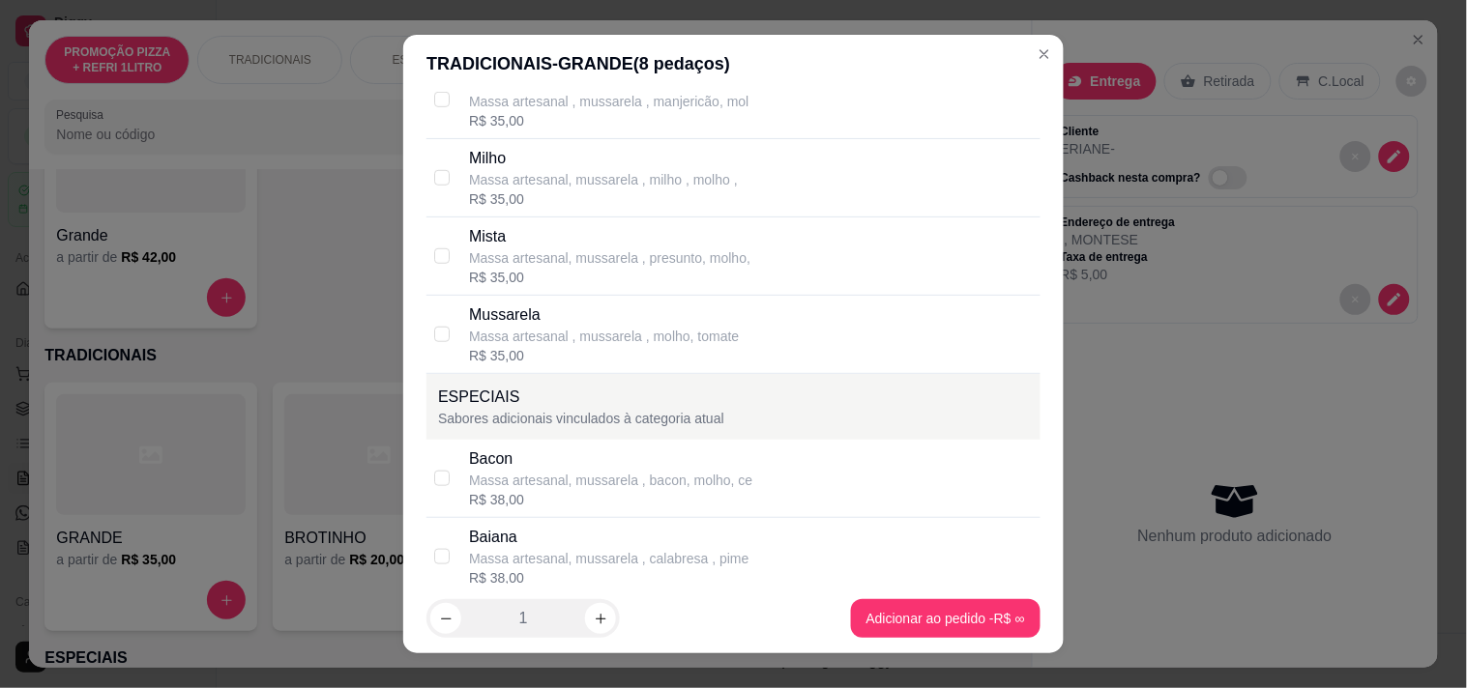
scroll to position [429, 0]
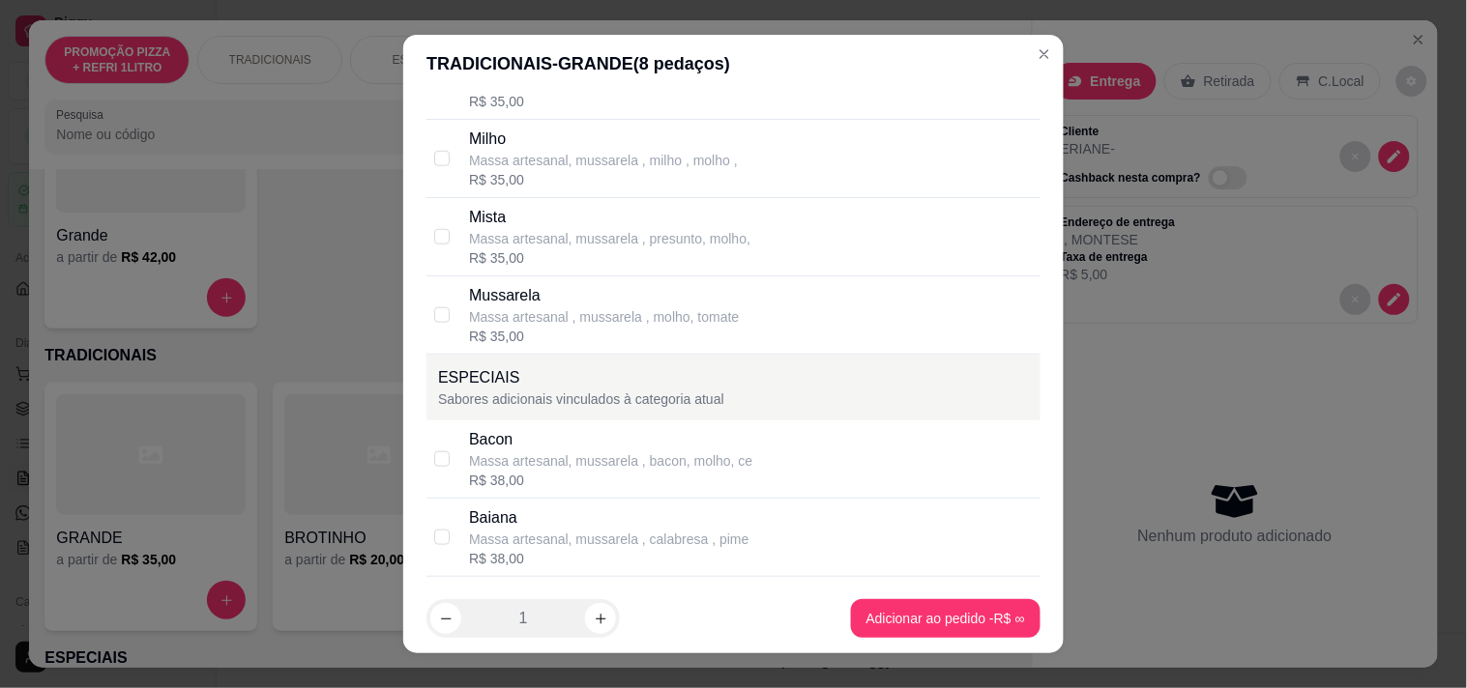
click at [546, 325] on p "Massa artesanal , mussarela , molho, tomate" at bounding box center [604, 316] width 270 height 19
checkbox input "true"
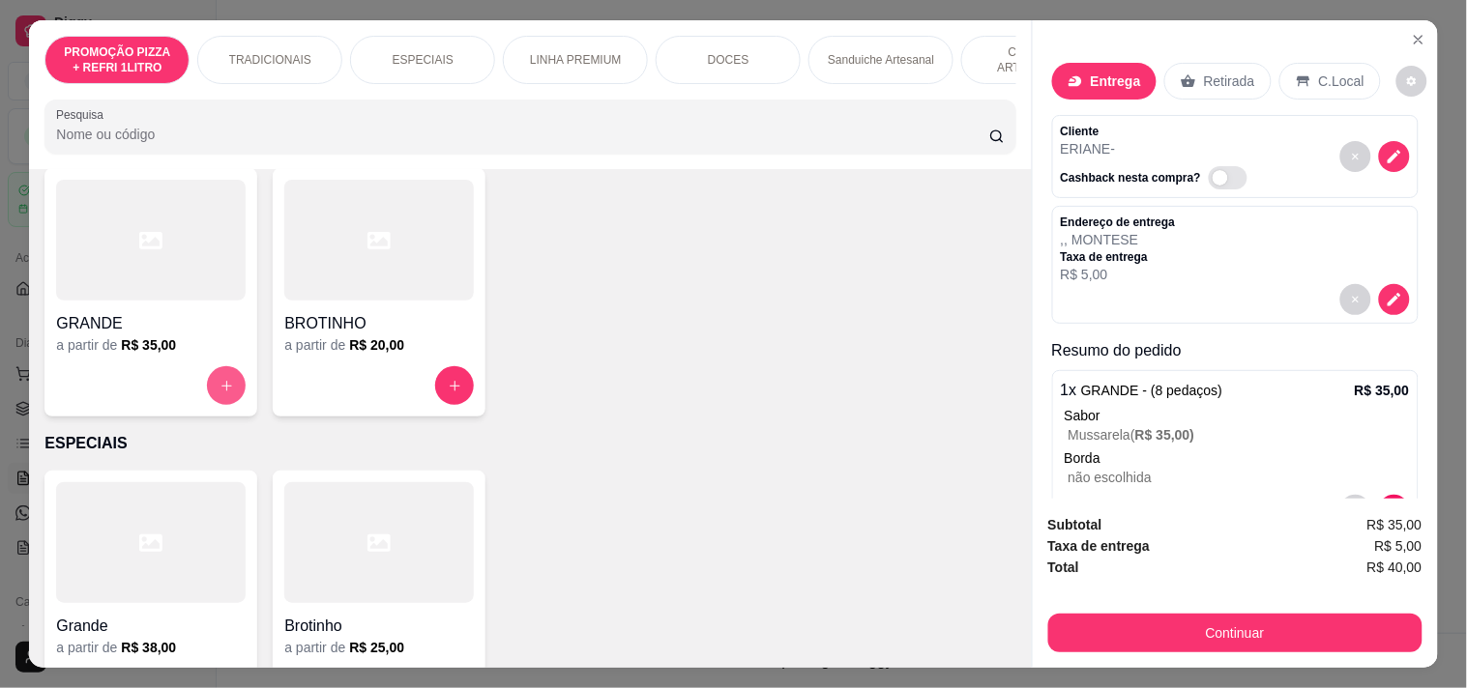
click at [207, 372] on div "GRANDE a partir de R$ 35,00" at bounding box center [150, 292] width 213 height 248
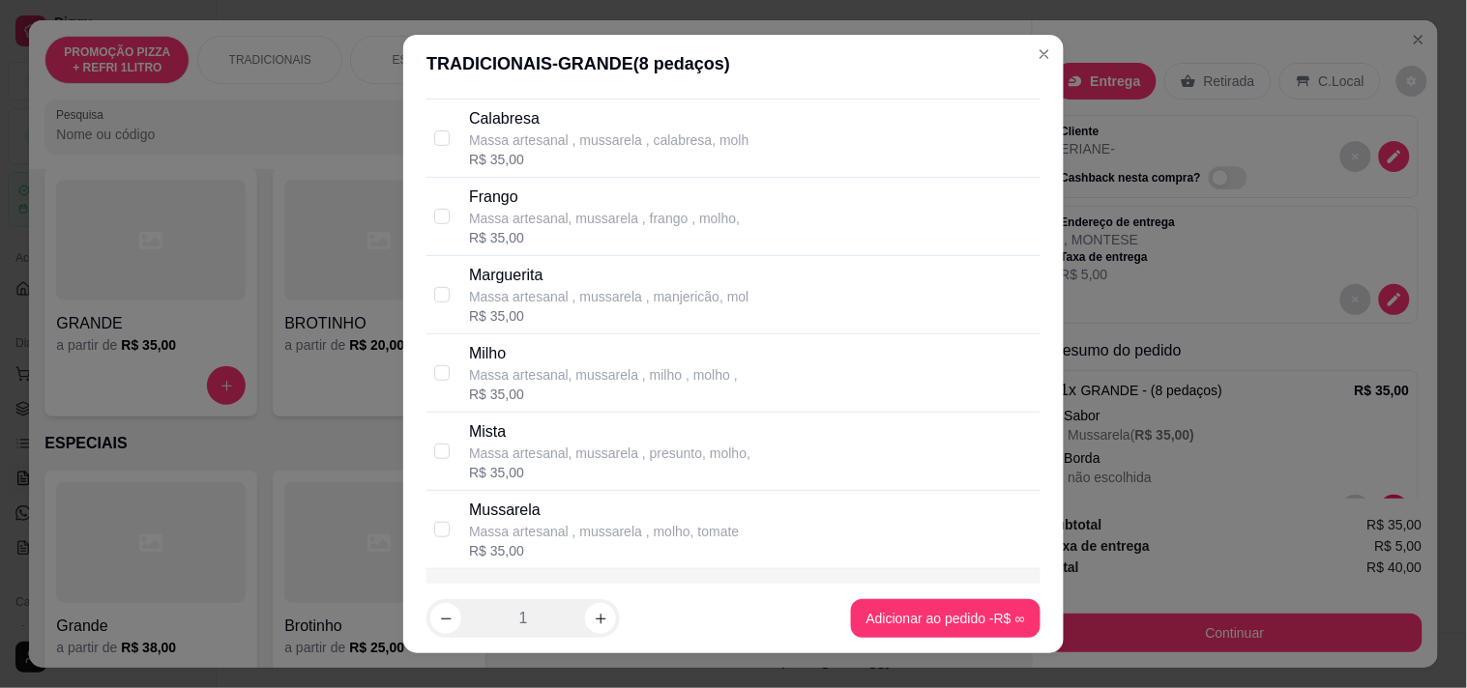
scroll to position [107, 0]
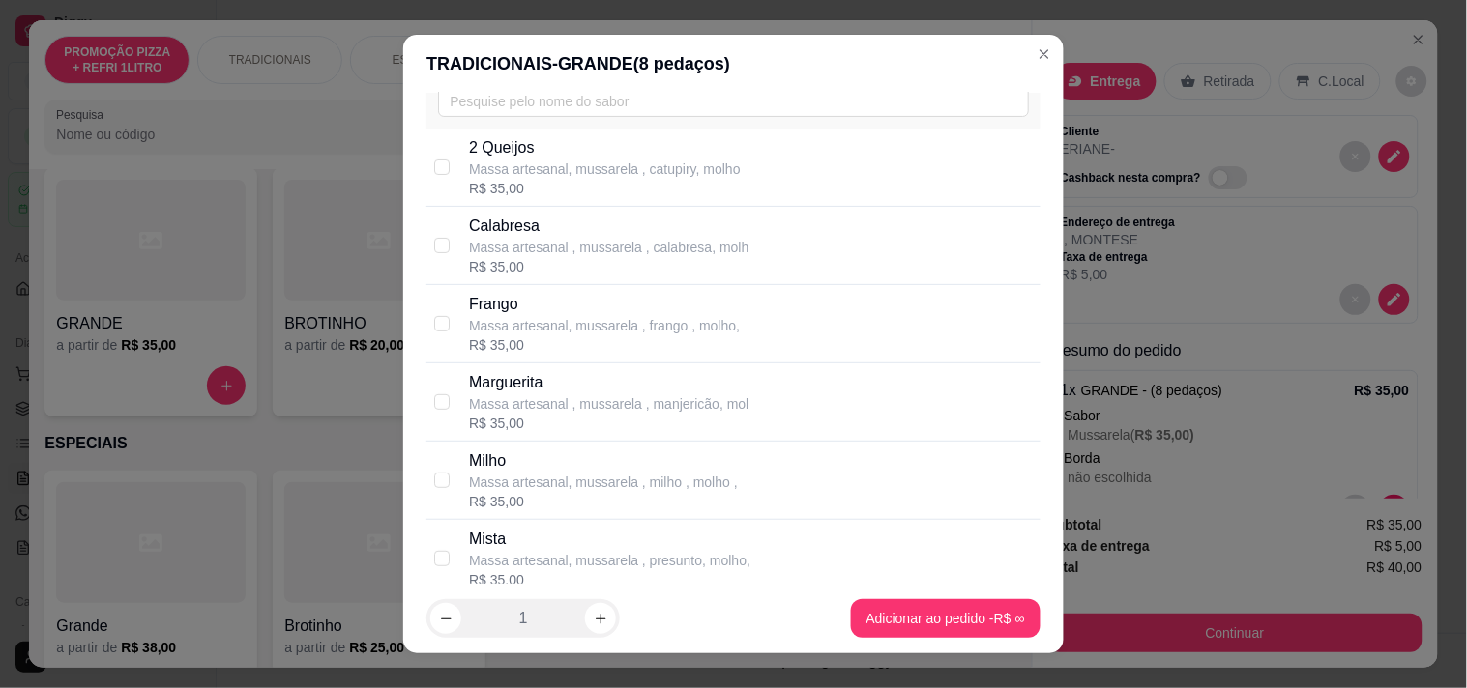
click at [604, 244] on p "Massa artesanal , mussarela , calabresa, molh" at bounding box center [608, 247] width 279 height 19
checkbox input "true"
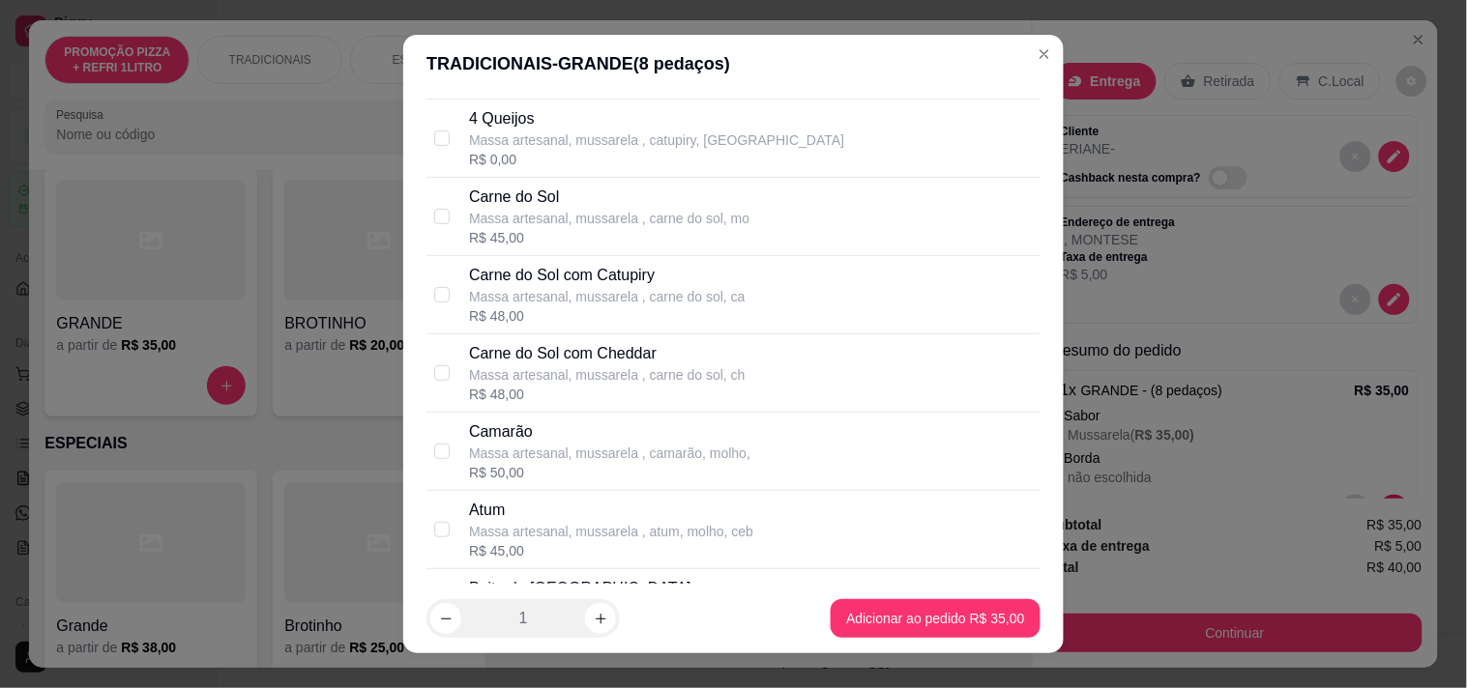
scroll to position [2041, 0]
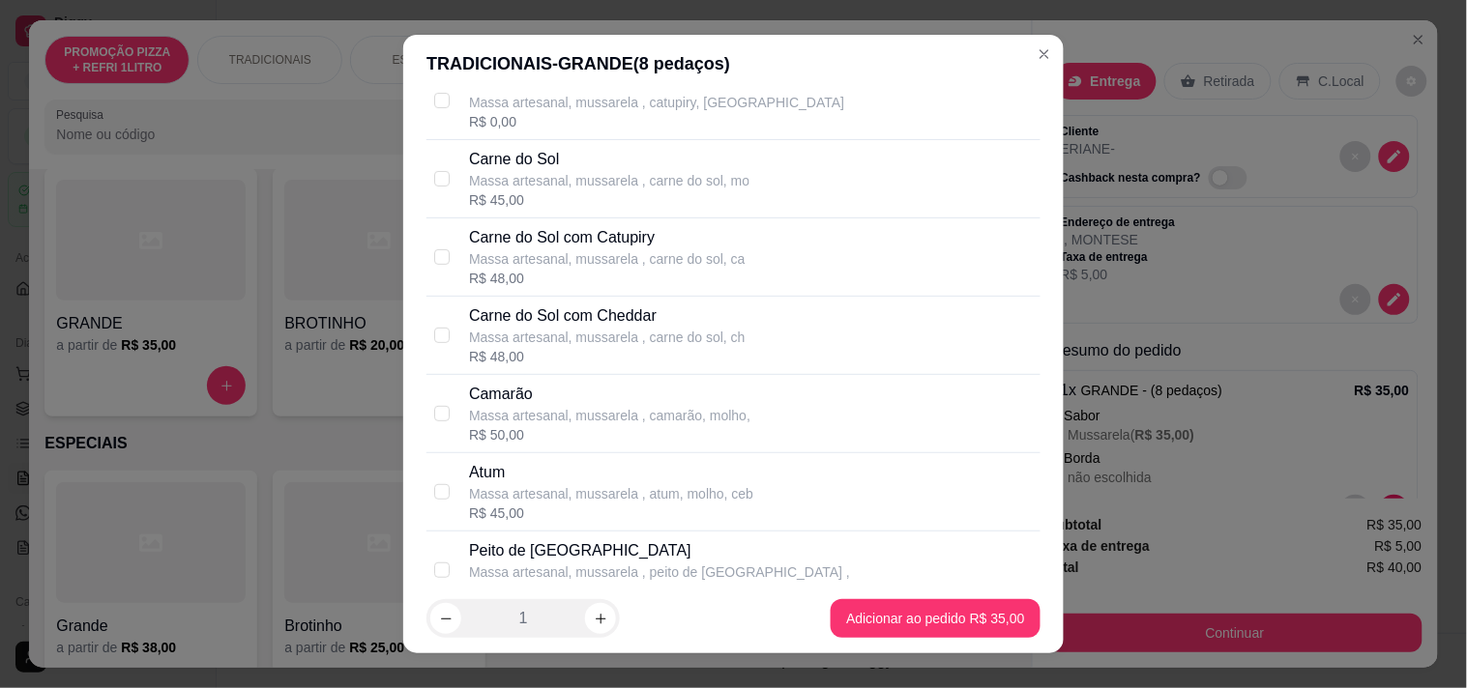
click at [567, 189] on div "Massa artesanal, mussarela , carne do sol, mo" at bounding box center [609, 180] width 280 height 19
checkbox input "true"
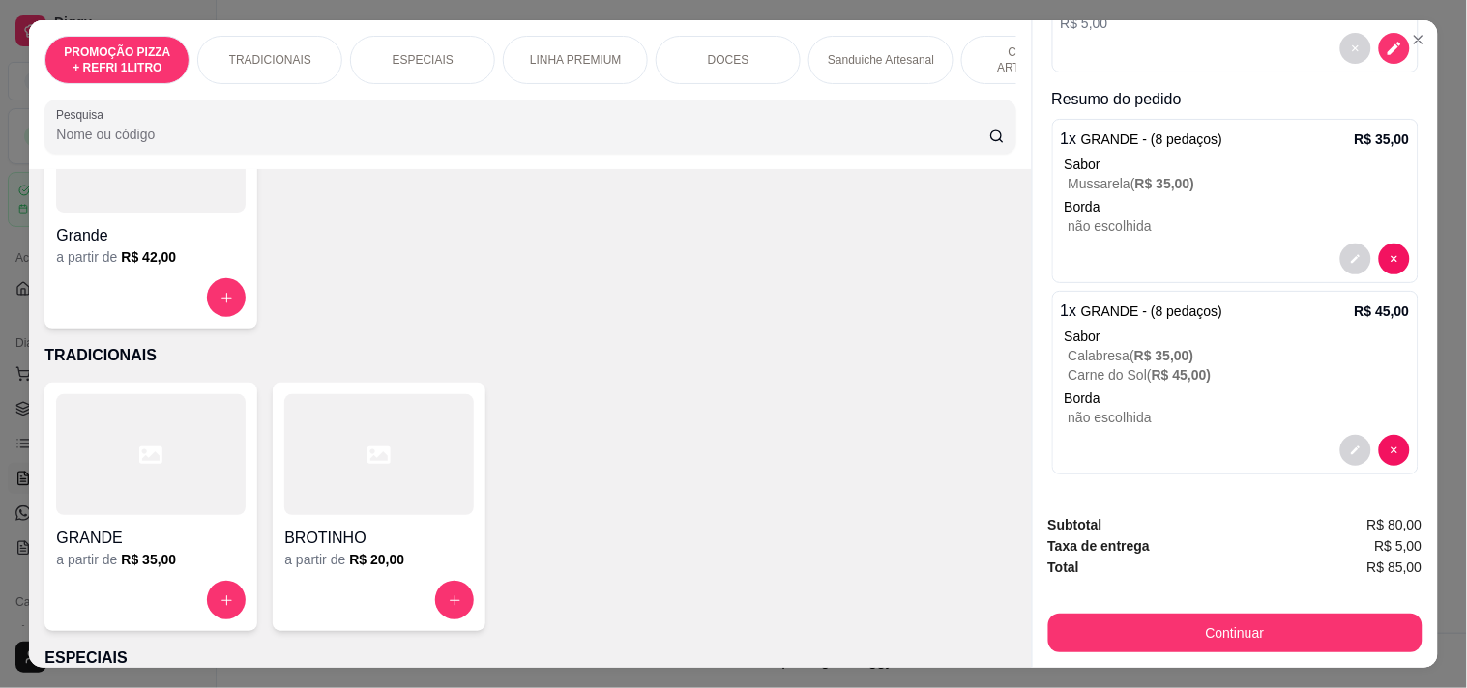
scroll to position [255, 0]
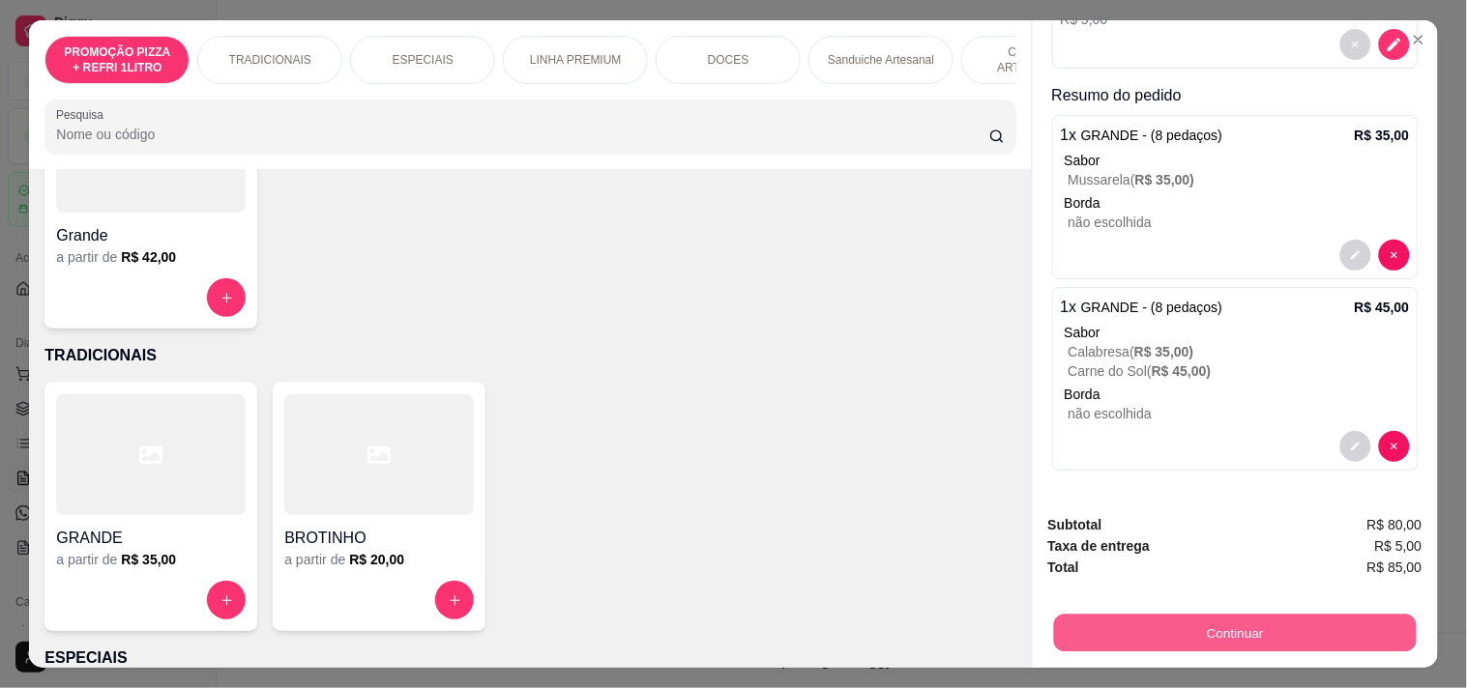
click at [1231, 620] on button "Continuar" at bounding box center [1234, 633] width 363 height 38
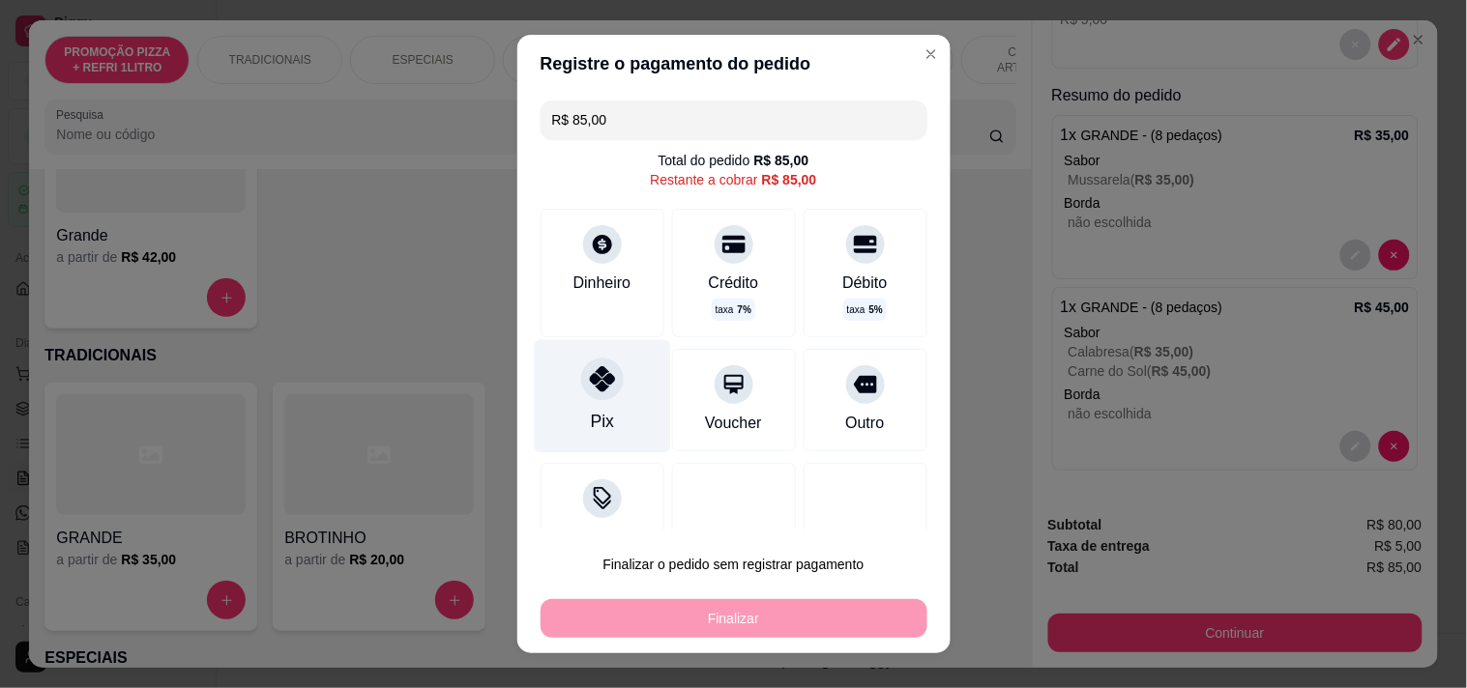
click at [581, 377] on div at bounding box center [602, 379] width 43 height 43
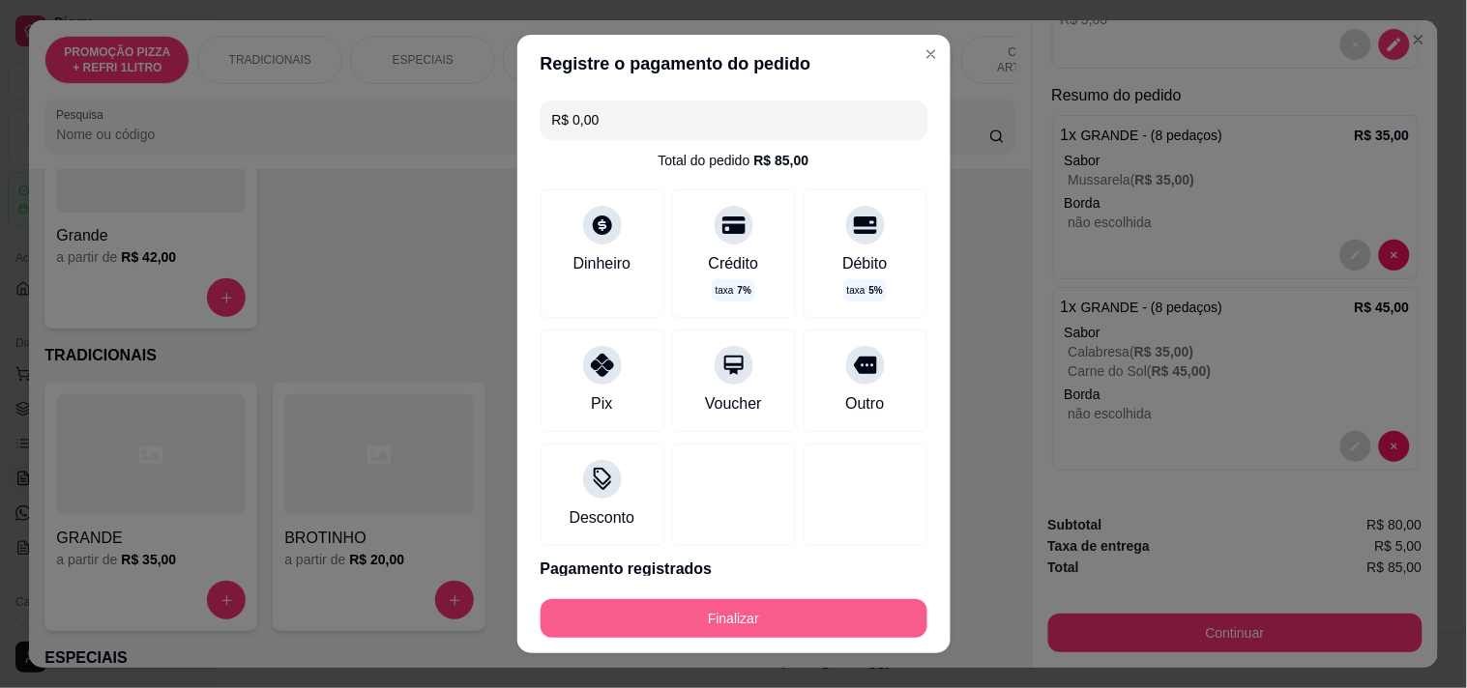
click at [657, 632] on button "Finalizar" at bounding box center [733, 618] width 387 height 39
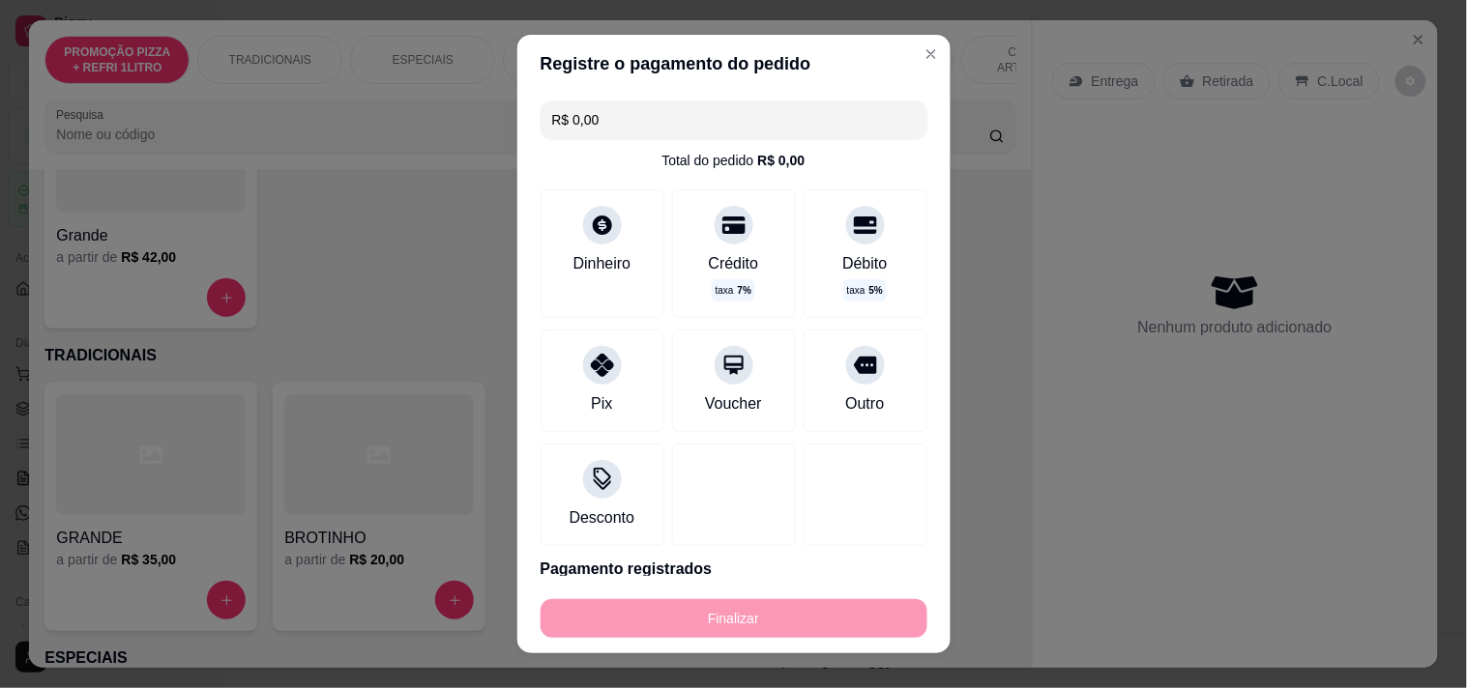
type input "-R$ 85,00"
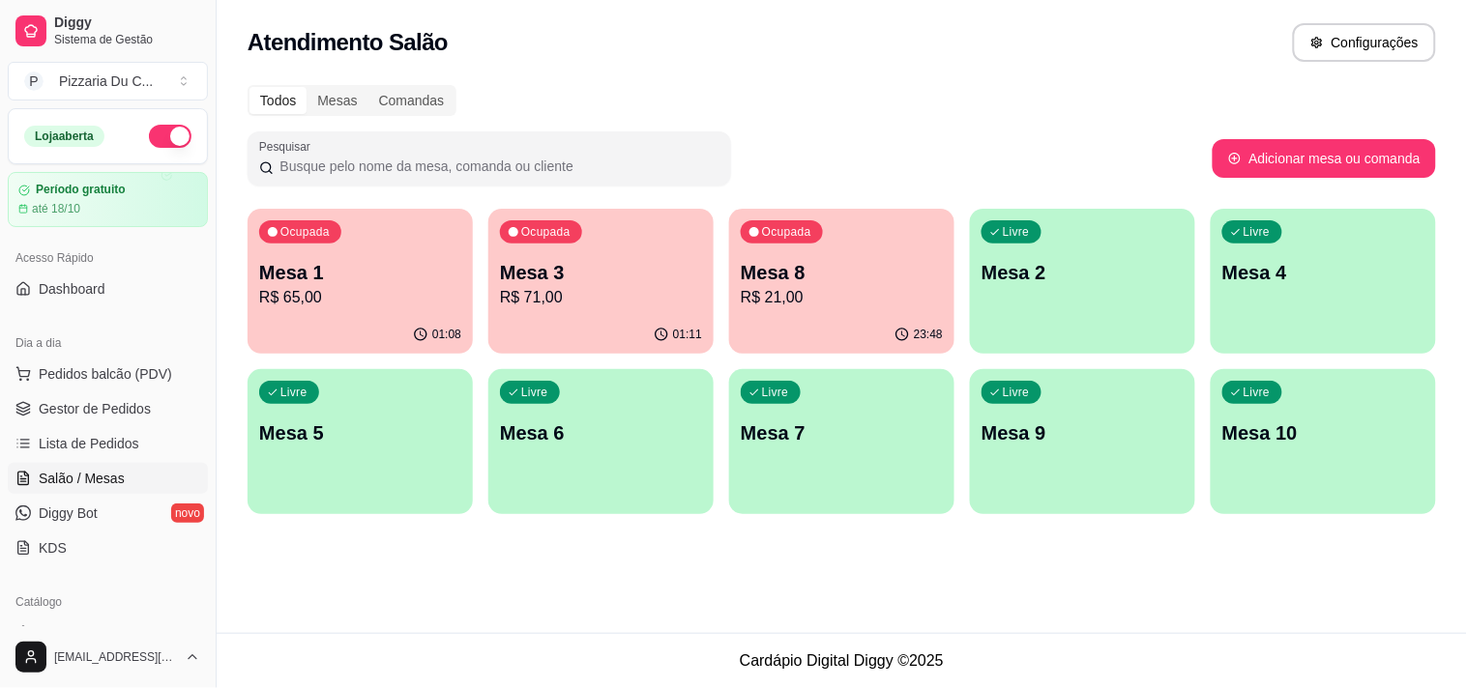
click at [605, 283] on p "Mesa 3" at bounding box center [601, 272] width 202 height 27
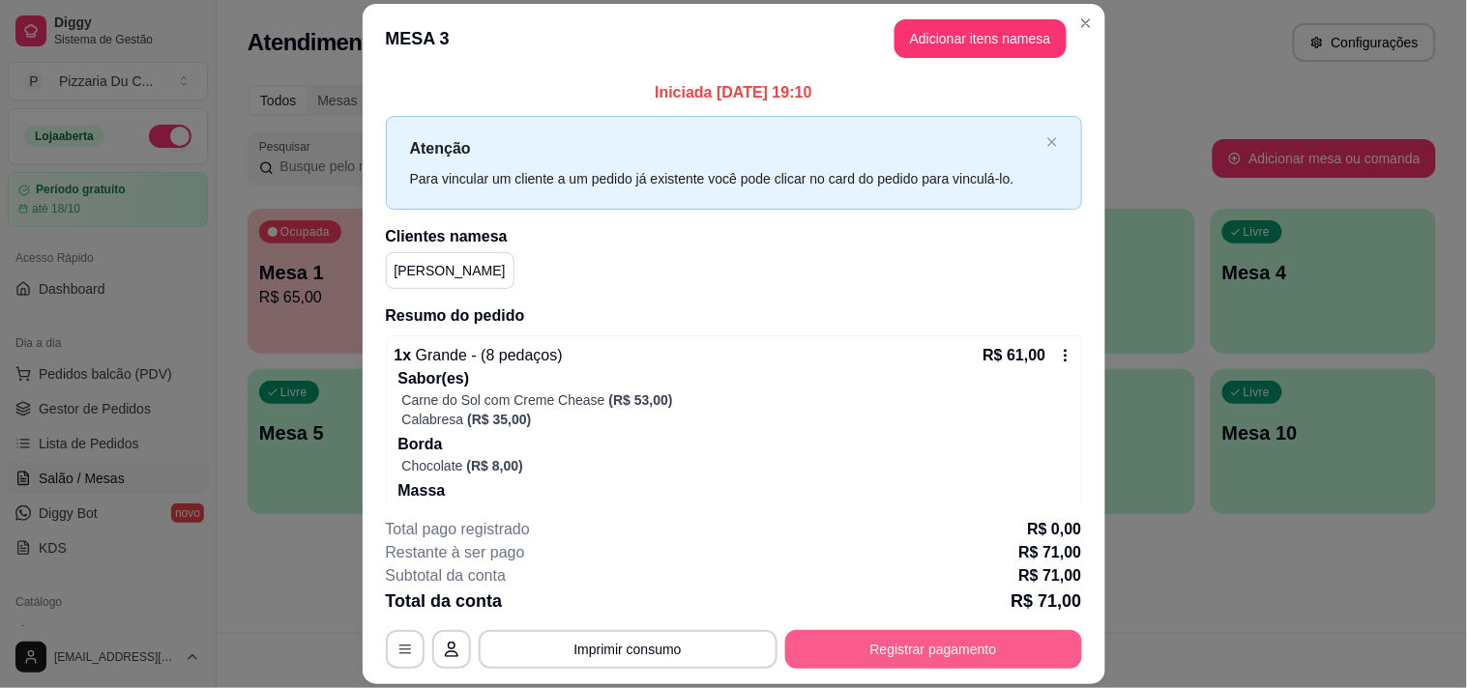
click at [1004, 646] on button "Registrar pagamento" at bounding box center [933, 649] width 297 height 39
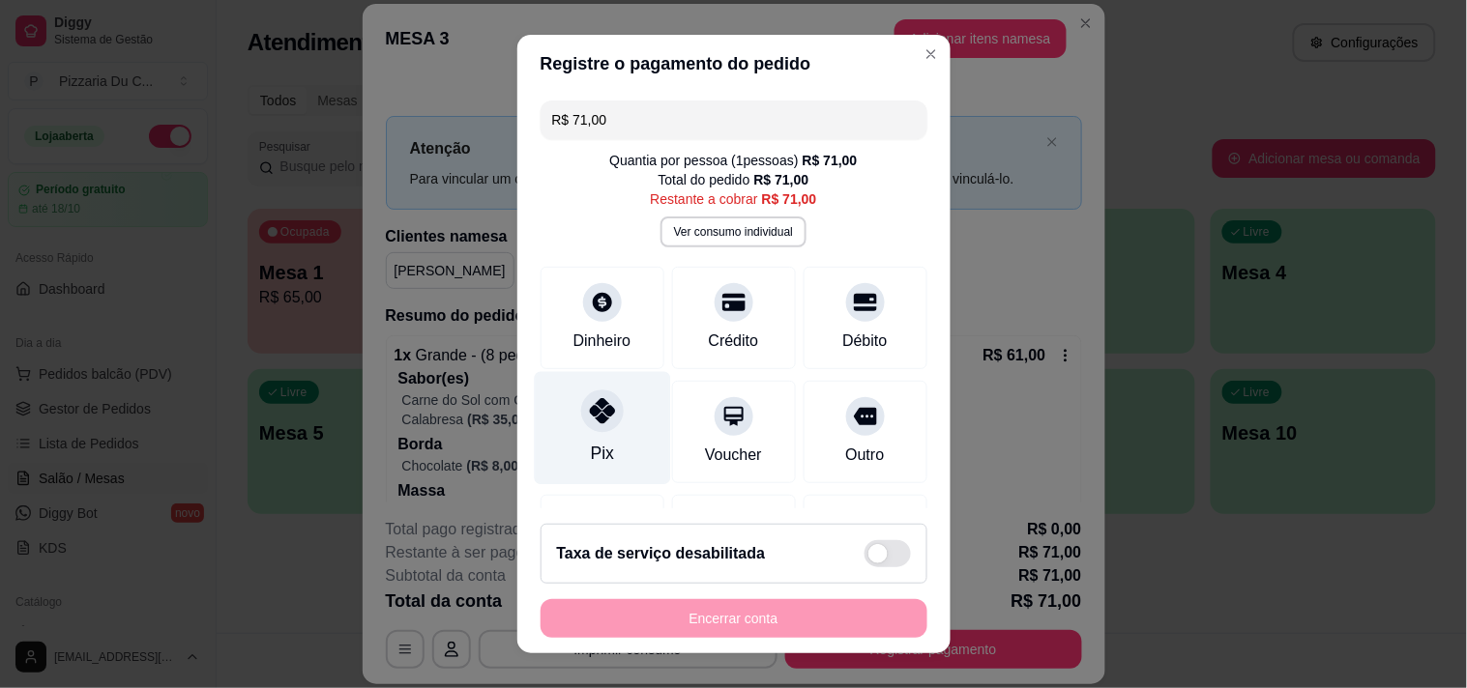
click at [596, 427] on div at bounding box center [602, 411] width 43 height 43
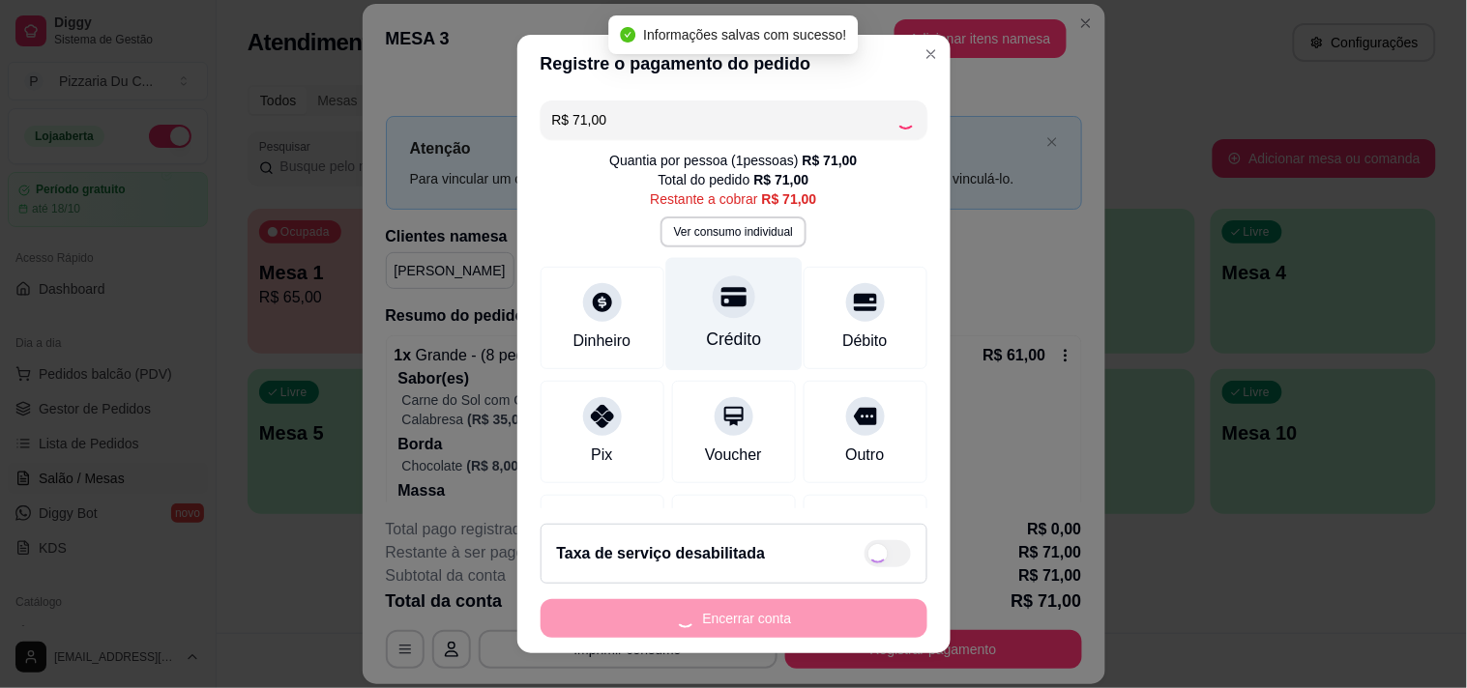
type input "R$ 0,00"
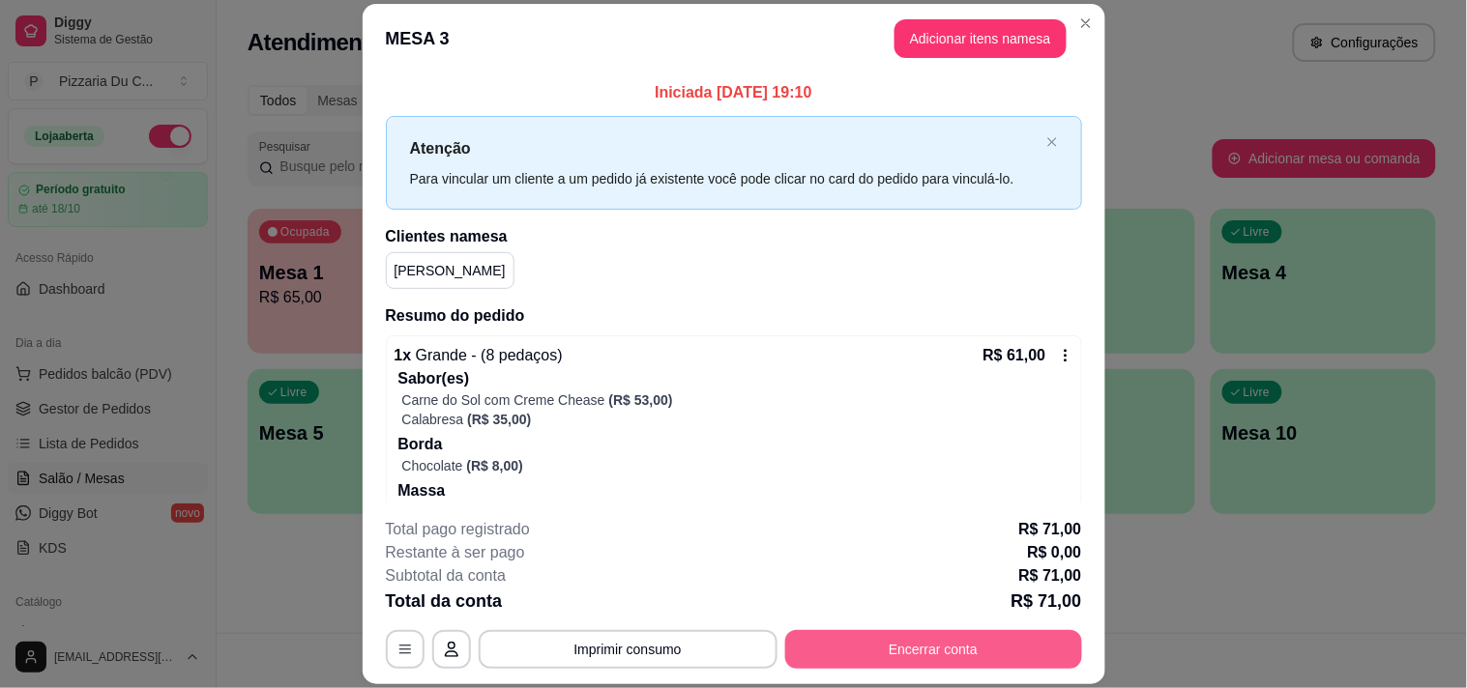
click at [867, 643] on button "Encerrar conta" at bounding box center [933, 649] width 297 height 39
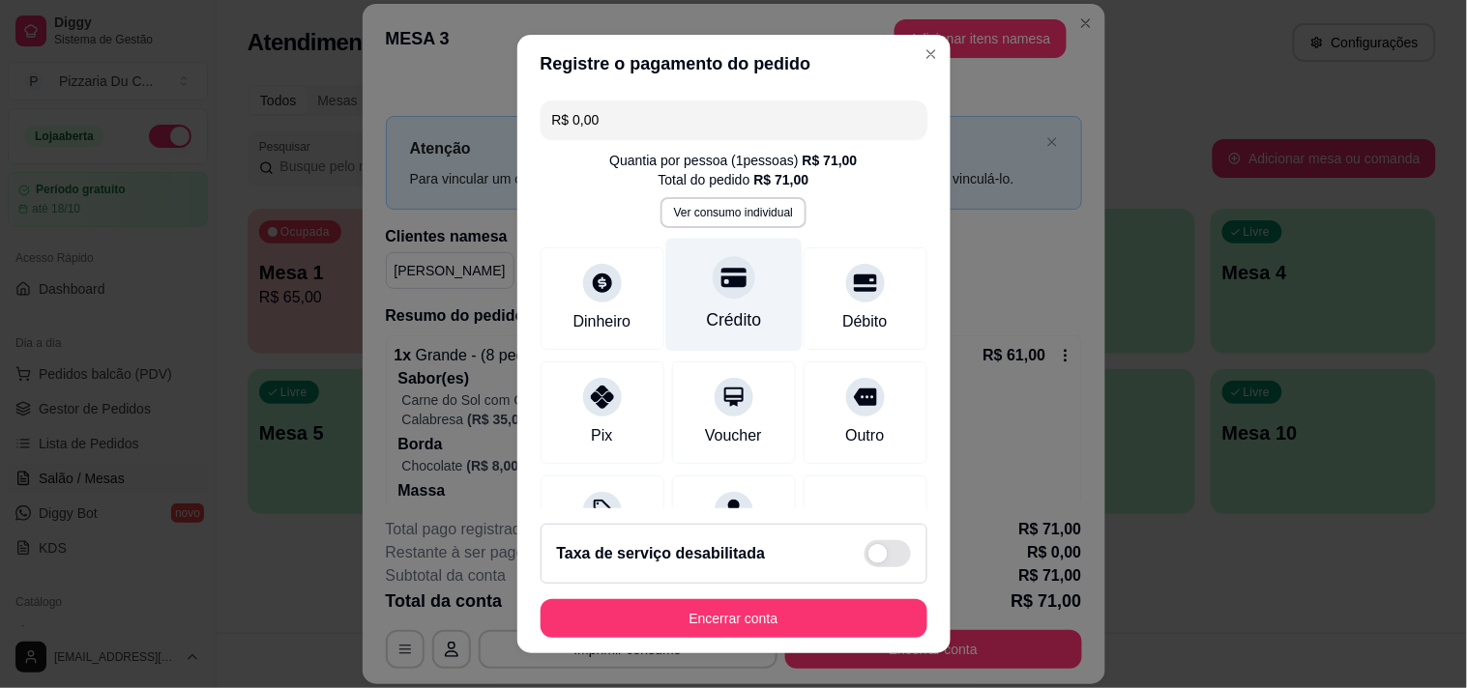
click at [720, 283] on icon at bounding box center [732, 277] width 25 height 19
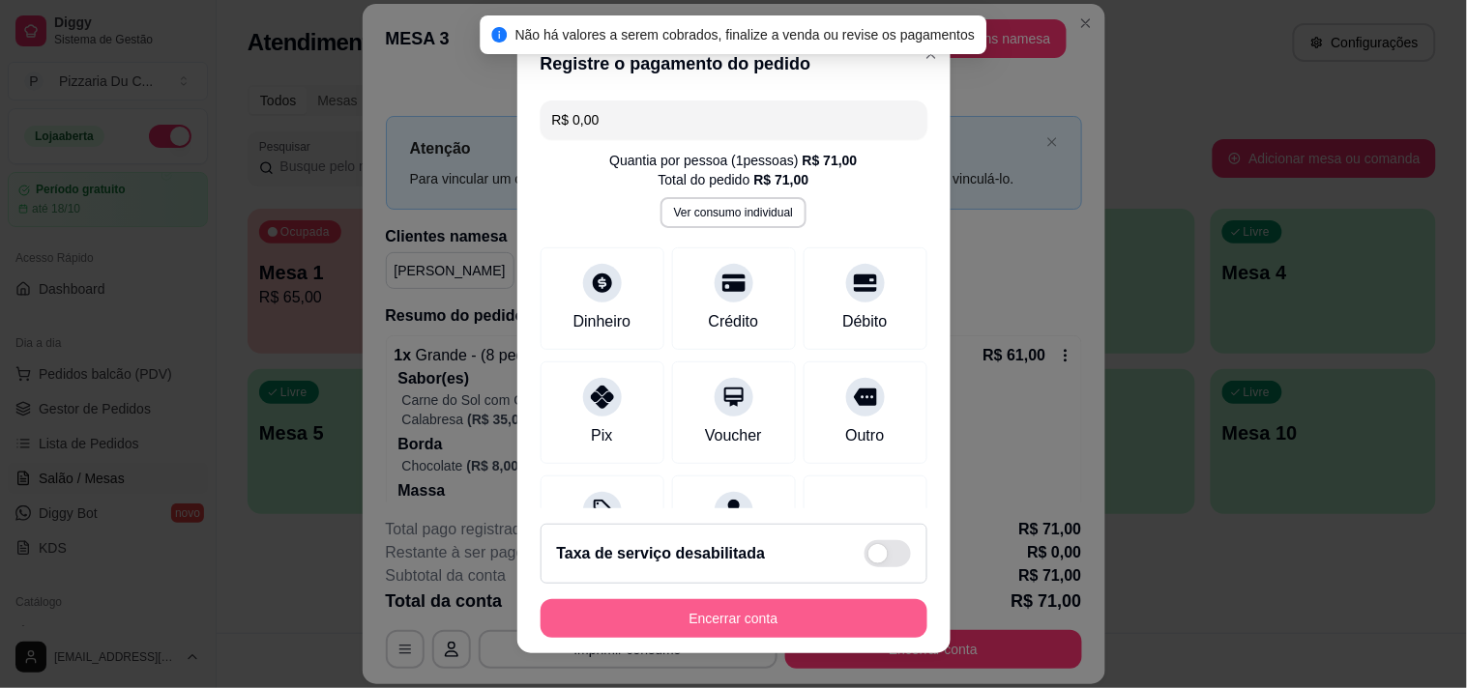
click at [743, 616] on button "Encerrar conta" at bounding box center [733, 618] width 387 height 39
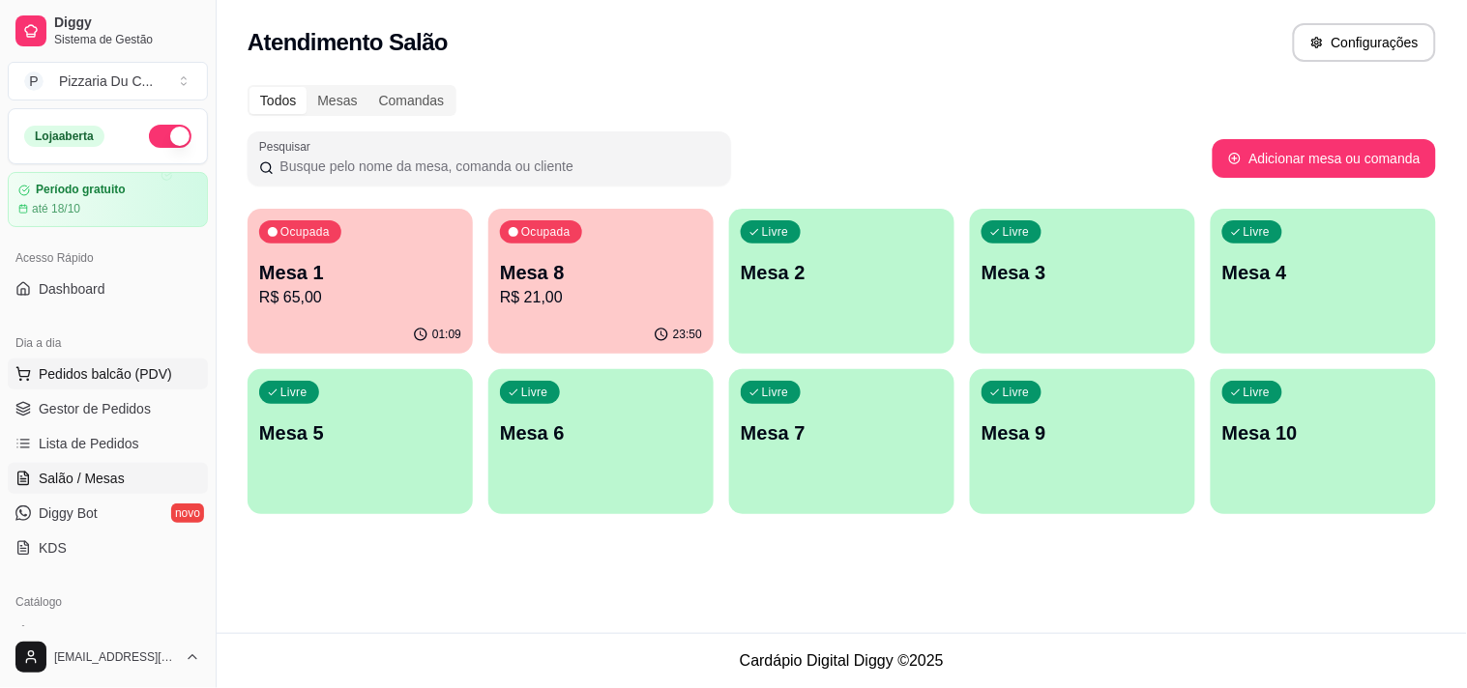
click at [126, 375] on span "Pedidos balcão (PDV)" at bounding box center [105, 373] width 133 height 19
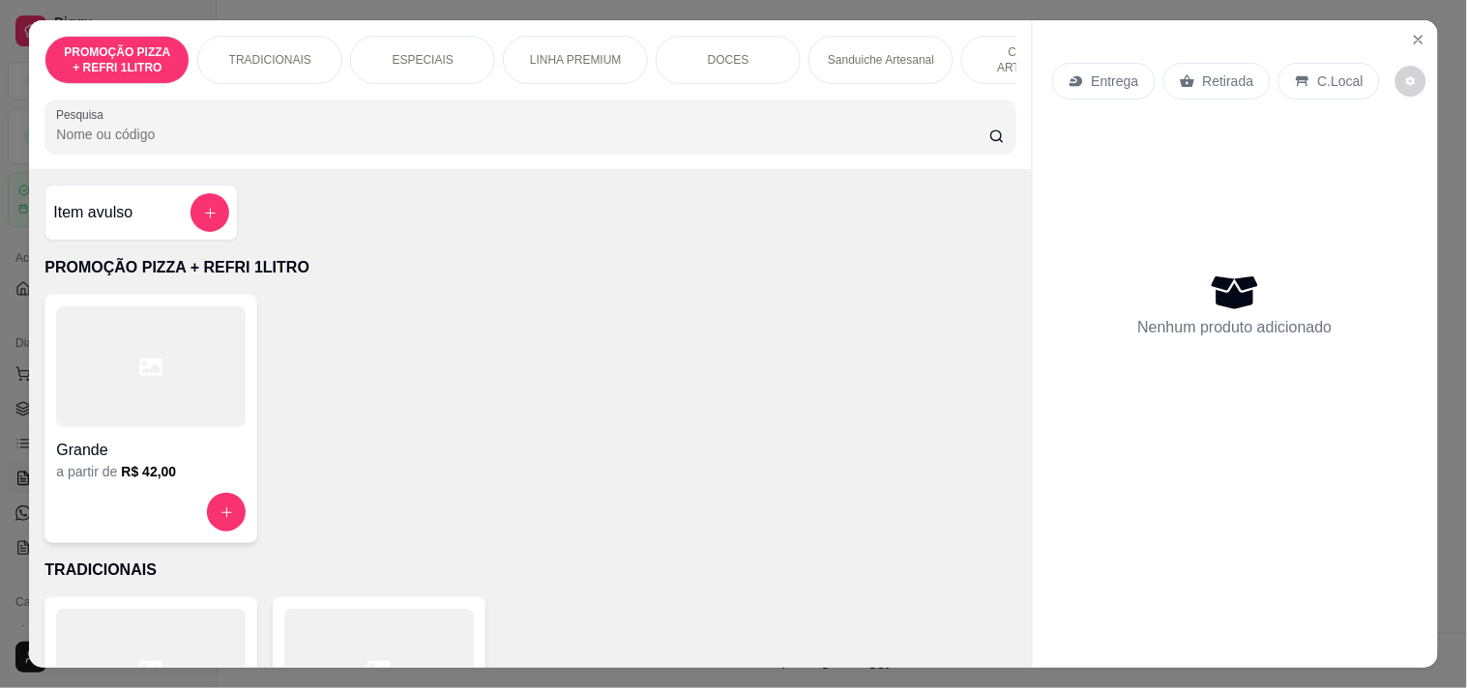
click at [216, 380] on div at bounding box center [150, 366] width 189 height 121
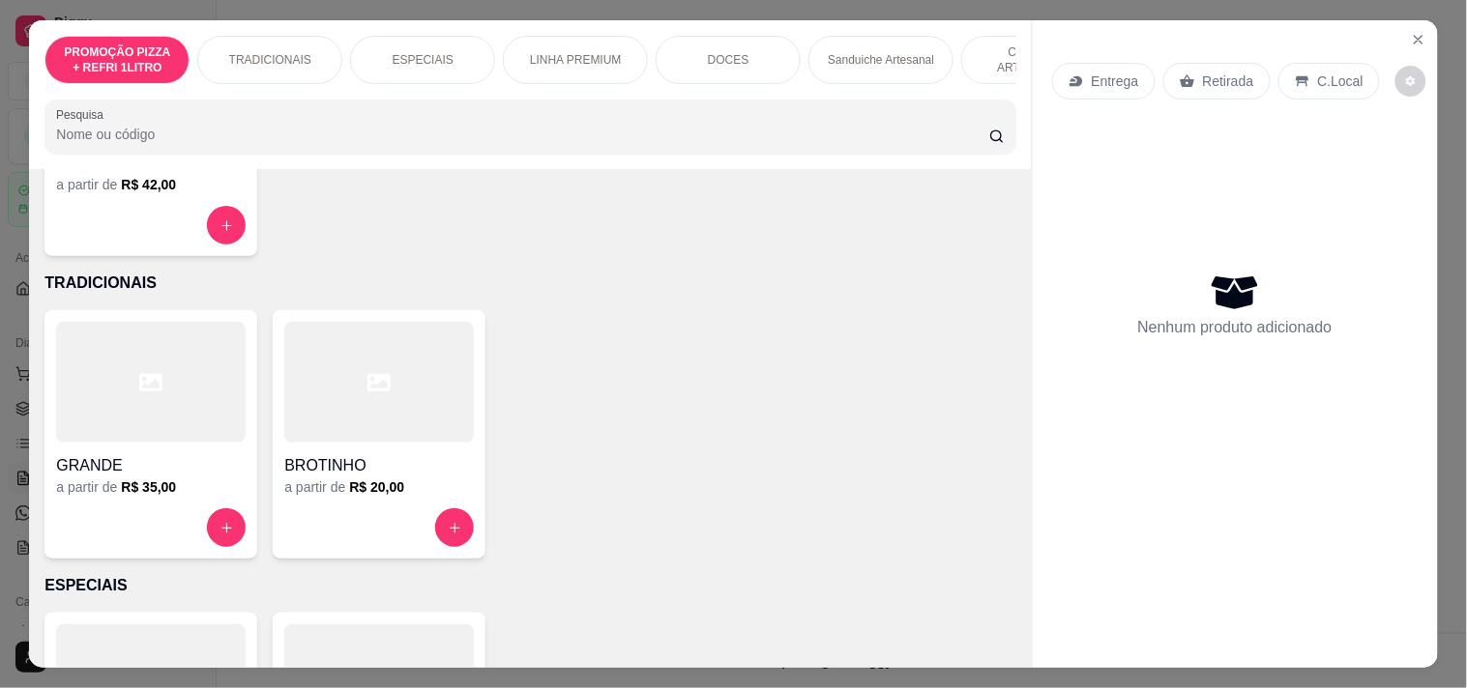
scroll to position [322, 0]
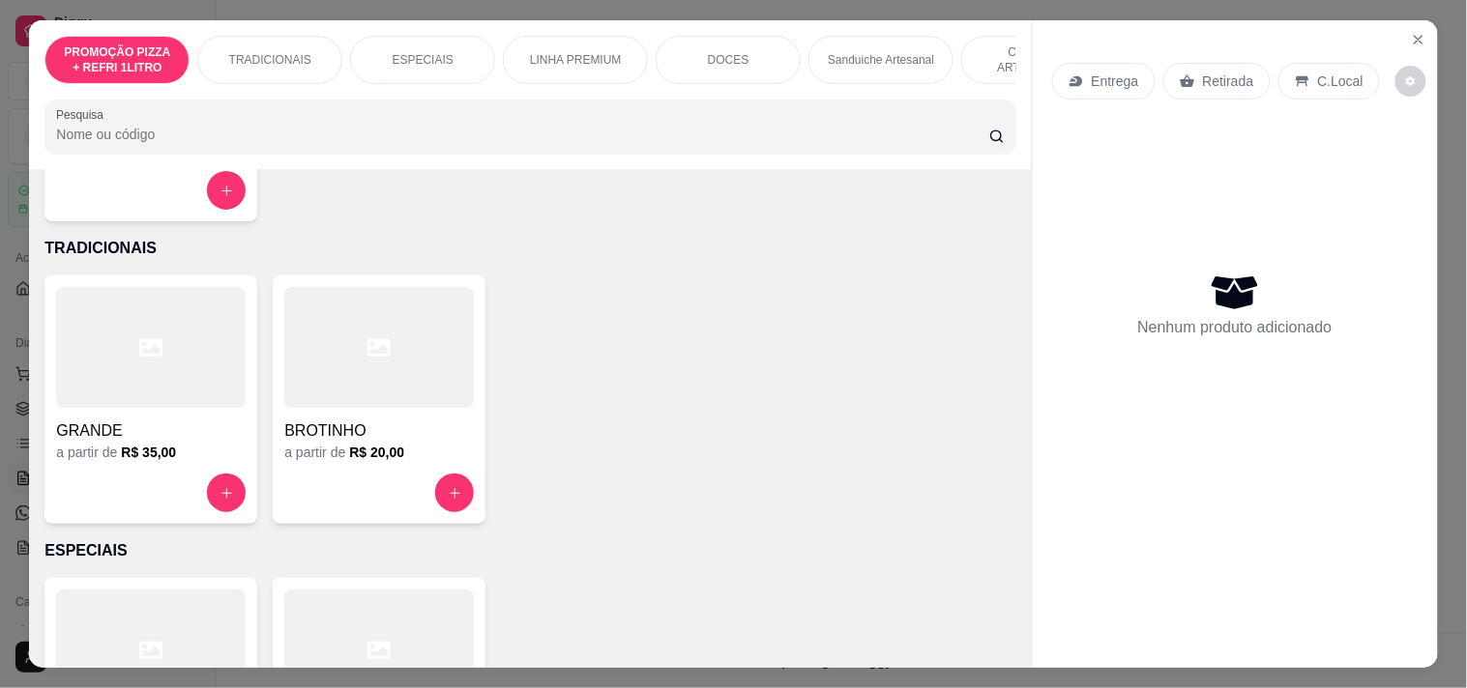
click at [216, 443] on h4 "GRANDE" at bounding box center [150, 431] width 189 height 23
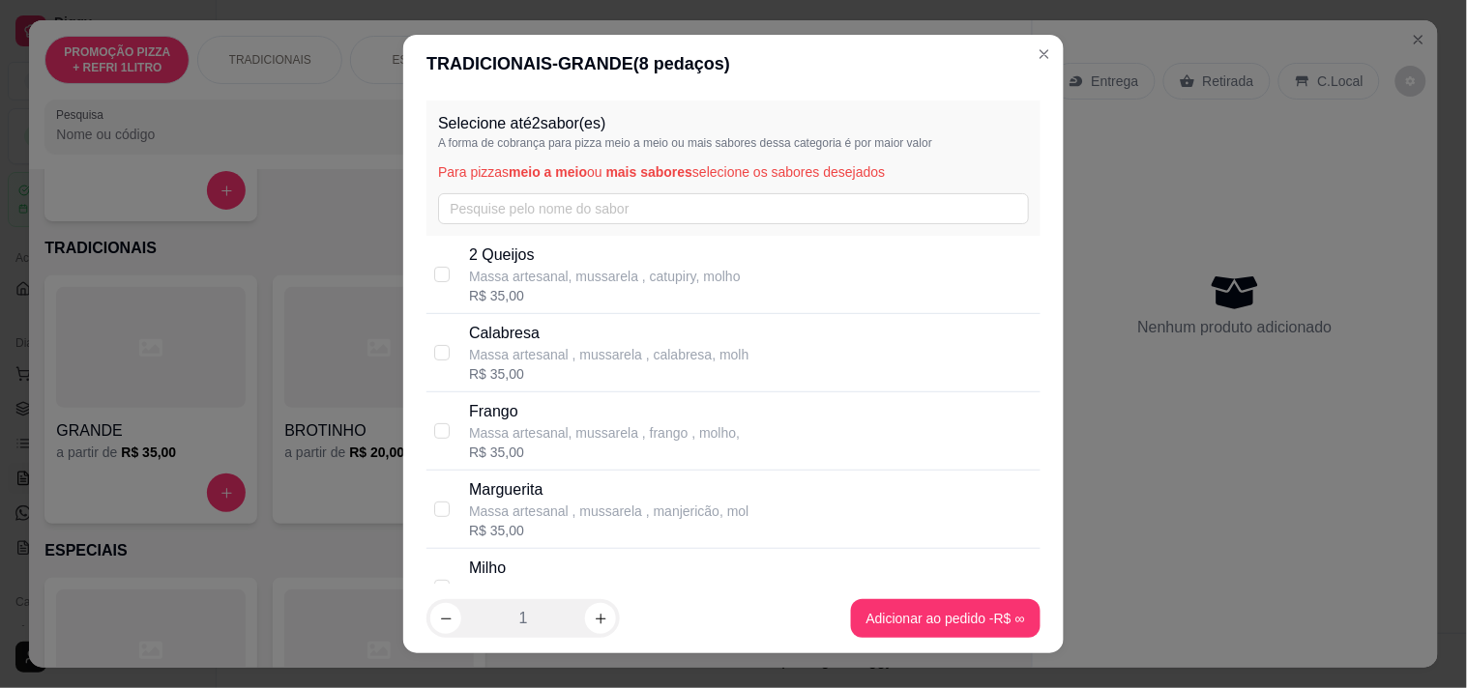
click at [470, 345] on p "Massa artesanal , mussarela , calabresa, molh" at bounding box center [608, 354] width 279 height 19
checkbox input "true"
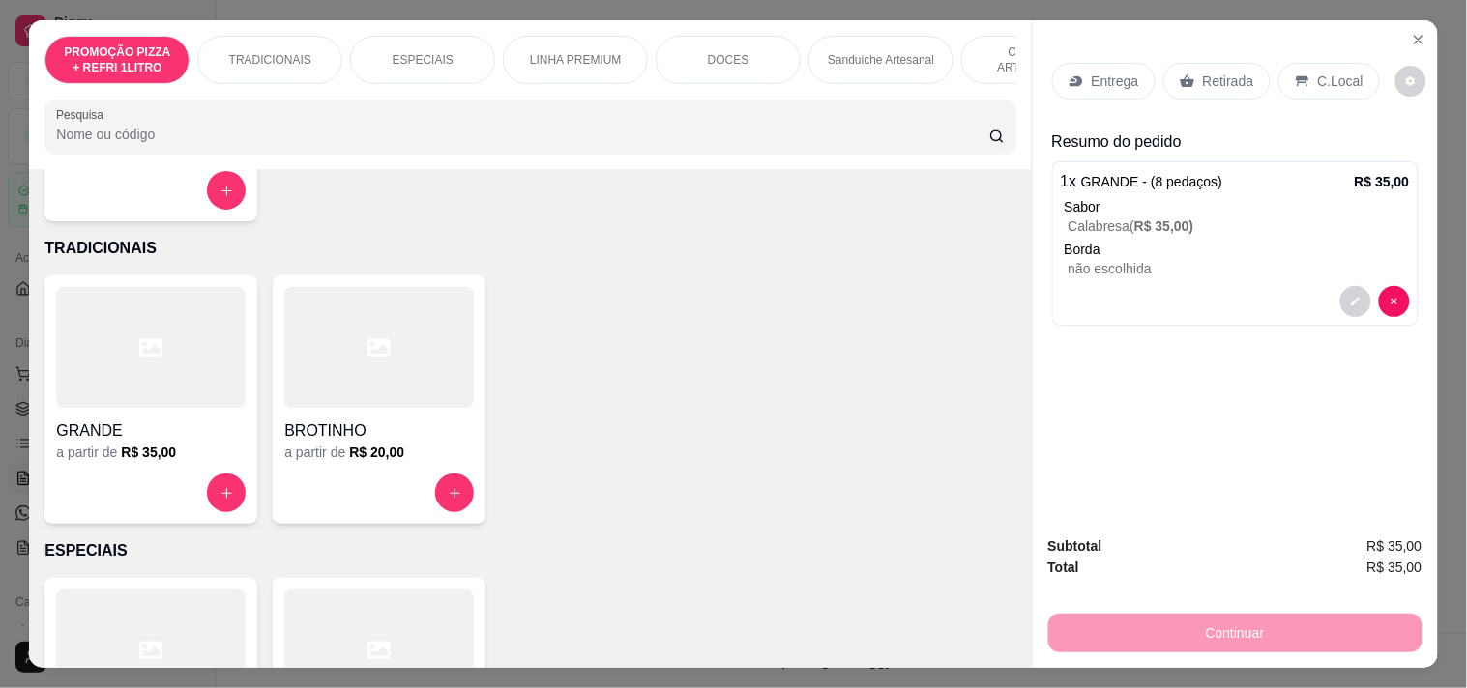
click at [1112, 73] on p "Entrega" at bounding box center [1115, 81] width 47 height 19
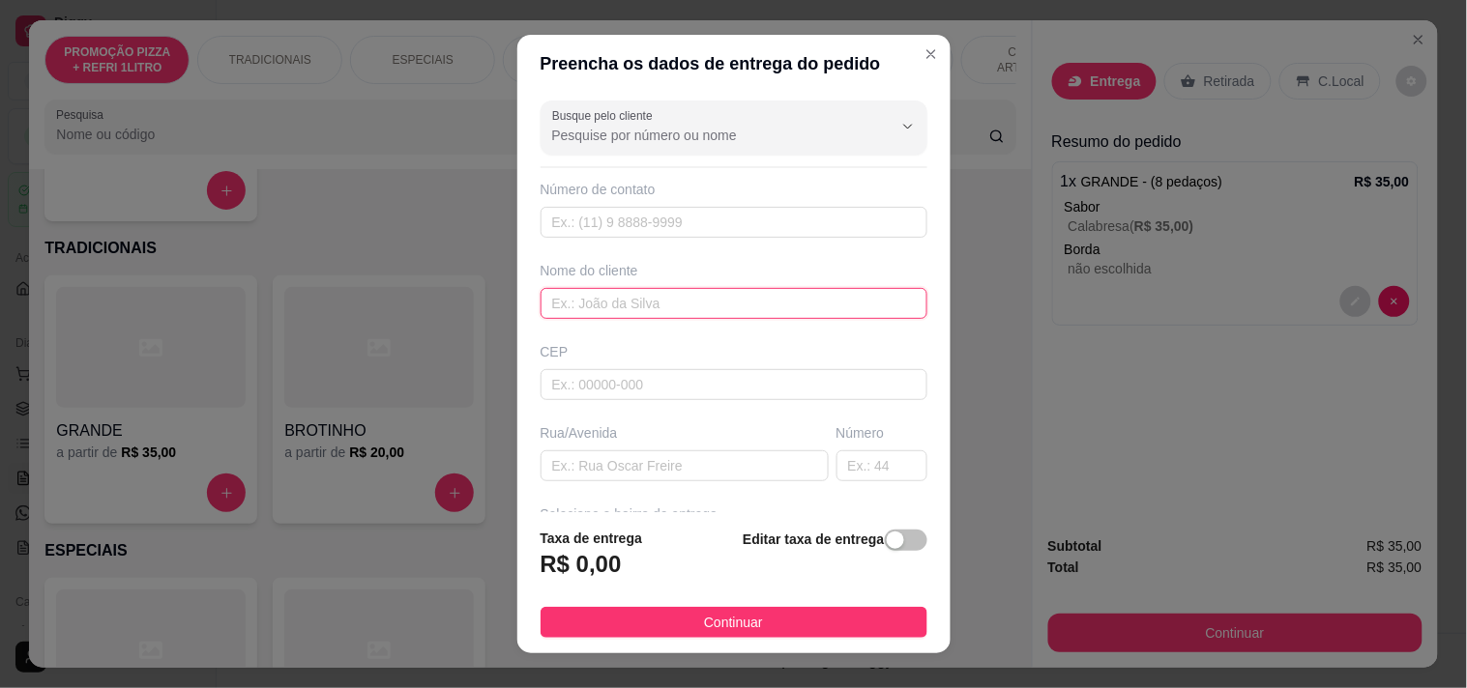
click at [645, 306] on input "text" at bounding box center [733, 303] width 387 height 31
click at [614, 304] on input "text" at bounding box center [733, 303] width 387 height 31
type input "[PERSON_NAME]"
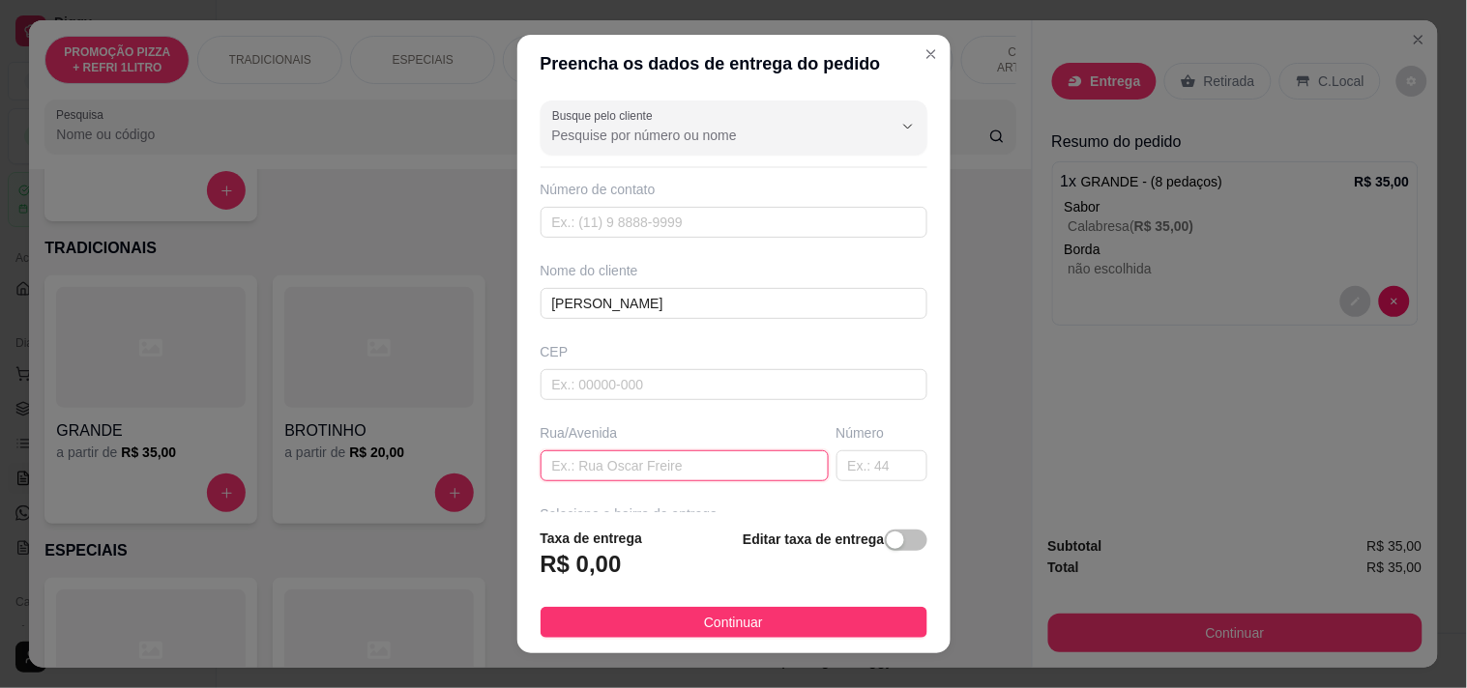
click at [611, 459] on input "text" at bounding box center [684, 466] width 288 height 31
paste input "Cônego lima sucupira"
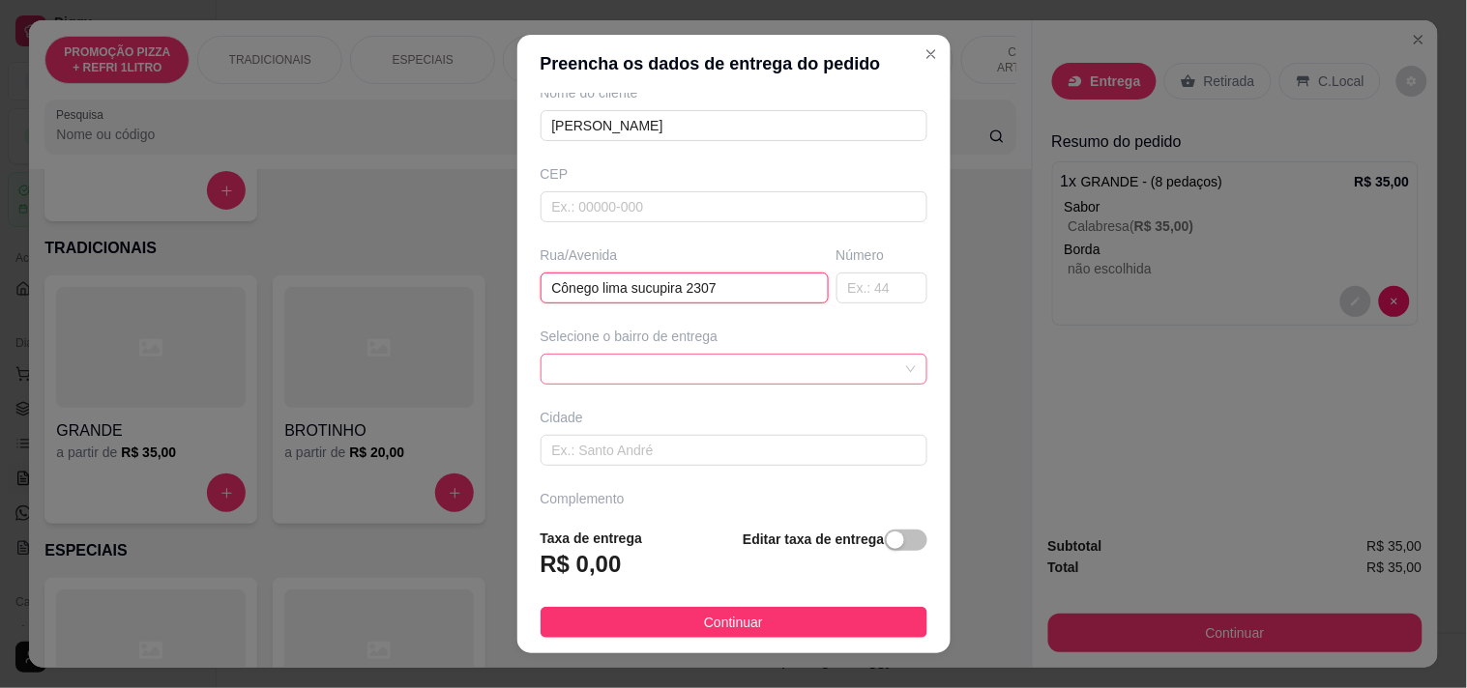
scroll to position [215, 0]
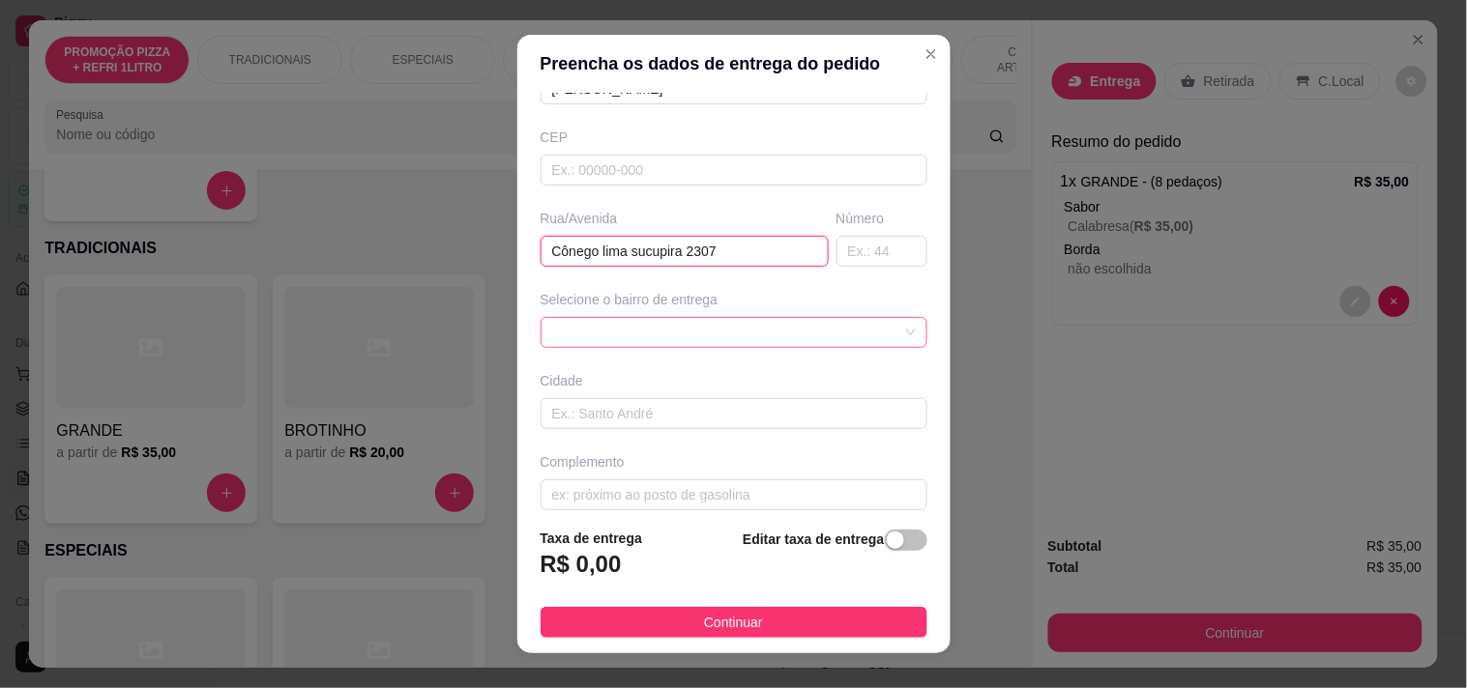
click at [669, 341] on div at bounding box center [733, 332] width 387 height 31
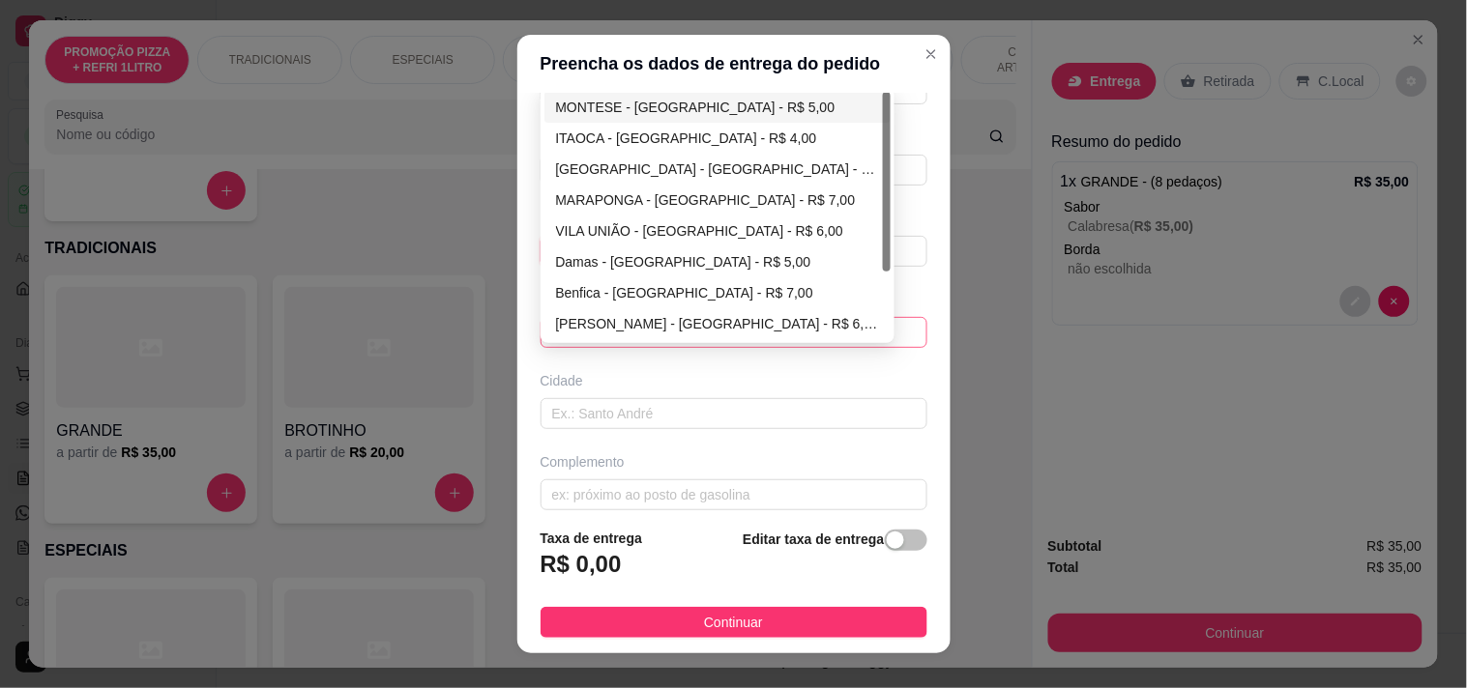
type input "Cônego lima sucupira 2307"
click at [656, 104] on div "MONTESE - [GEOGRAPHIC_DATA] - R$ 5,00" at bounding box center [718, 107] width 324 height 21
type input "[GEOGRAPHIC_DATA]"
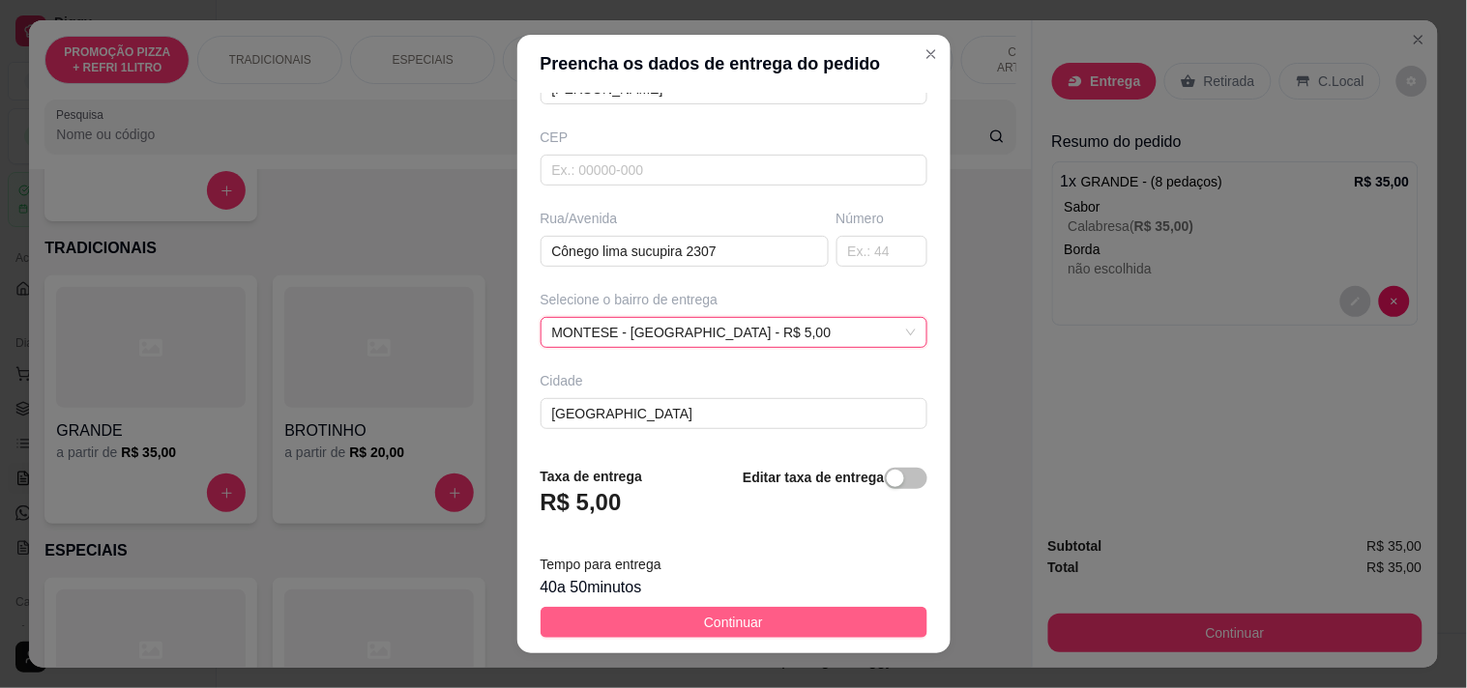
click at [728, 625] on span "Continuar" at bounding box center [733, 622] width 59 height 21
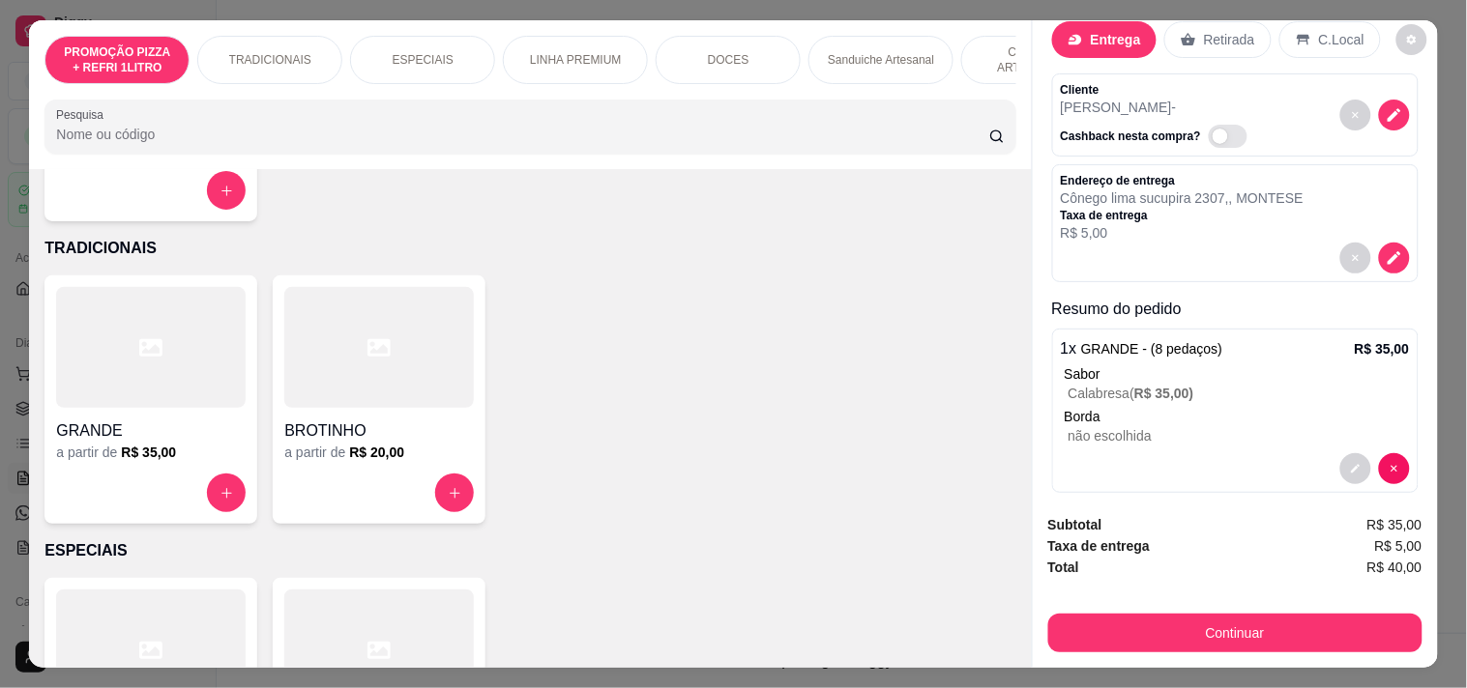
scroll to position [63, 0]
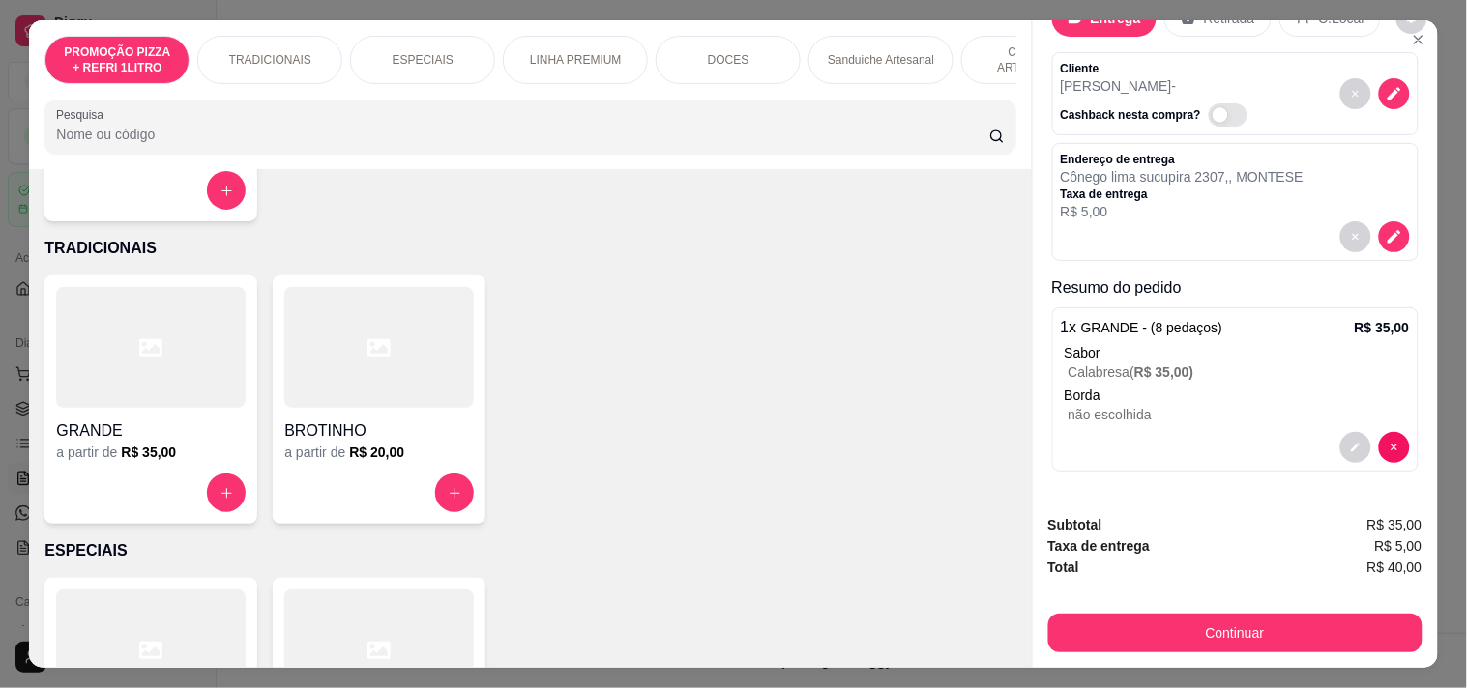
click at [1214, 621] on button "Continuar" at bounding box center [1235, 633] width 374 height 39
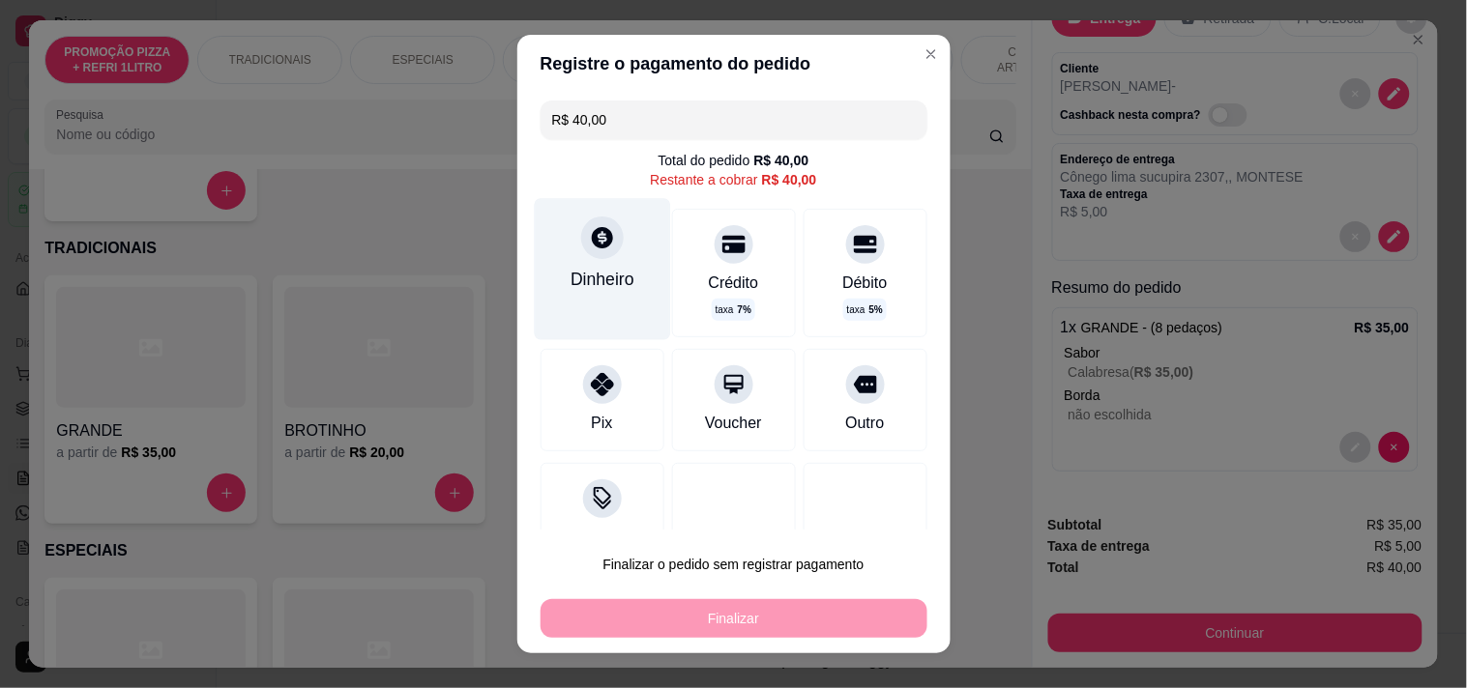
click at [587, 266] on div "Dinheiro" at bounding box center [602, 268] width 136 height 141
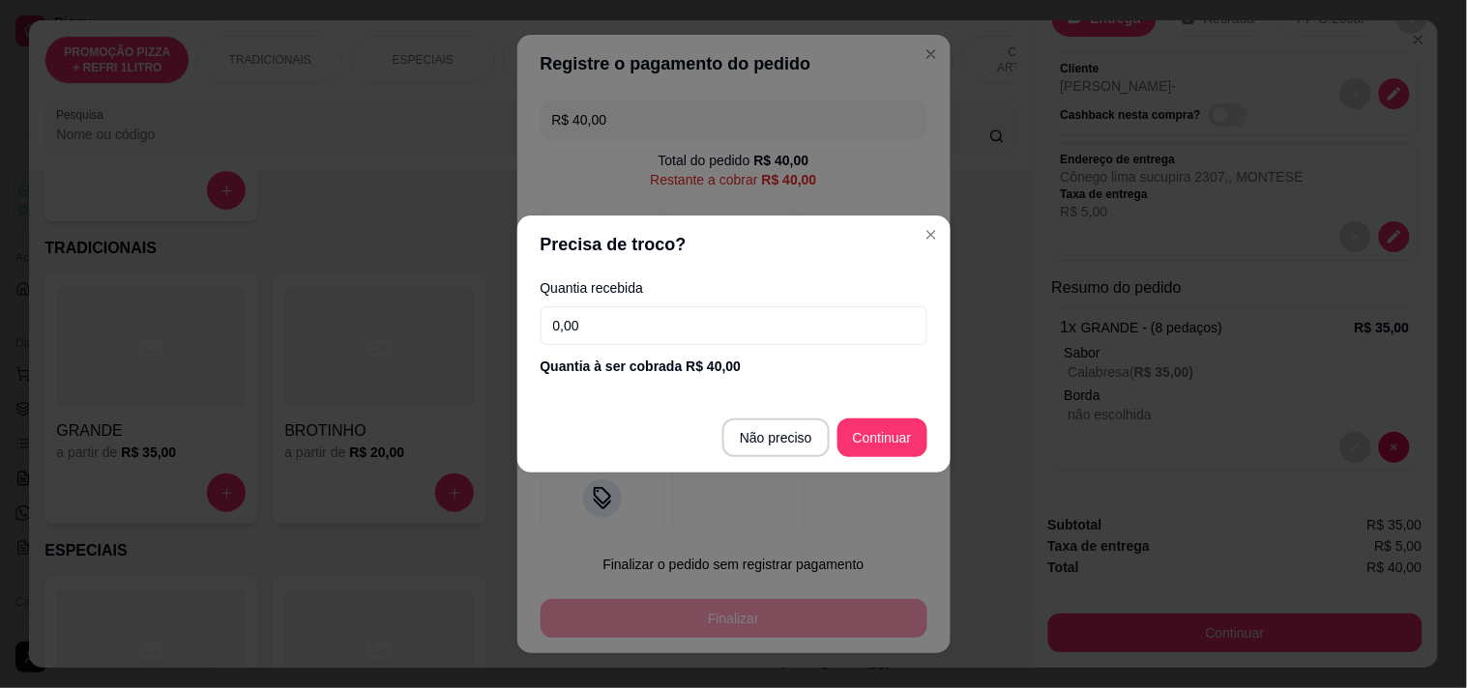
click at [673, 317] on input "0,00" at bounding box center [733, 325] width 387 height 39
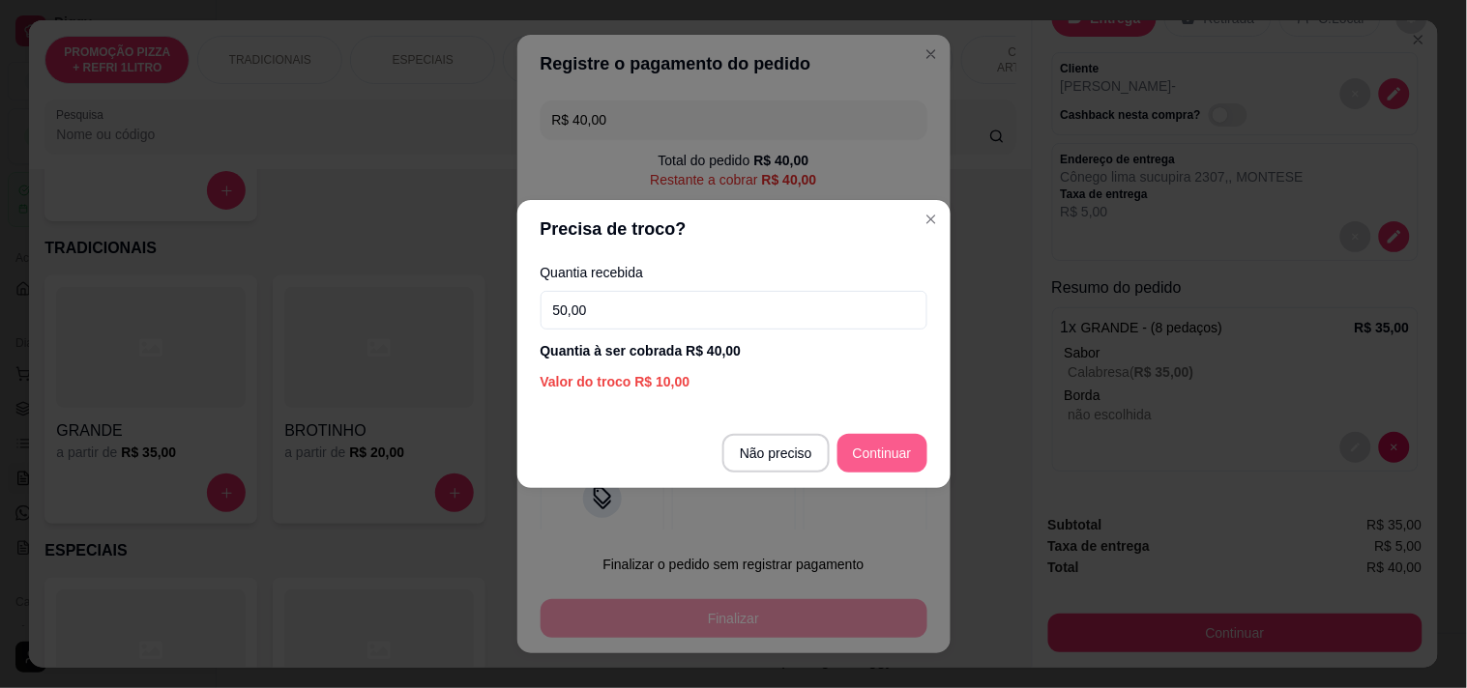
type input "50,00"
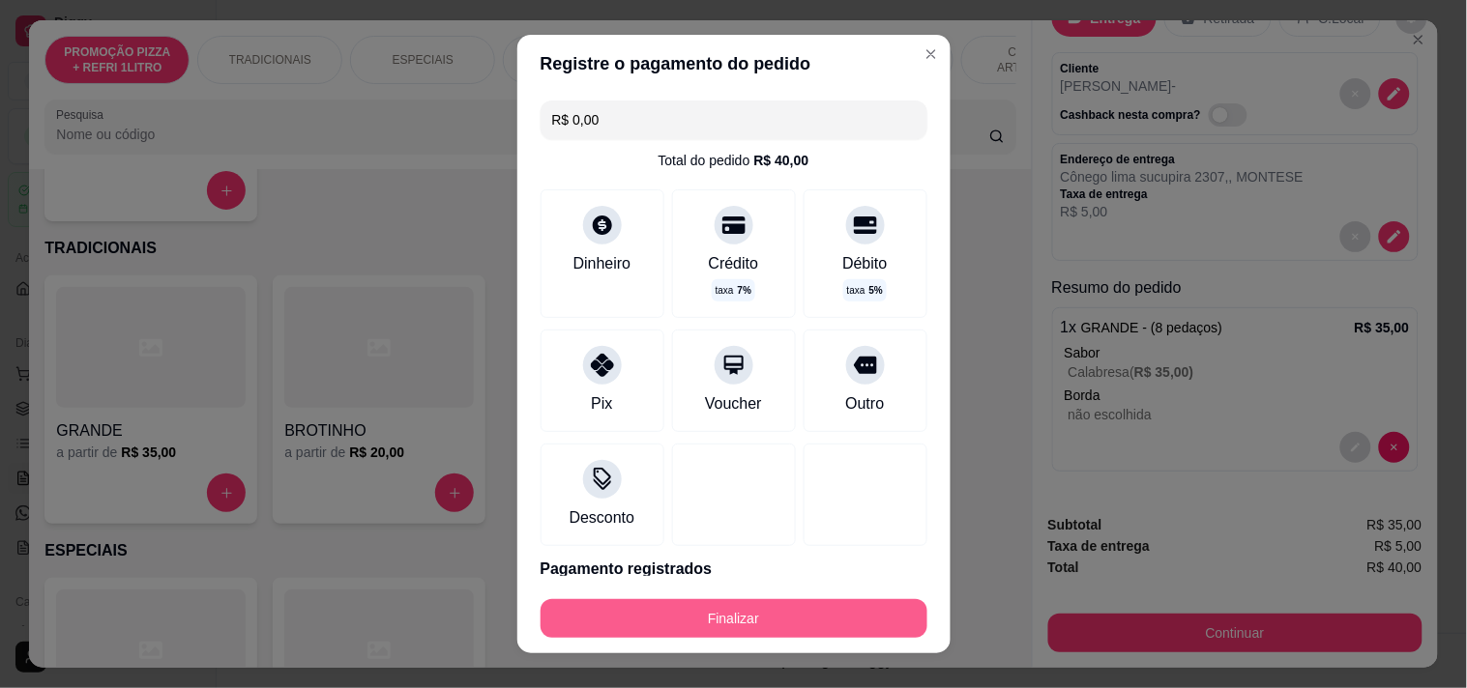
click at [825, 610] on button "Finalizar" at bounding box center [733, 618] width 387 height 39
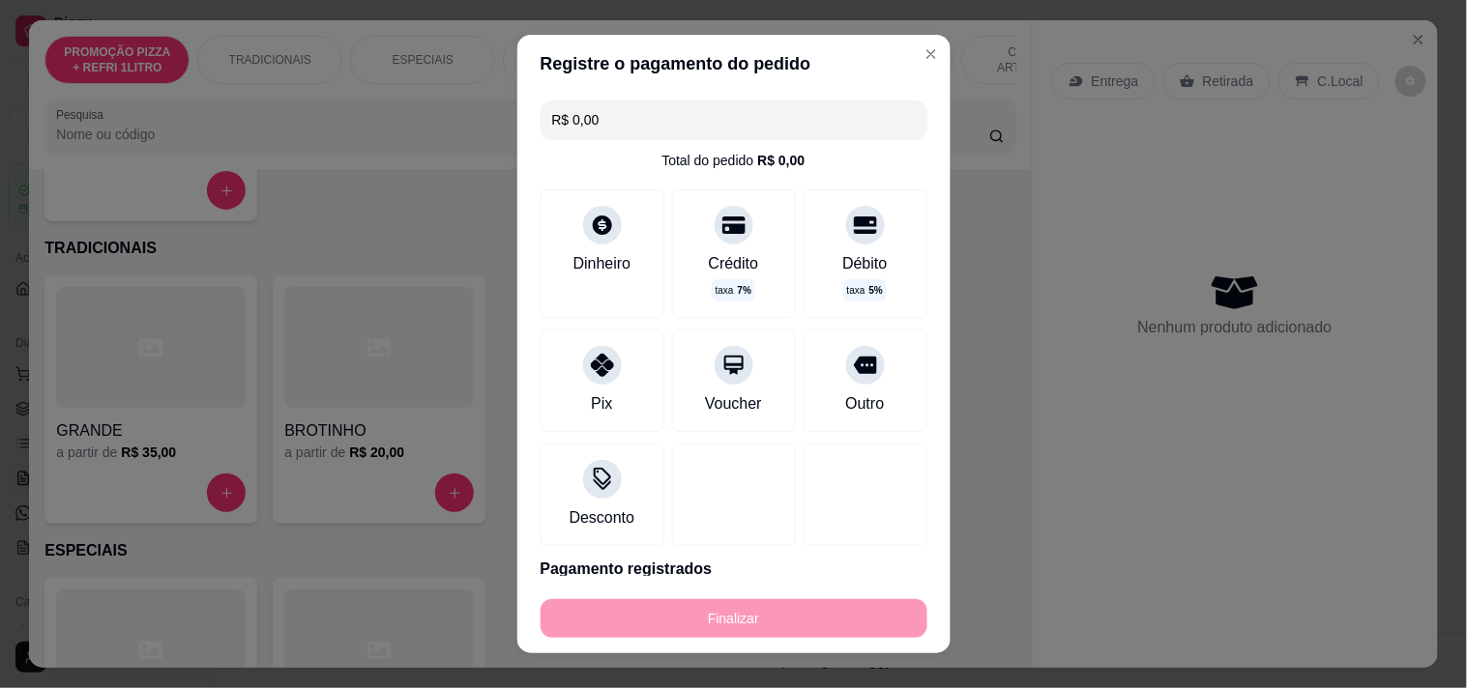
type input "-R$ 40,00"
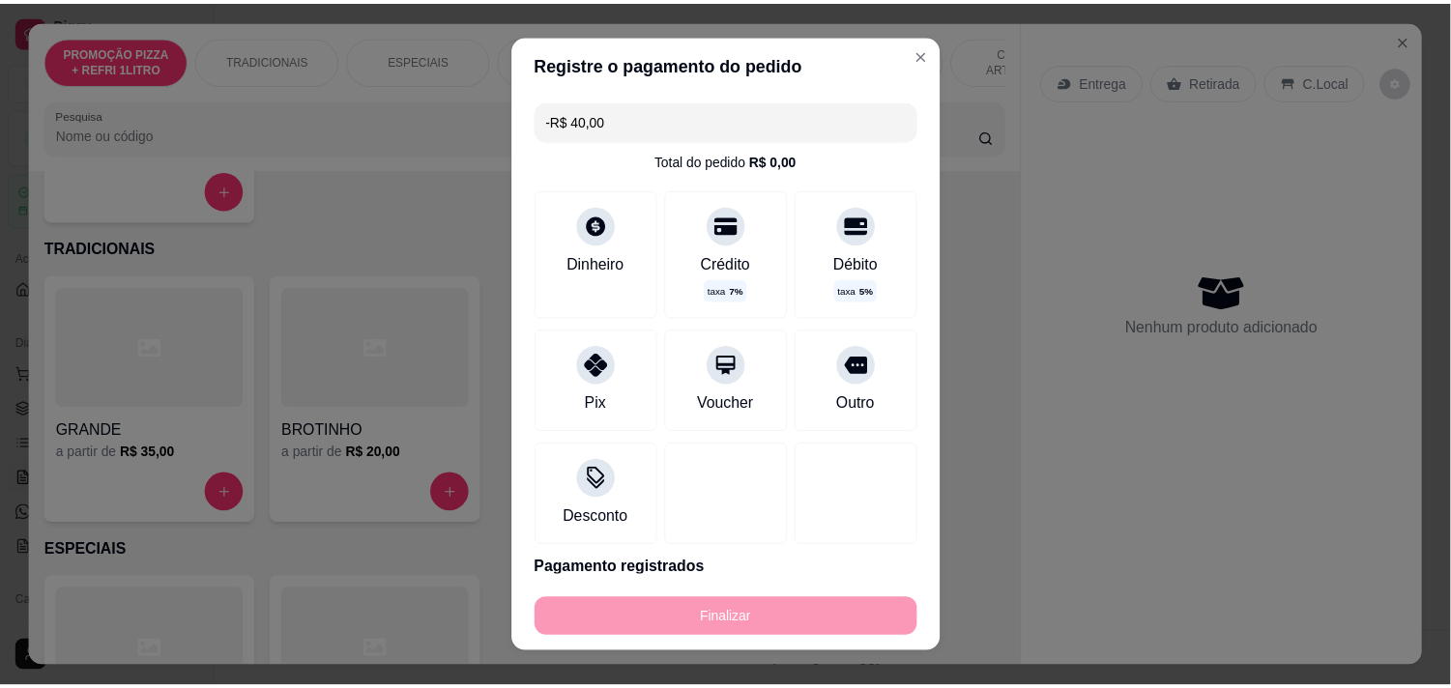
scroll to position [0, 0]
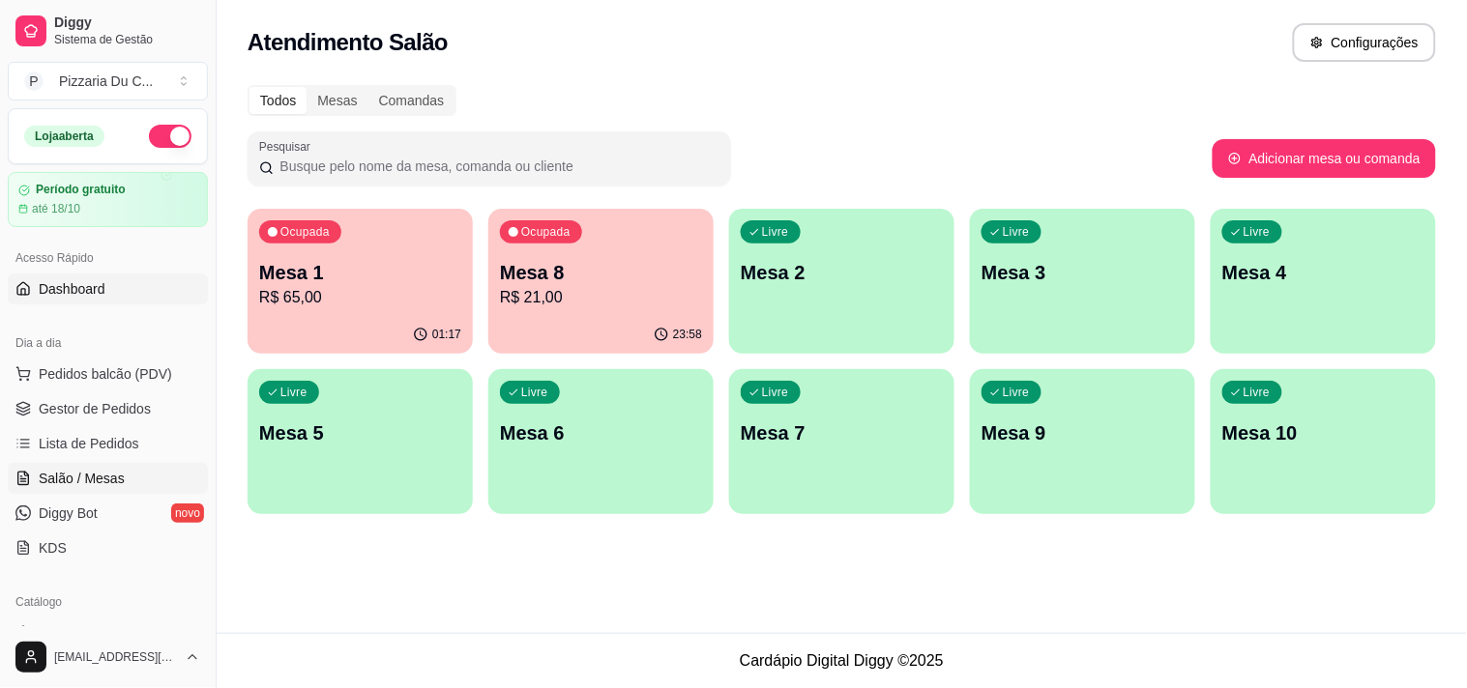
click at [116, 274] on link "Dashboard" at bounding box center [108, 289] width 200 height 31
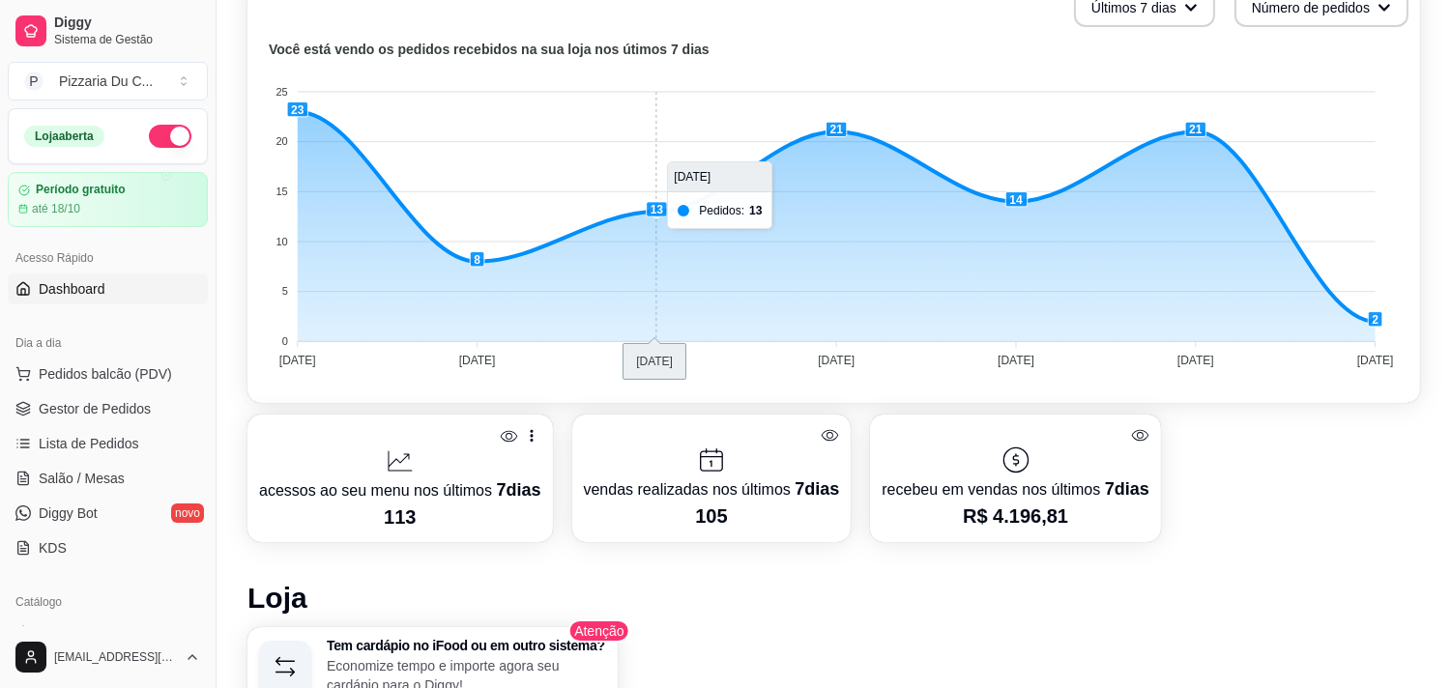
scroll to position [537, 0]
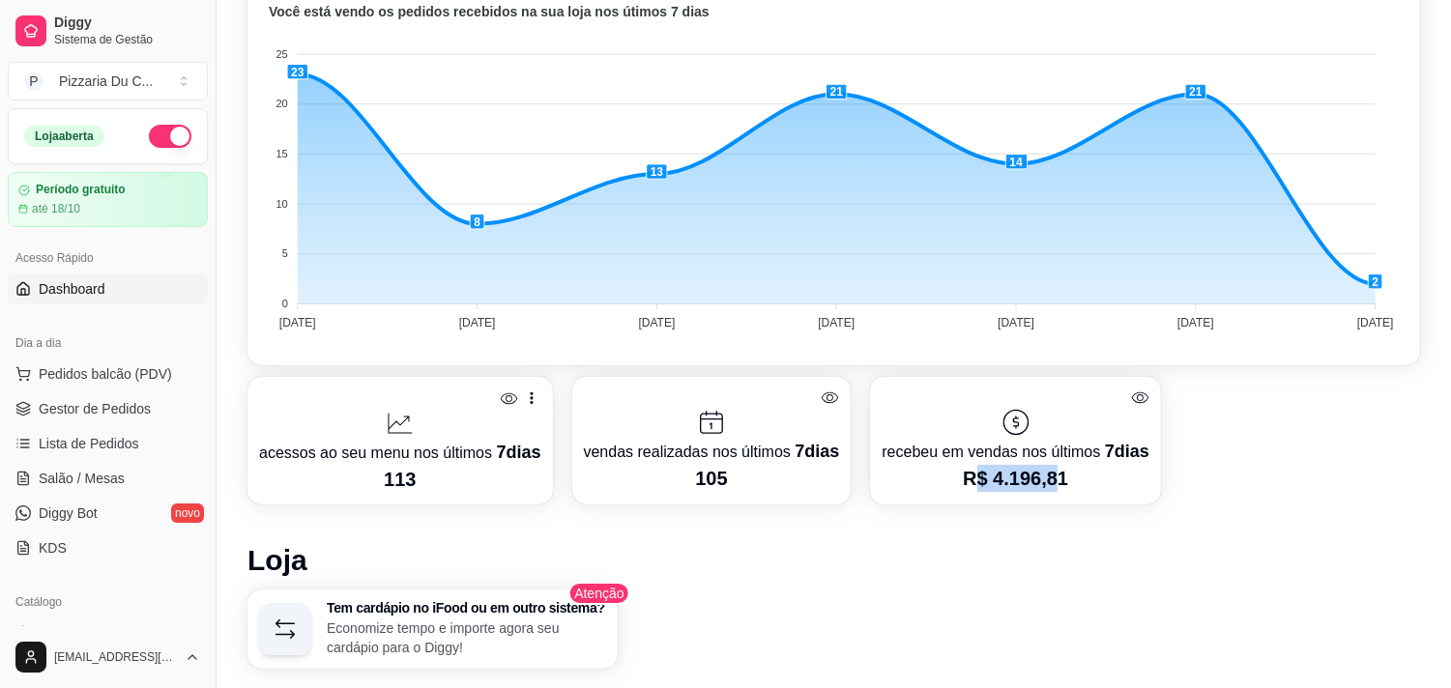
drag, startPoint x: 969, startPoint y: 483, endPoint x: 1049, endPoint y: 481, distance: 80.3
click at [1049, 481] on p "R$ 4.196,81" at bounding box center [1015, 478] width 267 height 27
click at [1012, 520] on div "Desempenho Últimos 7 dias Número de pedidos Você está vendo os pedidos recebido…" at bounding box center [834, 500] width 1173 height 1215
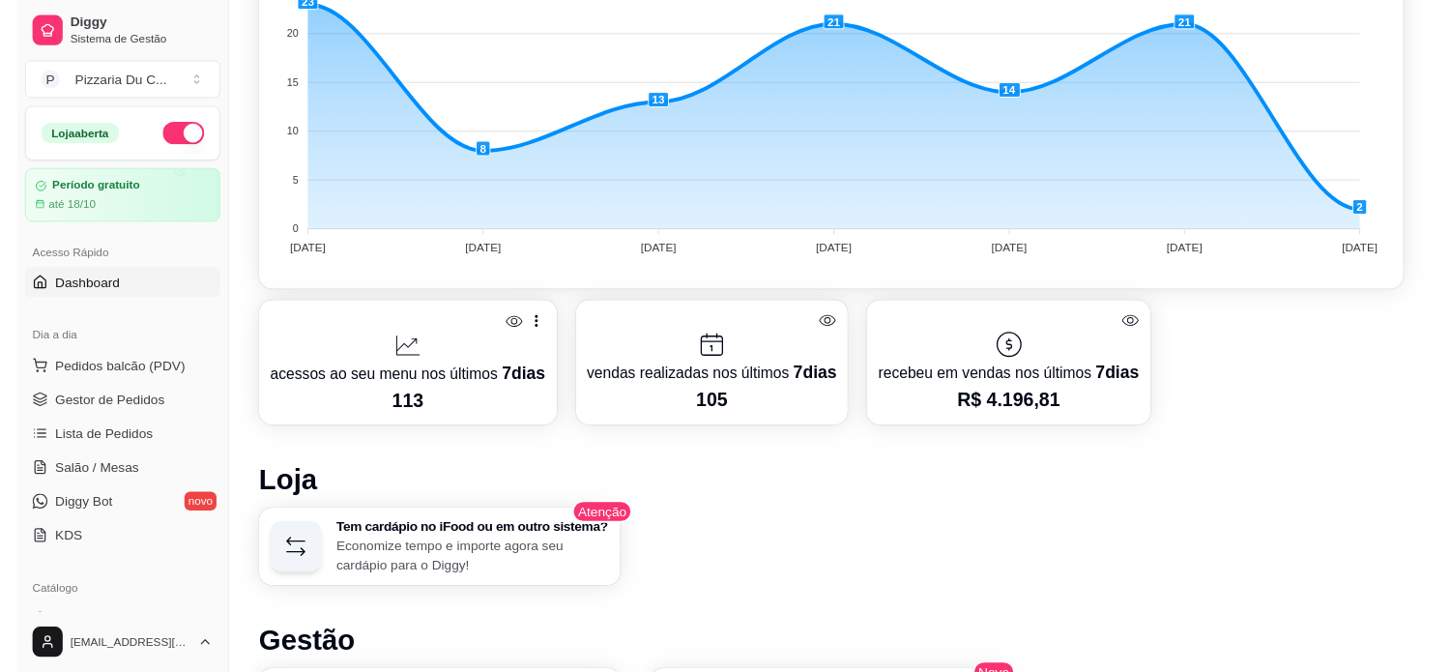
scroll to position [644, 0]
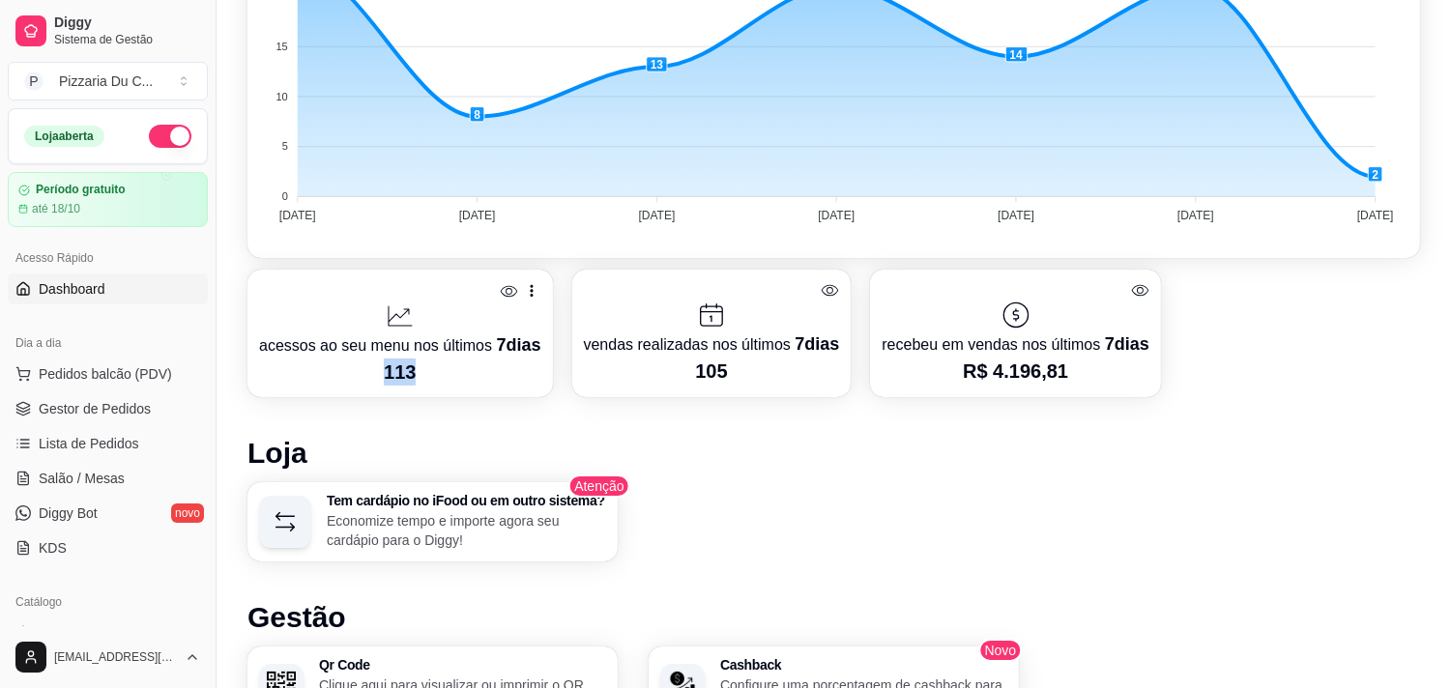
drag, startPoint x: 389, startPoint y: 365, endPoint x: 426, endPoint y: 372, distance: 38.3
click at [426, 372] on p "113" at bounding box center [400, 372] width 282 height 27
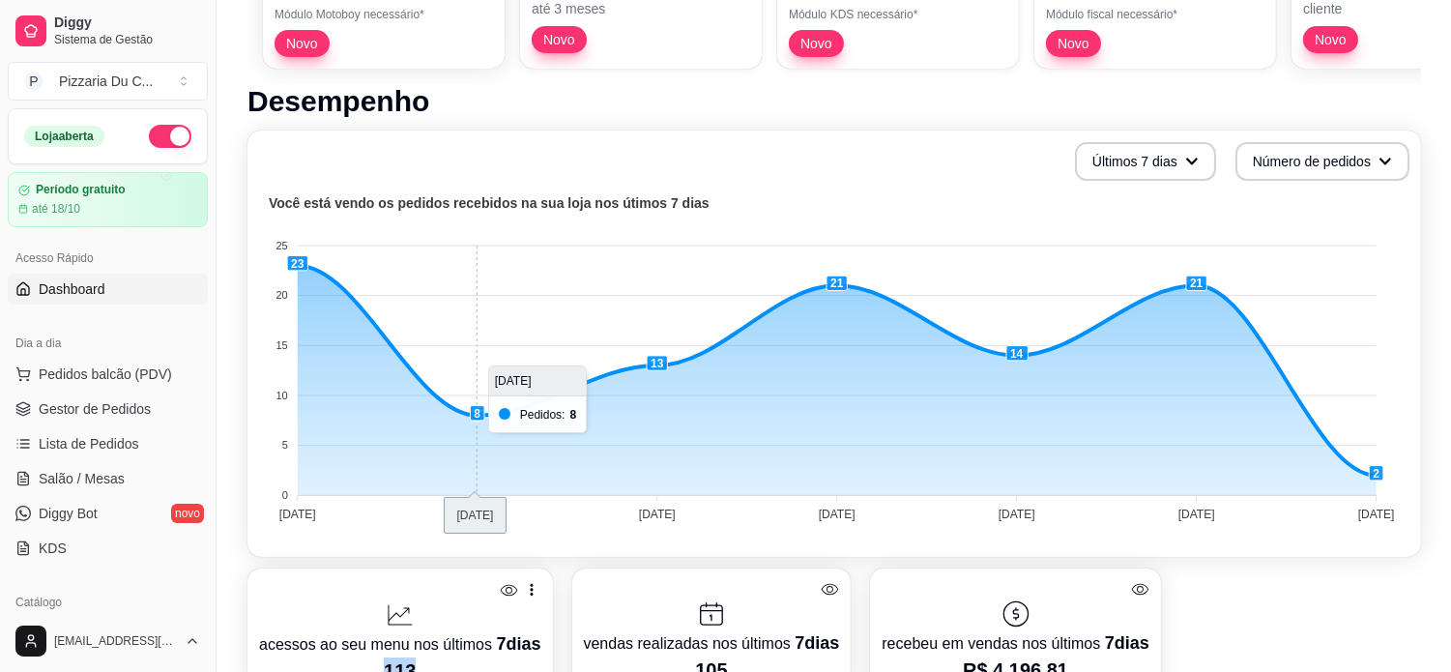
scroll to position [322, 0]
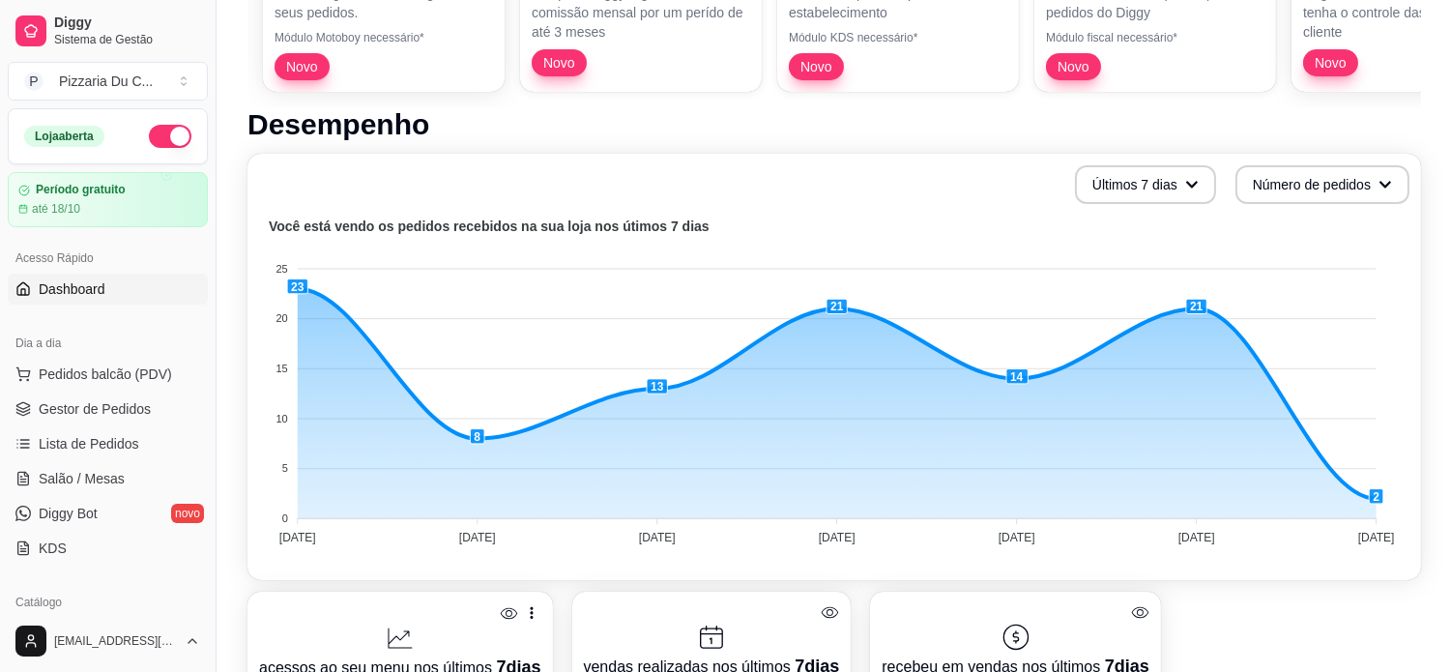
click at [131, 300] on link "Dashboard" at bounding box center [108, 289] width 200 height 31
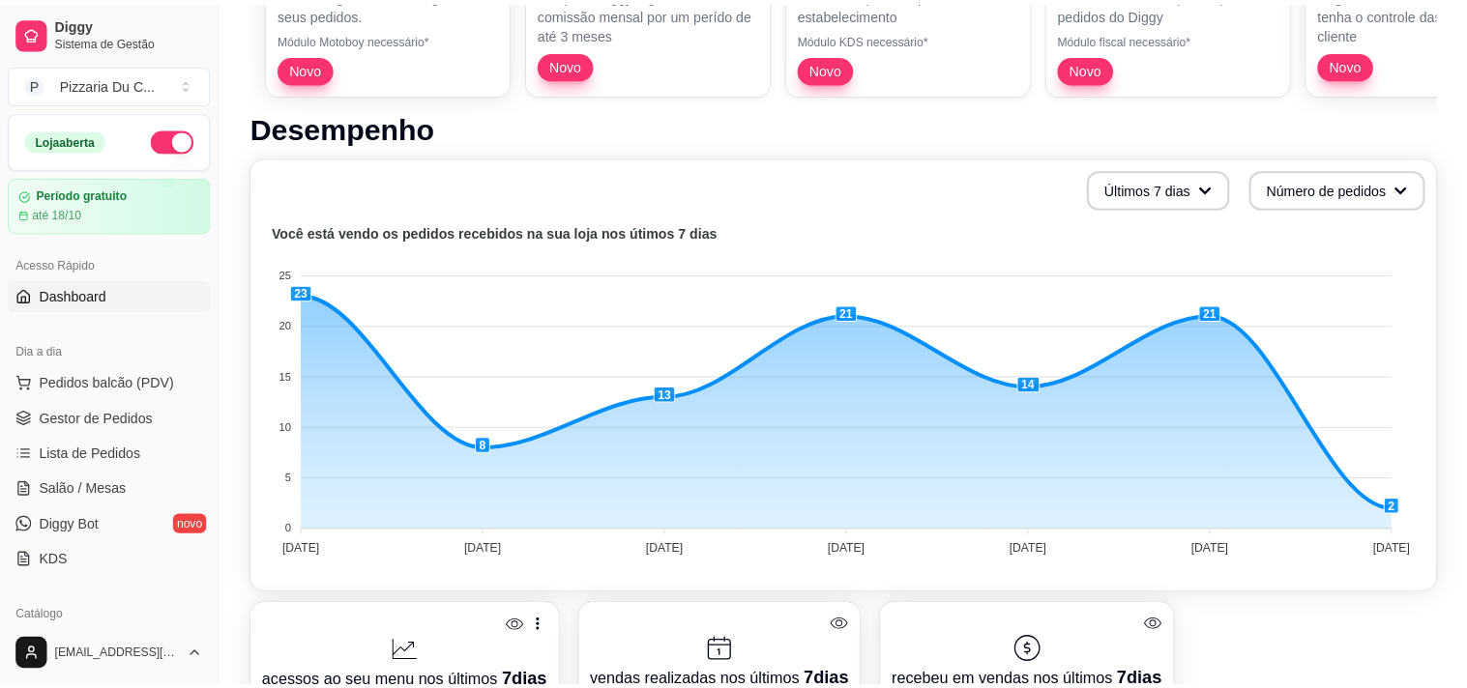
scroll to position [0, 0]
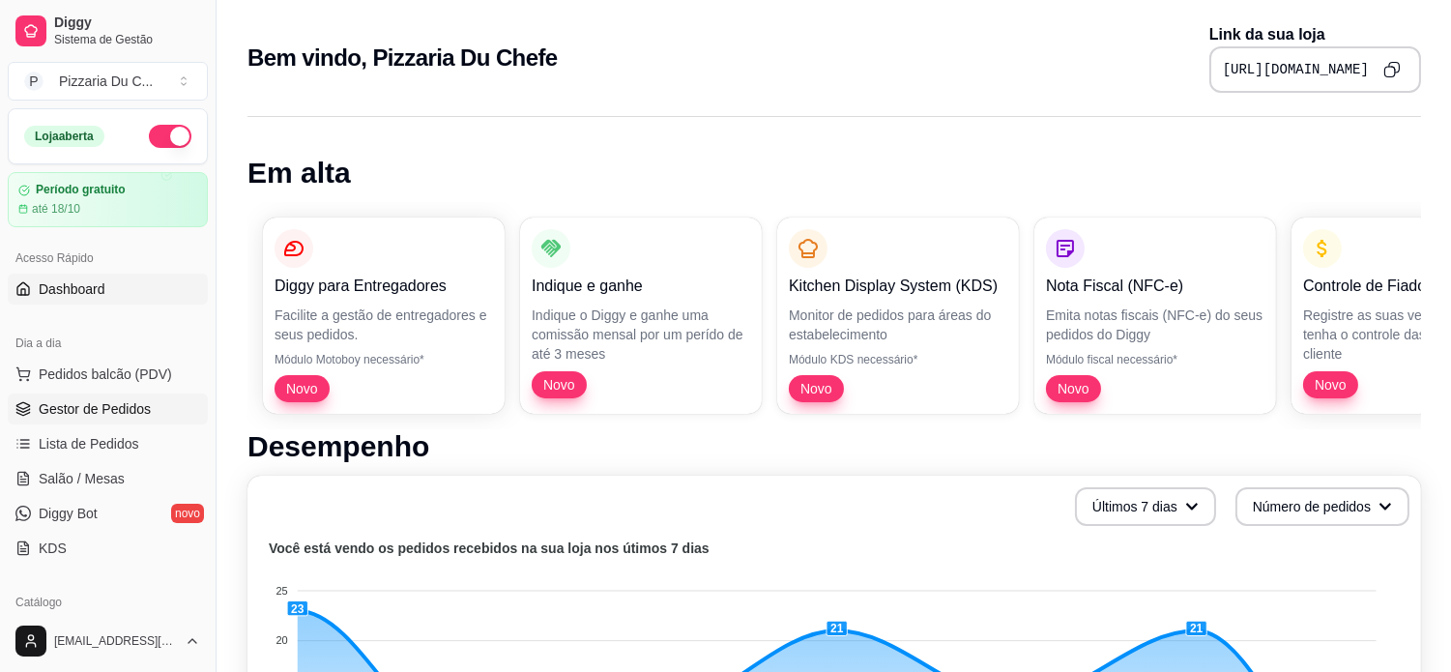
click at [136, 414] on span "Gestor de Pedidos" at bounding box center [95, 408] width 112 height 19
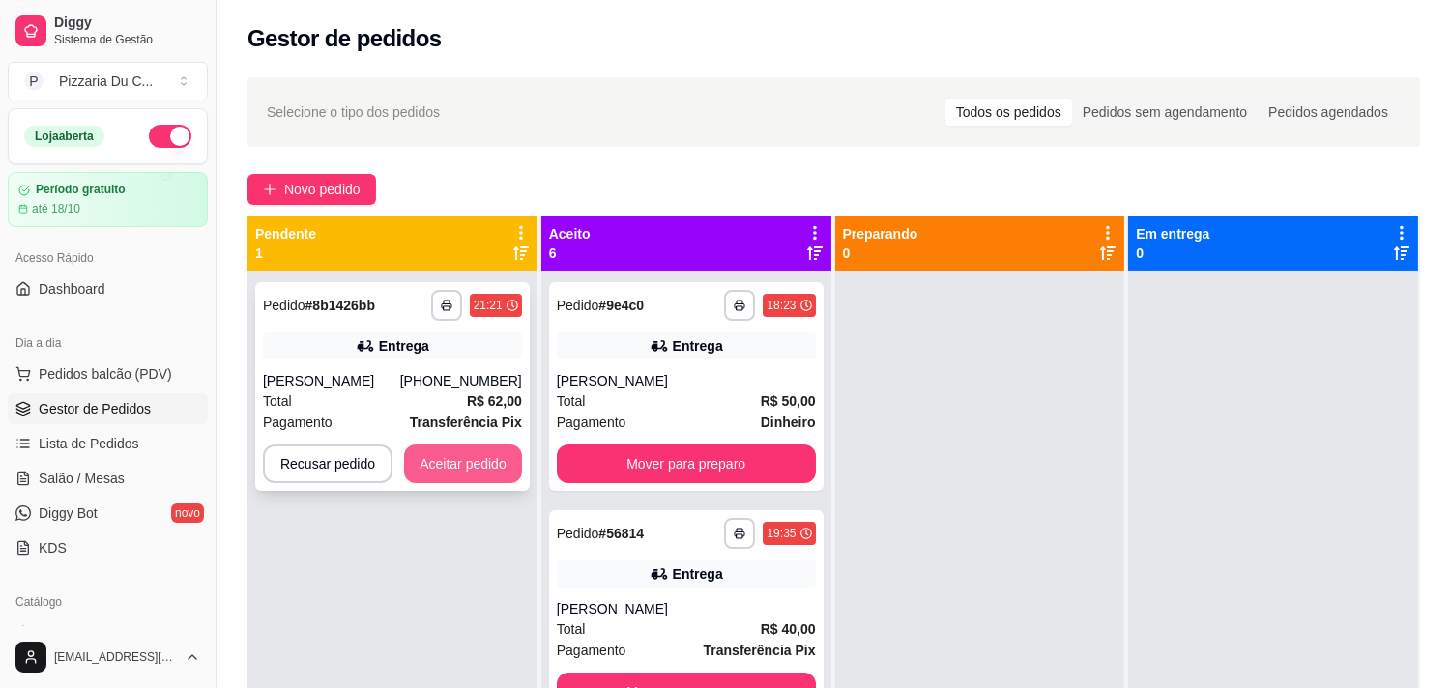
click at [452, 474] on button "Aceitar pedido" at bounding box center [463, 464] width 118 height 39
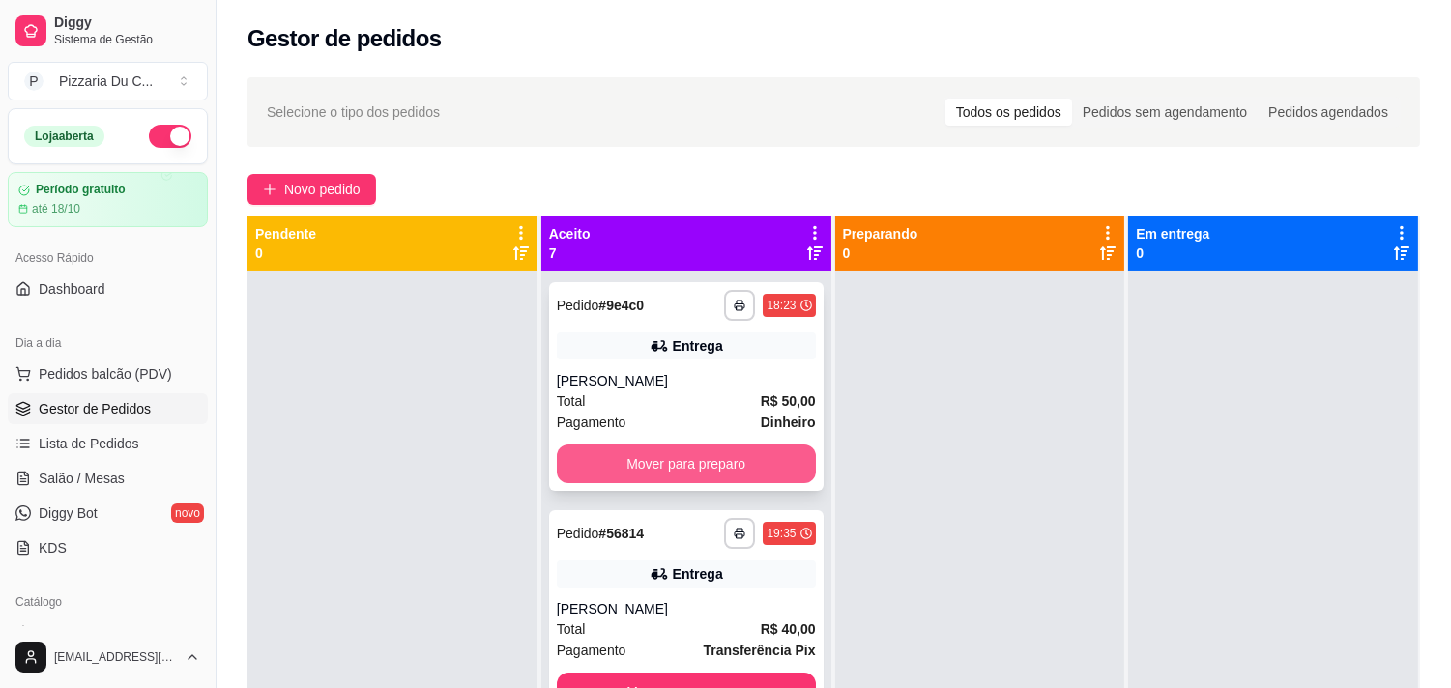
click at [638, 461] on button "Mover para preparo" at bounding box center [686, 464] width 259 height 39
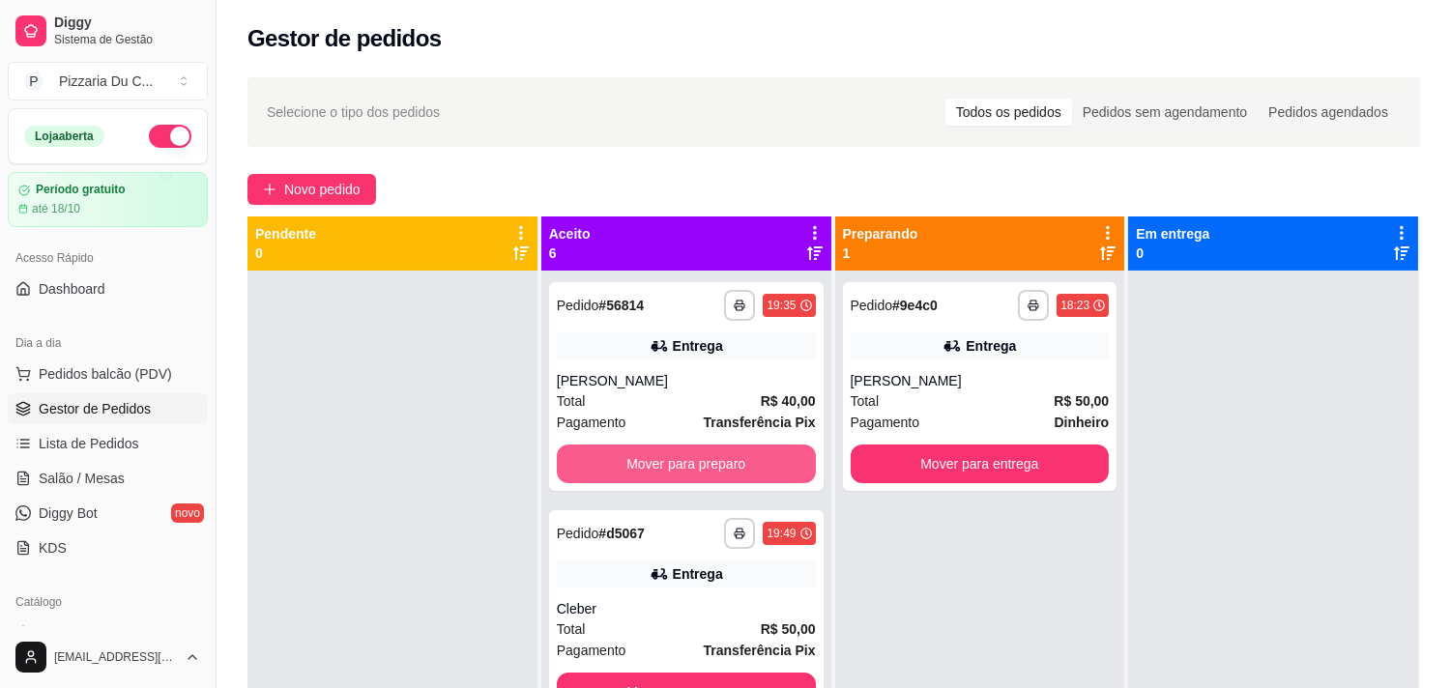
click at [638, 461] on button "Mover para preparo" at bounding box center [686, 464] width 259 height 39
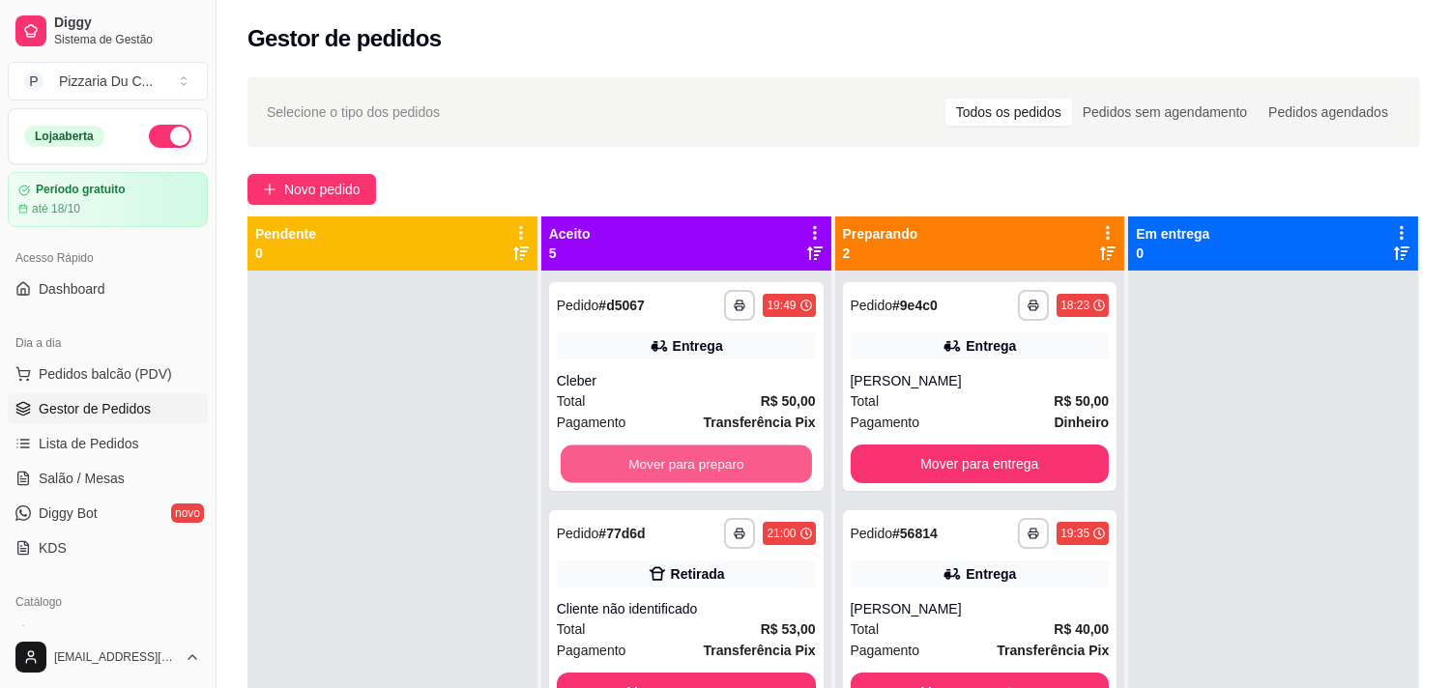
click at [638, 461] on button "Mover para preparo" at bounding box center [686, 465] width 251 height 38
click at [657, 459] on button "Mover para preparo" at bounding box center [686, 465] width 251 height 38
click at [699, 456] on button "Mover para preparo" at bounding box center [686, 464] width 259 height 39
click at [760, 459] on button "Mover para preparo" at bounding box center [686, 465] width 251 height 38
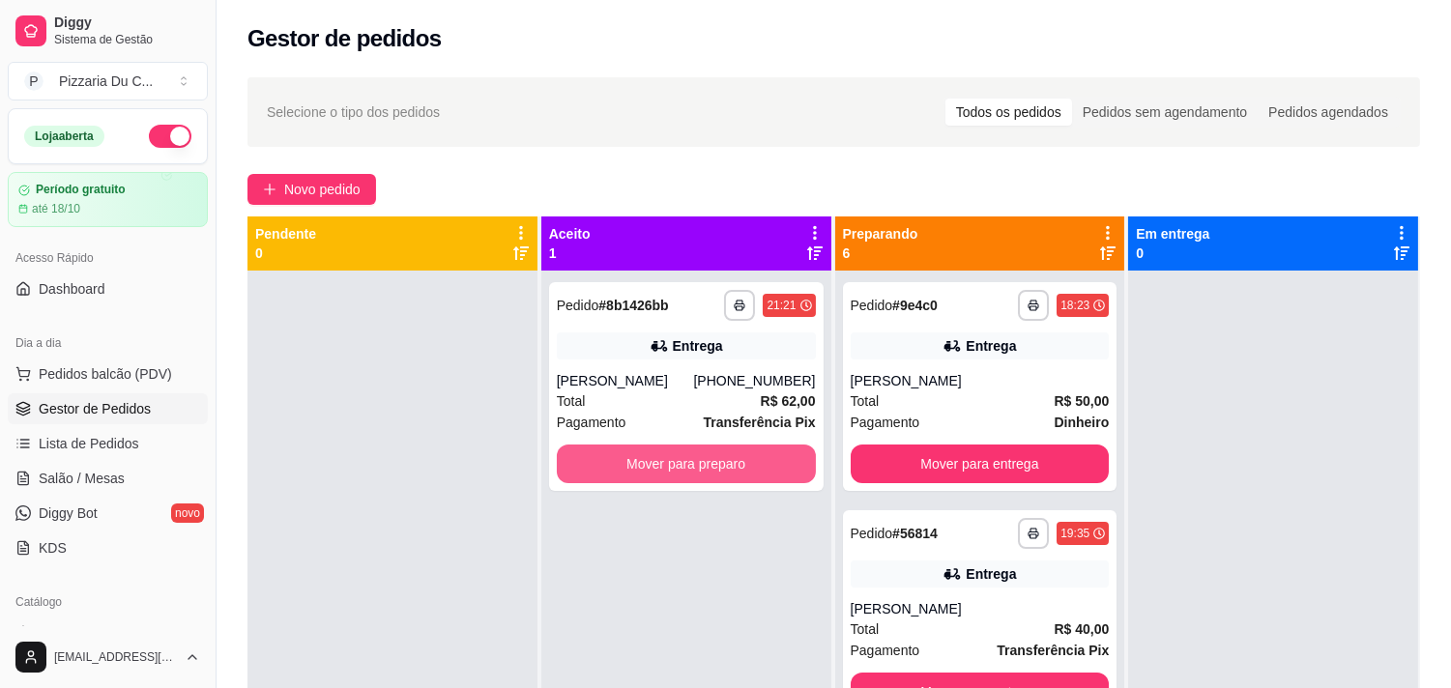
click at [760, 459] on button "Mover para preparo" at bounding box center [686, 464] width 259 height 39
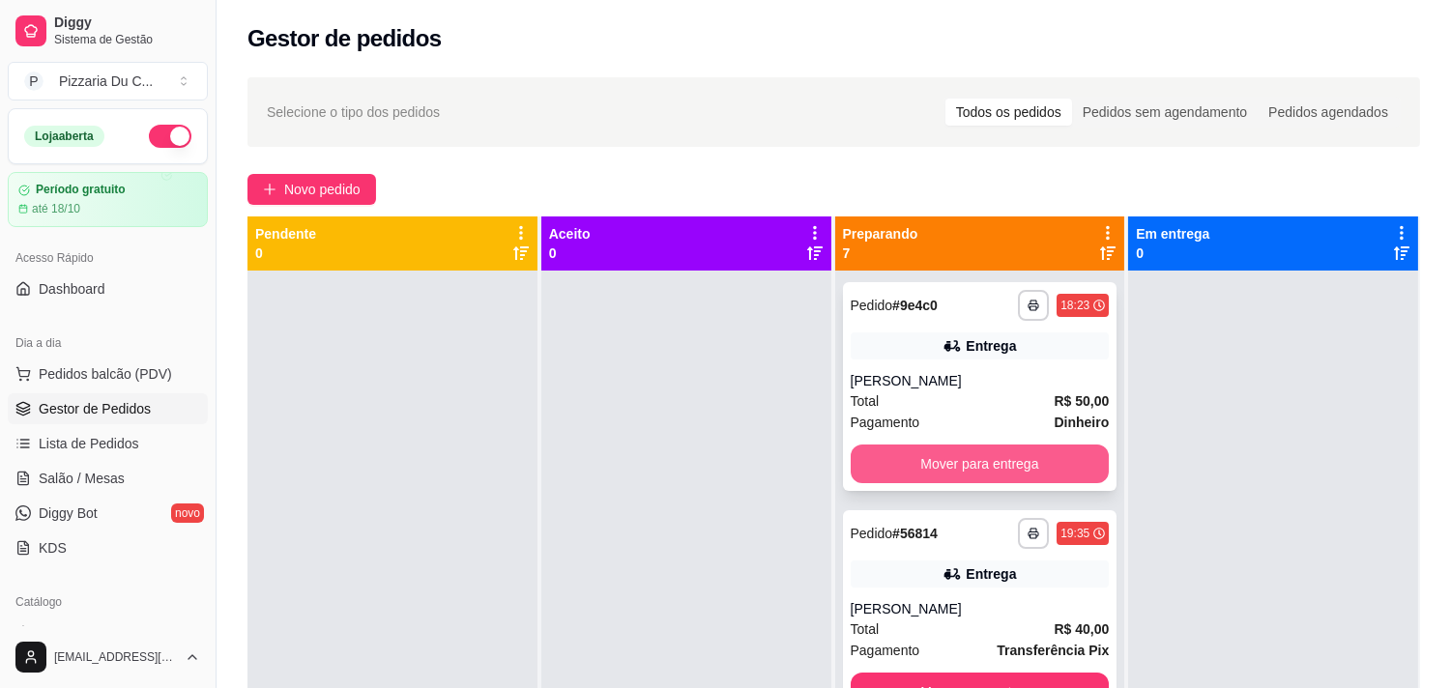
click at [888, 456] on button "Mover para entrega" at bounding box center [980, 464] width 259 height 39
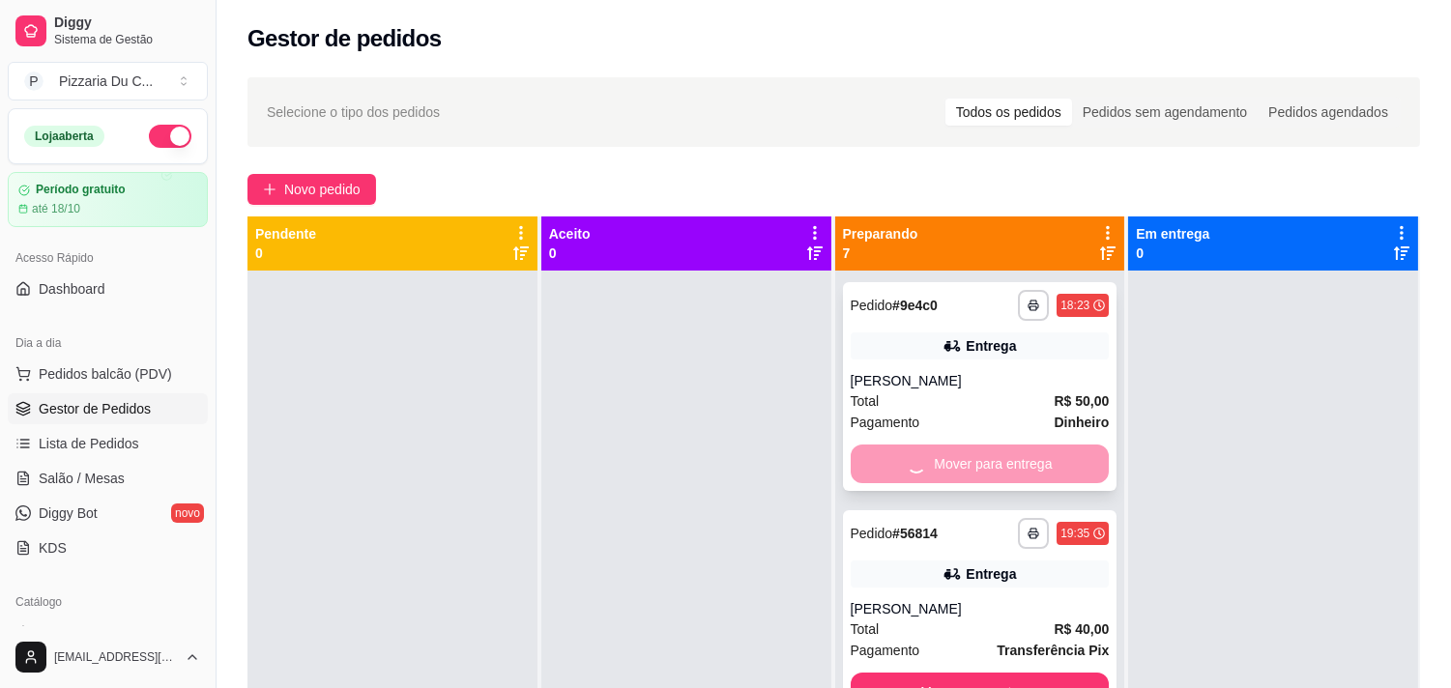
click at [885, 458] on div "Mover para entrega" at bounding box center [980, 464] width 259 height 39
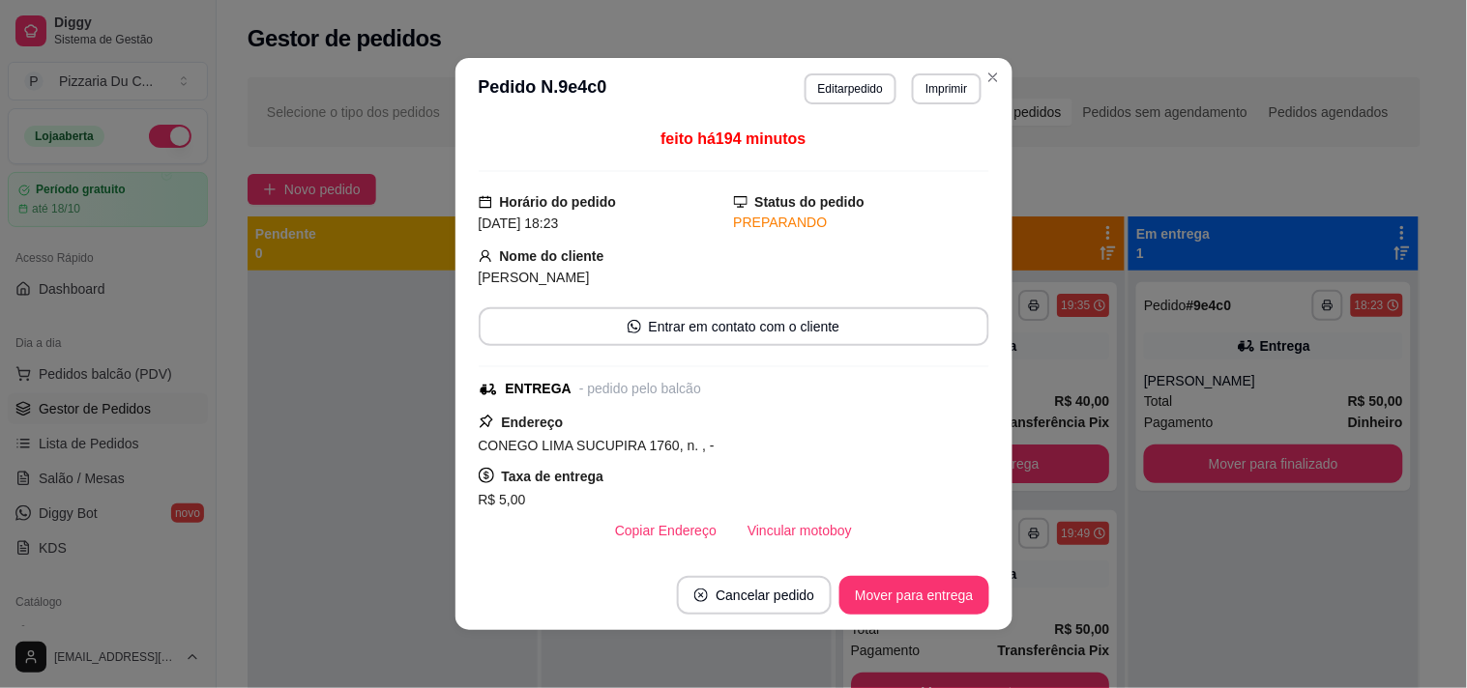
click at [986, 95] on header "**********" at bounding box center [733, 89] width 557 height 62
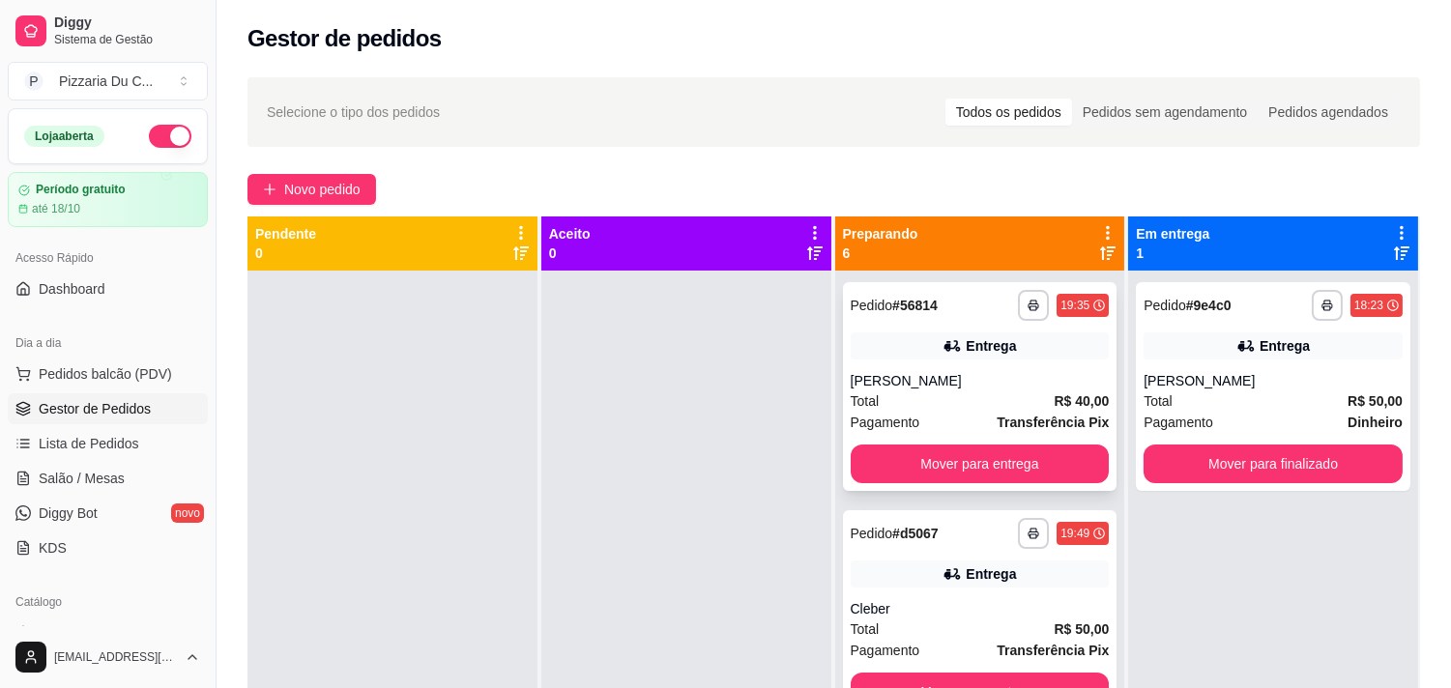
click at [963, 442] on div "**********" at bounding box center [980, 386] width 275 height 209
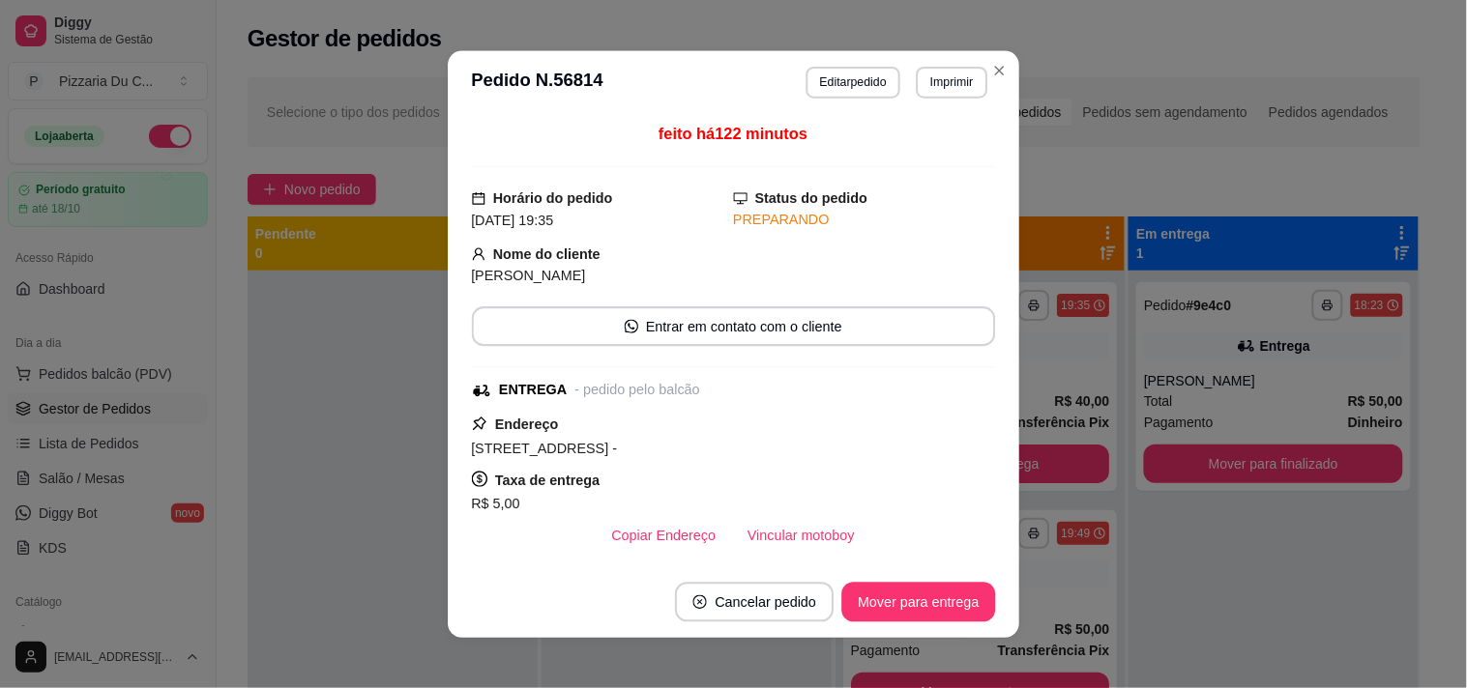
click at [962, 468] on div "Taxa de entrega R$ 5,00" at bounding box center [734, 491] width 524 height 47
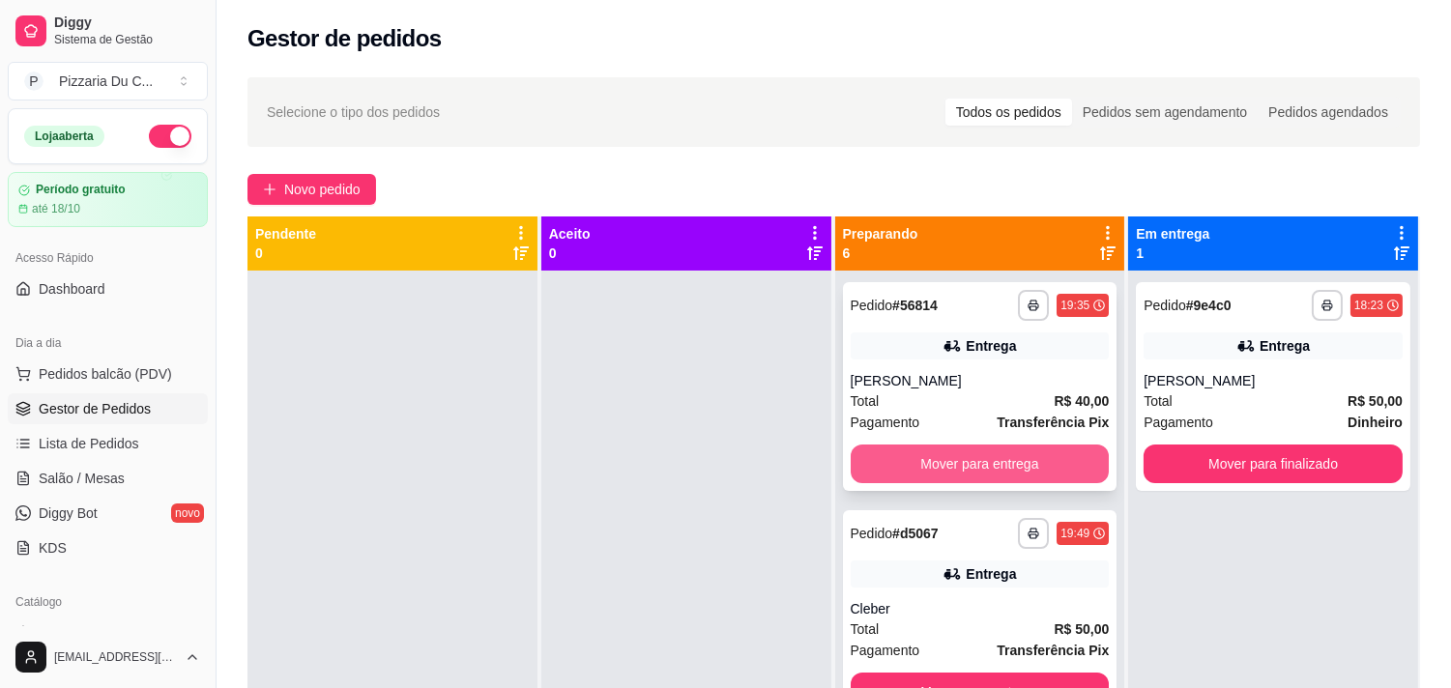
click at [958, 462] on button "Mover para entrega" at bounding box center [980, 464] width 259 height 39
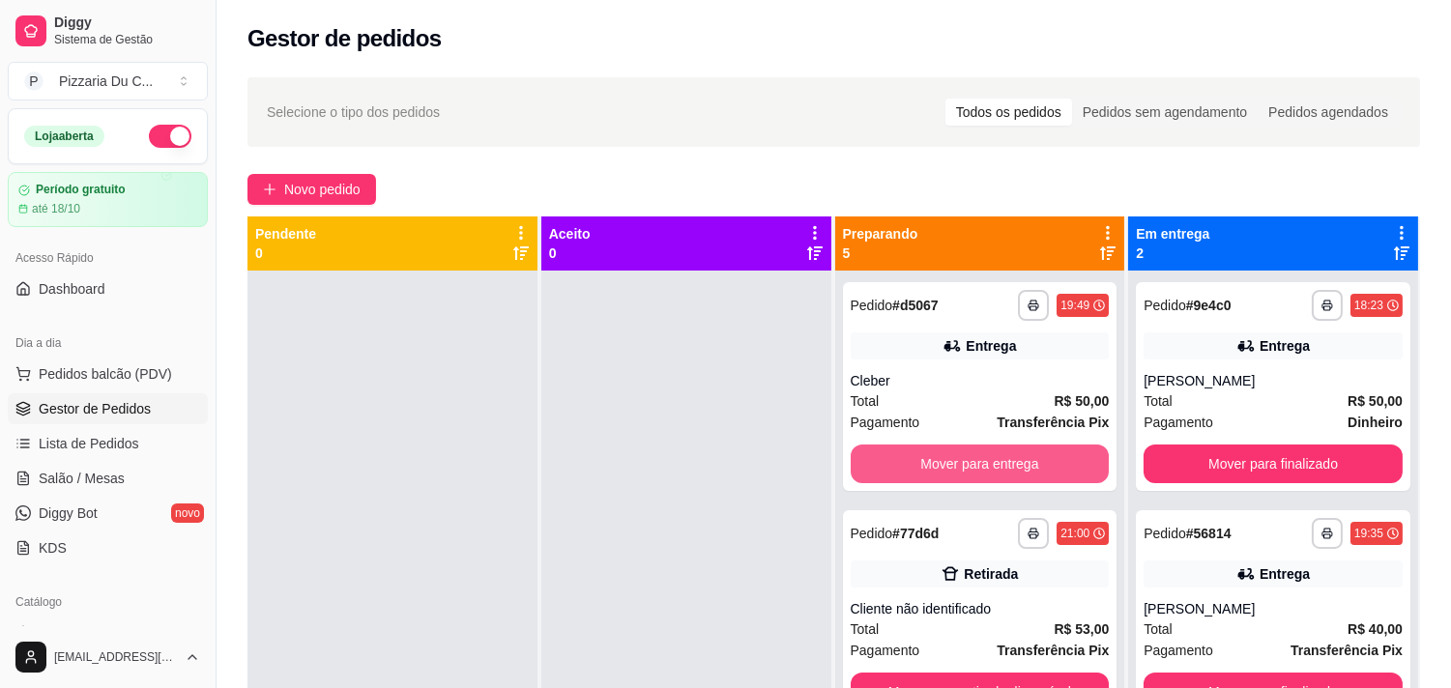
click at [959, 462] on button "Mover para entrega" at bounding box center [980, 464] width 259 height 39
click at [959, 462] on button "Mover para retirada disponível" at bounding box center [980, 465] width 251 height 38
click at [959, 462] on button "Mover para entrega" at bounding box center [980, 464] width 259 height 39
click at [959, 462] on button "Mover para entrega" at bounding box center [980, 465] width 251 height 38
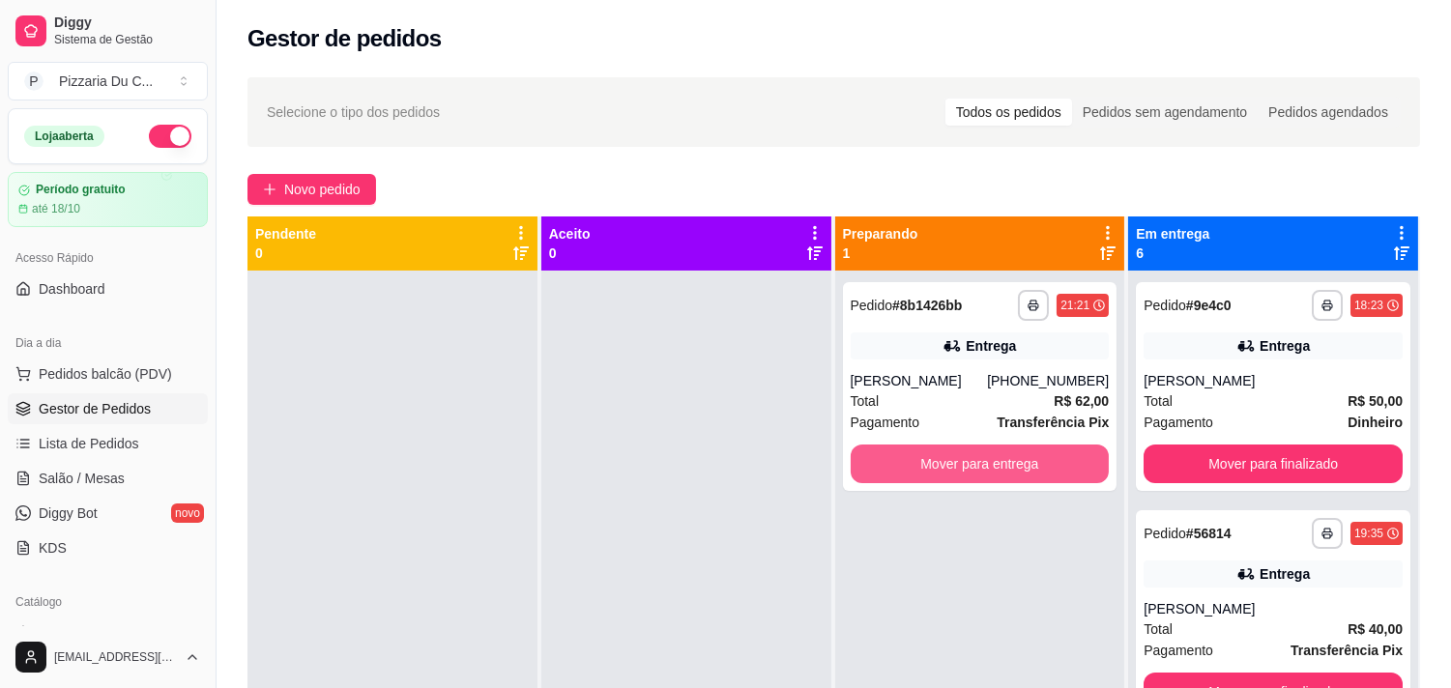
click at [959, 462] on button "Mover para entrega" at bounding box center [980, 464] width 259 height 39
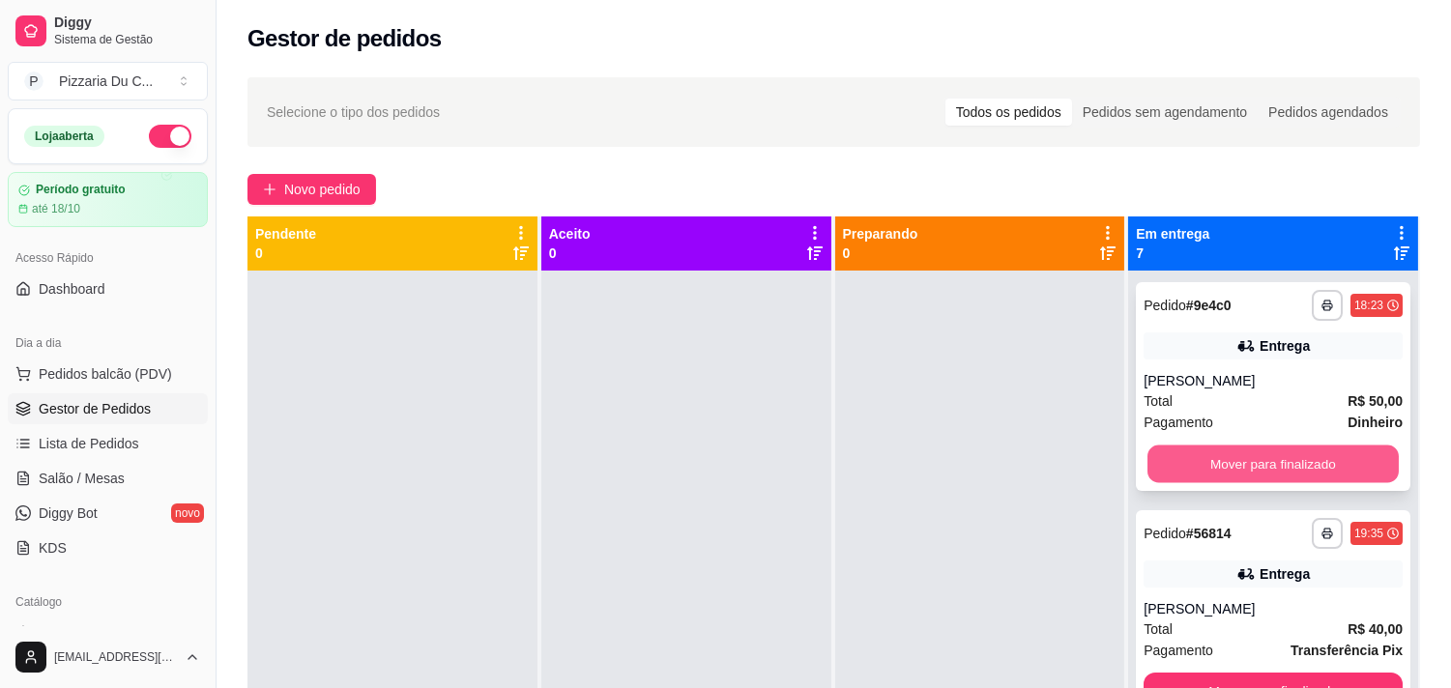
click at [1180, 450] on button "Mover para finalizado" at bounding box center [1273, 465] width 251 height 38
click at [1189, 457] on button "Mover para finalizado" at bounding box center [1273, 464] width 259 height 39
click at [1189, 457] on button "Mover para finalizado" at bounding box center [1273, 465] width 251 height 38
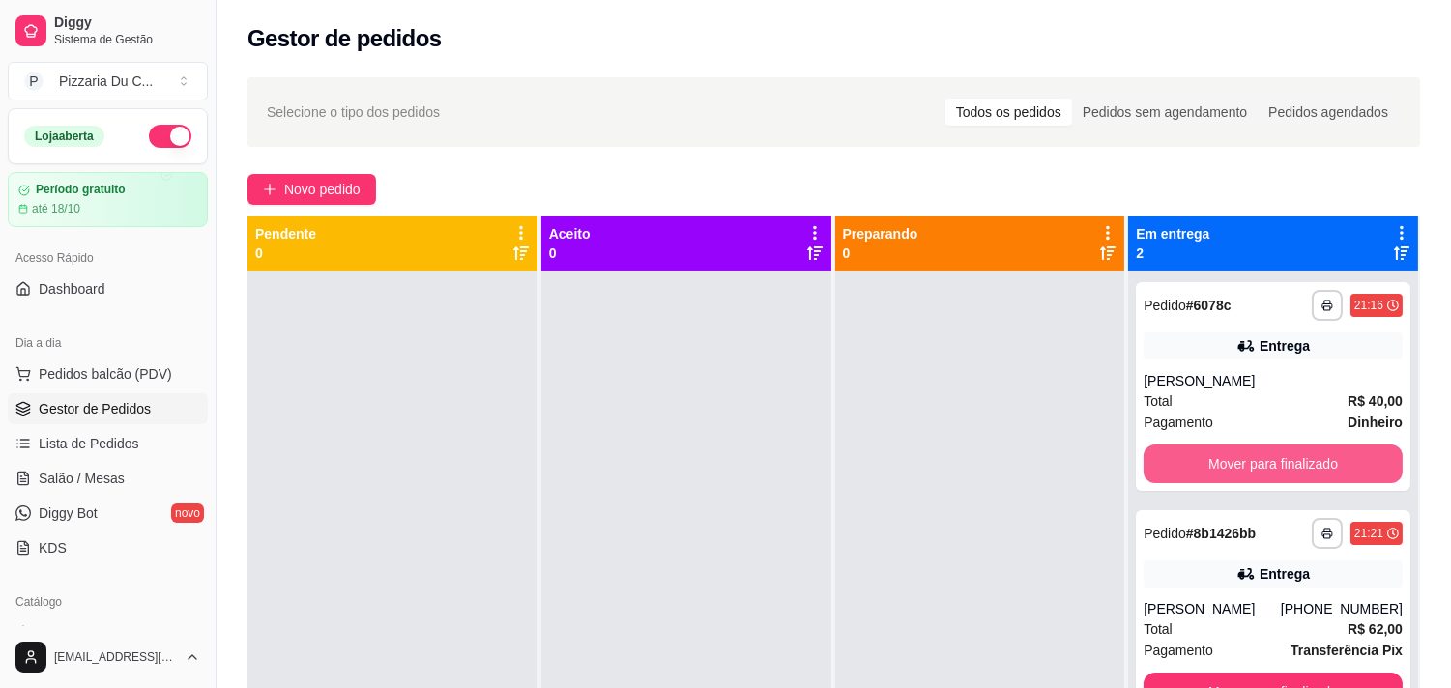
click at [1189, 457] on button "Mover para finalizado" at bounding box center [1273, 464] width 259 height 39
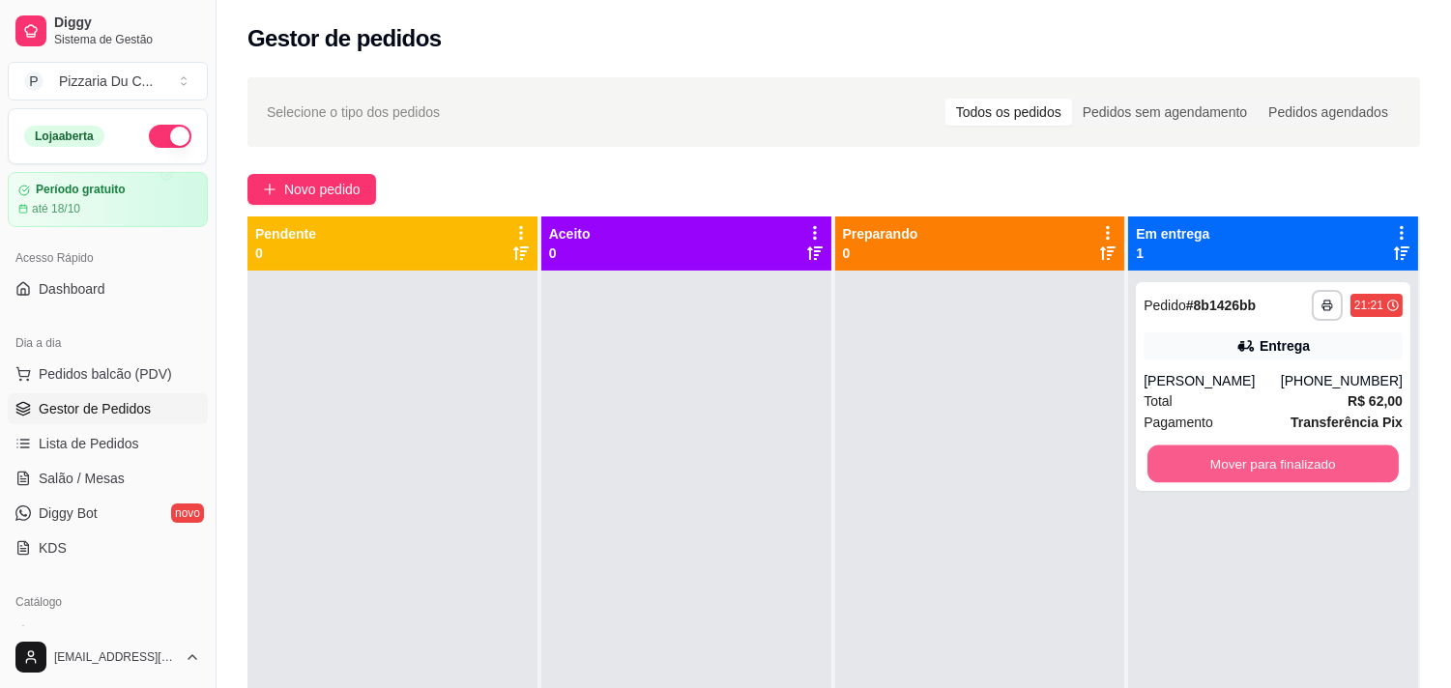
click at [1189, 457] on button "Mover para finalizado" at bounding box center [1273, 465] width 251 height 38
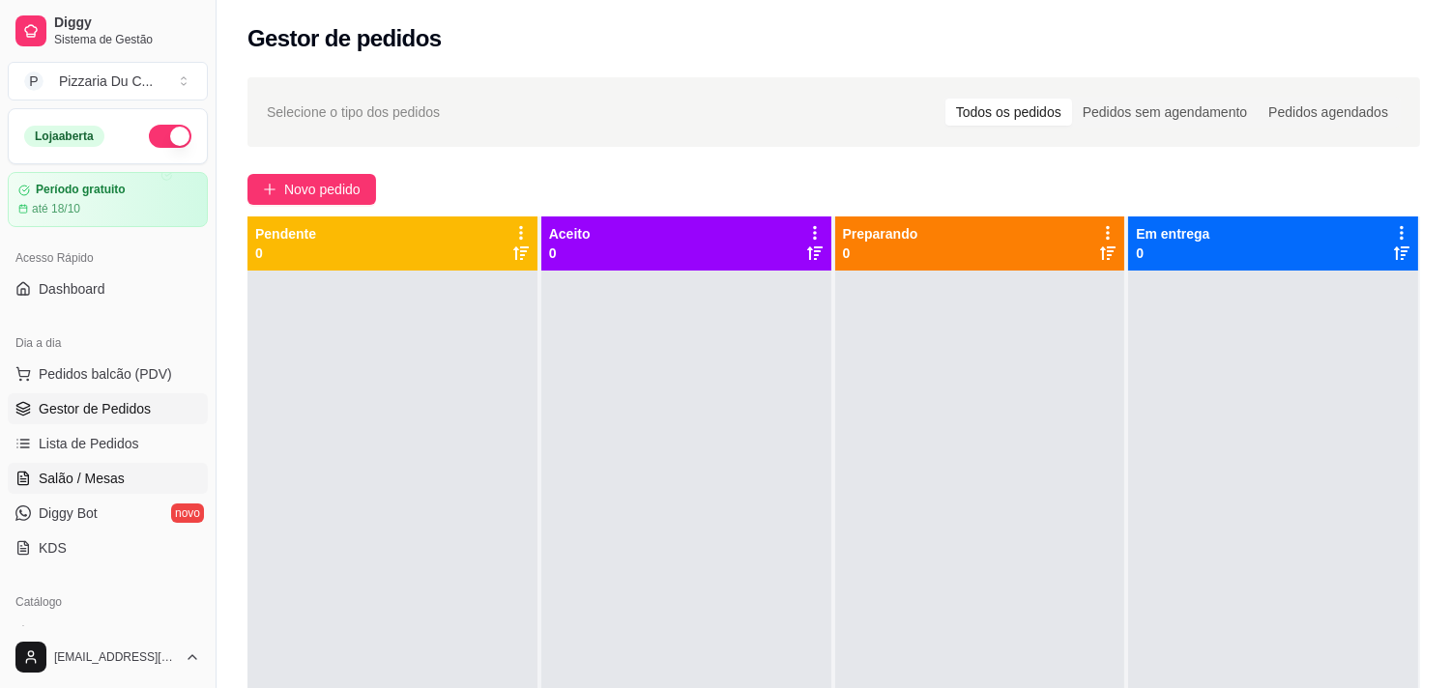
click at [127, 463] on link "Salão / Mesas" at bounding box center [108, 478] width 200 height 31
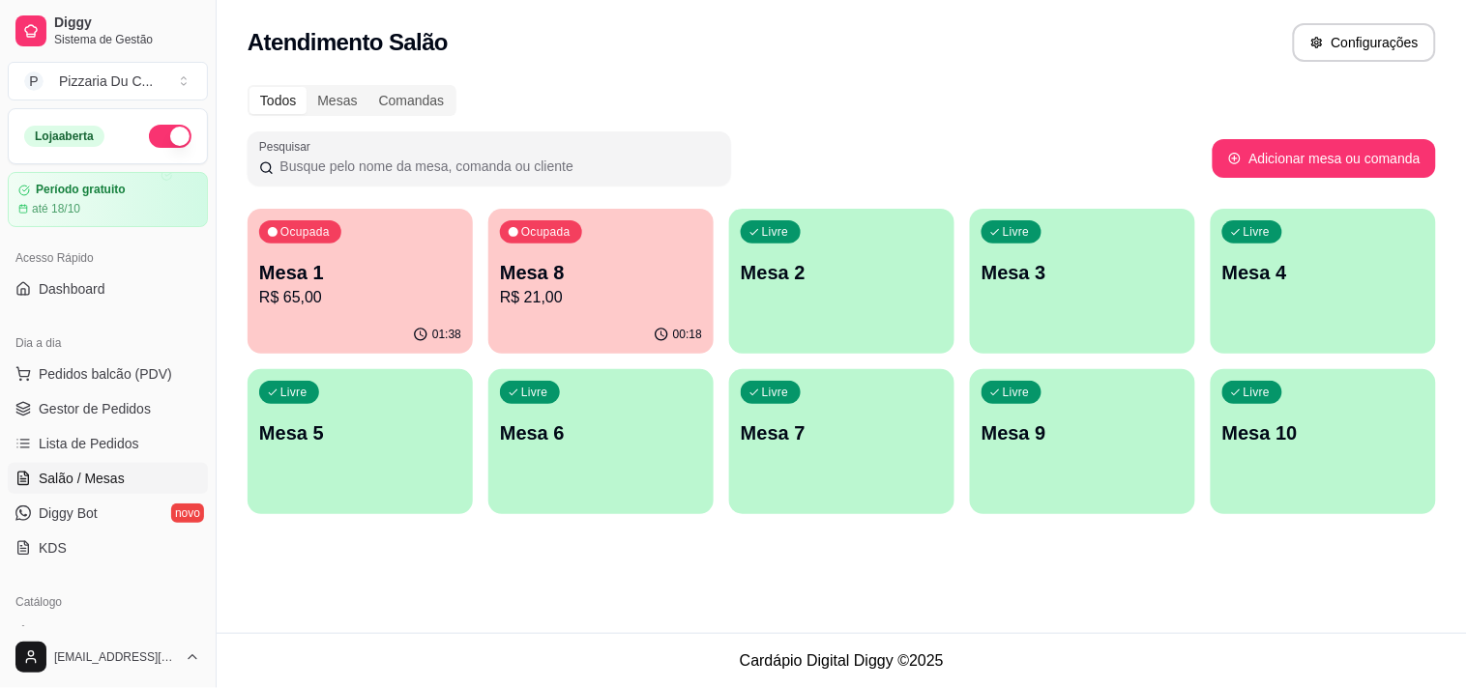
click at [911, 285] on div "Livre Mesa 2" at bounding box center [841, 270] width 225 height 122
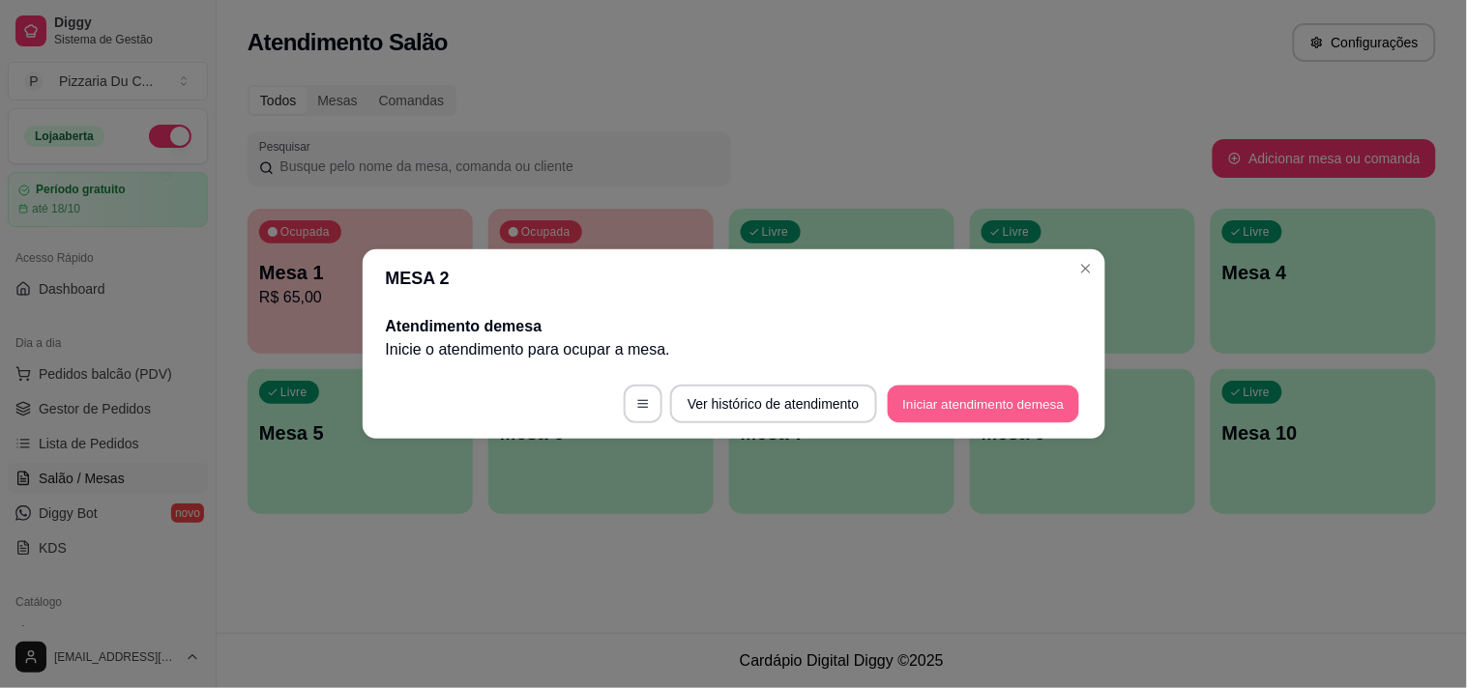
click at [935, 407] on button "Iniciar atendimento de mesa" at bounding box center [983, 405] width 191 height 38
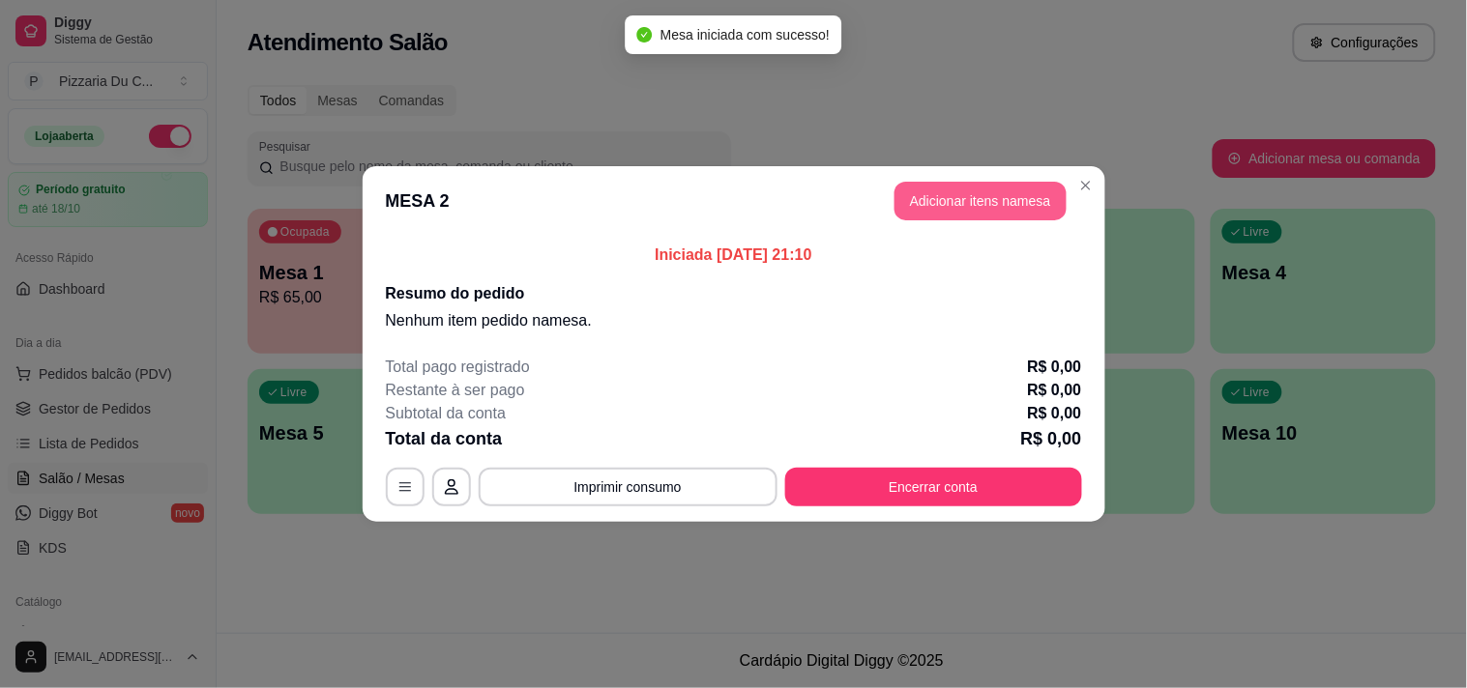
click at [944, 206] on button "Adicionar itens na mesa" at bounding box center [980, 201] width 172 height 39
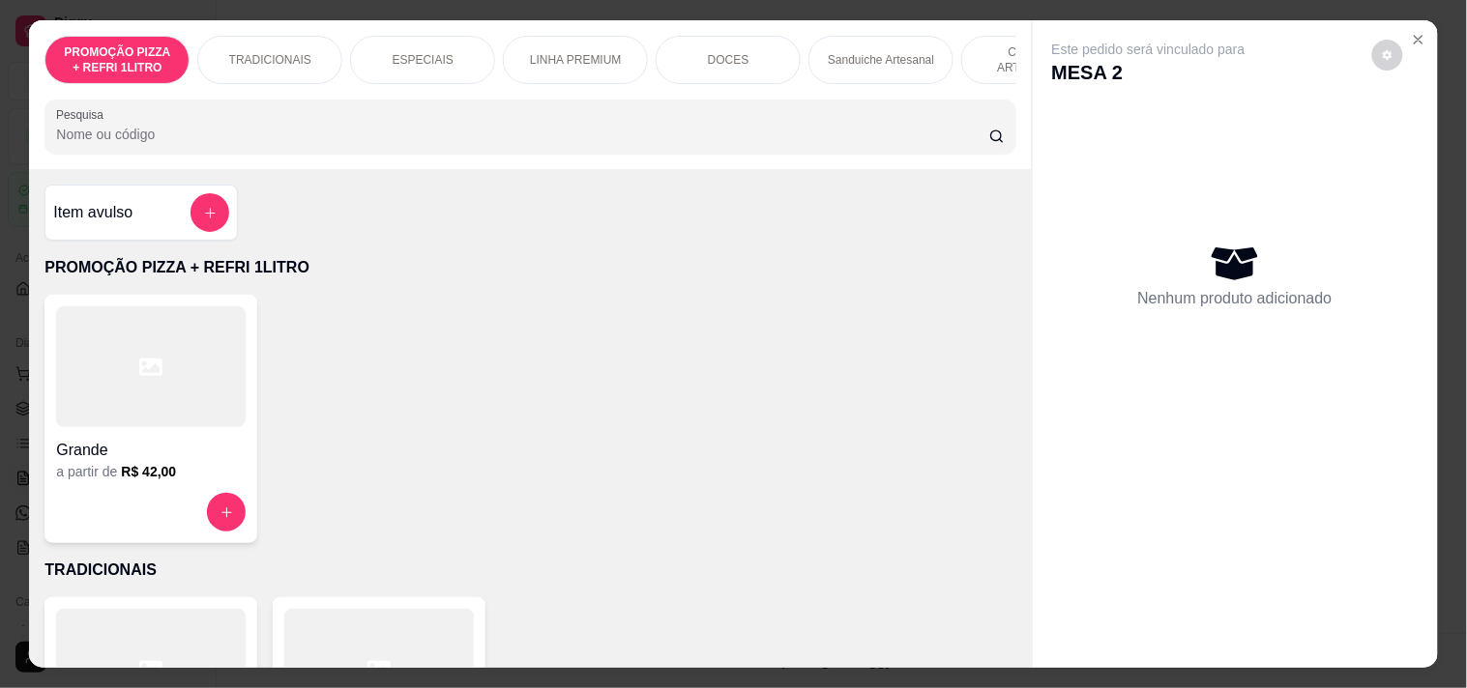
click at [153, 376] on icon at bounding box center [150, 367] width 23 height 17
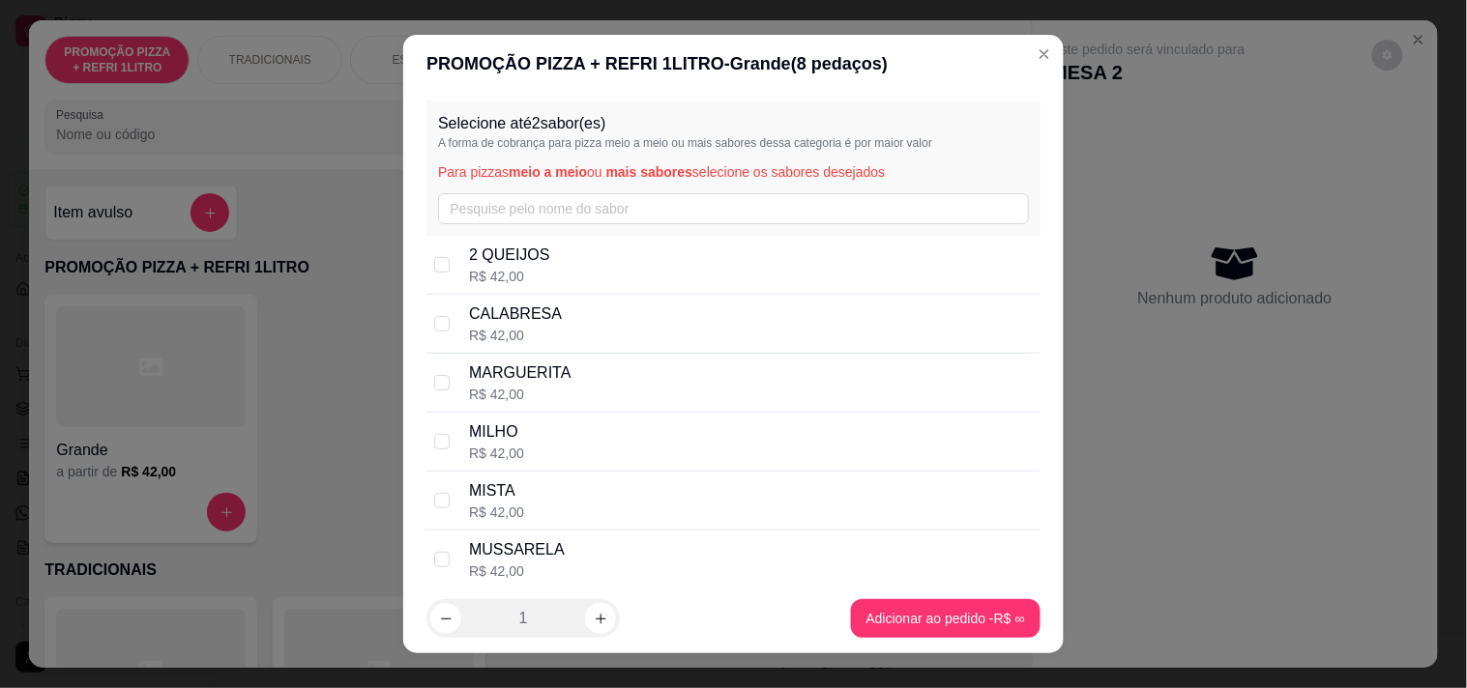
click at [557, 324] on div "CALABRESA R$ 42,00" at bounding box center [751, 324] width 564 height 43
checkbox input "true"
click at [568, 385] on div "MARGUERITA R$ 42,00" at bounding box center [751, 383] width 564 height 43
checkbox input "true"
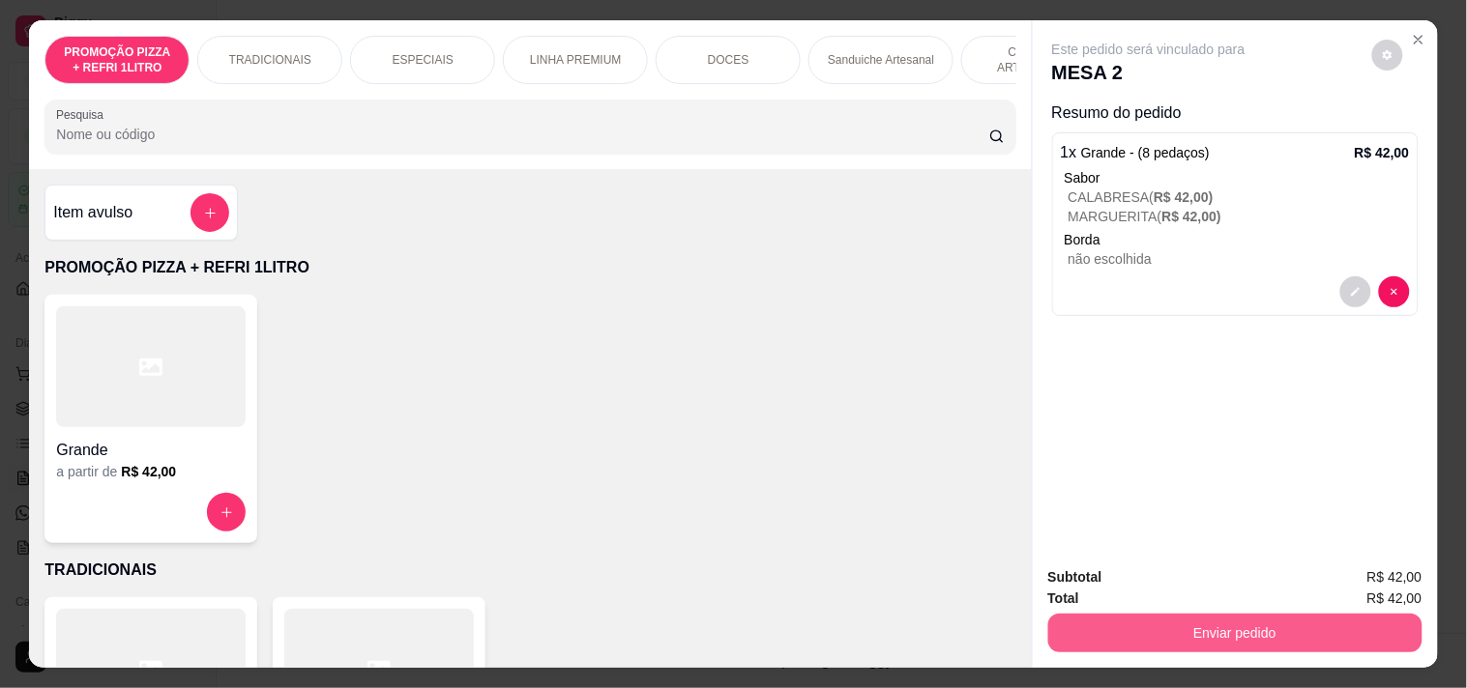
click at [1230, 629] on button "Enviar pedido" at bounding box center [1235, 633] width 374 height 39
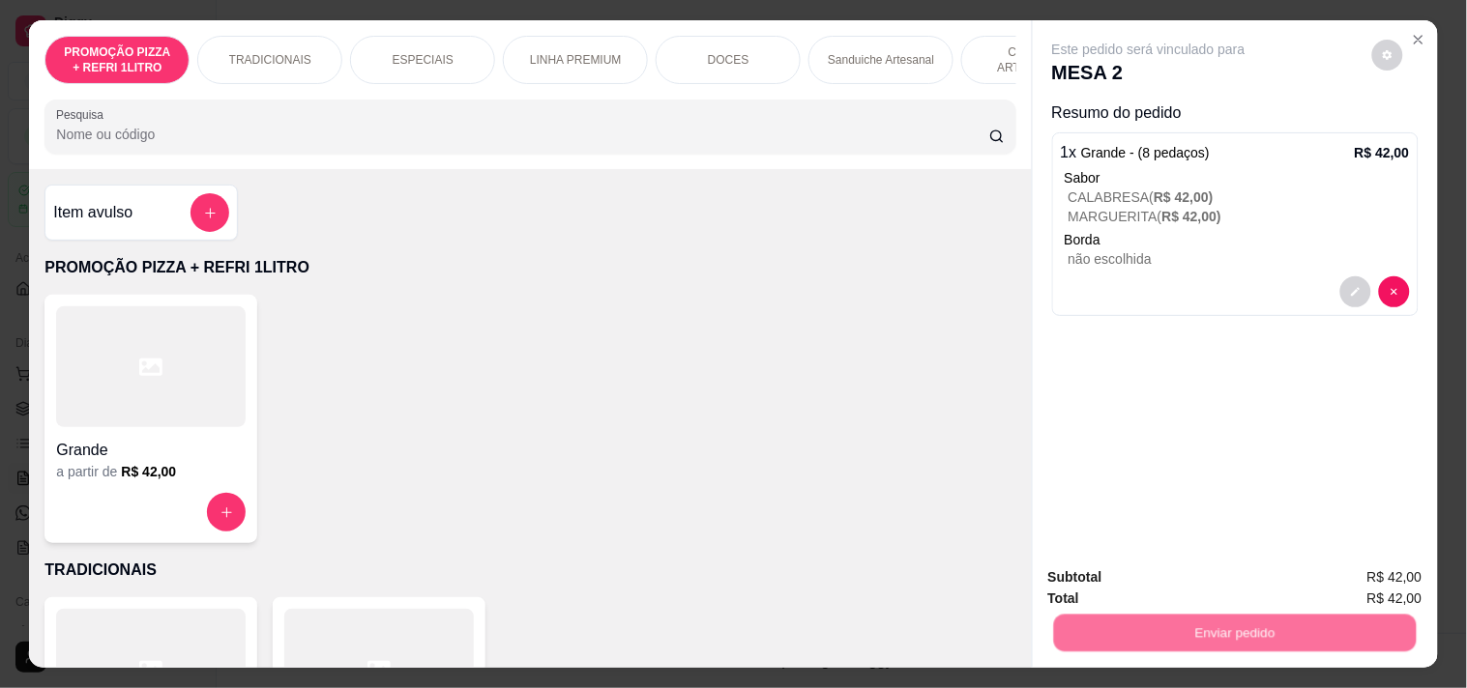
click at [1249, 575] on button "Registrar cliente" at bounding box center [1243, 577] width 128 height 37
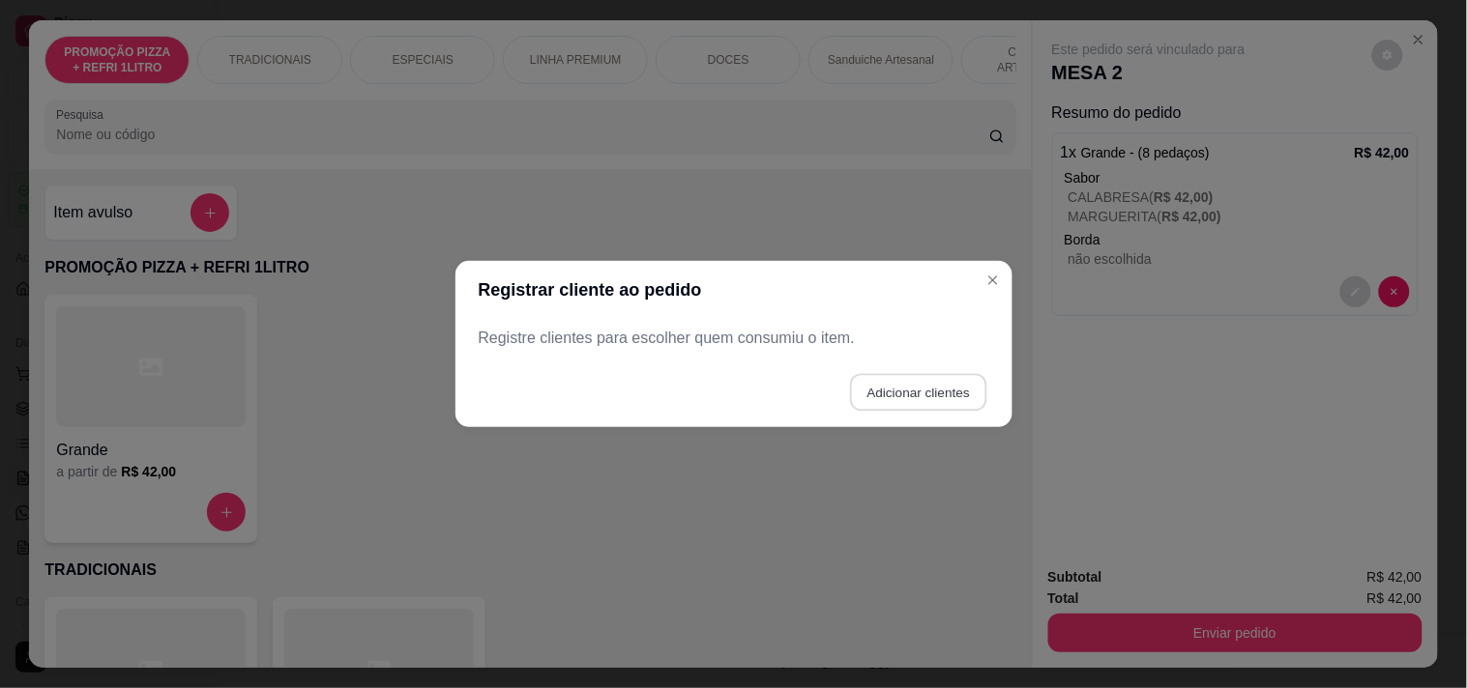
click at [912, 390] on button "Adicionar clientes" at bounding box center [918, 393] width 136 height 38
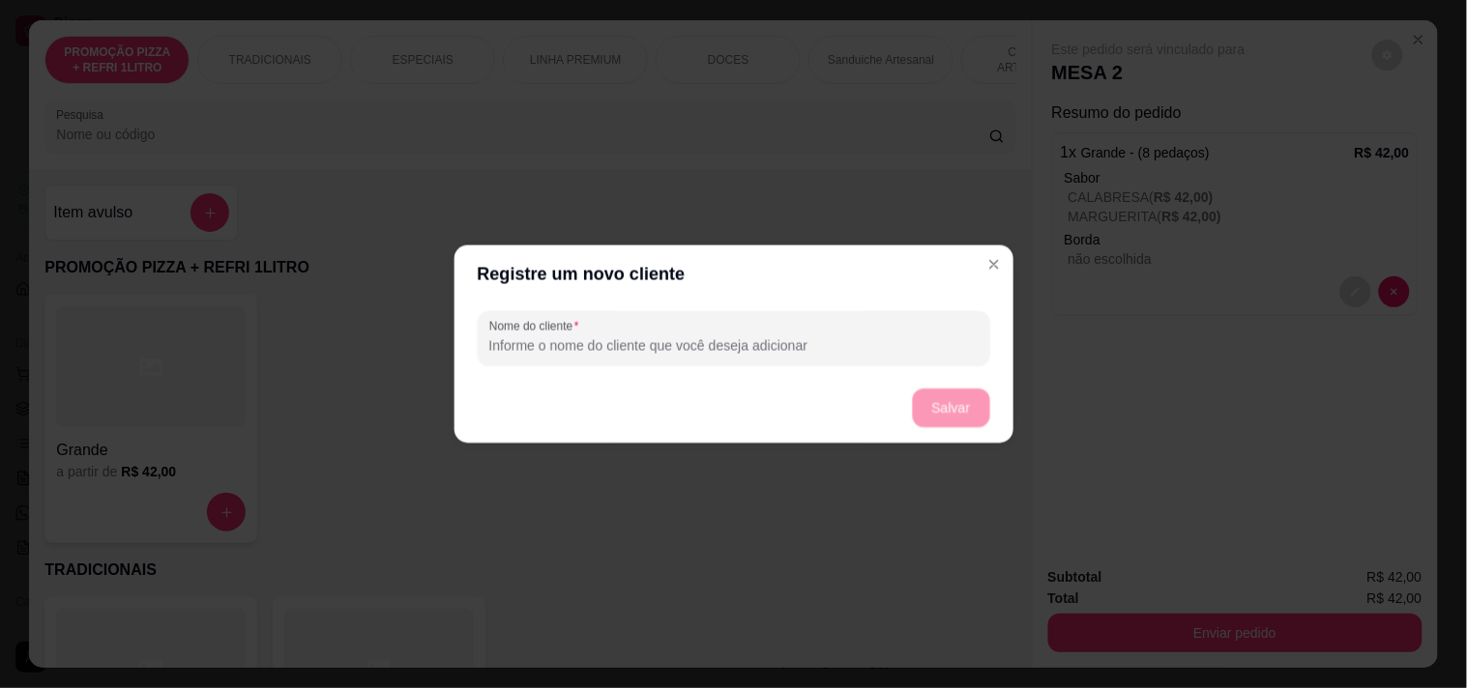
click at [743, 348] on input "Nome do cliente" at bounding box center [732, 345] width 489 height 19
type input "GLESIA"
click at [961, 410] on button "Salvar" at bounding box center [950, 409] width 75 height 38
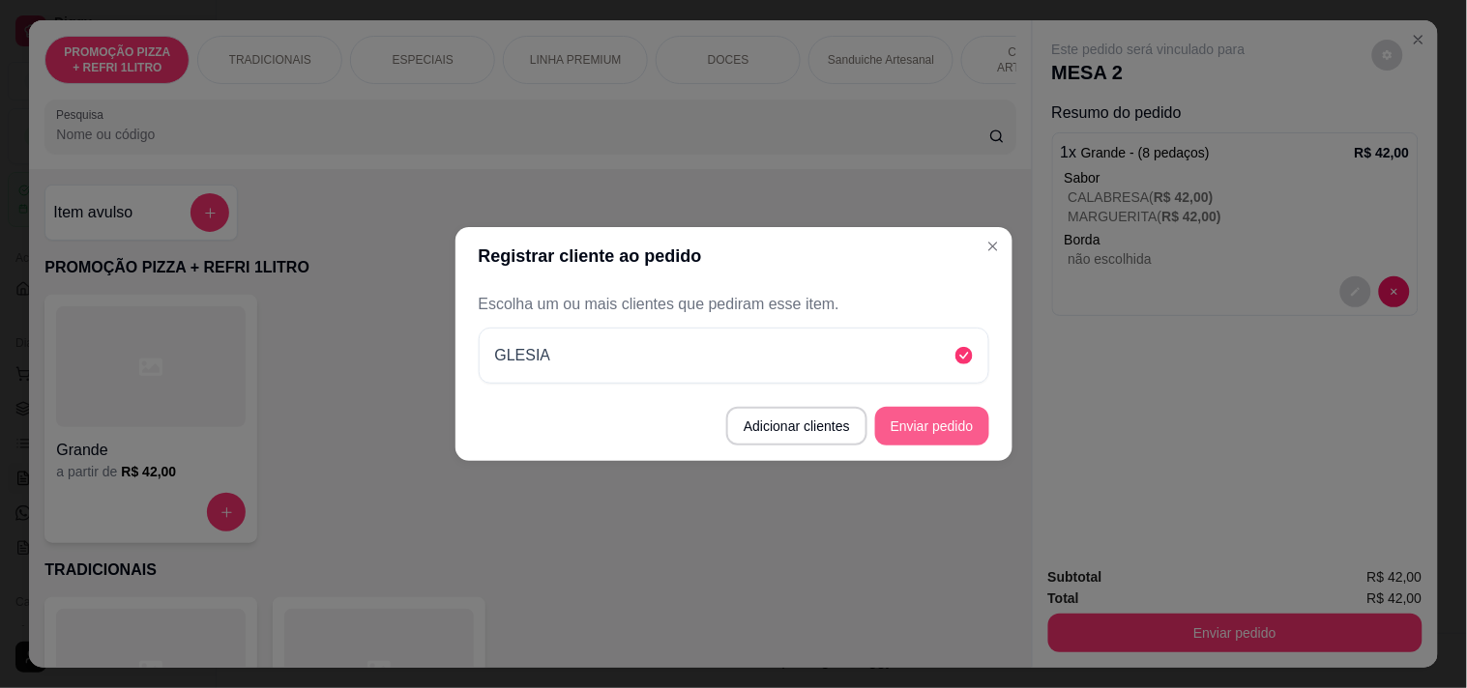
click at [965, 442] on button "Enviar pedido" at bounding box center [932, 426] width 114 height 39
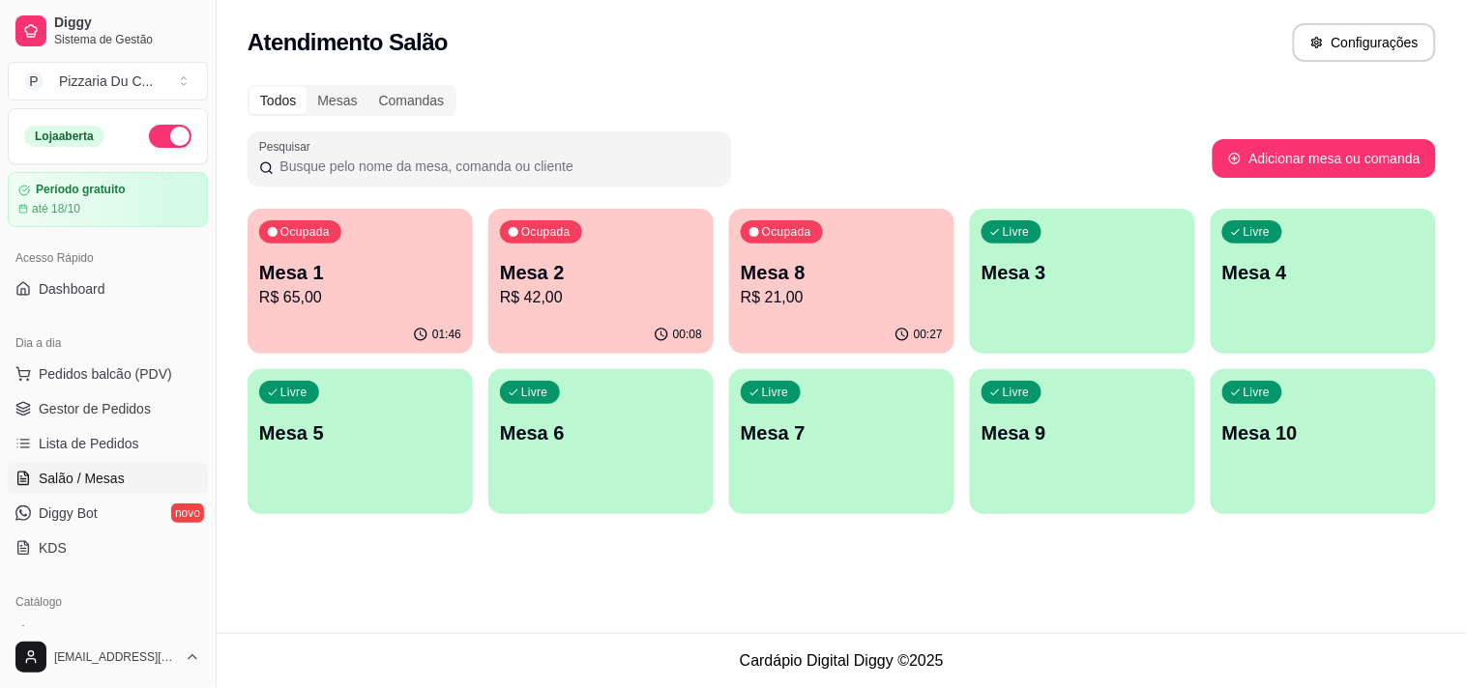
click at [634, 301] on p "R$ 42,00" at bounding box center [601, 297] width 202 height 23
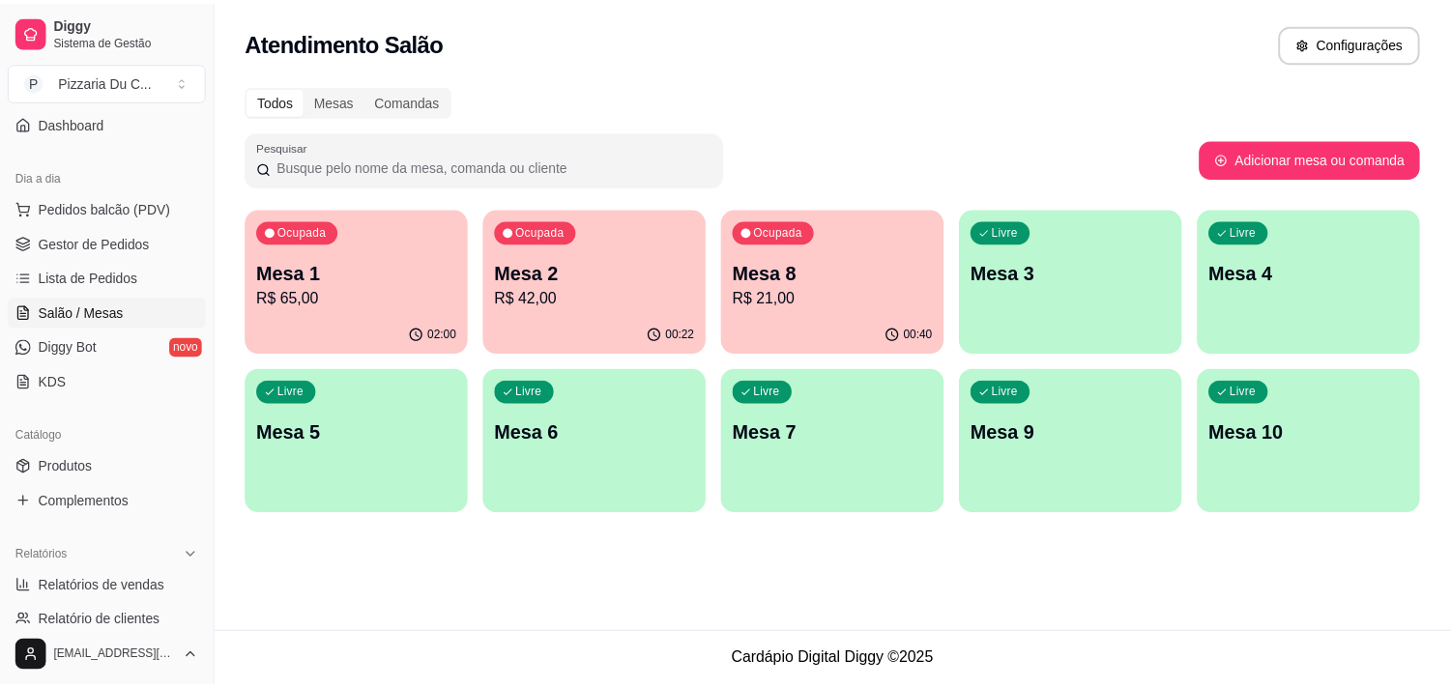
scroll to position [215, 0]
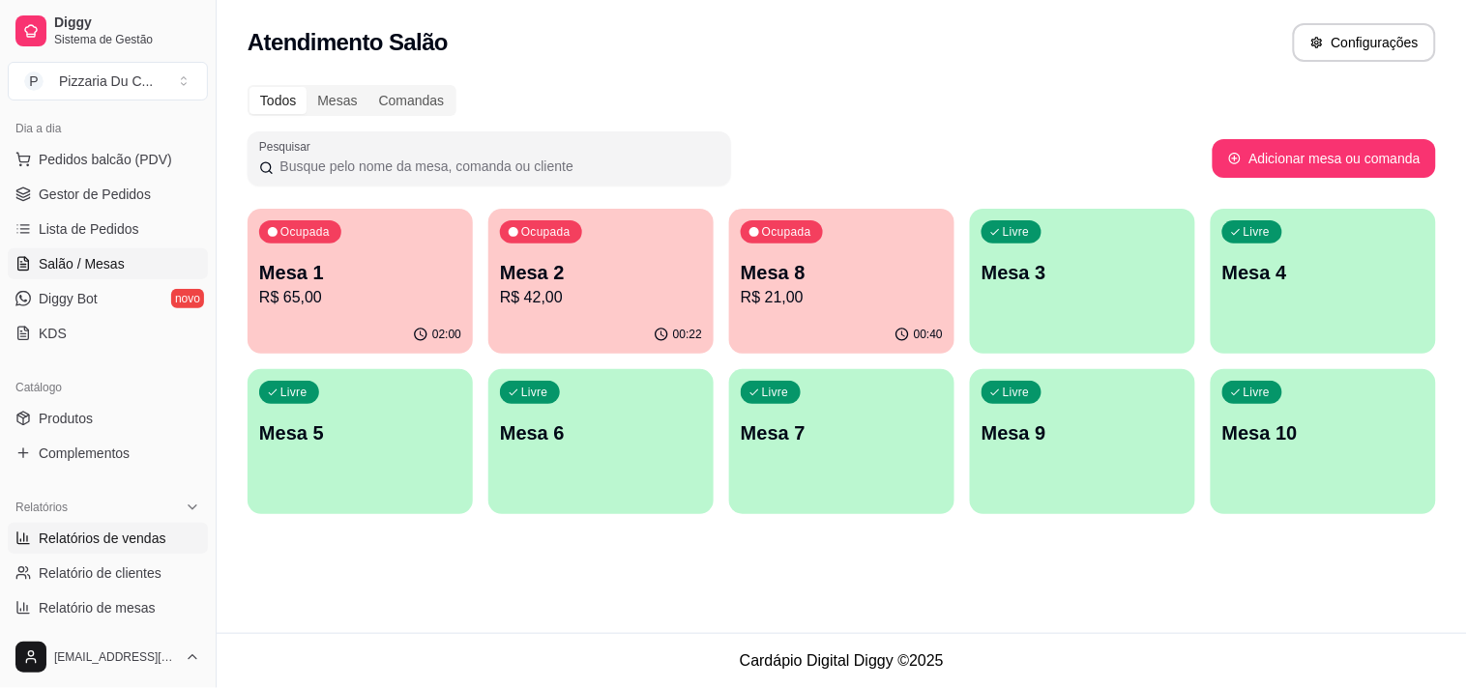
click at [120, 529] on span "Relatórios de vendas" at bounding box center [103, 538] width 128 height 19
select select "ALL"
select select "0"
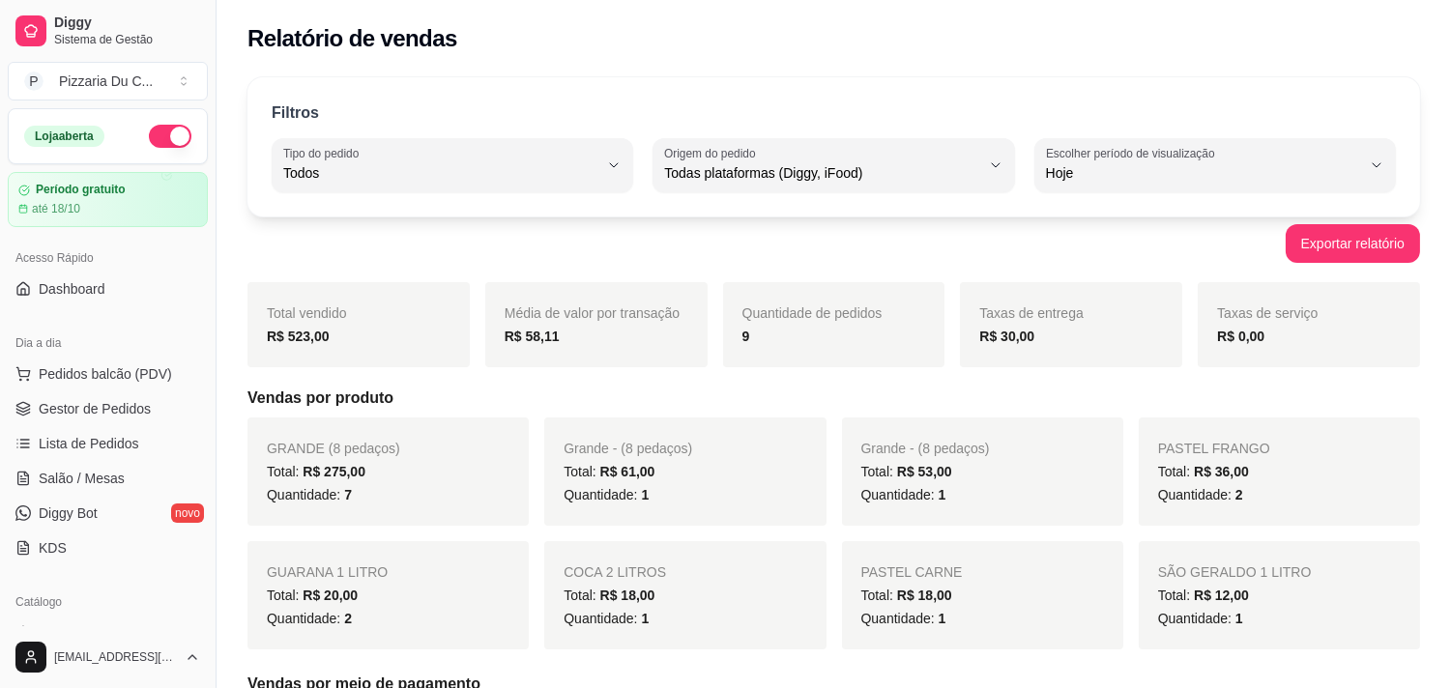
click at [92, 315] on div "Loja aberta Período gratuito até 18/10 Acesso Rápido Dashboard Dia a dia Pedido…" at bounding box center [108, 367] width 216 height 518
drag, startPoint x: 93, startPoint y: 315, endPoint x: 107, endPoint y: 294, distance: 25.7
click at [93, 315] on div "Loja aberta Período gratuito até 18/10 Acesso Rápido Dashboard Dia a dia Pedido…" at bounding box center [108, 367] width 216 height 518
click at [107, 294] on link "Dashboard" at bounding box center [108, 289] width 200 height 31
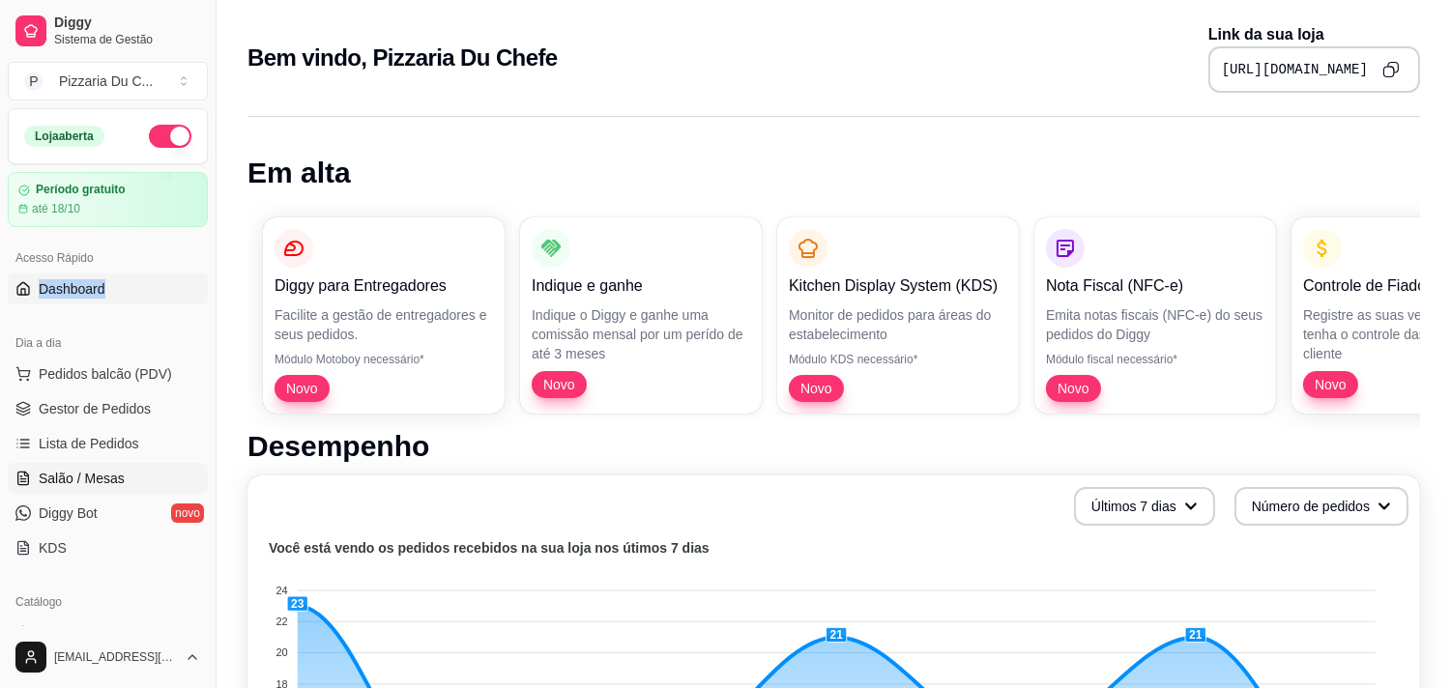
click at [122, 481] on link "Salão / Mesas" at bounding box center [108, 478] width 200 height 31
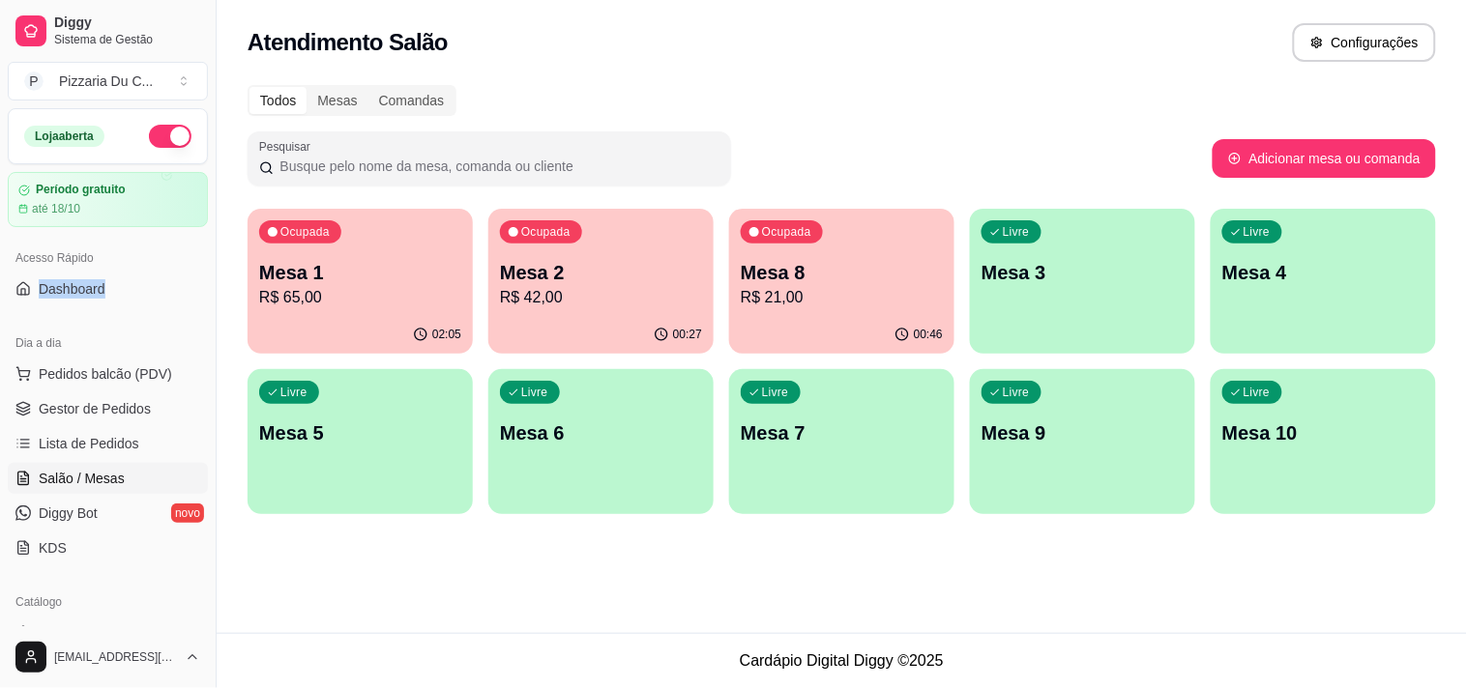
click at [624, 309] on div "Ocupada Mesa 2 R$ 42,00" at bounding box center [600, 262] width 225 height 107
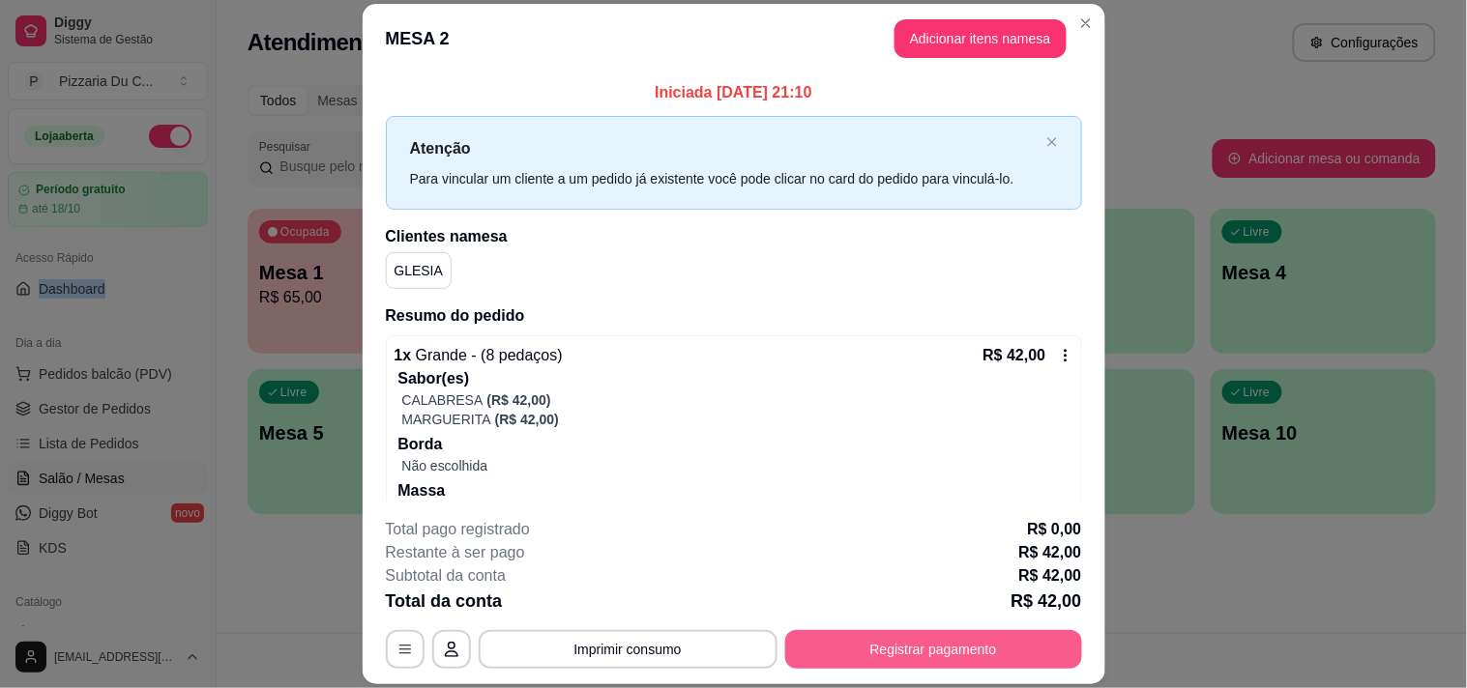
click at [954, 651] on button "Registrar pagamento" at bounding box center [933, 649] width 297 height 39
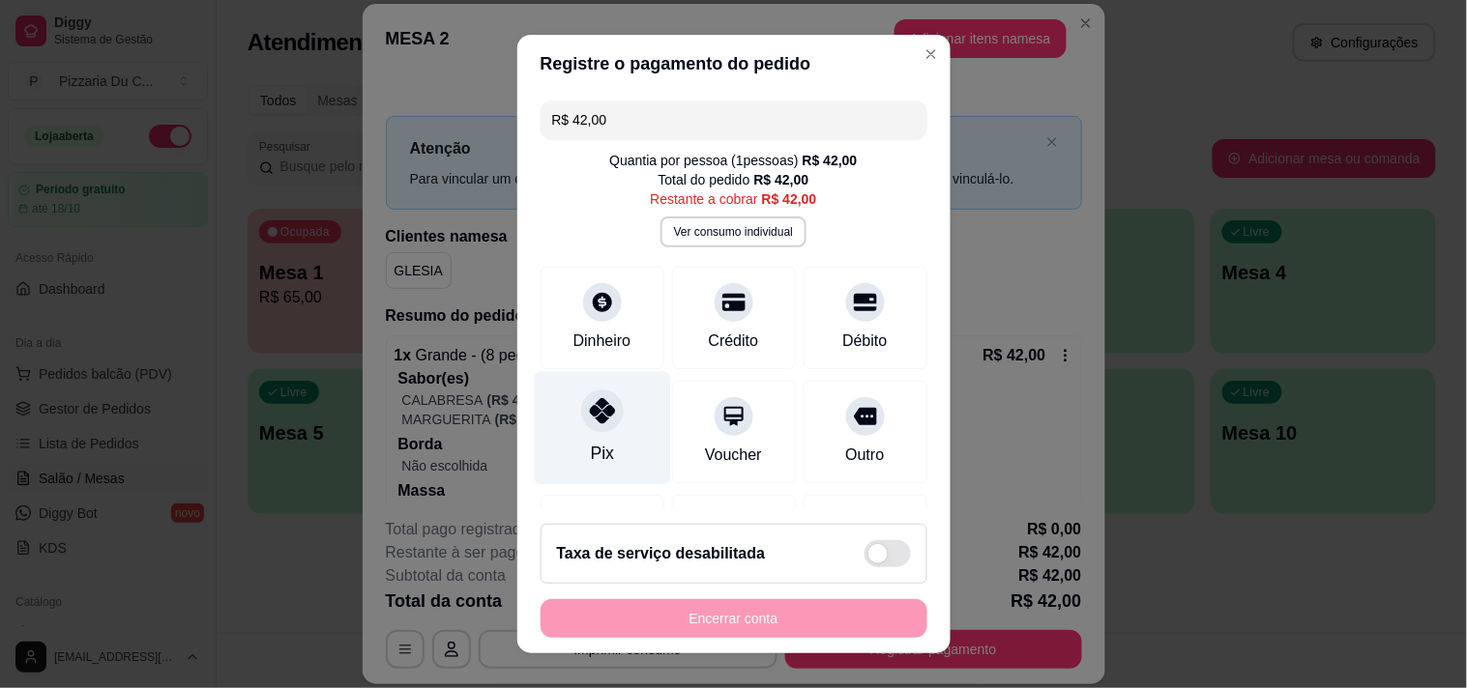
click at [562, 410] on div "Pix" at bounding box center [602, 427] width 136 height 113
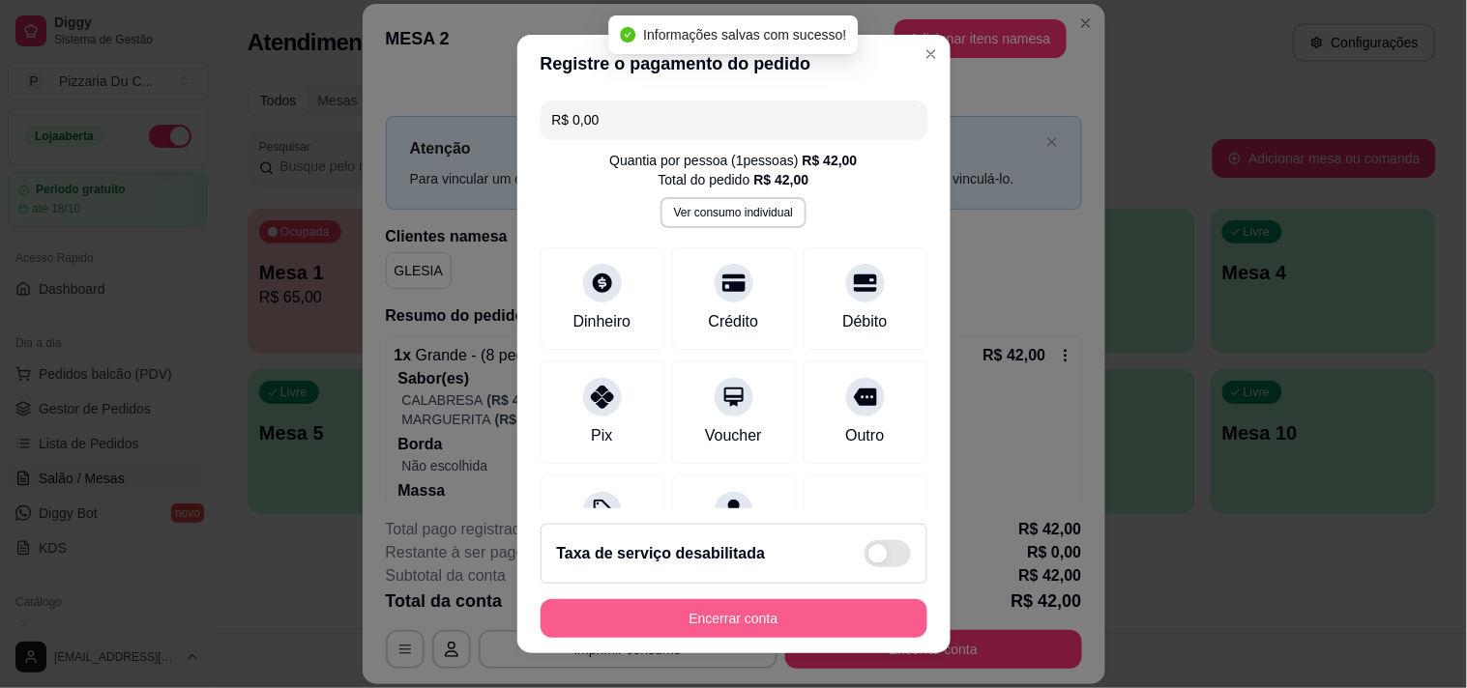
type input "R$ 0,00"
click at [633, 622] on button "Encerrar conta" at bounding box center [733, 618] width 387 height 39
